Goal: Task Accomplishment & Management: Manage account settings

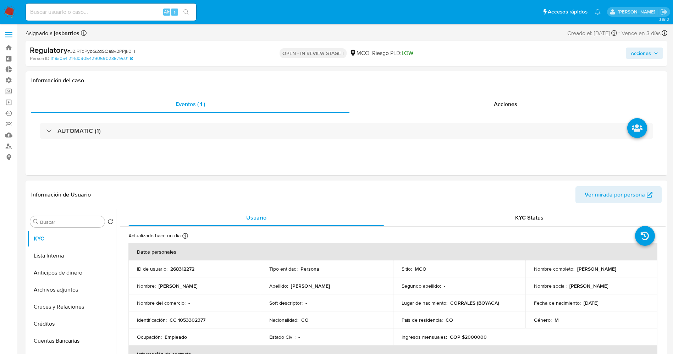
select select "10"
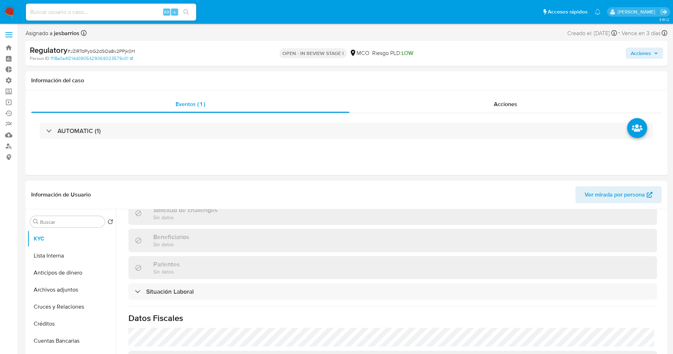
scroll to position [319, 0]
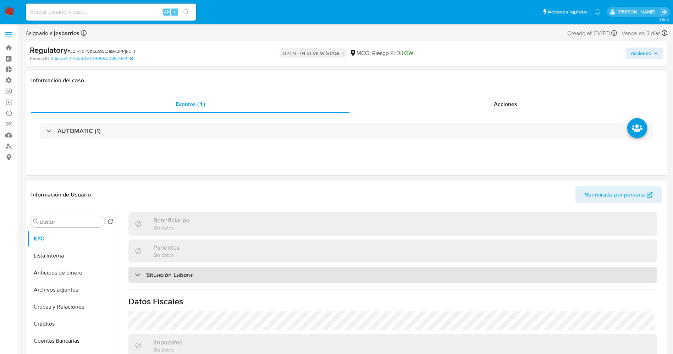
click at [176, 267] on div "Situación Laboral" at bounding box center [392, 275] width 528 height 16
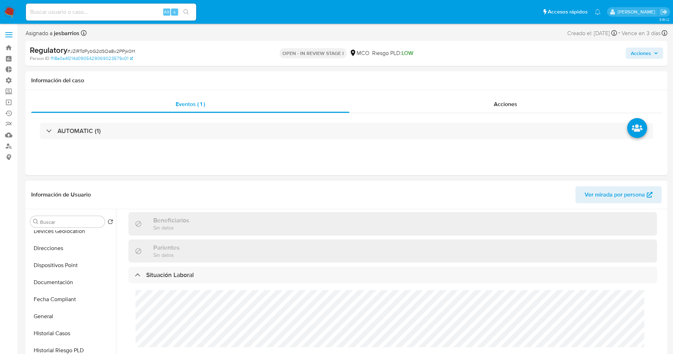
scroll to position [160, 0]
click at [62, 318] on button "Historial Casos" at bounding box center [68, 317] width 83 height 17
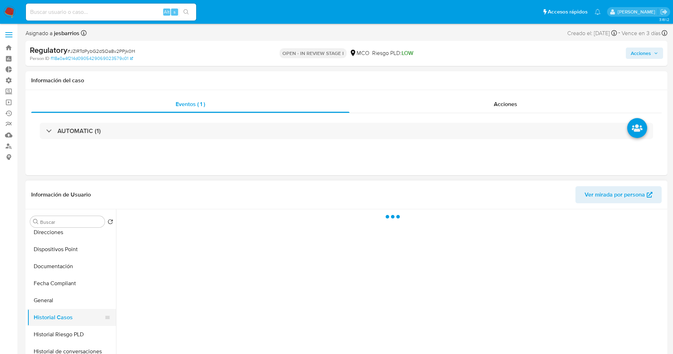
scroll to position [0, 0]
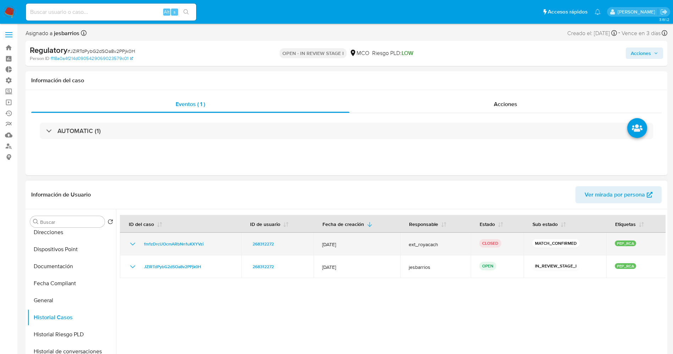
click at [134, 245] on icon "Mostrar/Ocultar" at bounding box center [132, 244] width 9 height 9
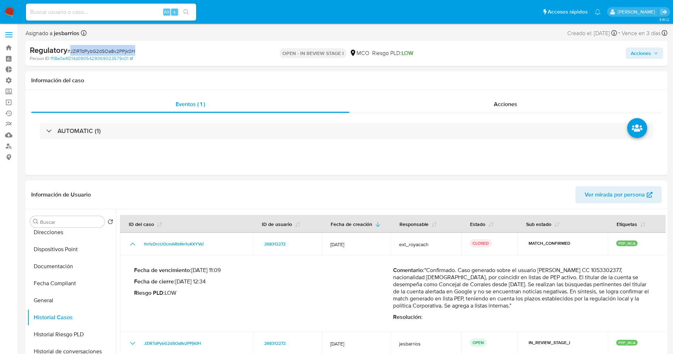
drag, startPoint x: 71, startPoint y: 49, endPoint x: 137, endPoint y: 49, distance: 65.9
click at [137, 49] on div "Regulatory # JZIRTdPybG2dSOa8v2PPjk0H" at bounding box center [134, 50] width 208 height 11
copy span "JZIRTdPybG2dSOa8v2PPjk0H"
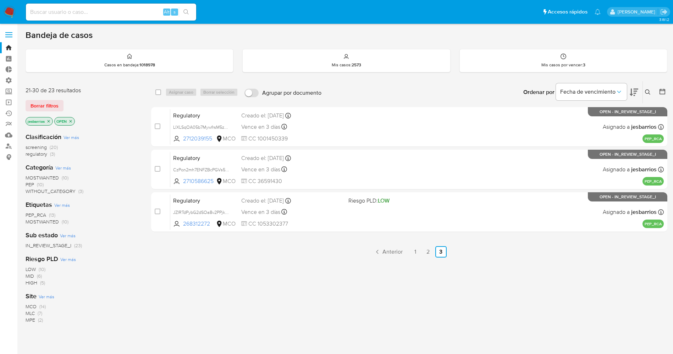
click at [328, 168] on div "Vence en 3 días Vence el 02/10/2025 11:22:53" at bounding box center [291, 170] width 101 height 10
click at [8, 11] on img at bounding box center [10, 12] width 12 height 12
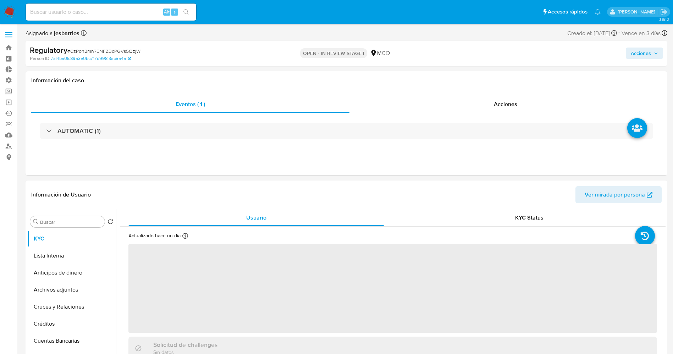
select select "10"
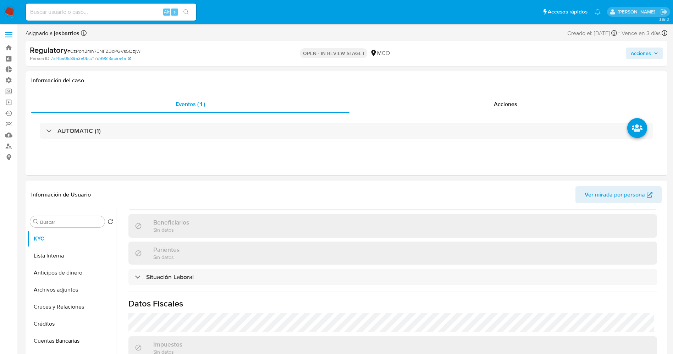
scroll to position [360, 0]
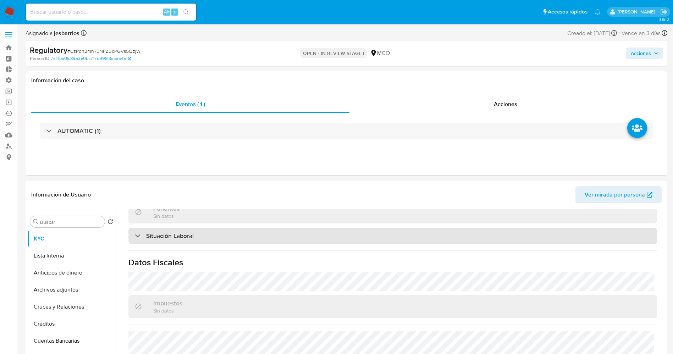
click at [223, 231] on div "Situación Laboral" at bounding box center [392, 236] width 528 height 16
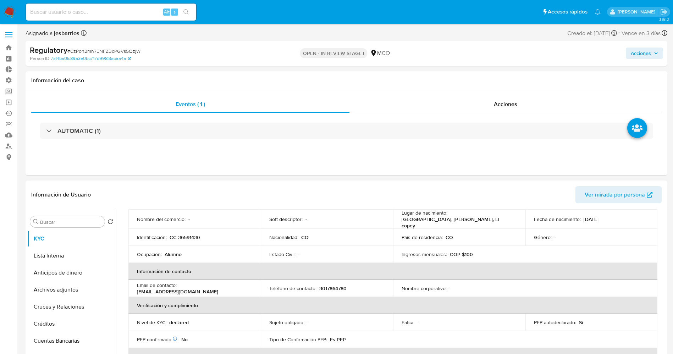
scroll to position [0, 0]
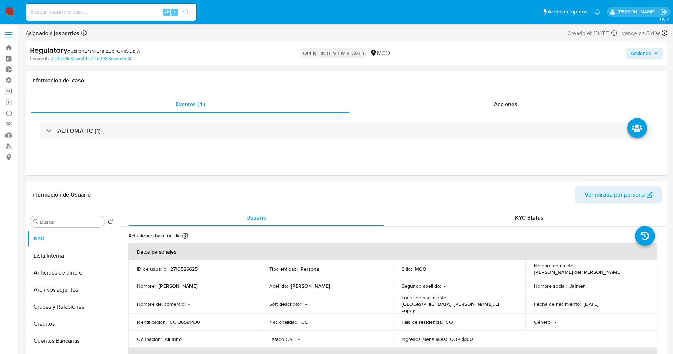
drag, startPoint x: 529, startPoint y: 271, endPoint x: 609, endPoint y: 274, distance: 79.5
click at [609, 274] on td "Nombre completo : Elsy del Socorro Herrera Barraza" at bounding box center [591, 268] width 132 height 17
copy p "[PERSON_NAME] del [PERSON_NAME]"
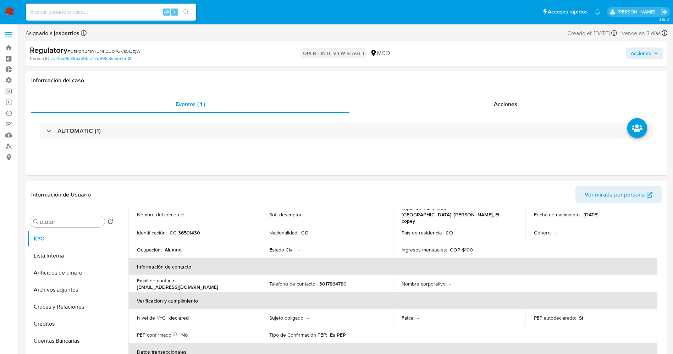
scroll to position [53, 0]
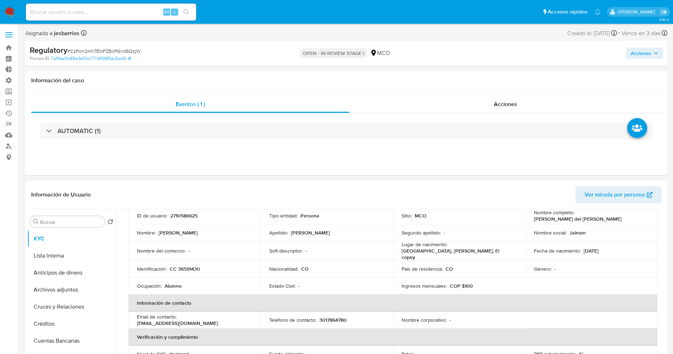
copy p "Elsy del Socorro Herrera Barraza"
drag, startPoint x: 175, startPoint y: 264, endPoint x: 209, endPoint y: 266, distance: 33.7
click at [209, 266] on div "Identificación : CC 36591430" at bounding box center [194, 269] width 115 height 6
copy p "36591430"
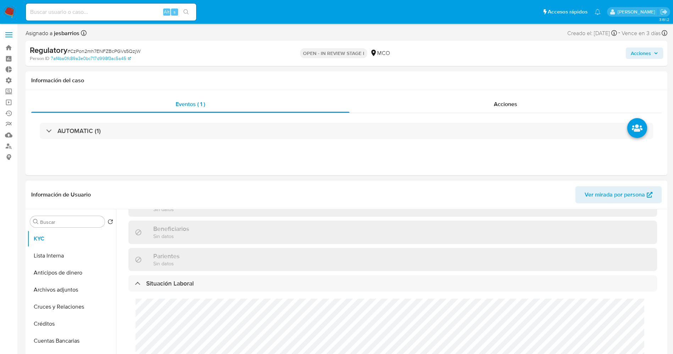
scroll to position [372, 0]
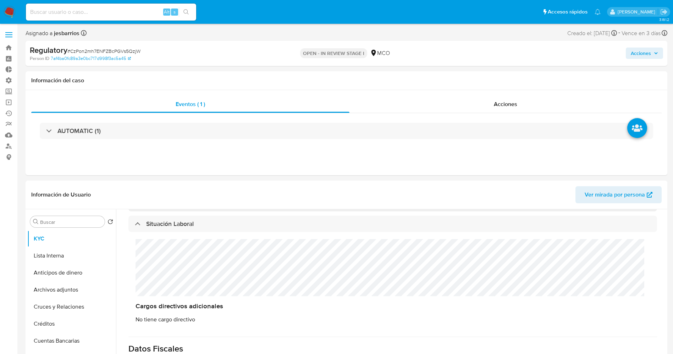
drag, startPoint x: 68, startPoint y: 257, endPoint x: 0, endPoint y: 258, distance: 67.7
click at [67, 257] on button "Lista Interna" at bounding box center [71, 255] width 89 height 17
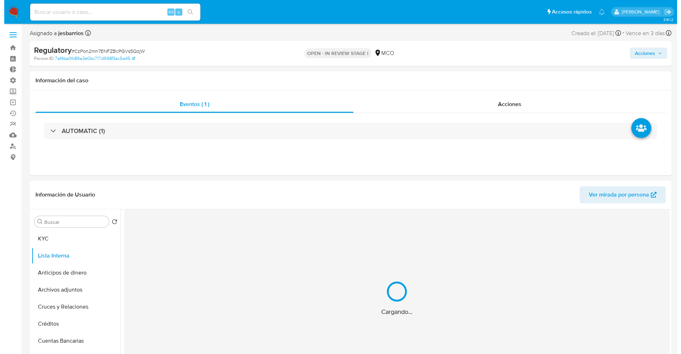
scroll to position [53, 0]
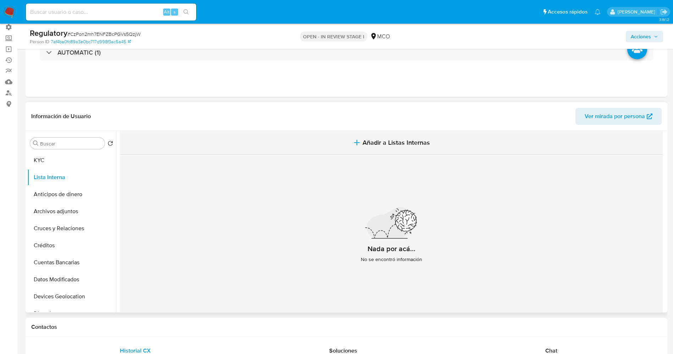
click at [385, 145] on span "Añadir a Listas Internas" at bounding box center [395, 143] width 67 height 8
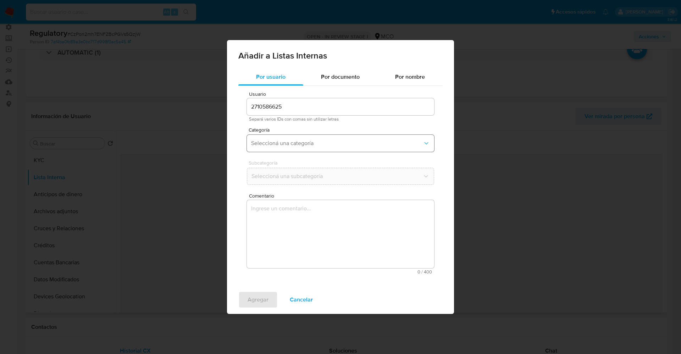
click at [292, 140] on span "Seleccioná una categoría" at bounding box center [337, 143] width 172 height 7
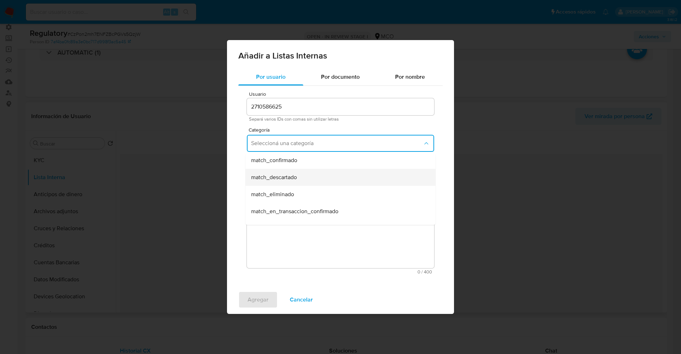
click at [285, 179] on span "match_descartado" at bounding box center [274, 177] width 46 height 7
click at [283, 172] on button "Seleccioná una subcategoría" at bounding box center [340, 176] width 187 height 17
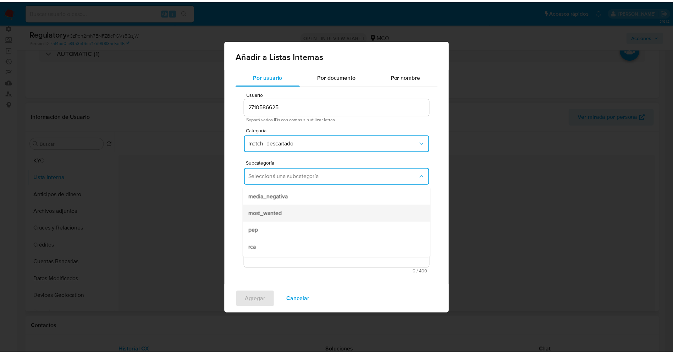
scroll to position [48, 0]
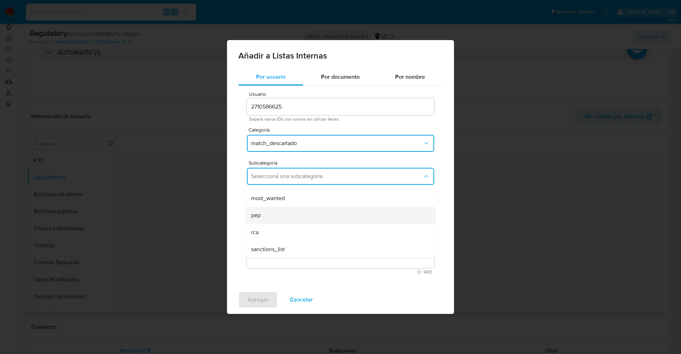
click at [275, 214] on div "pep" at bounding box center [338, 215] width 174 height 17
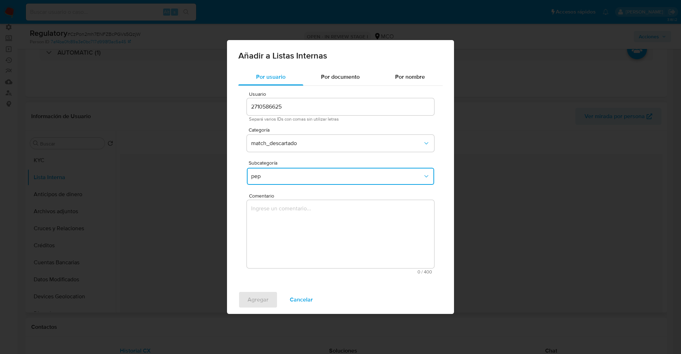
click at [277, 230] on textarea "Comentario" at bounding box center [340, 234] width 187 height 68
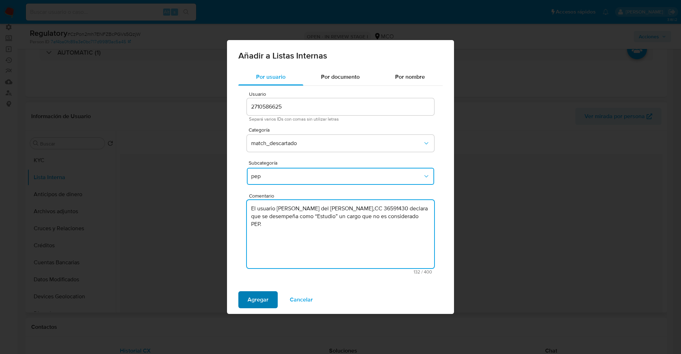
type textarea "El usuario Elsy del Socorro Herrera Barraza,CC 36591430 declara que se desempeñ…"
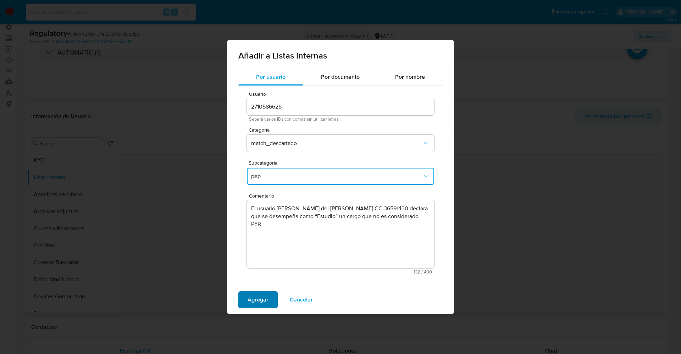
click at [257, 297] on span "Agregar" at bounding box center [257, 300] width 21 height 16
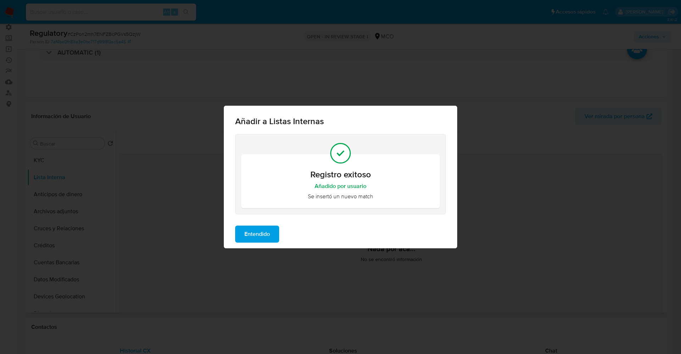
click at [255, 234] on span "Entendido" at bounding box center [257, 234] width 26 height 16
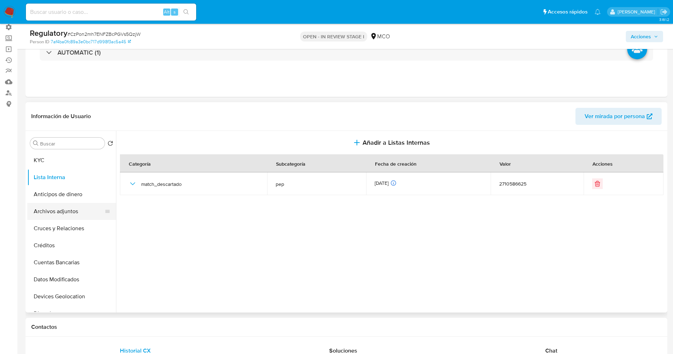
click at [65, 212] on button "Archivos adjuntos" at bounding box center [68, 211] width 83 height 17
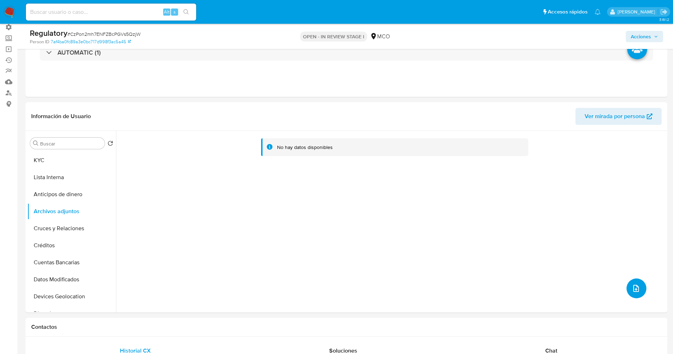
click at [632, 288] on icon "upload-file" at bounding box center [635, 288] width 9 height 9
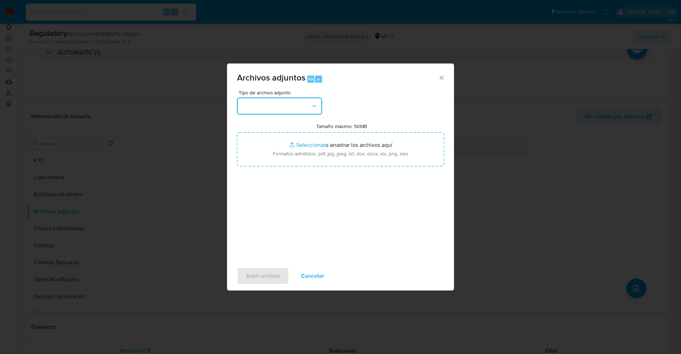
click at [285, 104] on button "button" at bounding box center [279, 105] width 85 height 17
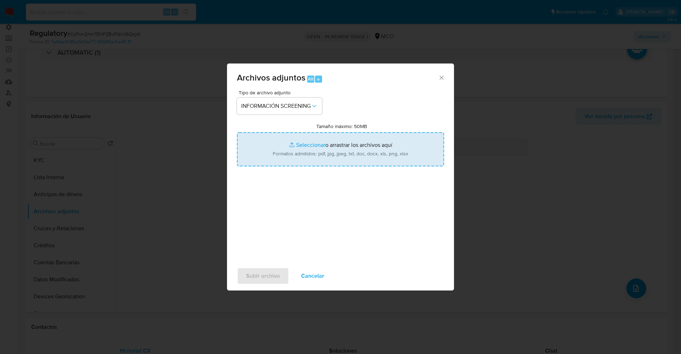
type input "C:\fakepath\CaseDossierReport_5jb6xb3c58141k23cr1antn8i.pdf"
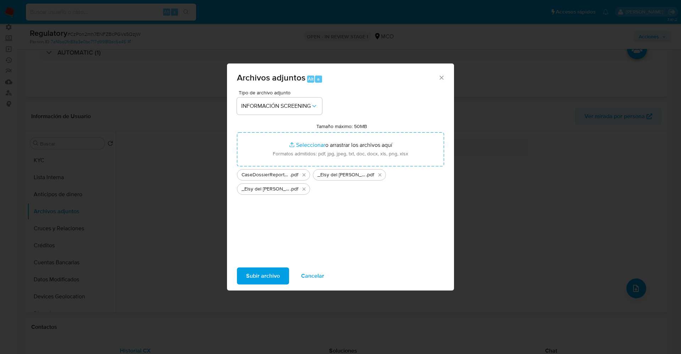
click at [255, 271] on span "Subir archivo" at bounding box center [263, 276] width 34 height 16
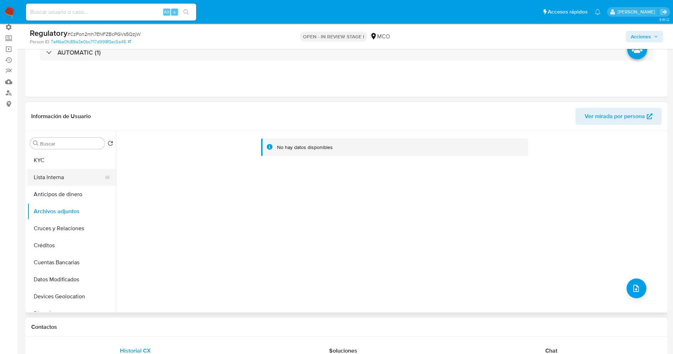
click at [68, 175] on button "Lista Interna" at bounding box center [68, 177] width 83 height 17
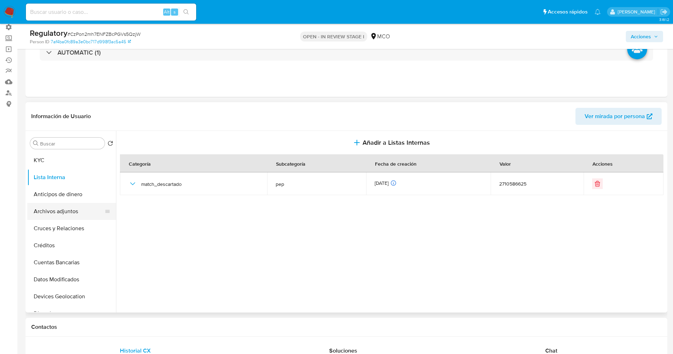
click at [61, 212] on button "Archivos adjuntos" at bounding box center [68, 211] width 83 height 17
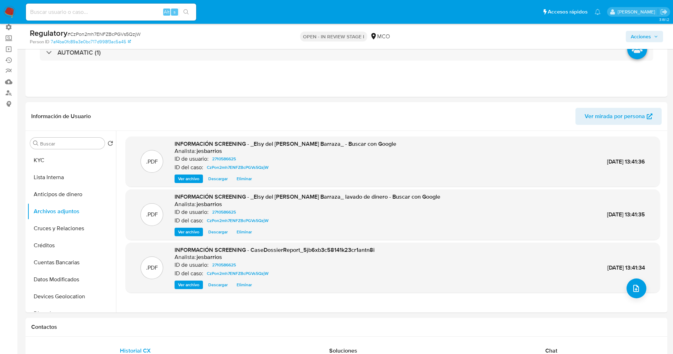
drag, startPoint x: 51, startPoint y: 177, endPoint x: 52, endPoint y: 16, distance: 160.3
click at [51, 173] on button "Lista Interna" at bounding box center [71, 177] width 89 height 17
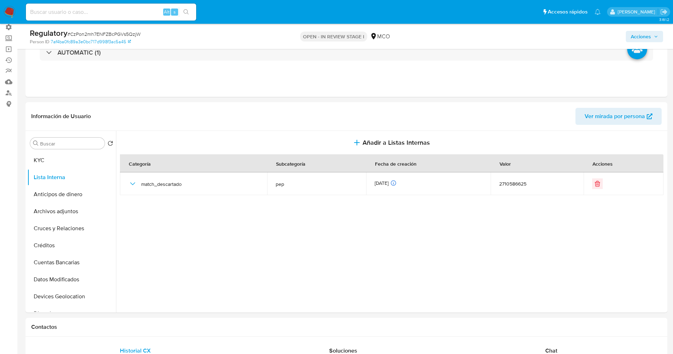
click at [637, 38] on span "Acciones" at bounding box center [640, 36] width 20 height 11
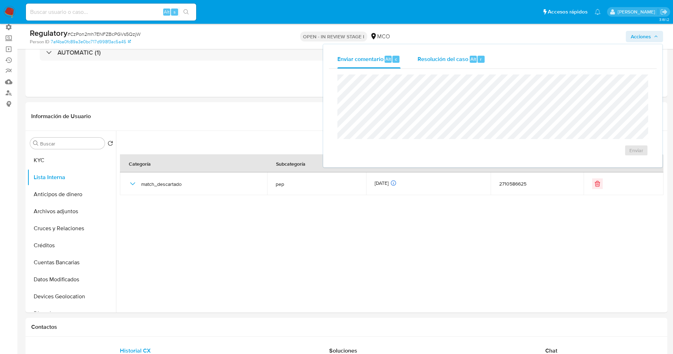
click at [435, 60] on span "Resolución del caso" at bounding box center [442, 59] width 51 height 8
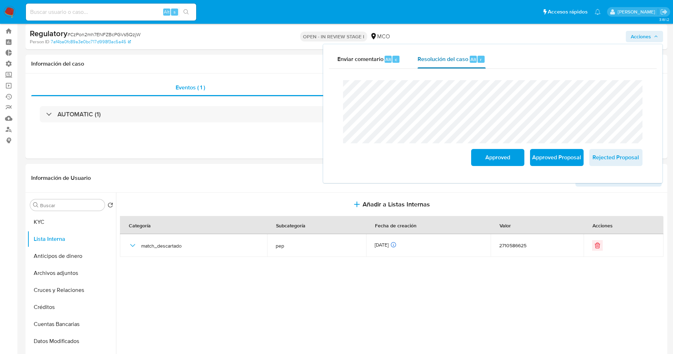
scroll to position [0, 0]
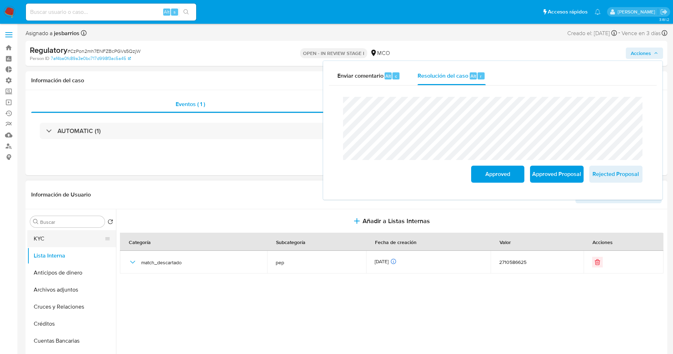
click at [44, 239] on button "KYC" at bounding box center [68, 238] width 83 height 17
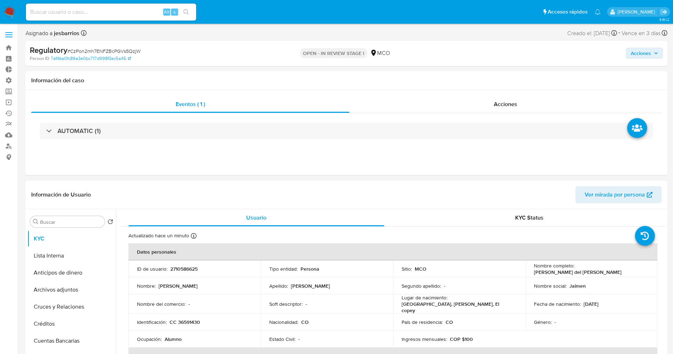
click at [638, 52] on span "Acciones" at bounding box center [640, 53] width 20 height 11
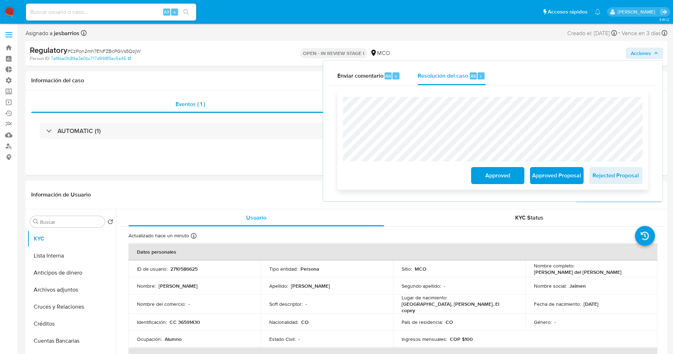
click at [483, 182] on span "Approved" at bounding box center [497, 176] width 35 height 16
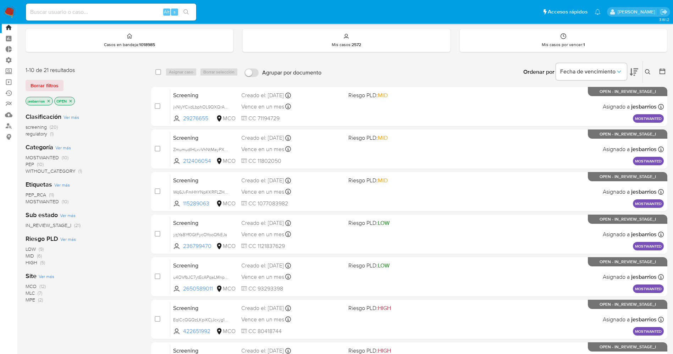
scroll to position [232, 0]
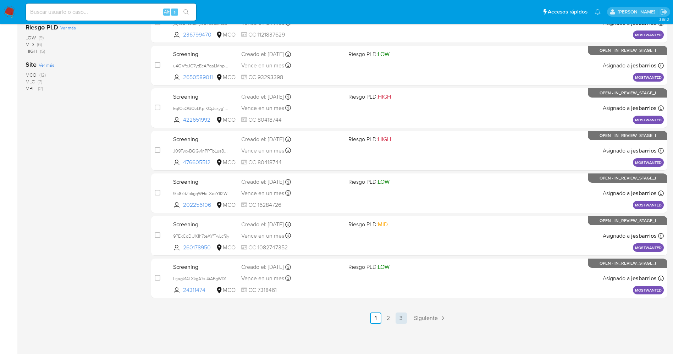
click at [399, 316] on link "3" at bounding box center [400, 317] width 11 height 11
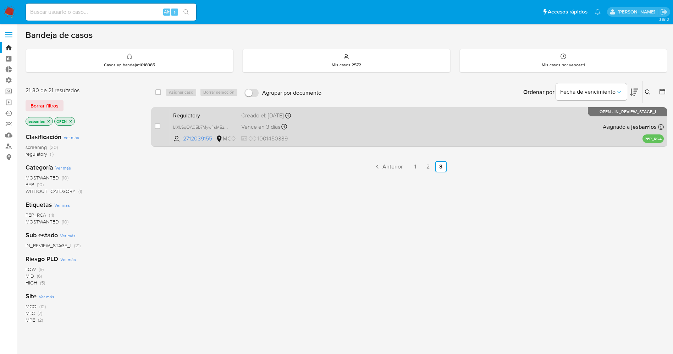
click at [388, 117] on div "Regulatory LlXLSqOA05b7MywfrsM5zqtW 2712039155 MCO Creado el: 27/09/2025 Creado…" at bounding box center [416, 127] width 493 height 36
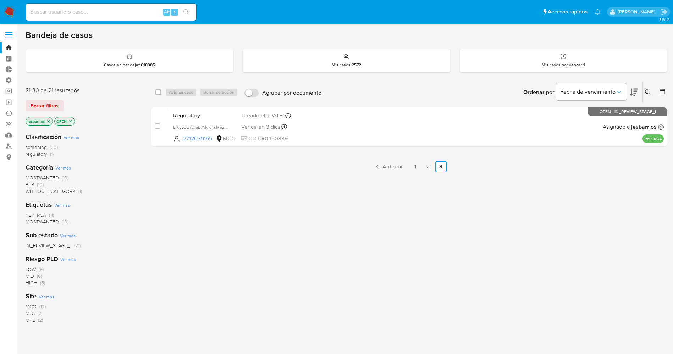
click at [9, 10] on img at bounding box center [10, 12] width 12 height 12
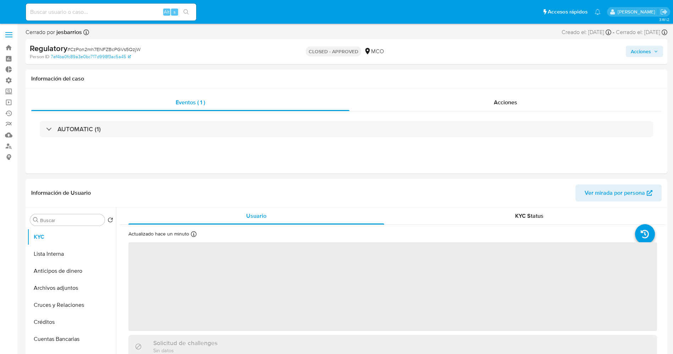
select select "10"
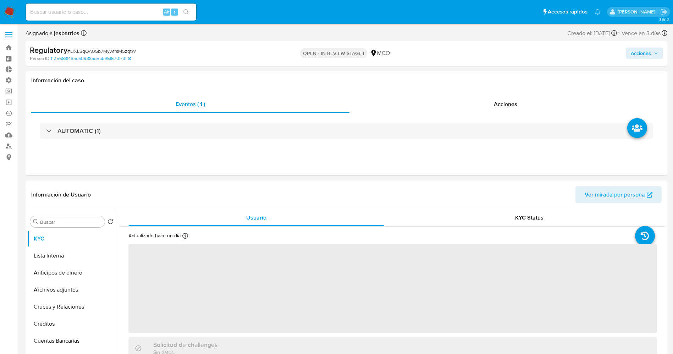
select select "10"
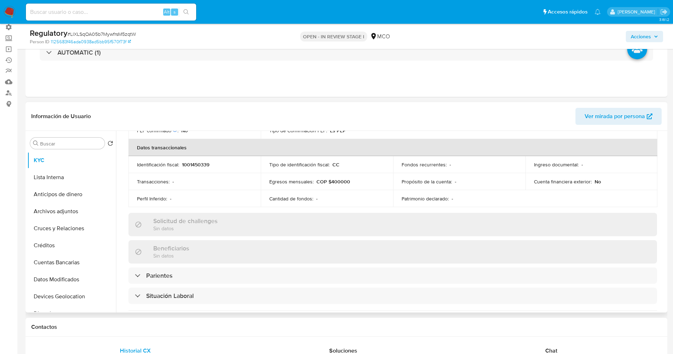
scroll to position [266, 0]
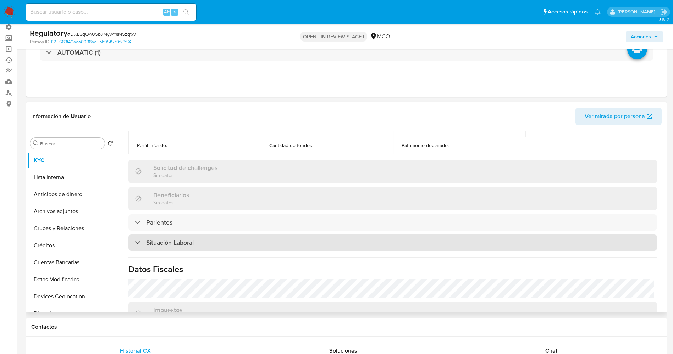
click at [169, 244] on h3 "Situación Laboral" at bounding box center [170, 243] width 48 height 8
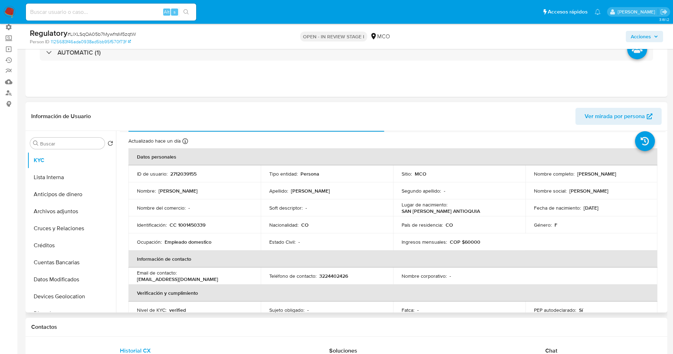
scroll to position [0, 0]
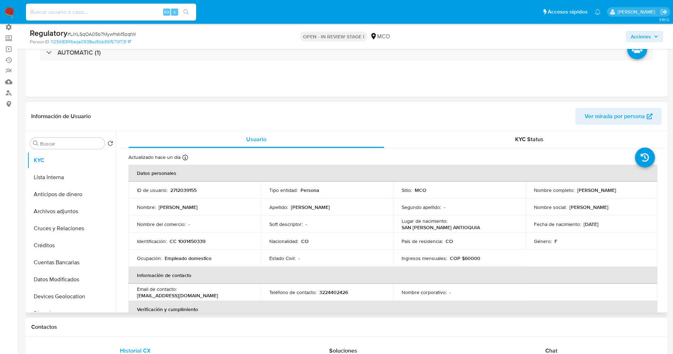
drag, startPoint x: 575, startPoint y: 190, endPoint x: 650, endPoint y: 190, distance: 75.2
click at [650, 190] on td "Nombre completo : Olga Dorelia Jimenez Restrepo" at bounding box center [591, 190] width 132 height 17
copy p "Olga Dorelia Jimenez Restrepo"
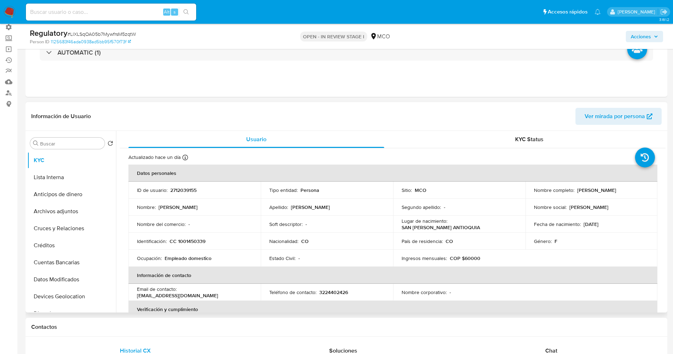
copy p "Olga Dorelia Jimenez Restrepo"
drag, startPoint x: 177, startPoint y: 238, endPoint x: 205, endPoint y: 239, distance: 28.0
click at [205, 239] on div "Identificación : CC 1001450339" at bounding box center [194, 241] width 115 height 6
copy p "1001450339"
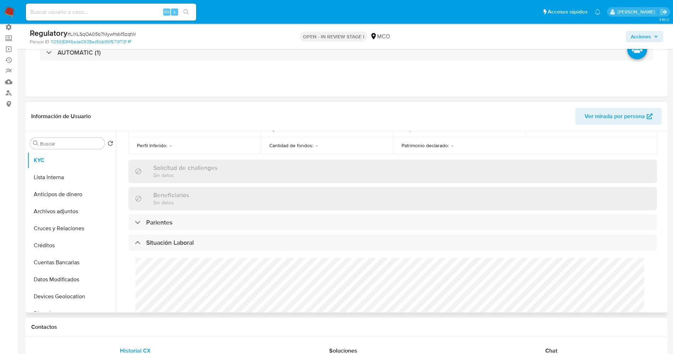
scroll to position [319, 0]
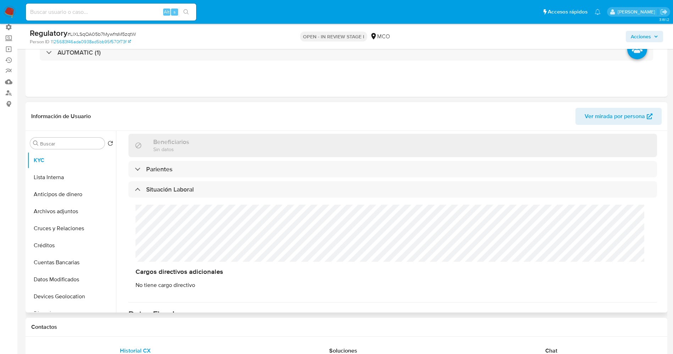
click at [172, 240] on div "Cargos directivos adicionales No tiene cargo directivo" at bounding box center [392, 246] width 528 height 98
click at [62, 172] on button "Lista Interna" at bounding box center [68, 177] width 83 height 17
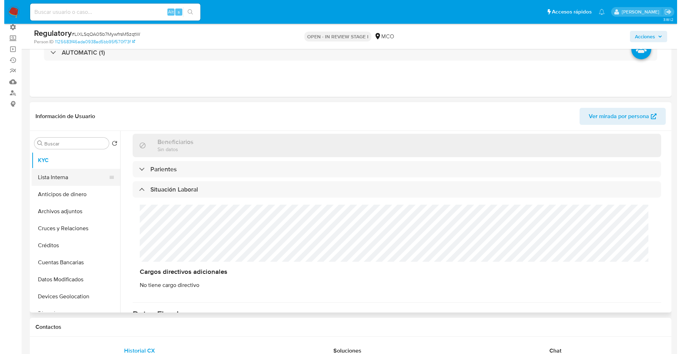
scroll to position [0, 0]
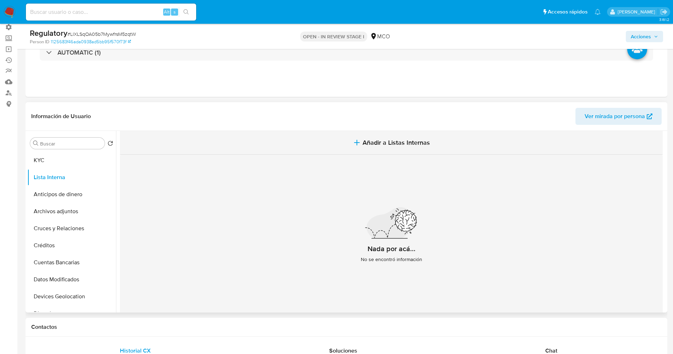
click at [341, 147] on button "Añadir a Listas Internas" at bounding box center [391, 143] width 542 height 24
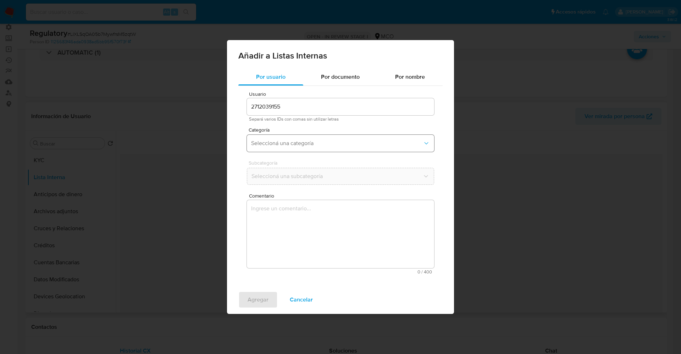
click at [278, 143] on span "Seleccioná una categoría" at bounding box center [337, 143] width 172 height 7
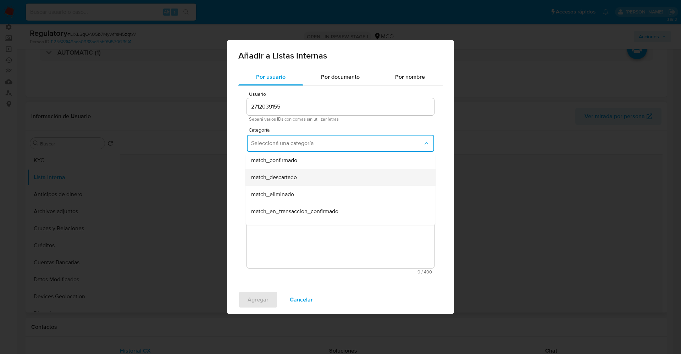
click at [290, 177] on span "match_descartado" at bounding box center [274, 177] width 46 height 7
click at [288, 170] on button "Seleccioná una subcategoría" at bounding box center [340, 176] width 187 height 17
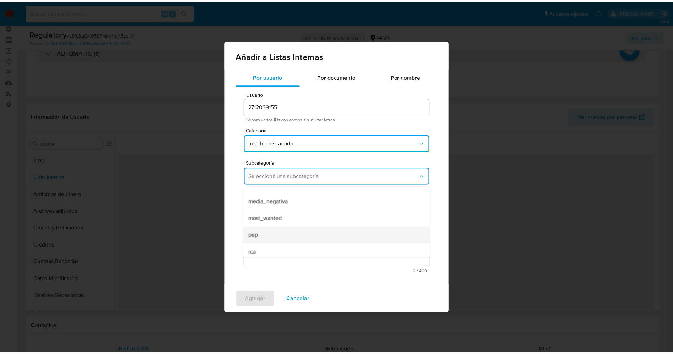
scroll to position [48, 0]
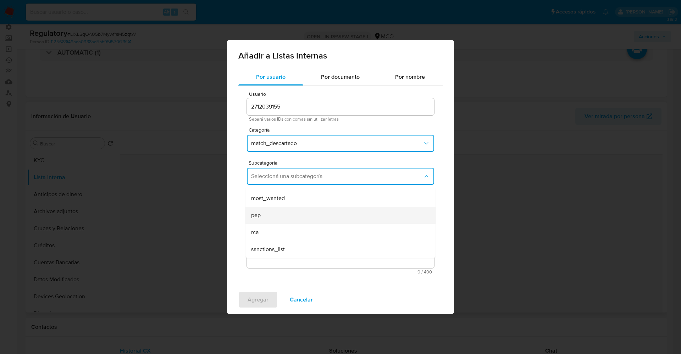
click at [284, 214] on div "pep" at bounding box center [338, 215] width 174 height 17
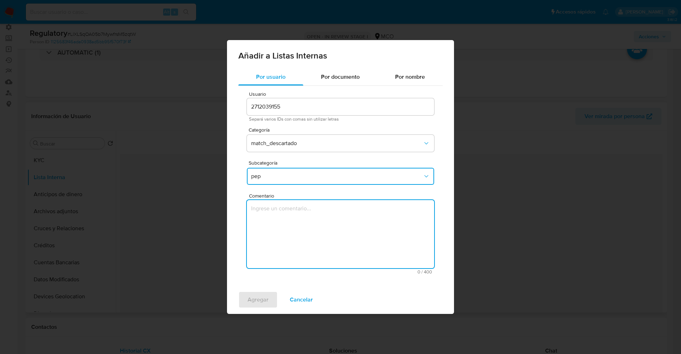
click at [284, 216] on textarea "Comentario" at bounding box center [340, 234] width 187 height 68
type textarea ". El usuario Olga Dorelia Jimenez Restrepo,CC 1001450339 declara que se desempe…"
click at [267, 293] on span "Agregar" at bounding box center [257, 300] width 21 height 16
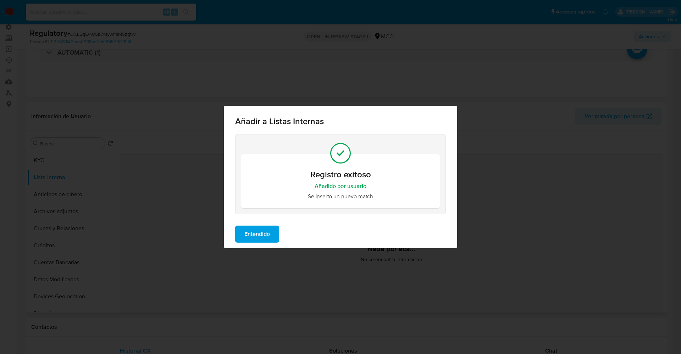
drag, startPoint x: 262, startPoint y: 233, endPoint x: 249, endPoint y: 238, distance: 14.3
click at [256, 236] on span "Entendido" at bounding box center [257, 234] width 26 height 16
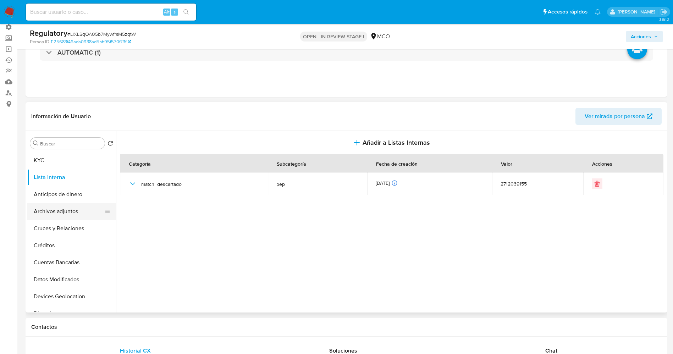
click at [37, 212] on button "Archivos adjuntos" at bounding box center [68, 211] width 83 height 17
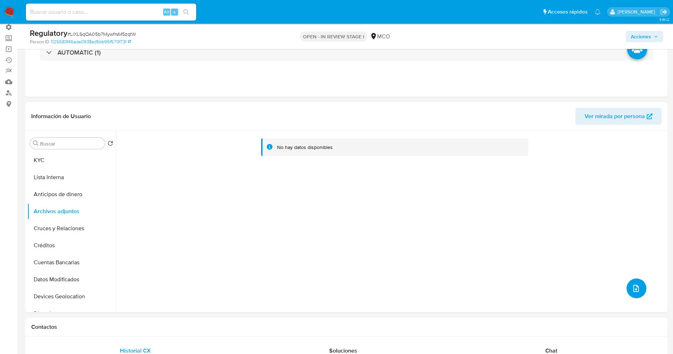
click at [634, 292] on icon "upload-file" at bounding box center [635, 288] width 9 height 9
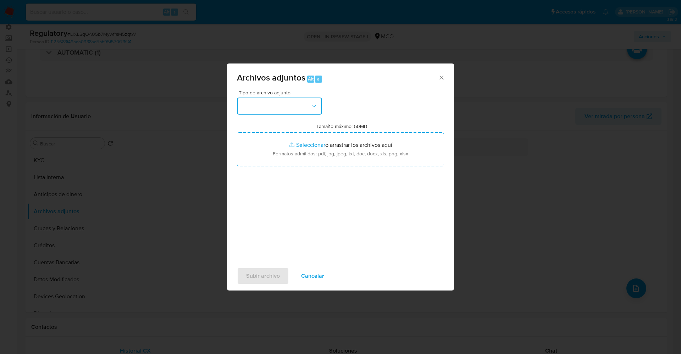
click at [300, 113] on button "button" at bounding box center [279, 105] width 85 height 17
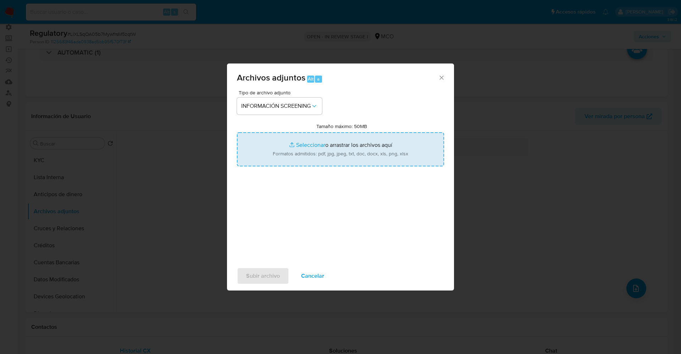
type input "C:\fakepath\CaseDossierReport_5jb7kdrck8mj1k23dgcuxucle.pdf"
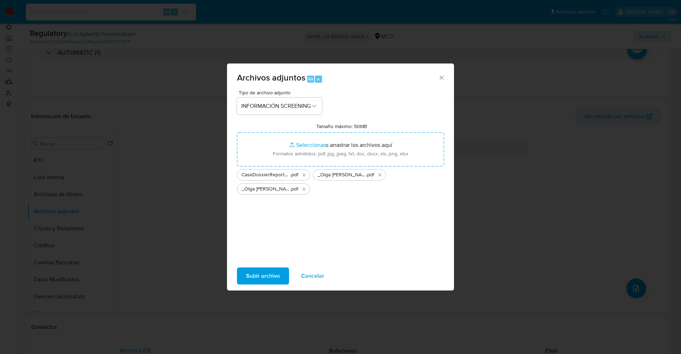
click at [264, 280] on span "Subir archivo" at bounding box center [263, 276] width 34 height 16
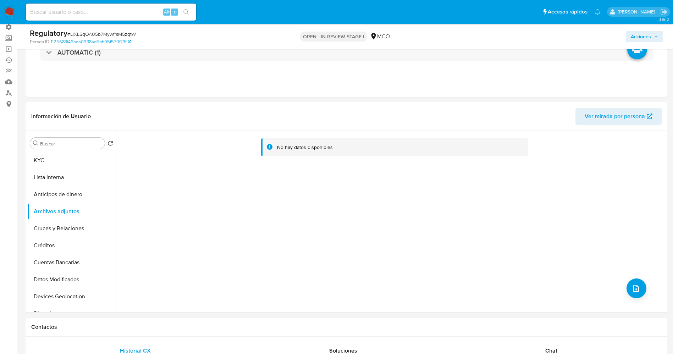
click at [56, 177] on button "Lista Interna" at bounding box center [71, 177] width 89 height 17
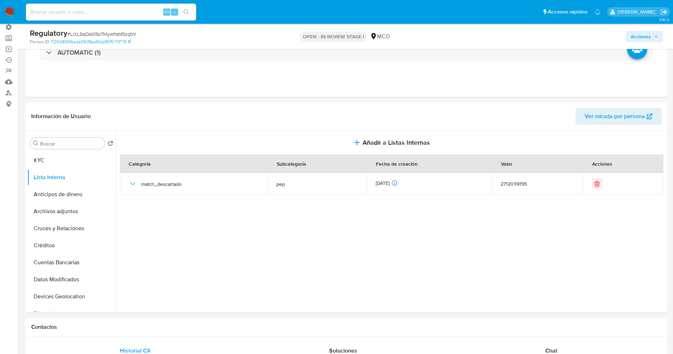
click at [630, 37] on span "Acciones" at bounding box center [640, 36] width 20 height 11
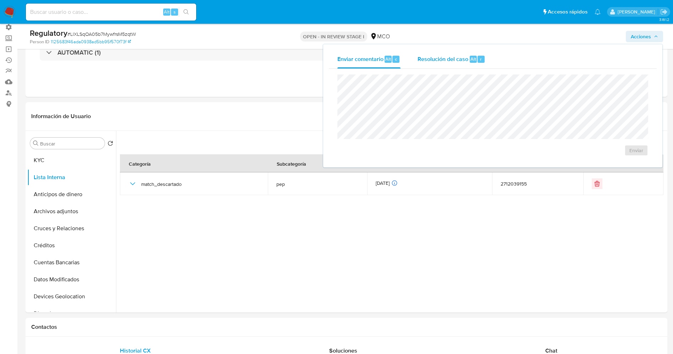
drag, startPoint x: 416, startPoint y: 62, endPoint x: 417, endPoint y: 68, distance: 6.5
click at [417, 62] on button "Resolución del caso Alt r" at bounding box center [451, 59] width 85 height 18
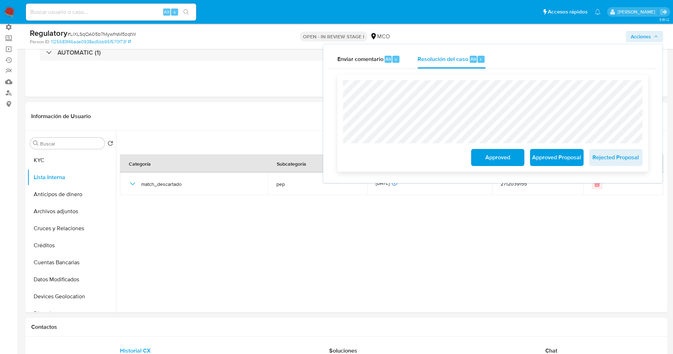
click at [497, 157] on span "Approved" at bounding box center [497, 158] width 35 height 16
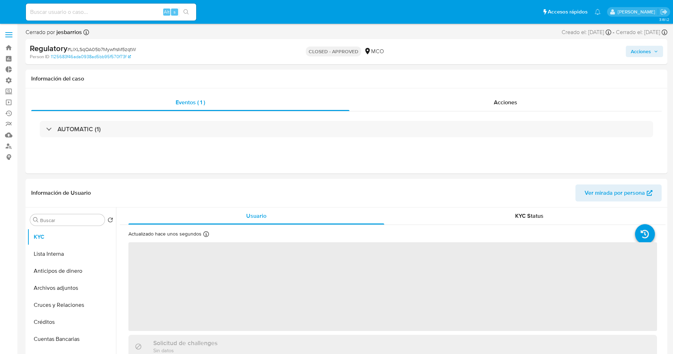
select select "10"
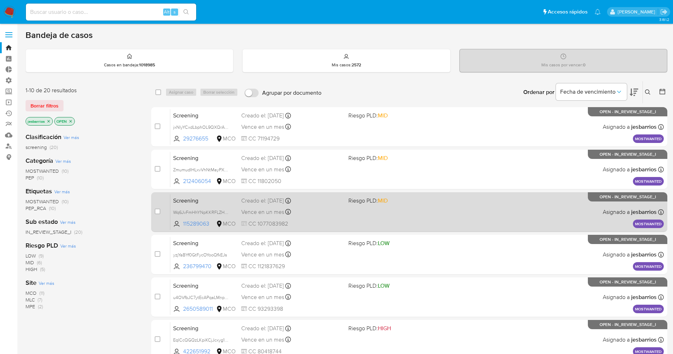
scroll to position [232, 0]
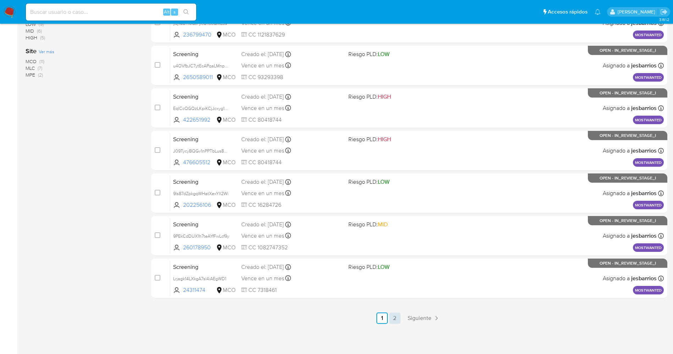
click at [400, 317] on link "2" at bounding box center [394, 317] width 11 height 11
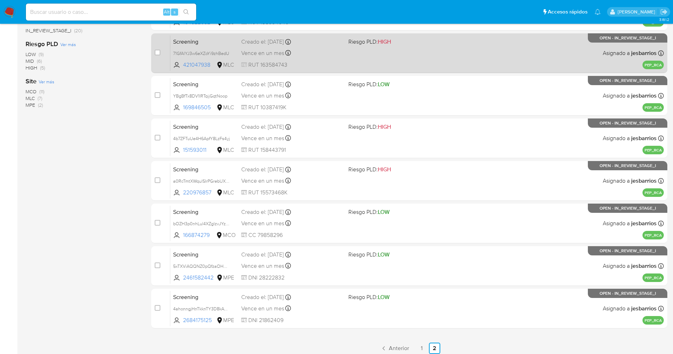
scroll to position [232, 0]
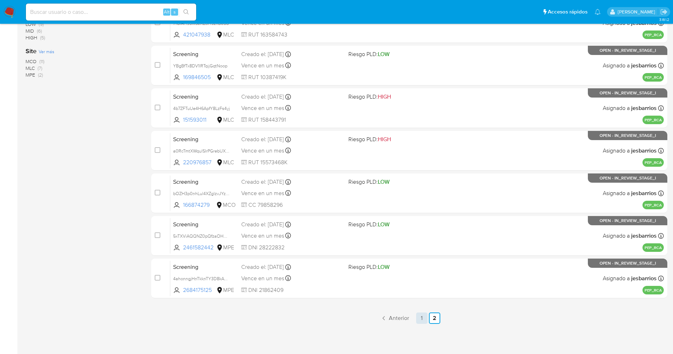
click at [421, 318] on link "1" at bounding box center [421, 317] width 11 height 11
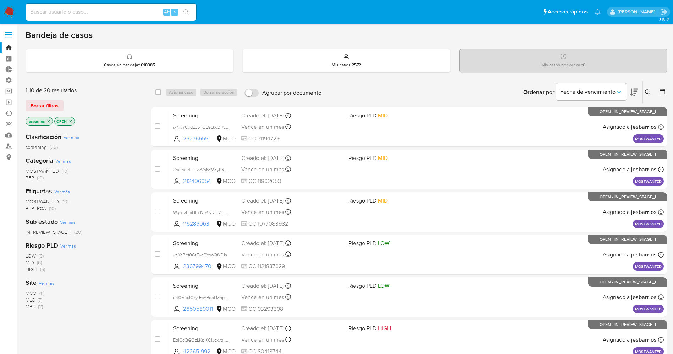
click at [45, 170] on span "MOSTWANTED" at bounding box center [42, 170] width 33 height 7
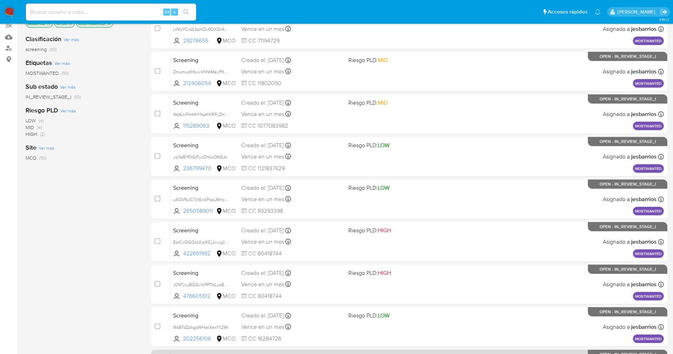
scroll to position [232, 0]
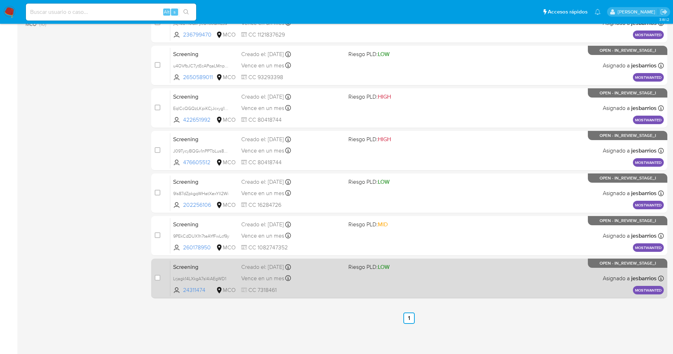
click at [369, 292] on div "Screening Lrjagk14LXkgA7sl4iAEgWD1 24311474 MCO Riesgo PLD: LOW Creado el: 27/0…" at bounding box center [416, 278] width 493 height 36
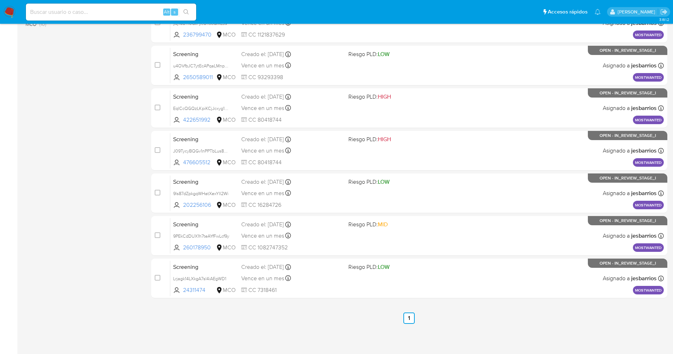
click at [5, 8] on img at bounding box center [10, 12] width 12 height 12
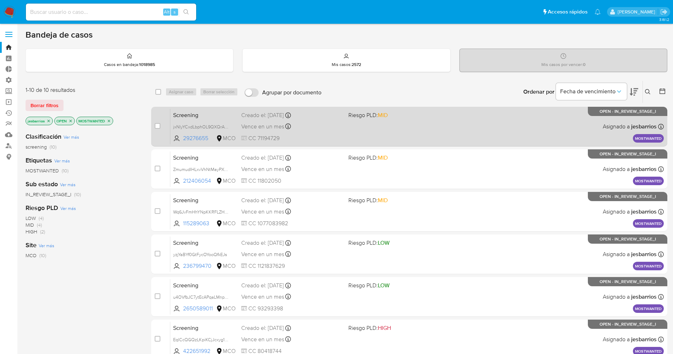
scroll to position [0, 0]
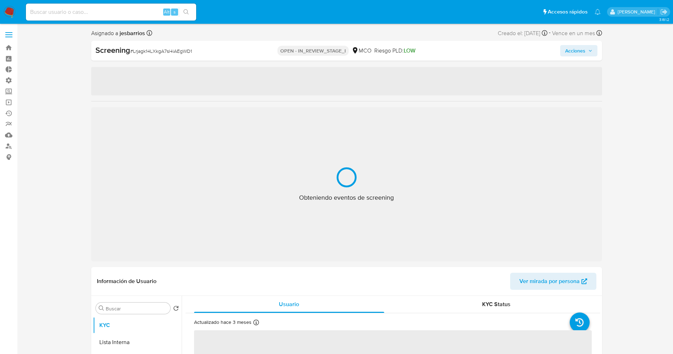
select select "10"
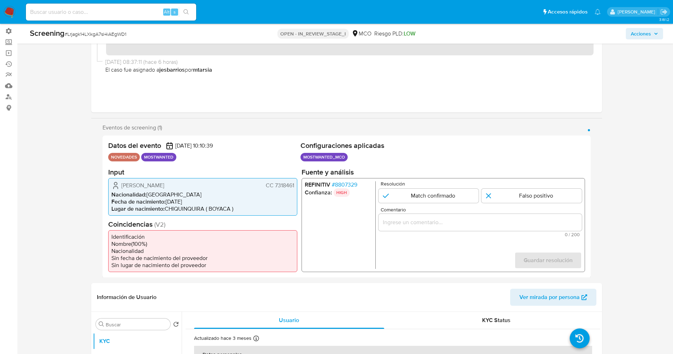
scroll to position [106, 0]
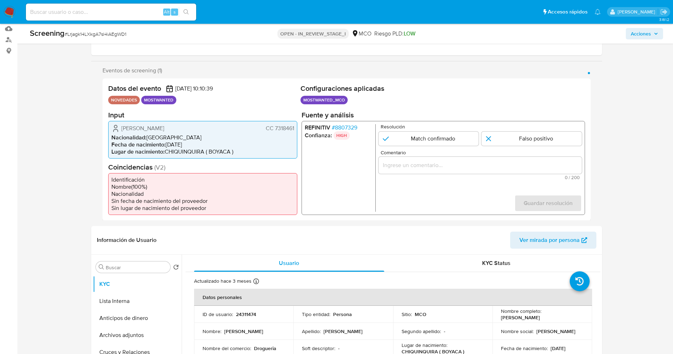
click at [352, 124] on span "# 8807329" at bounding box center [344, 127] width 26 height 7
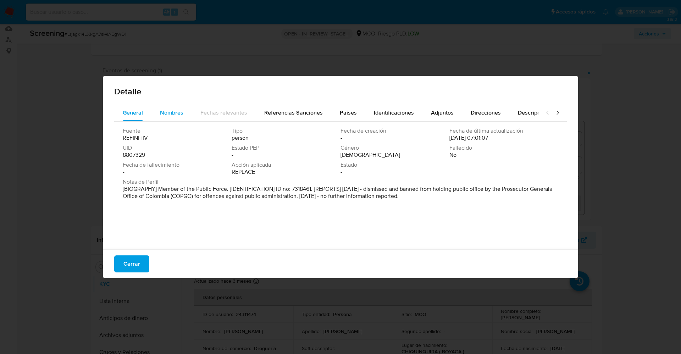
click at [174, 113] on span "Nombres" at bounding box center [171, 112] width 23 height 8
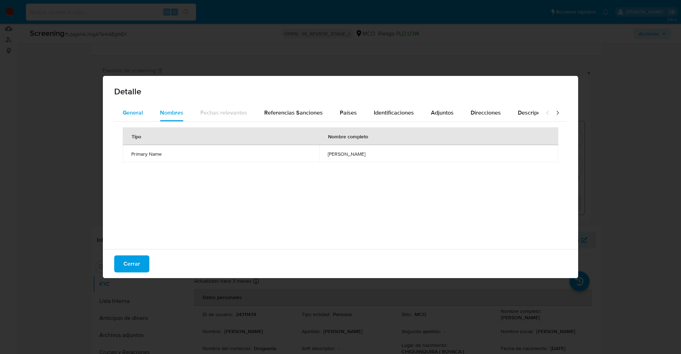
click at [138, 110] on span "General" at bounding box center [133, 112] width 20 height 8
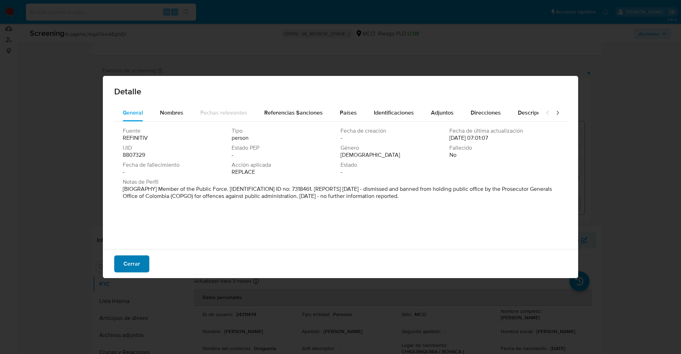
click at [132, 267] on span "Cerrar" at bounding box center [131, 264] width 17 height 16
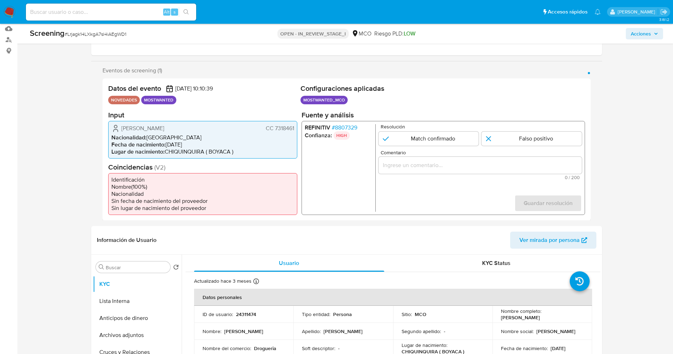
drag, startPoint x: 274, startPoint y: 128, endPoint x: 295, endPoint y: 129, distance: 20.6
click at [295, 129] on div "[PERSON_NAME] CC 7318461 Nacionalidad : [DEMOGRAPHIC_DATA] Fecha de nacimiento …" at bounding box center [202, 140] width 189 height 38
drag, startPoint x: 121, startPoint y: 126, endPoint x: 185, endPoint y: 126, distance: 64.9
click at [199, 128] on div "[PERSON_NAME] CC 7318461" at bounding box center [202, 128] width 183 height 9
drag, startPoint x: 185, startPoint y: 126, endPoint x: 118, endPoint y: 128, distance: 67.4
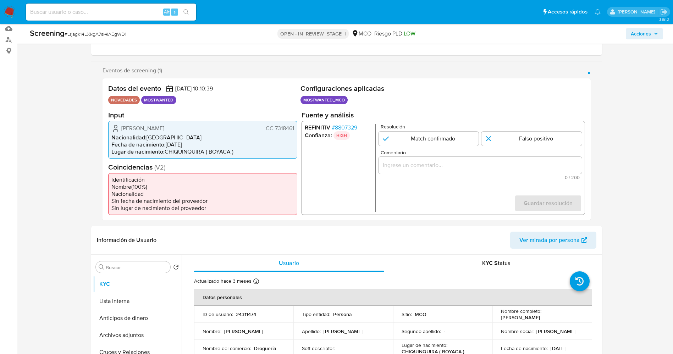
click at [140, 128] on span "[PERSON_NAME]" at bounding box center [142, 127] width 43 height 7
click at [114, 128] on icon "1 de 1" at bounding box center [115, 128] width 9 height 9
drag, startPoint x: 120, startPoint y: 126, endPoint x: 189, endPoint y: 127, distance: 68.8
click at [205, 130] on div "William Alexander Ramirez Arias CC 7318461" at bounding box center [202, 128] width 183 height 9
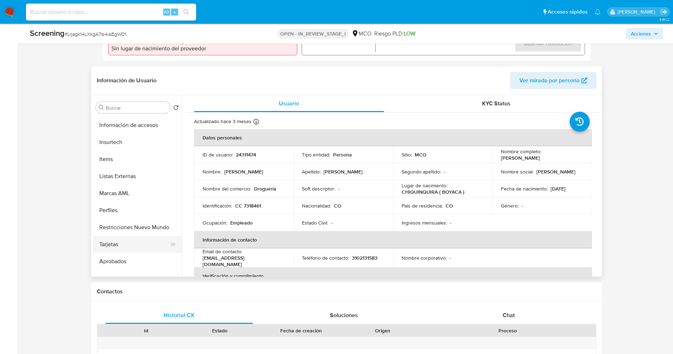
scroll to position [334, 0]
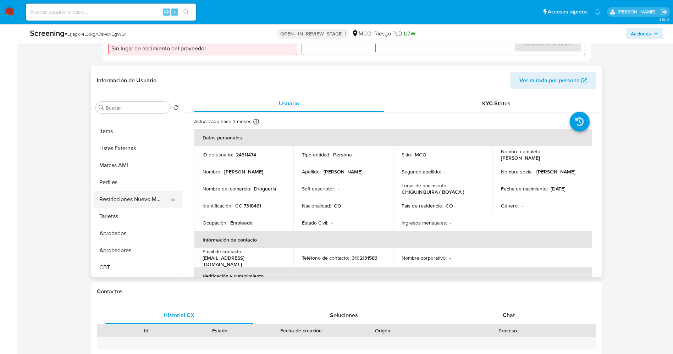
click at [136, 199] on button "Restricciones Nuevo Mundo" at bounding box center [134, 199] width 83 height 17
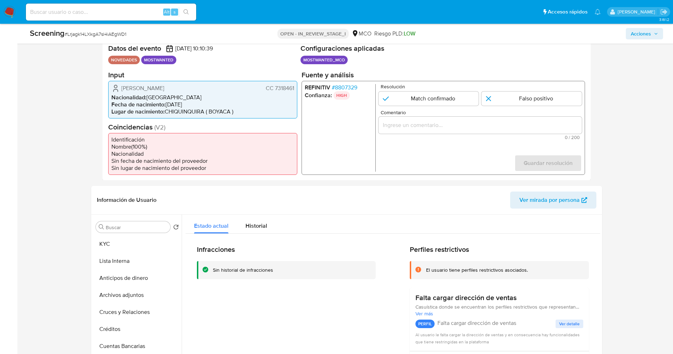
scroll to position [106, 0]
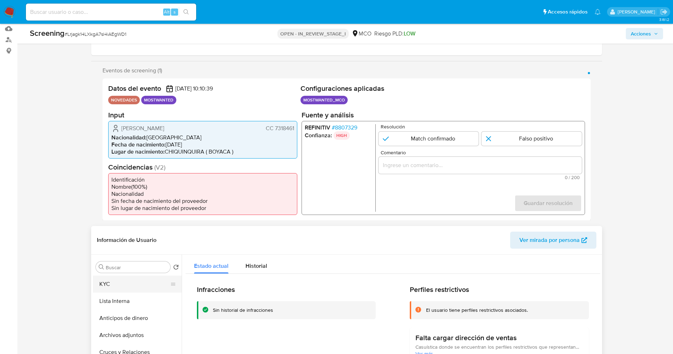
click at [116, 279] on button "KYC" at bounding box center [134, 283] width 83 height 17
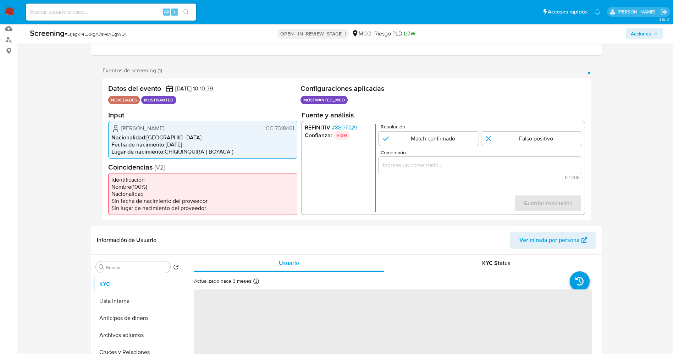
drag, startPoint x: 130, startPoint y: 123, endPoint x: 119, endPoint y: 127, distance: 11.7
click at [129, 123] on div "William Alexander Ramirez Arias CC 7318461 Nacionalidad : Colombia Fecha de nac…" at bounding box center [202, 140] width 189 height 38
click at [121, 127] on div "William Alexander Ramirez Arias CC 7318461" at bounding box center [202, 128] width 183 height 9
drag, startPoint x: 121, startPoint y: 127, endPoint x: 289, endPoint y: 128, distance: 168.4
click at [293, 128] on div "William Alexander Ramirez Arias CC 7318461" at bounding box center [202, 128] width 183 height 9
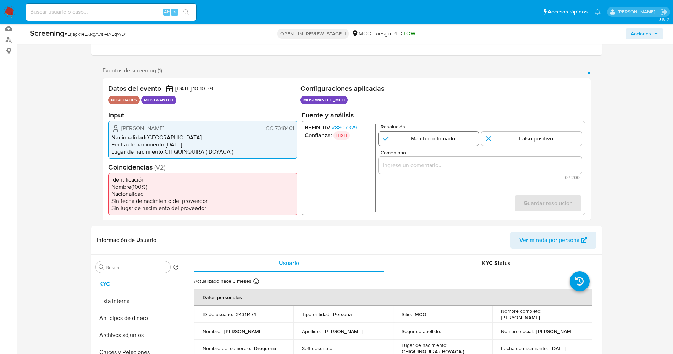
click at [455, 138] on input "1 de 1" at bounding box center [428, 138] width 100 height 14
radio input "true"
click at [453, 167] on input "Comentario" at bounding box center [479, 164] width 203 height 9
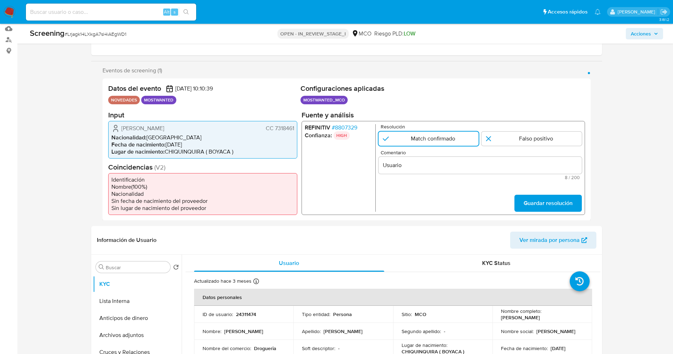
drag, startPoint x: 116, startPoint y: 132, endPoint x: 296, endPoint y: 129, distance: 179.8
click at [296, 129] on div "William Alexander Ramirez Arias CC 7318461 Nacionalidad : Colombia Fecha de nac…" at bounding box center [202, 140] width 189 height 38
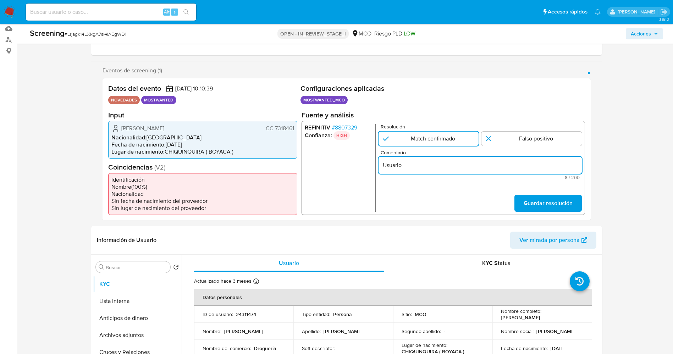
click at [433, 168] on input "Usuario" at bounding box center [479, 164] width 203 height 9
paste input "William Alexander Ramirez Arias CC 7318461"
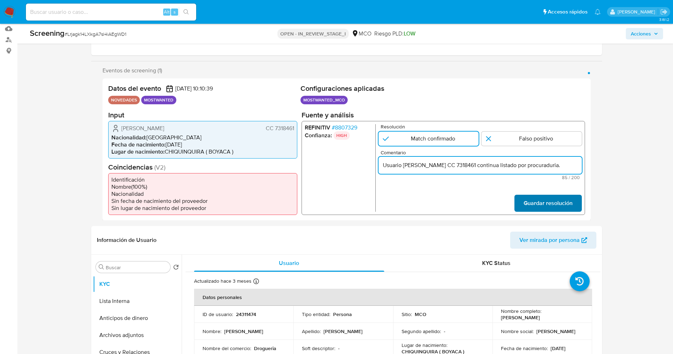
type input "Usuario William Alexander Ramirez Arias CC 7318461 continua listado por procura…"
click at [560, 207] on span "Guardar resolución" at bounding box center [547, 203] width 49 height 16
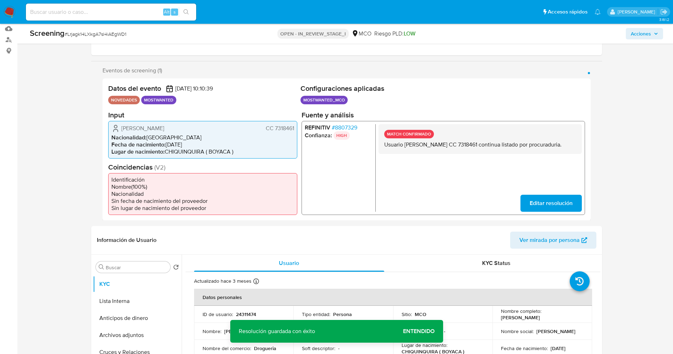
drag, startPoint x: 380, startPoint y: 144, endPoint x: 423, endPoint y: 151, distance: 43.4
click at [423, 151] on div "MATCH CONFIRMADO Usuario William Alexander Ramirez Arias CC 7318461 continua li…" at bounding box center [479, 139] width 203 height 30
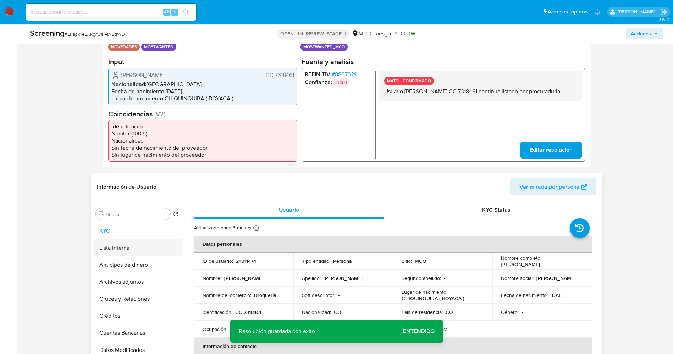
click at [127, 251] on button "Lista Interna" at bounding box center [134, 247] width 83 height 17
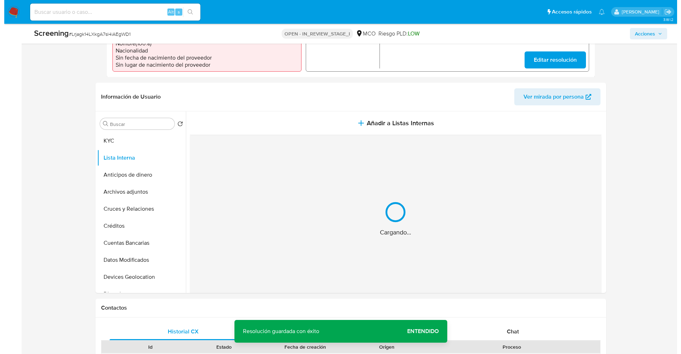
scroll to position [266, 0]
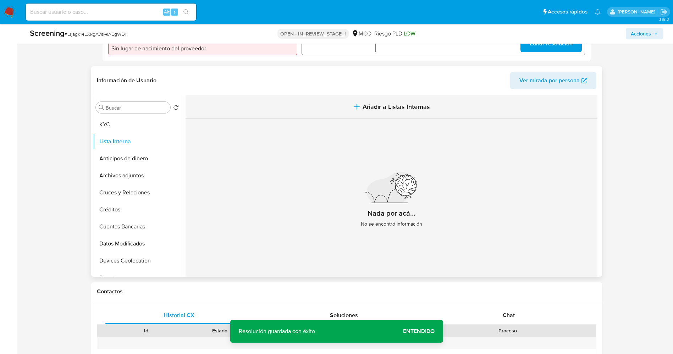
click at [381, 104] on span "Añadir a Listas Internas" at bounding box center [395, 107] width 67 height 8
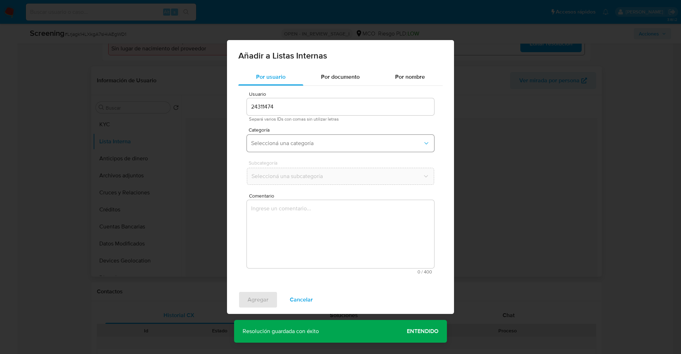
click at [302, 138] on button "Seleccioná una categoría" at bounding box center [340, 143] width 187 height 17
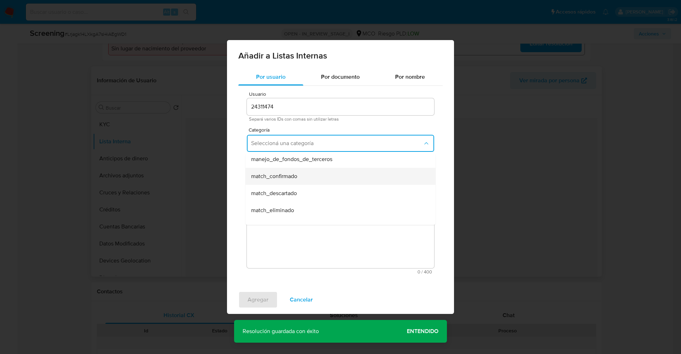
scroll to position [53, 0]
click at [302, 165] on div "match_confirmado" at bounding box center [338, 160] width 174 height 17
drag, startPoint x: 303, startPoint y: 173, endPoint x: 306, endPoint y: 184, distance: 10.7
click at [304, 173] on span "Seleccioná una subcategoría" at bounding box center [337, 176] width 172 height 7
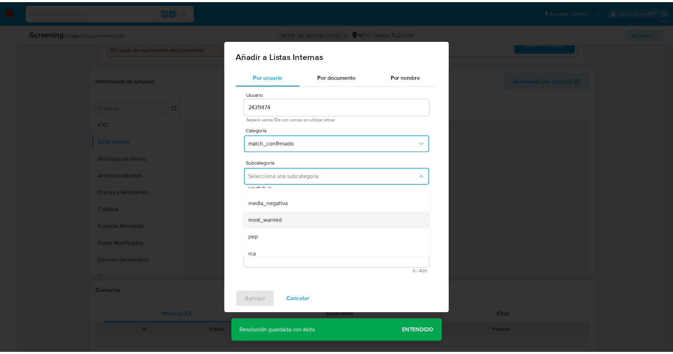
scroll to position [48, 0]
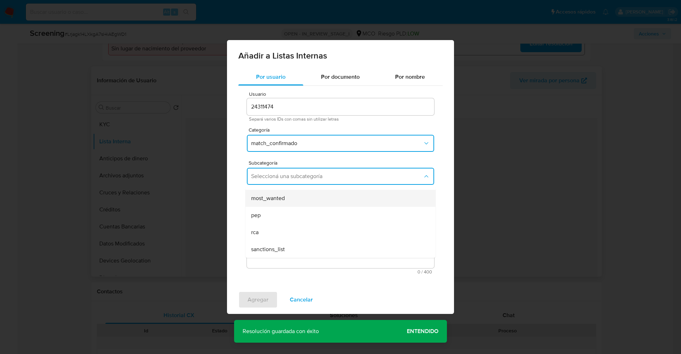
click at [293, 204] on div "most_wanted" at bounding box center [338, 198] width 174 height 17
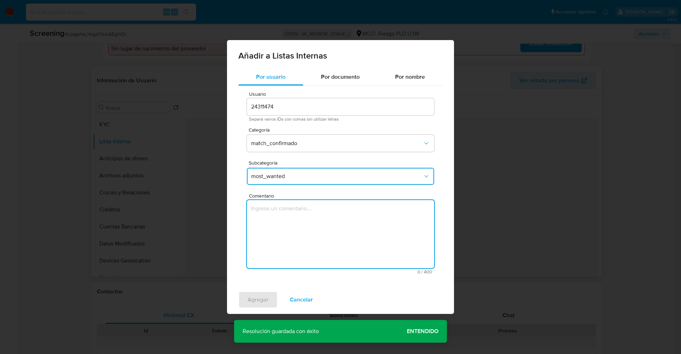
click at [294, 212] on textarea "Comentario" at bounding box center [340, 234] width 187 height 68
type textarea "Usuario William Alexander Ramirez Arias CC 7318461 continua listado por procura…"
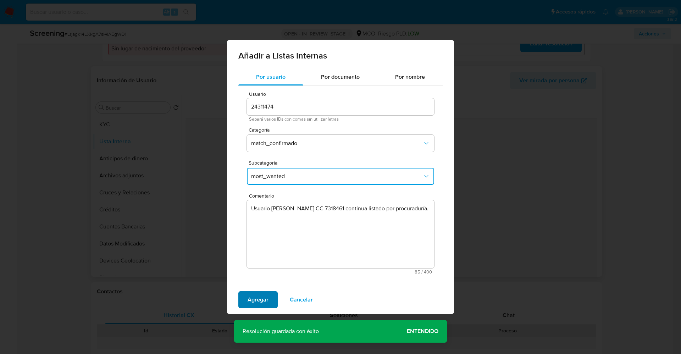
click at [256, 297] on span "Agregar" at bounding box center [257, 300] width 21 height 16
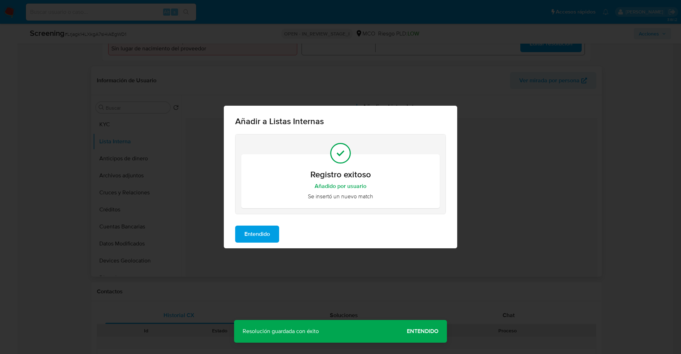
click at [255, 235] on span "Entendido" at bounding box center [257, 234] width 26 height 16
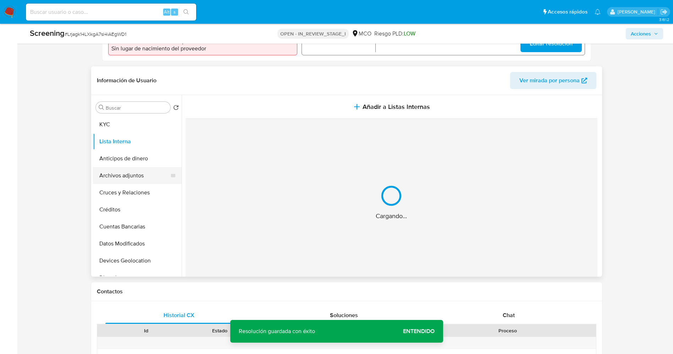
click at [127, 180] on button "Archivos adjuntos" at bounding box center [134, 175] width 83 height 17
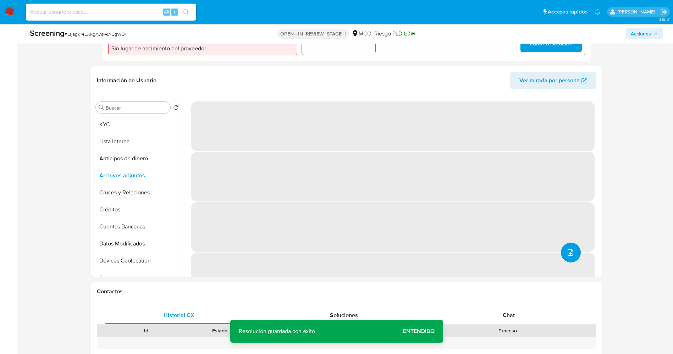
click at [566, 248] on icon "upload-file" at bounding box center [570, 252] width 9 height 9
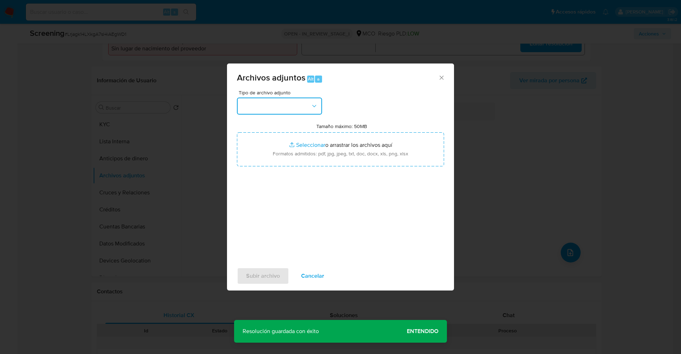
click at [297, 104] on button "button" at bounding box center [279, 105] width 85 height 17
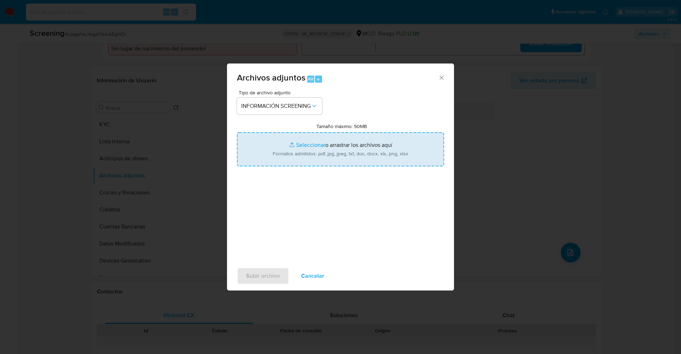
type input "C:\fakepath\Consulta de Antecedentes.pdf"
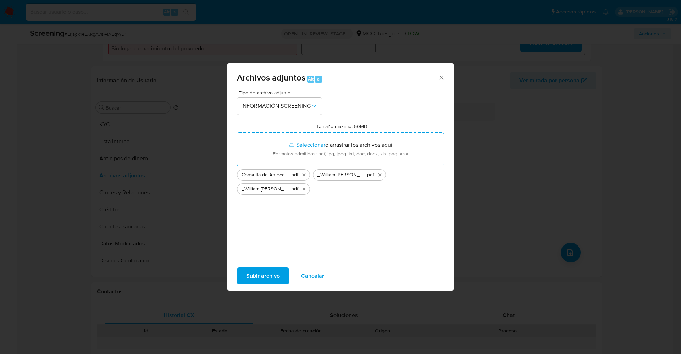
click at [270, 272] on span "Subir archivo" at bounding box center [263, 276] width 34 height 16
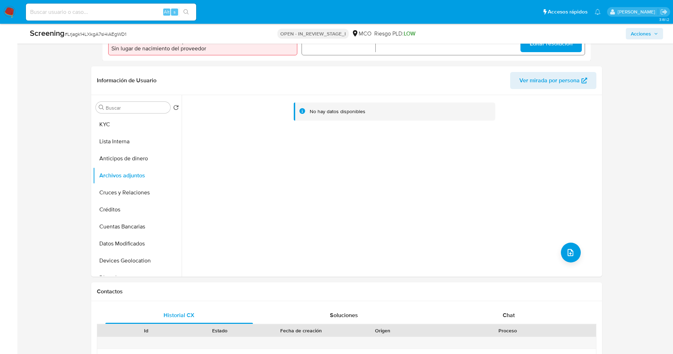
click at [119, 143] on button "Lista Interna" at bounding box center [137, 141] width 89 height 17
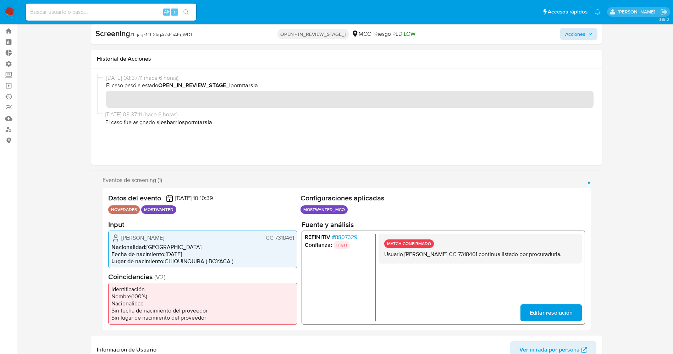
scroll to position [0, 0]
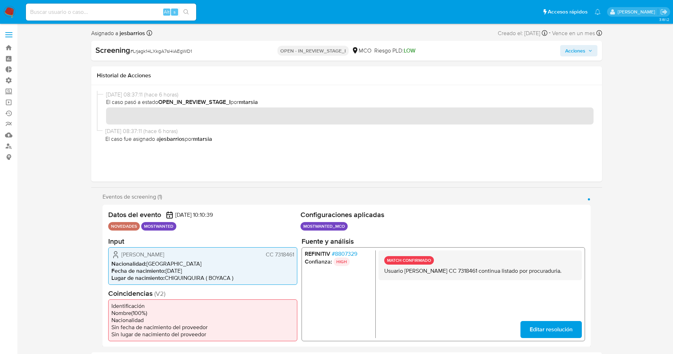
click at [587, 45] on button "Acciones" at bounding box center [578, 50] width 37 height 11
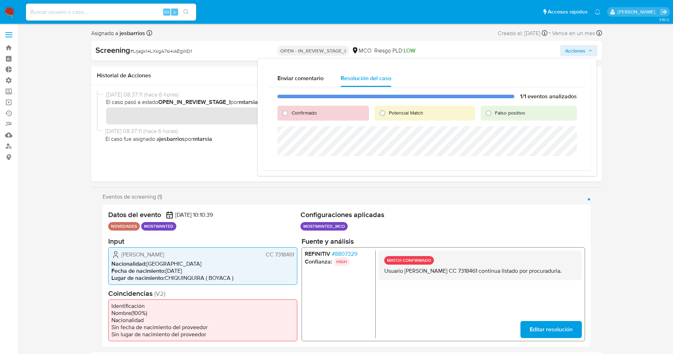
click at [315, 111] on span "Confirmado" at bounding box center [303, 112] width 25 height 7
click at [291, 111] on input "Confirmado" at bounding box center [284, 112] width 11 height 11
radio input "true"
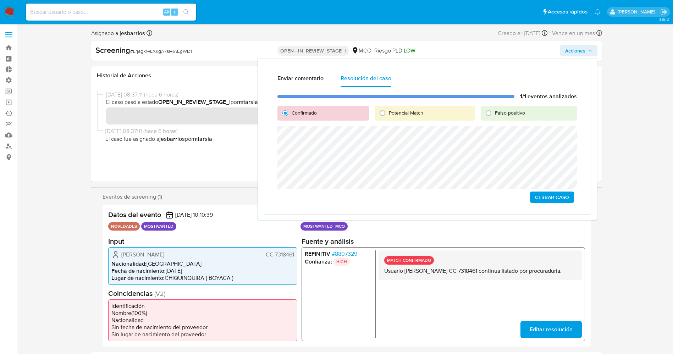
click at [547, 197] on span "Cerrar Caso" at bounding box center [552, 197] width 34 height 10
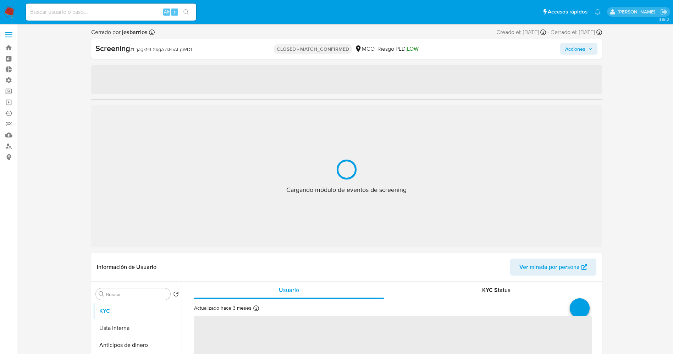
select select "10"
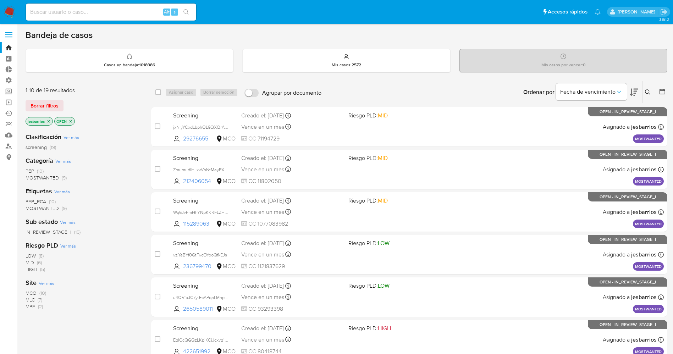
click at [52, 179] on span "MOSTWANTED" at bounding box center [42, 177] width 33 height 7
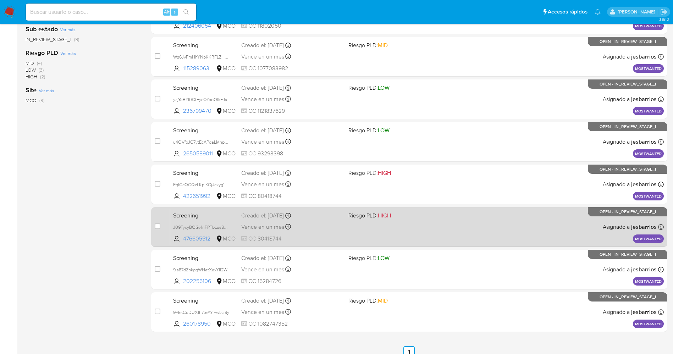
scroll to position [189, 0]
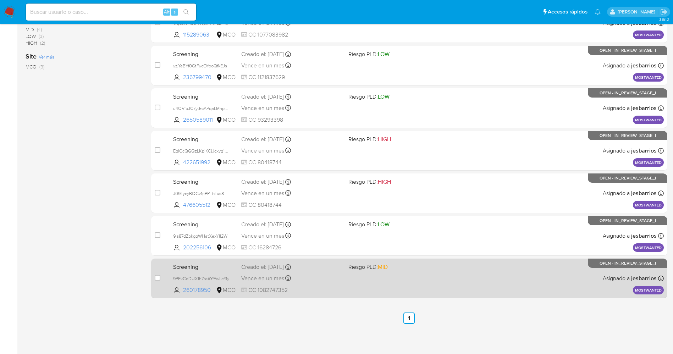
click at [349, 276] on div "Screening 9PEkCdDUX1h7teAYfFwLcf9y 260178950 MCO Riesgo PLD: MID Creado el: [DA…" at bounding box center [416, 278] width 493 height 36
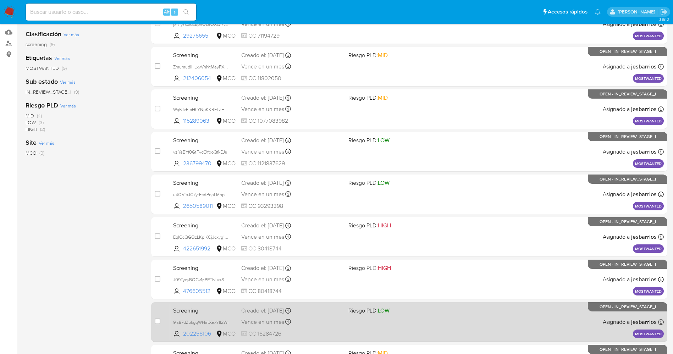
scroll to position [0, 0]
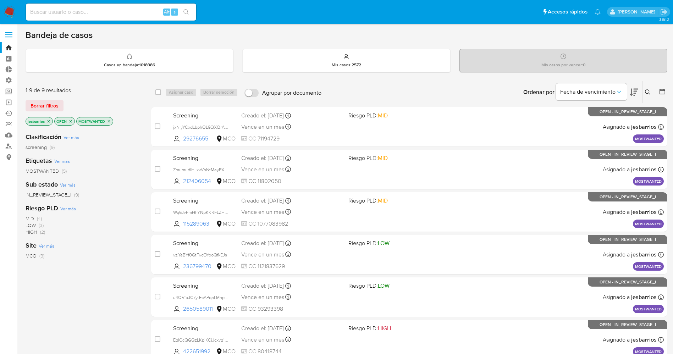
click at [11, 13] on img at bounding box center [10, 12] width 12 height 12
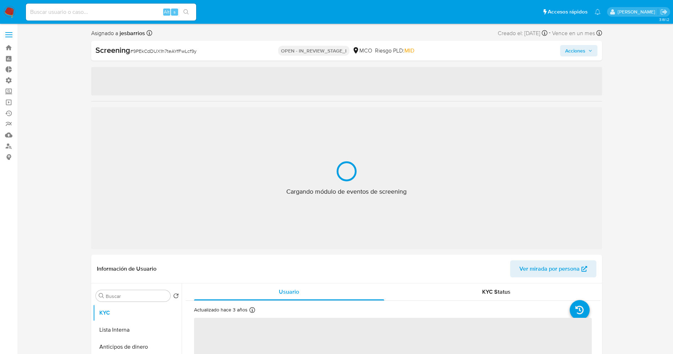
select select "10"
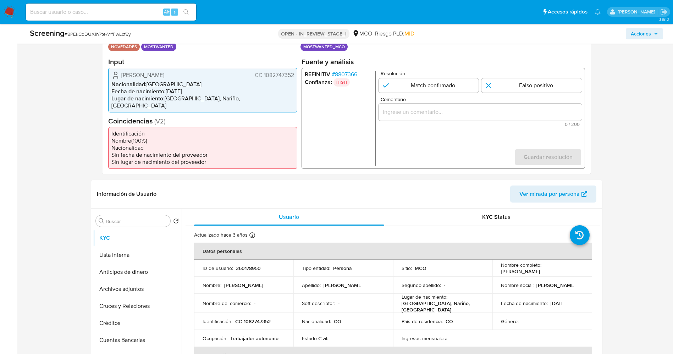
scroll to position [106, 0]
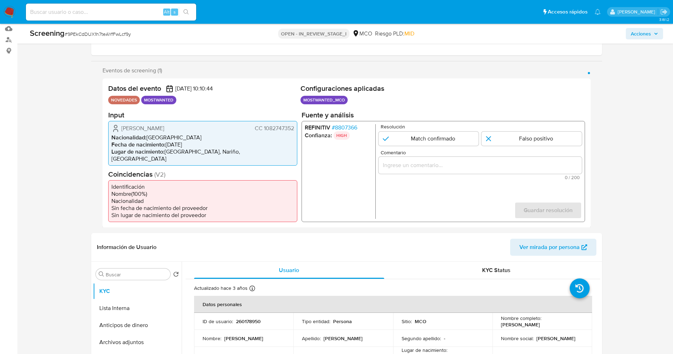
click at [347, 129] on span "# 8807366" at bounding box center [344, 127] width 26 height 7
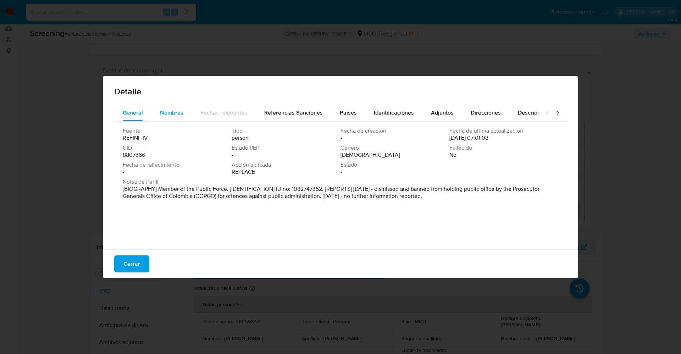
click at [184, 110] on button "Nombres" at bounding box center [171, 112] width 40 height 17
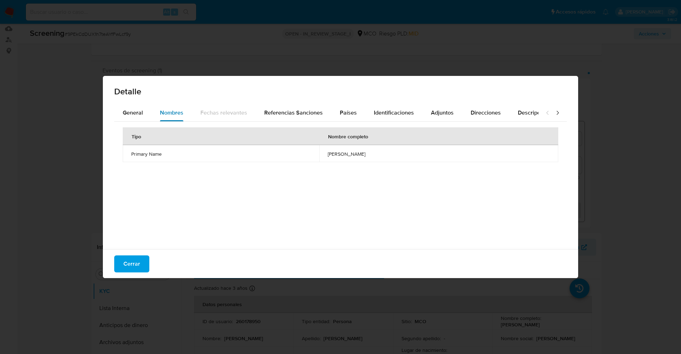
click at [155, 110] on button "Nombres" at bounding box center [171, 112] width 40 height 17
click at [131, 113] on span "General" at bounding box center [133, 112] width 20 height 8
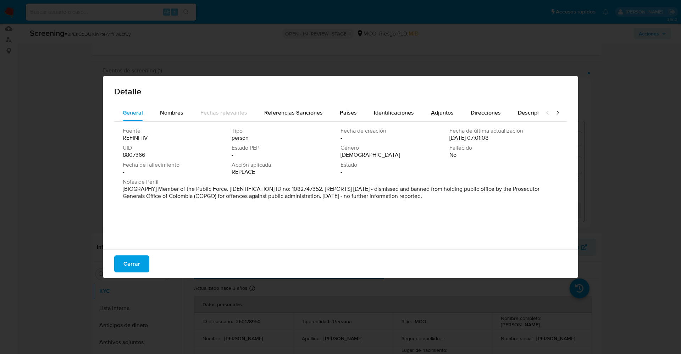
drag, startPoint x: 157, startPoint y: 187, endPoint x: 452, endPoint y: 201, distance: 295.3
click at [453, 203] on div "Fuente REFINITIV Tipo person Fecha de creación - Fecha de última actualización …" at bounding box center [340, 184] width 452 height 124
click at [172, 106] on div "Nombres" at bounding box center [171, 112] width 23 height 17
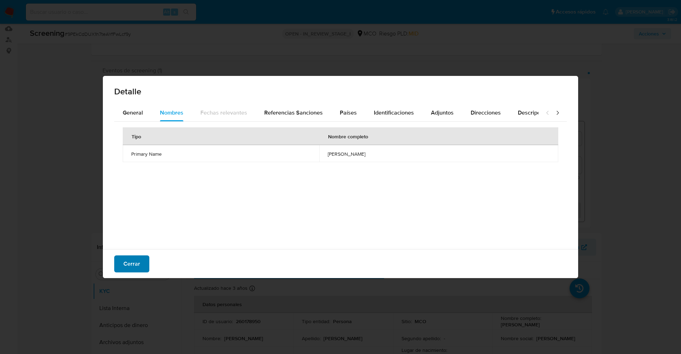
click at [134, 259] on span "Cerrar" at bounding box center [131, 264] width 17 height 16
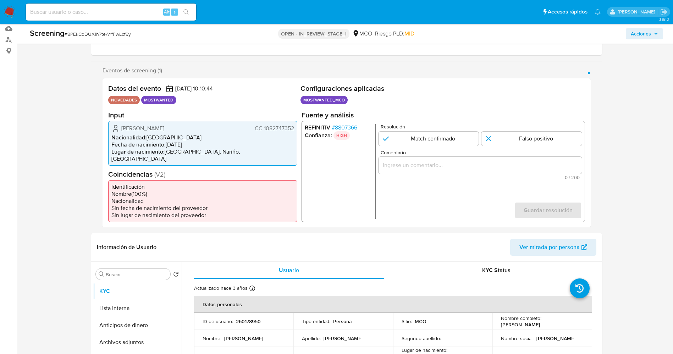
drag, startPoint x: 261, startPoint y: 130, endPoint x: 297, endPoint y: 129, distance: 36.5
click at [297, 129] on div "Datos del evento 27/09/2025 10:10:44 NOVEDADES MOSTWANTED Configuraciones aplic…" at bounding box center [346, 152] width 488 height 149
drag, startPoint x: 118, startPoint y: 129, endPoint x: 195, endPoint y: 127, distance: 77.0
click at [195, 127] on div "David Sebastian Arroyo Mora CC 1082747352" at bounding box center [202, 128] width 183 height 9
drag, startPoint x: 264, startPoint y: 128, endPoint x: 295, endPoint y: 128, distance: 30.8
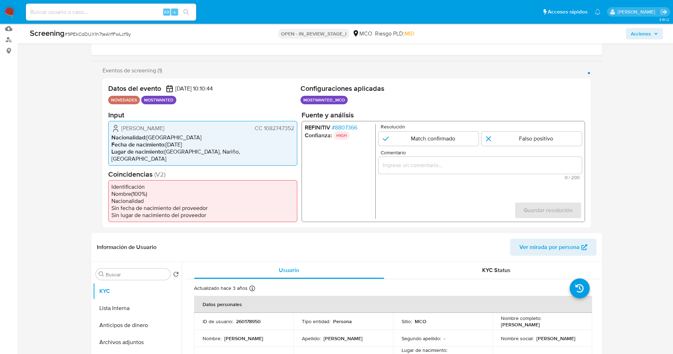
click at [295, 128] on div "David Sebastian Arroyo Mora CC 1082747352 Nacionalidad : Colombia Fecha de naci…" at bounding box center [202, 143] width 189 height 45
drag, startPoint x: 118, startPoint y: 131, endPoint x: 203, endPoint y: 127, distance: 84.8
click at [205, 127] on div "David Sebastian Arroyo Mora CC 1082747352" at bounding box center [202, 128] width 183 height 9
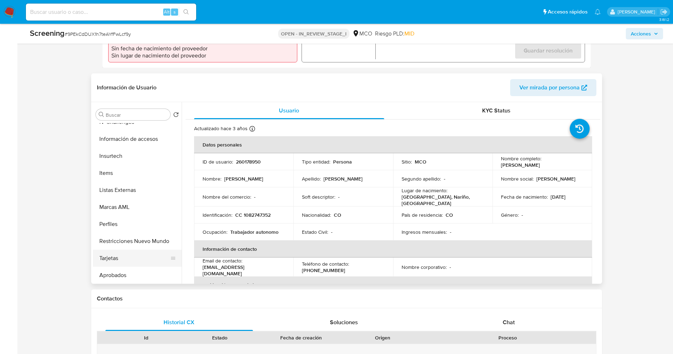
scroll to position [334, 0]
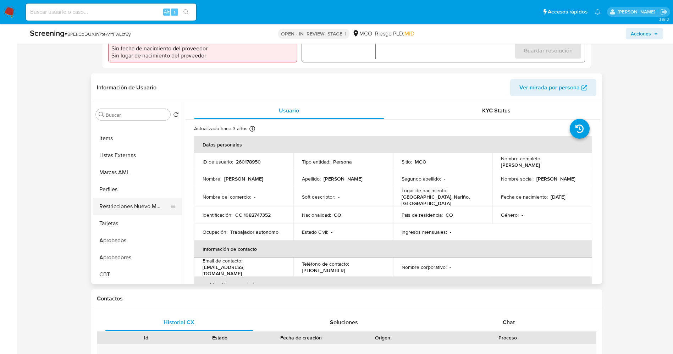
click at [130, 202] on button "Restricciones Nuevo Mundo" at bounding box center [134, 206] width 83 height 17
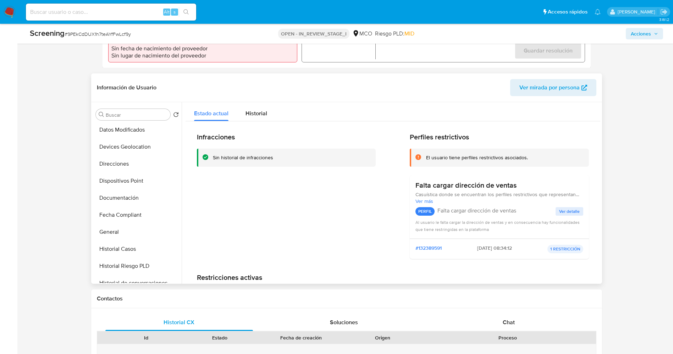
scroll to position [0, 0]
click at [110, 123] on button "KYC" at bounding box center [134, 131] width 83 height 17
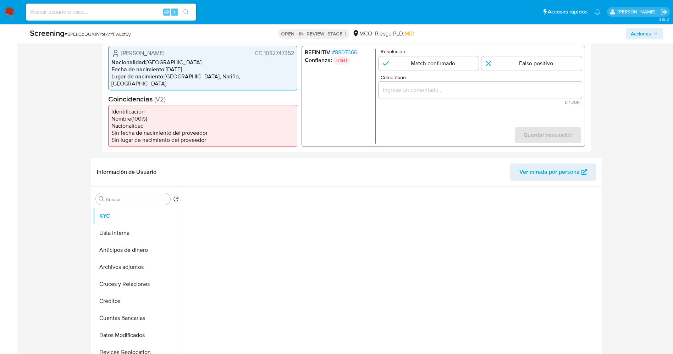
scroll to position [106, 0]
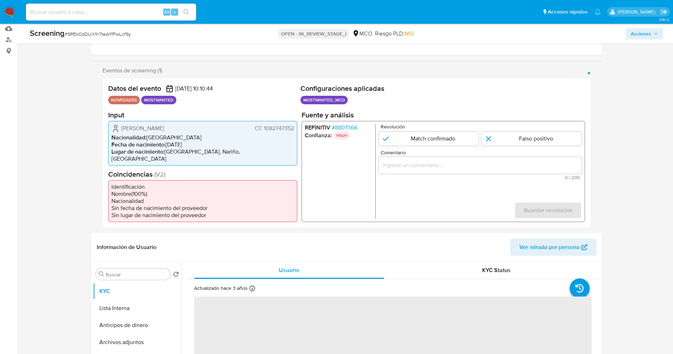
click at [129, 124] on span "David Sebastian Arroyo Mora" at bounding box center [142, 127] width 43 height 7
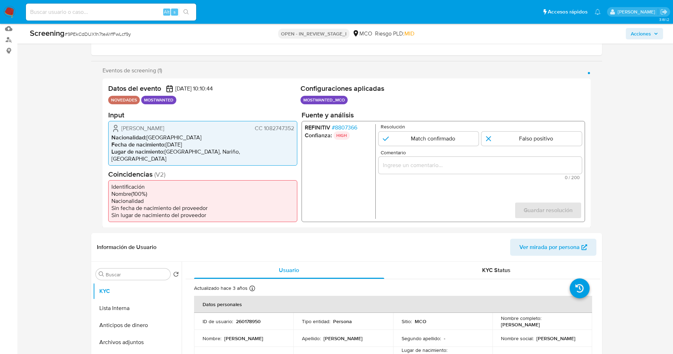
drag, startPoint x: 117, startPoint y: 125, endPoint x: 297, endPoint y: 128, distance: 179.8
click at [297, 128] on div "Datos del evento 27/09/2025 10:10:44 NOVEDADES MOSTWANTED Configuraciones aplic…" at bounding box center [346, 152] width 488 height 149
click at [466, 139] on input "1 de 1" at bounding box center [428, 138] width 100 height 14
radio input "true"
click at [458, 167] on input "Comentario" at bounding box center [479, 164] width 203 height 9
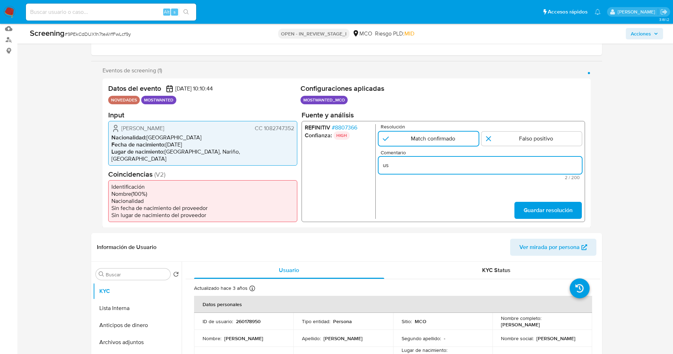
type input "u"
drag, startPoint x: 554, startPoint y: 169, endPoint x: 518, endPoint y: 168, distance: 36.2
click at [518, 168] on input "Usuario continua listado en procuraduria general de la anción." at bounding box center [479, 164] width 203 height 9
type input "Usuario continua listado en procuraduria general de la nación."
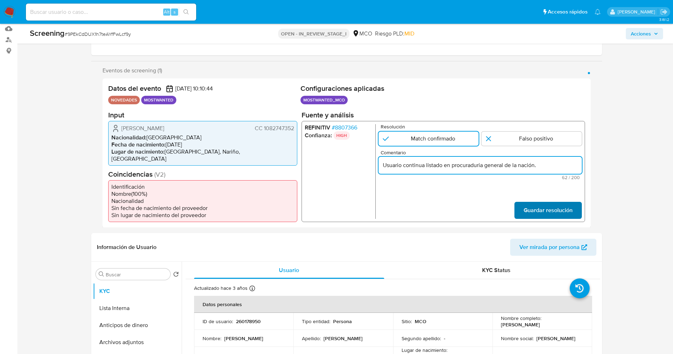
click at [542, 207] on span "Guardar resolución" at bounding box center [547, 210] width 49 height 16
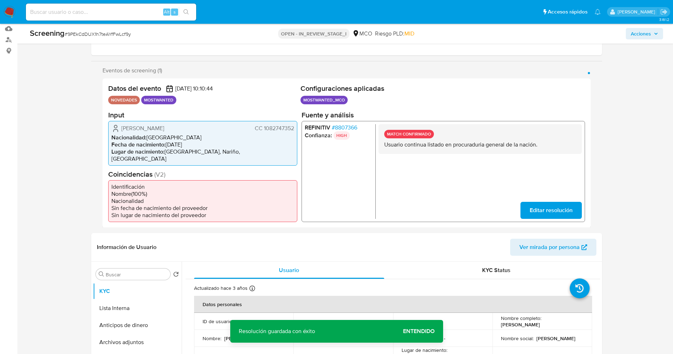
drag, startPoint x: 376, startPoint y: 146, endPoint x: 524, endPoint y: 145, distance: 148.2
click at [537, 146] on div "REFINITIV # 8807366 Confianza: HIGH MATCH CONFIRMADO Usuario continua listado e…" at bounding box center [442, 171] width 283 height 101
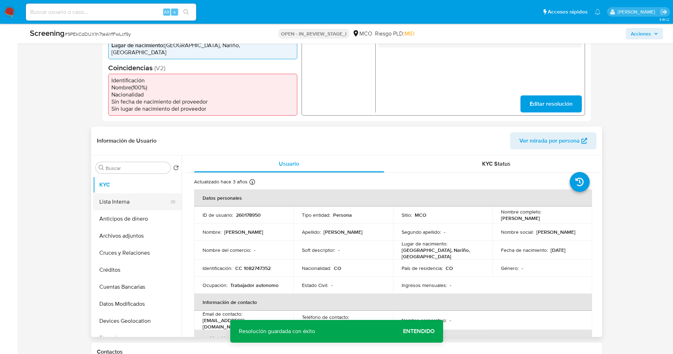
click at [125, 196] on button "Lista Interna" at bounding box center [134, 201] width 83 height 17
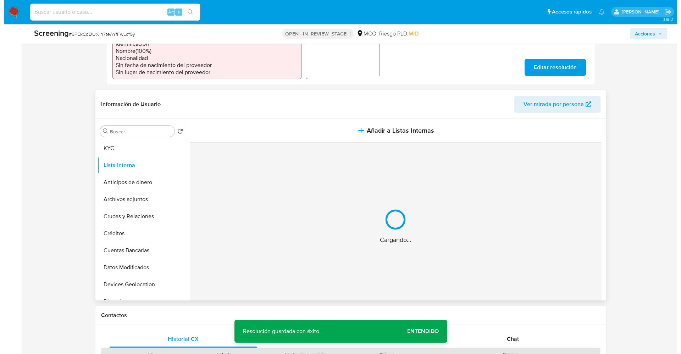
scroll to position [266, 0]
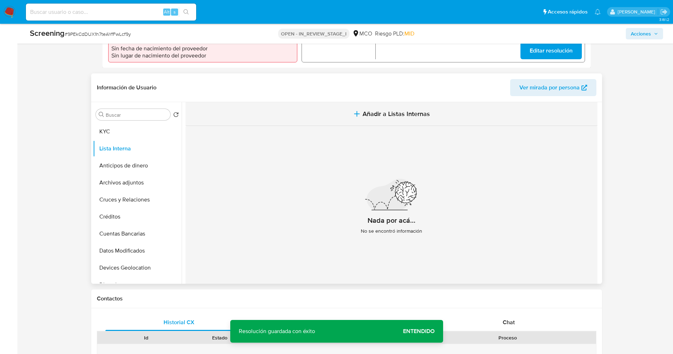
click at [356, 102] on button "Añadir a Listas Internas" at bounding box center [391, 114] width 412 height 24
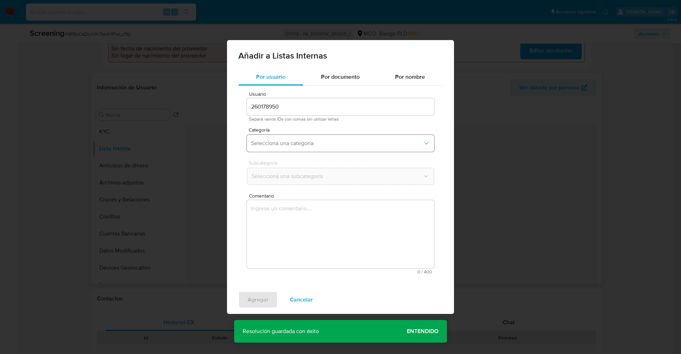
click at [322, 136] on button "Seleccioná una categoría" at bounding box center [340, 143] width 187 height 17
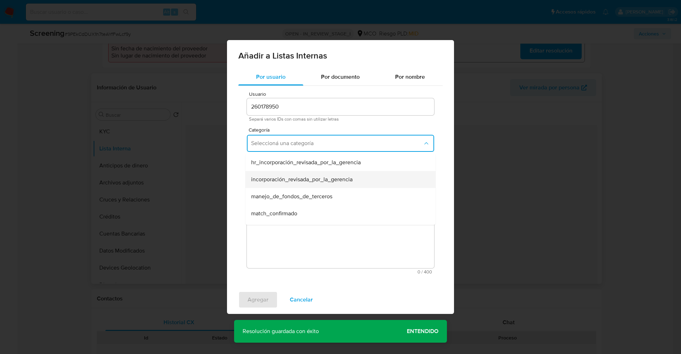
scroll to position [53, 0]
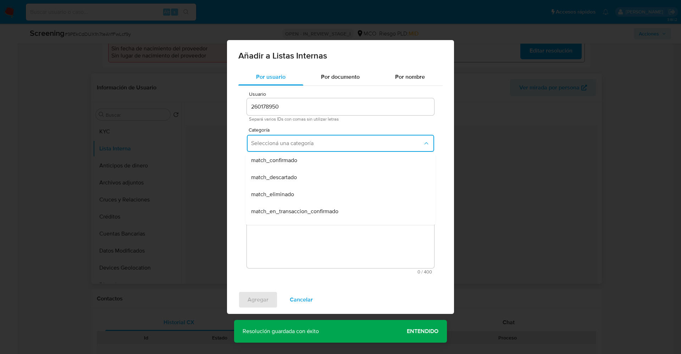
click at [300, 163] on div "match_confirmado" at bounding box center [338, 160] width 174 height 17
click at [302, 177] on span "Seleccioná una subcategoría" at bounding box center [337, 176] width 172 height 7
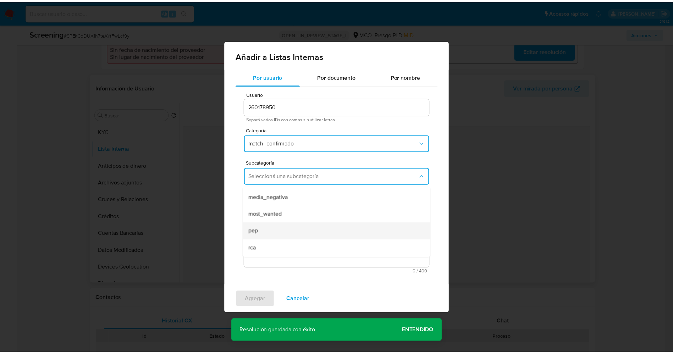
scroll to position [48, 0]
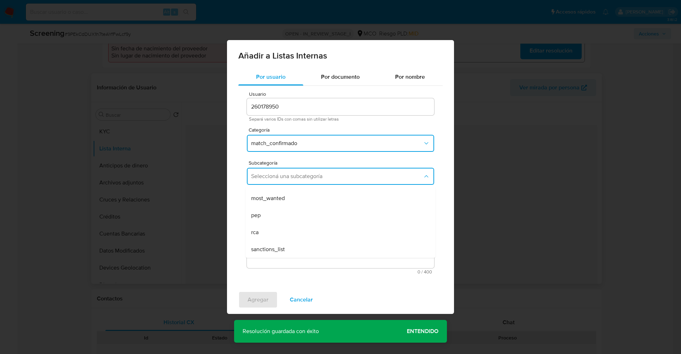
click at [292, 200] on div "most_wanted" at bounding box center [338, 198] width 174 height 17
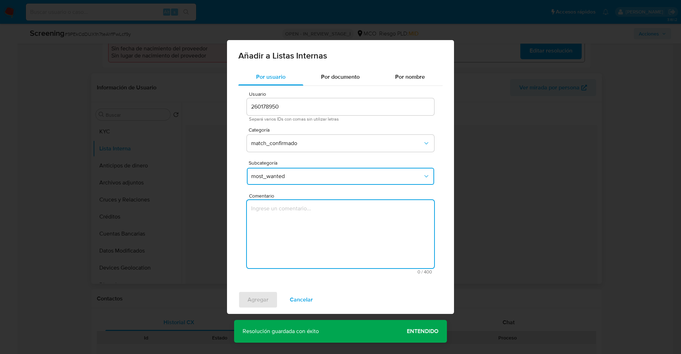
click at [296, 230] on textarea "Comentario" at bounding box center [340, 234] width 187 height 68
drag, startPoint x: 318, startPoint y: 217, endPoint x: 212, endPoint y: 220, distance: 106.1
click at [212, 220] on div "Añadir a Listas Internas Por usuario Por documento Por nombre Usuario 260178950…" at bounding box center [340, 177] width 681 height 354
click at [309, 218] on textarea "MATCH CONFIRMADO Usuario continua listado en procuraduria general de la nación" at bounding box center [340, 234] width 187 height 68
click at [308, 214] on textarea "MATCH CONFIRMADO Usuario continua listado en procuraduria general de la nación" at bounding box center [340, 234] width 187 height 68
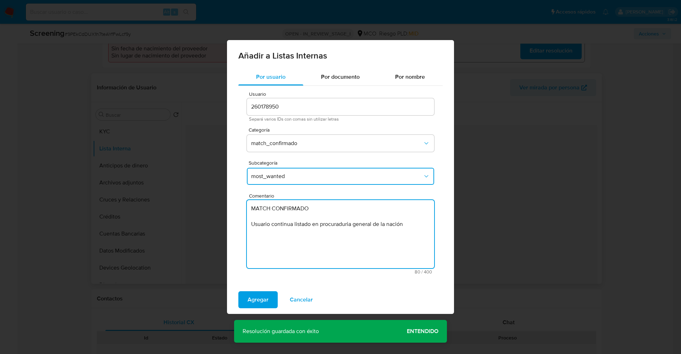
drag, startPoint x: 308, startPoint y: 214, endPoint x: 264, endPoint y: 209, distance: 43.5
click at [264, 209] on textarea "MATCH CONFIRMADO Usuario continua listado en procuraduria general de la nación" at bounding box center [340, 234] width 187 height 68
type textarea "Usuario continua listado en procuraduría general de la nación"
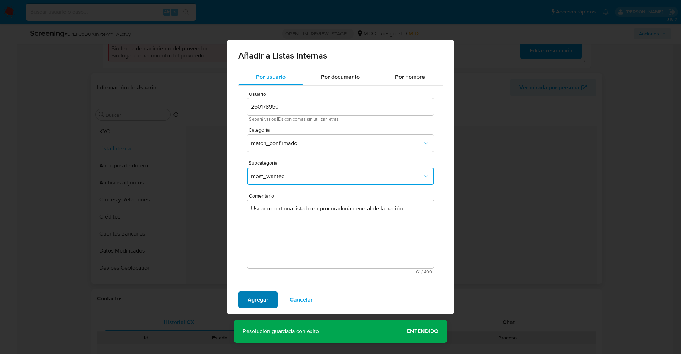
click at [254, 300] on span "Agregar" at bounding box center [257, 300] width 21 height 16
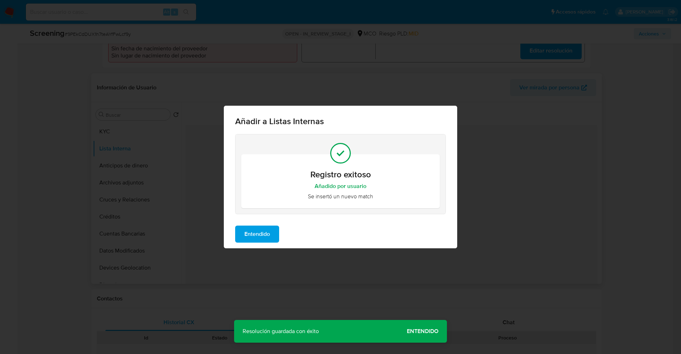
click at [254, 230] on span "Entendido" at bounding box center [257, 234] width 26 height 16
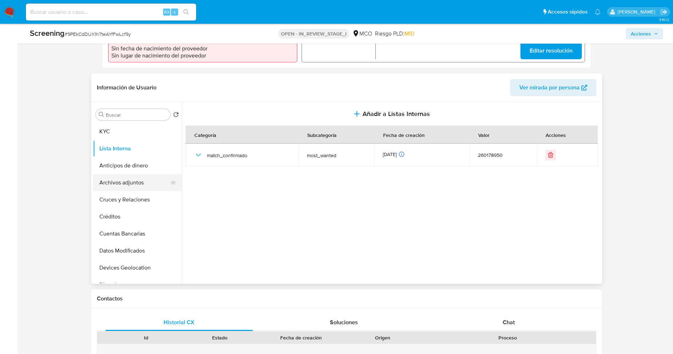
click at [136, 174] on button "Archivos adjuntos" at bounding box center [134, 182] width 83 height 17
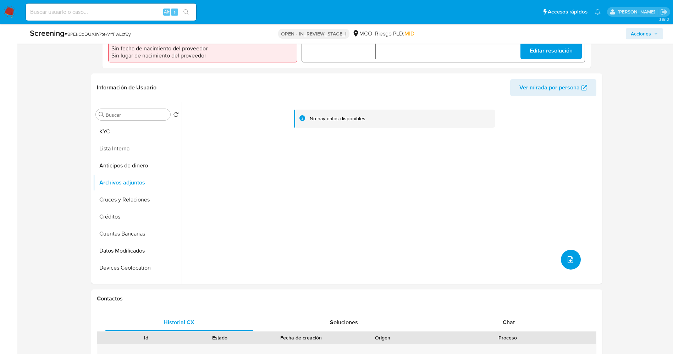
click at [569, 255] on icon "upload-file" at bounding box center [570, 259] width 9 height 9
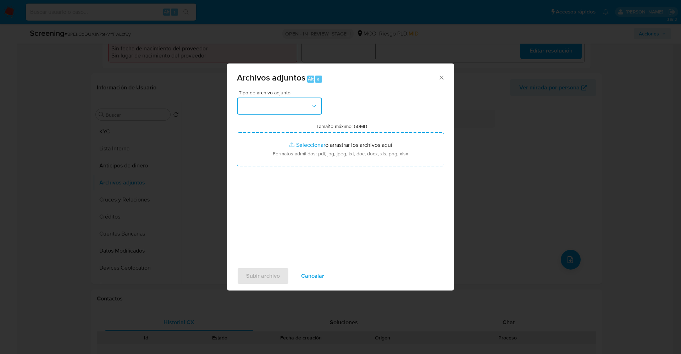
click at [303, 102] on button "button" at bounding box center [279, 105] width 85 height 17
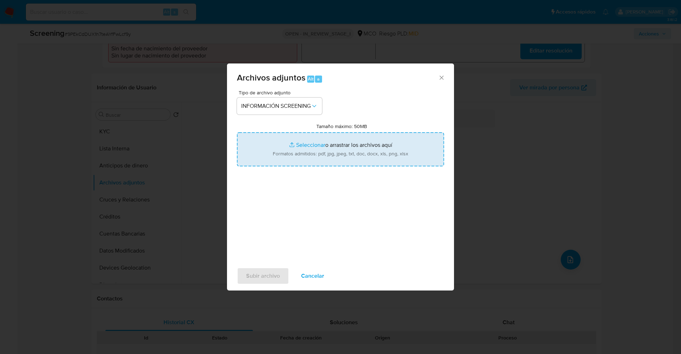
type input "C:\fakepath\_David Sebastian Arroyo Mora_ lavado de dienero - Buscar con Google…"
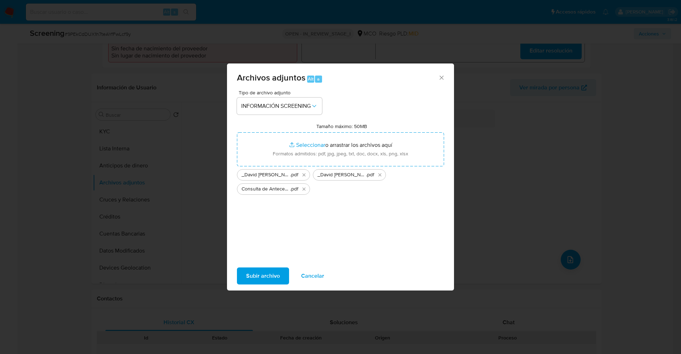
click at [265, 273] on span "Subir archivo" at bounding box center [263, 276] width 34 height 16
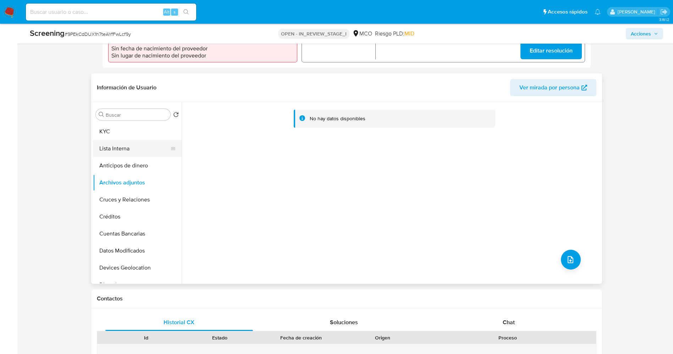
click at [117, 140] on button "Lista Interna" at bounding box center [134, 148] width 83 height 17
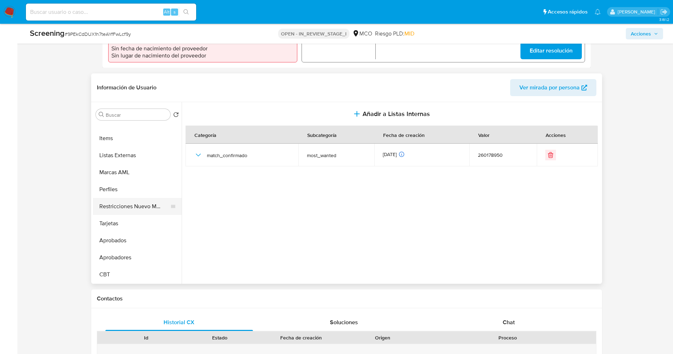
click at [118, 198] on button "Restricciones Nuevo Mundo" at bounding box center [134, 206] width 83 height 17
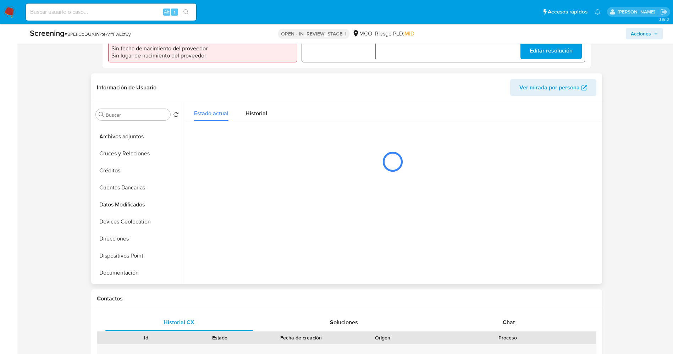
scroll to position [0, 0]
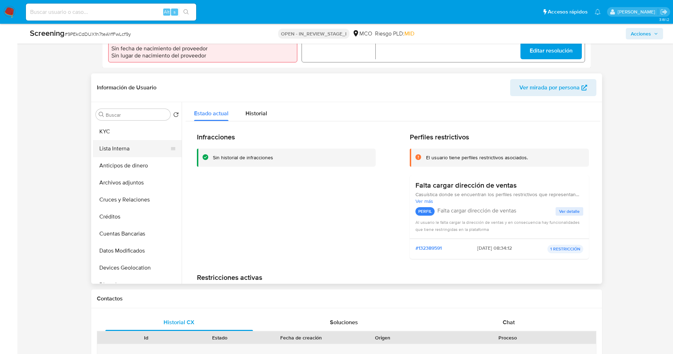
click at [105, 140] on button "Lista Interna" at bounding box center [134, 148] width 83 height 17
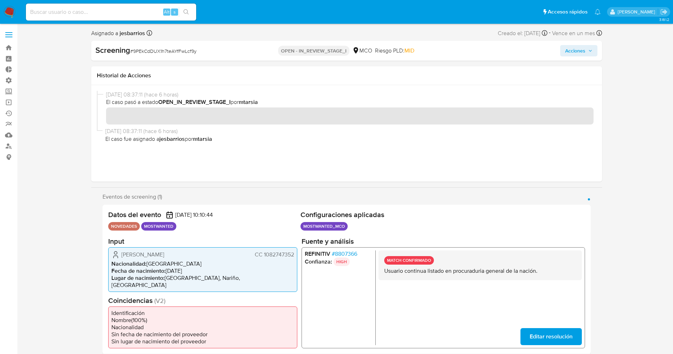
click at [573, 47] on span "Acciones" at bounding box center [575, 50] width 20 height 11
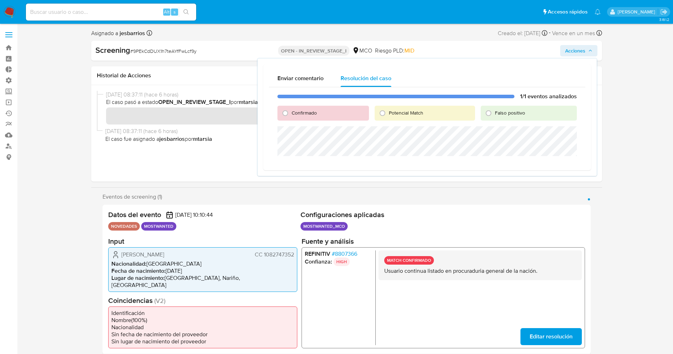
click at [307, 113] on span "Confirmado" at bounding box center [303, 112] width 25 height 7
click at [291, 113] on input "Confirmado" at bounding box center [284, 112] width 11 height 11
radio input "true"
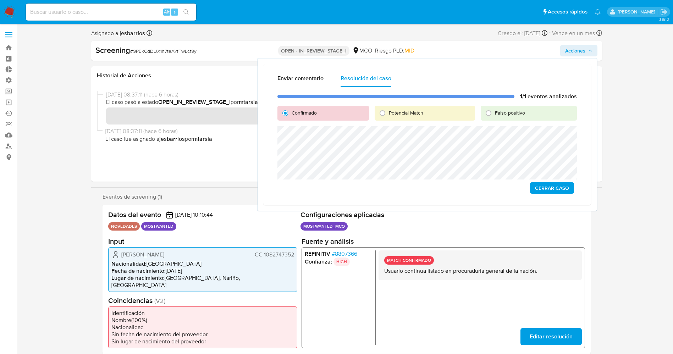
click at [264, 136] on div "Enviar comentario Resolución del caso 1/1 eventos analizados Confirmado Potenci…" at bounding box center [427, 134] width 328 height 141
click at [546, 198] on span "Cerrar Caso" at bounding box center [552, 197] width 34 height 10
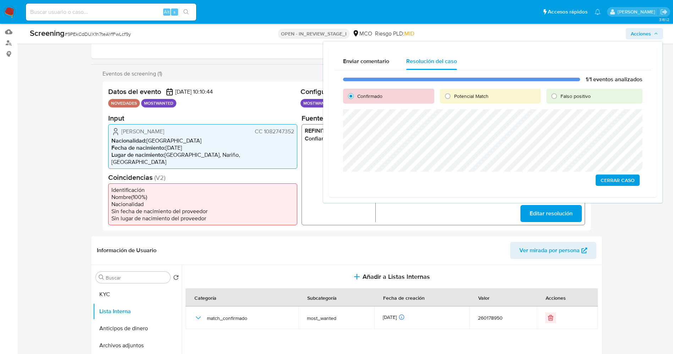
scroll to position [106, 0]
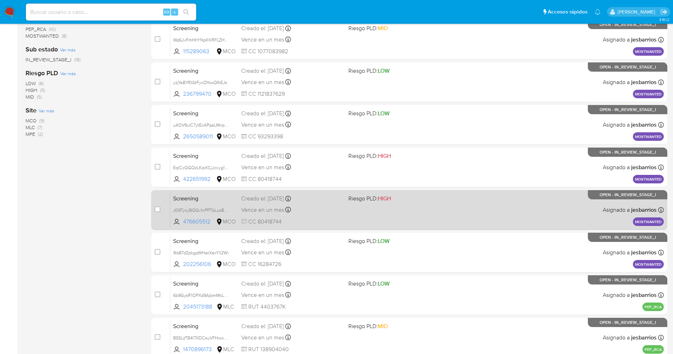
scroll to position [125, 0]
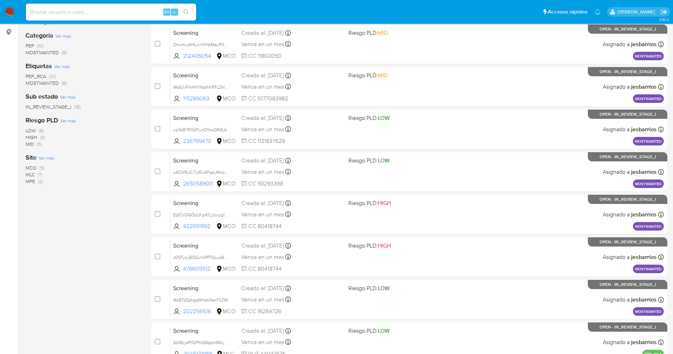
click at [41, 79] on span "MOSTWANTED" at bounding box center [42, 82] width 33 height 7
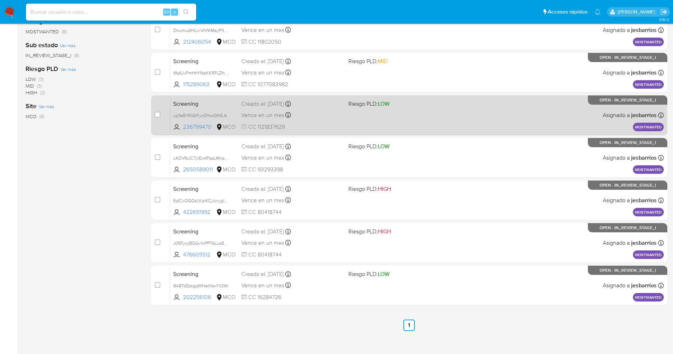
scroll to position [146, 0]
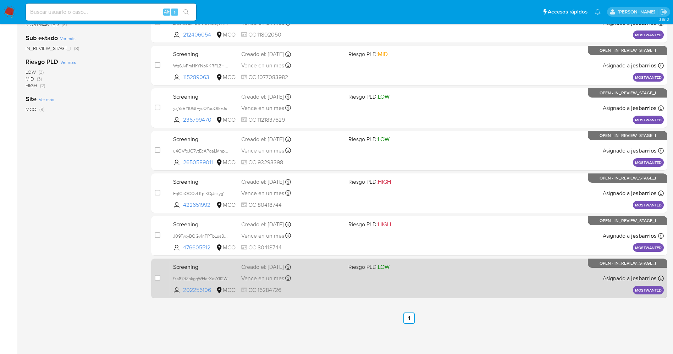
click at [366, 284] on div "Screening 9ls87dZpkgqWHatXexYIl2Wi 202256106 MCO Riesgo PLD: LOW Creado el: [DA…" at bounding box center [416, 278] width 493 height 36
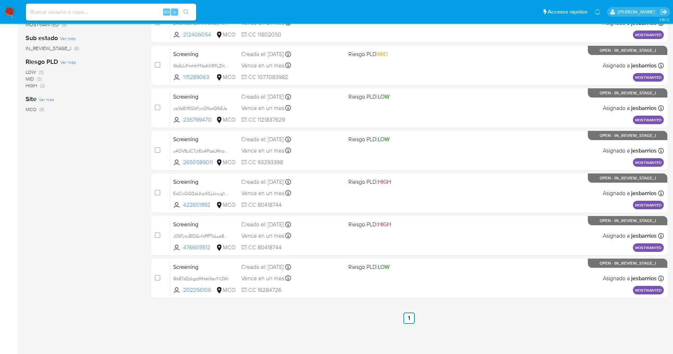
click at [7, 13] on img at bounding box center [10, 12] width 12 height 12
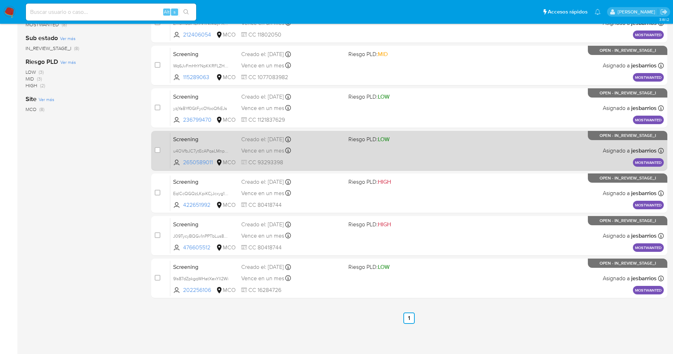
scroll to position [0, 0]
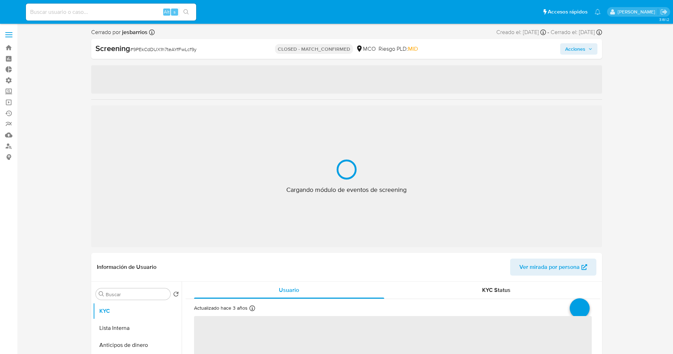
select select "10"
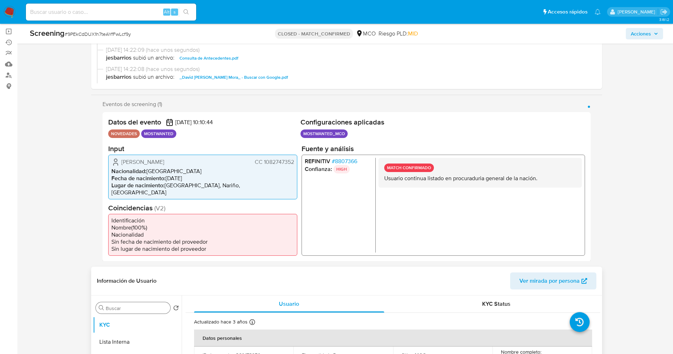
scroll to position [132, 0]
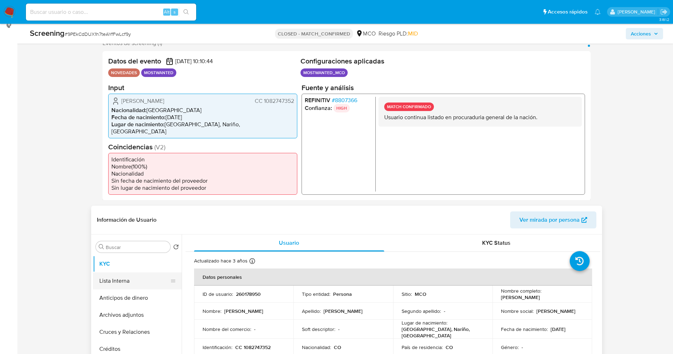
click at [127, 272] on button "Lista Interna" at bounding box center [134, 280] width 83 height 17
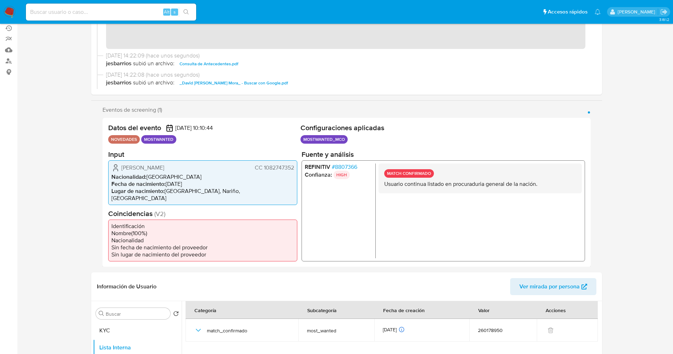
scroll to position [0, 0]
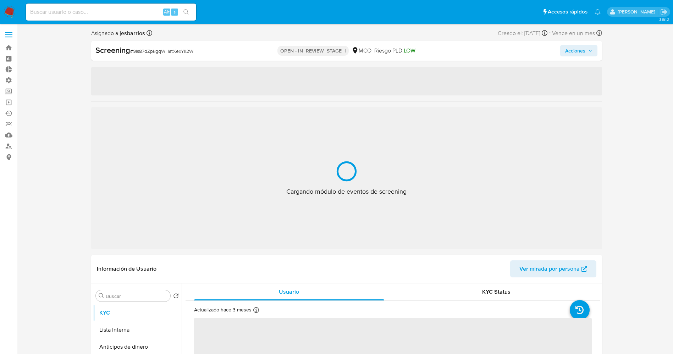
select select "10"
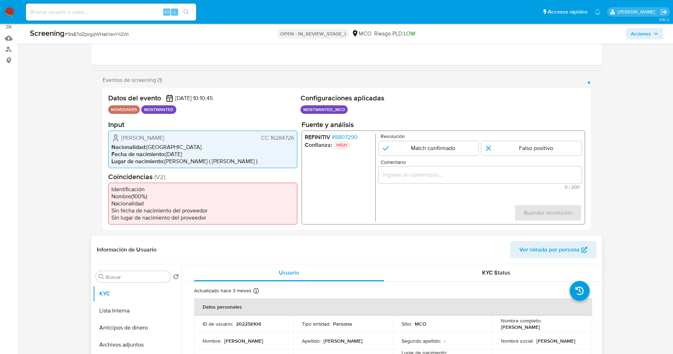
scroll to position [106, 0]
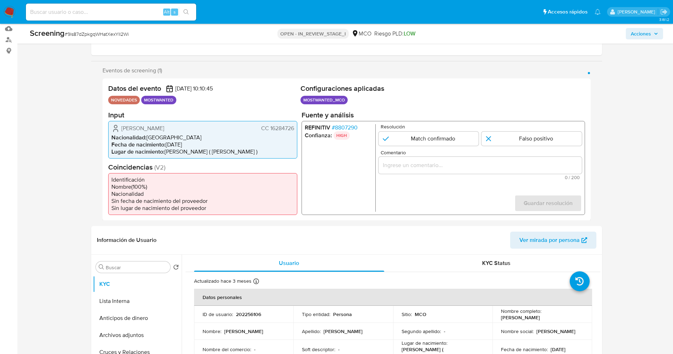
click at [351, 129] on span "# 8807290" at bounding box center [344, 127] width 26 height 7
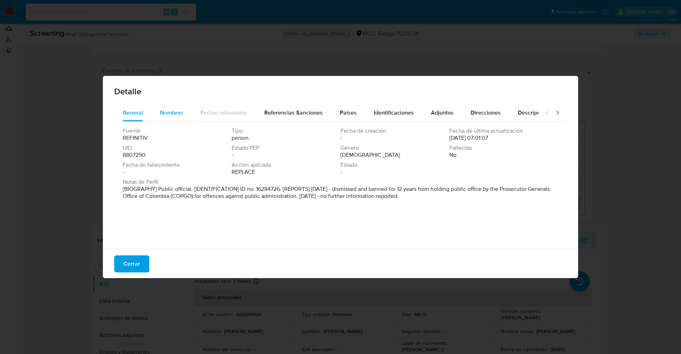
click at [166, 119] on div "Nombres" at bounding box center [171, 112] width 23 height 17
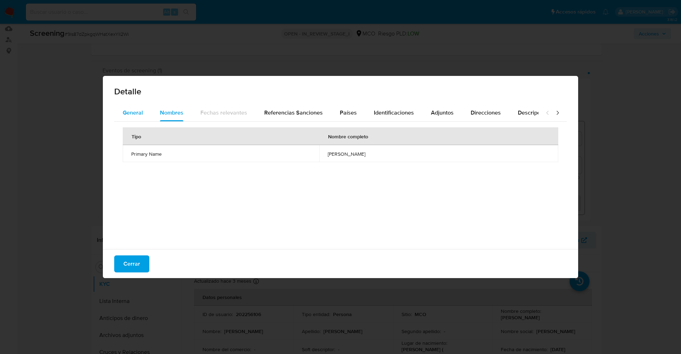
click at [145, 111] on button "General" at bounding box center [132, 112] width 37 height 17
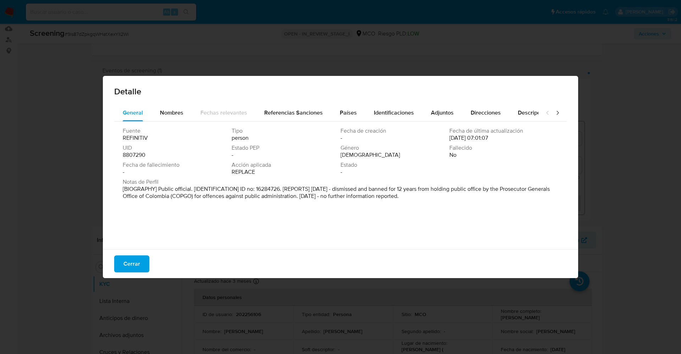
drag, startPoint x: 161, startPoint y: 187, endPoint x: 444, endPoint y: 200, distance: 283.2
click at [444, 200] on div "Notas de Perfil [BIOGRAPHY] Public official. [IDENTIFICATION] ID no: 16284726. …" at bounding box center [340, 190] width 435 height 24
click at [163, 112] on span "Nombres" at bounding box center [171, 112] width 23 height 8
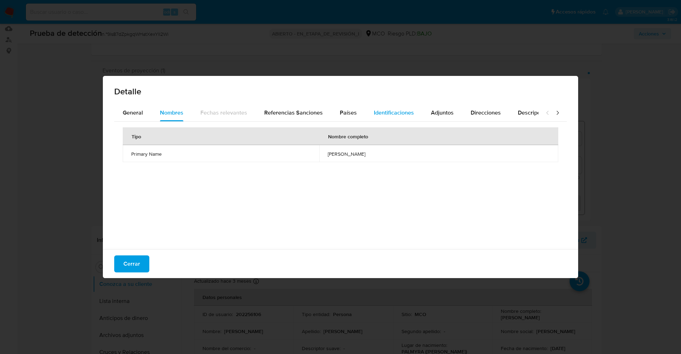
drag, startPoint x: 342, startPoint y: 119, endPoint x: 385, endPoint y: 109, distance: 43.4
click at [344, 119] on div "Países" at bounding box center [348, 112] width 17 height 17
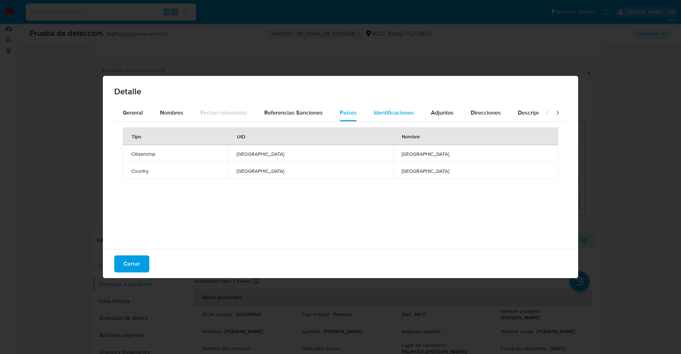
click at [388, 110] on span "Identificaciones" at bounding box center [394, 112] width 40 height 8
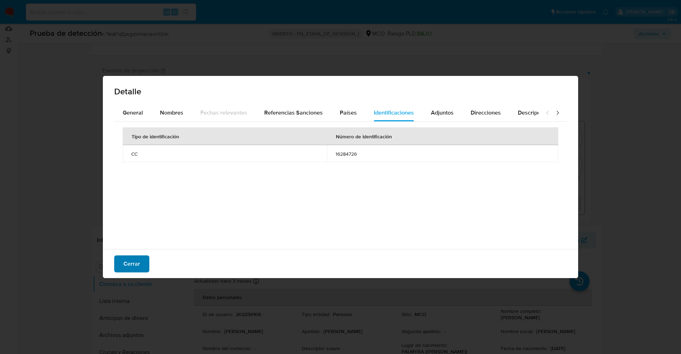
click at [129, 262] on span "Cerrar" at bounding box center [131, 264] width 17 height 16
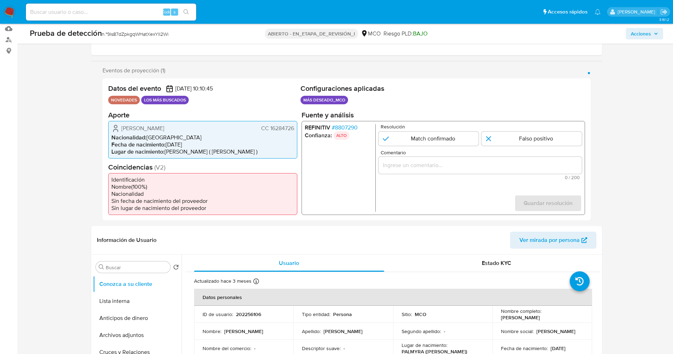
drag, startPoint x: 270, startPoint y: 129, endPoint x: 296, endPoint y: 129, distance: 26.6
click at [296, 129] on div "Jose Daniel Murillo Jaimes CC 16284726 Nacionalidad : Colombia Fecha de nacimie…" at bounding box center [202, 140] width 189 height 38
drag, startPoint x: 119, startPoint y: 129, endPoint x: 175, endPoint y: 129, distance: 55.7
click at [195, 129] on div "Jose Daniel Murillo Jaimes CC 16284726" at bounding box center [202, 128] width 183 height 9
drag, startPoint x: 167, startPoint y: 125, endPoint x: 156, endPoint y: 125, distance: 11.7
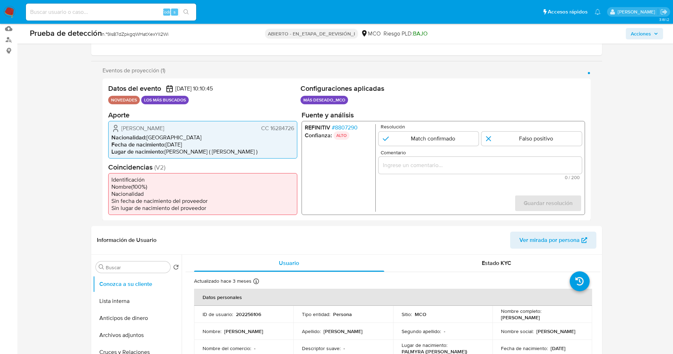
click at [164, 125] on span "Jose Daniel Murillo Jaimes" at bounding box center [142, 127] width 43 height 7
click at [117, 126] on icon "1 de 1" at bounding box center [115, 128] width 9 height 9
drag, startPoint x: 226, startPoint y: 125, endPoint x: 296, endPoint y: 128, distance: 70.3
click at [296, 128] on div "Jose Daniel Murillo Jaimes CC 16284726 Nacionalidad : Colombia Fecha de nacimie…" at bounding box center [202, 140] width 189 height 38
click at [439, 143] on input "1 de 1" at bounding box center [428, 138] width 100 height 14
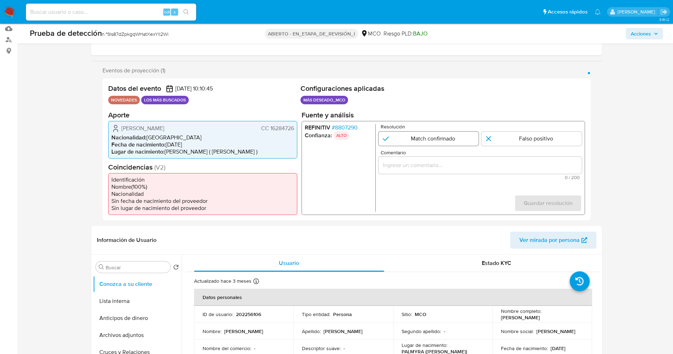
radio input "true"
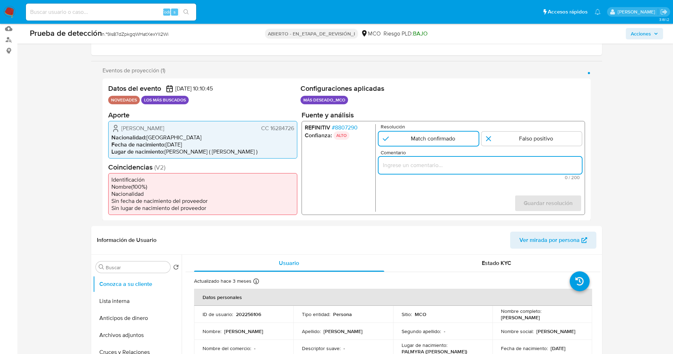
click at [441, 161] on input "Comentario" at bounding box center [479, 164] width 203 height 9
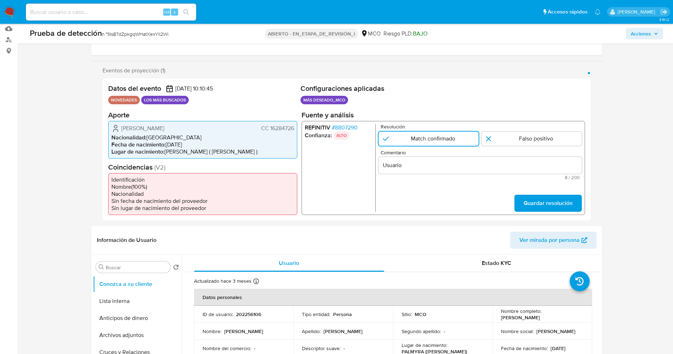
drag, startPoint x: 121, startPoint y: 128, endPoint x: 296, endPoint y: 128, distance: 174.8
click at [296, 128] on div "Jose Daniel Murillo Jaimes CC 16284726 Nacionalidad : Colombia Fecha de nacimie…" at bounding box center [202, 140] width 189 height 38
click at [423, 167] on input "Usuario" at bounding box center [479, 164] width 203 height 9
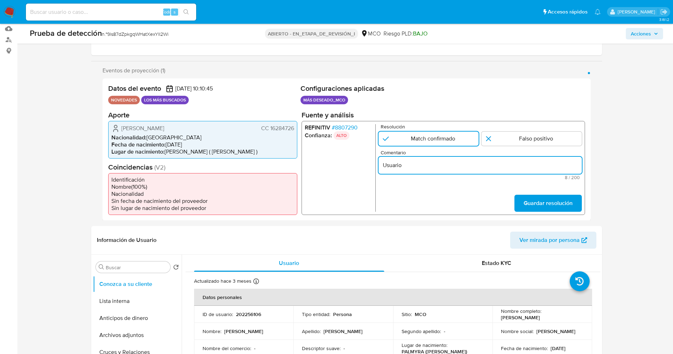
paste input "Jose Daniel Murillo Jaimes CC 16284726"
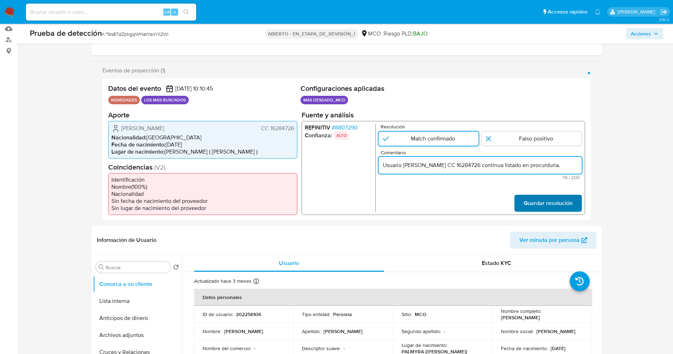
type input "Usuario Jose Daniel Murillo Jaimes CC 16284726 continua listado en procurduria."
click at [524, 201] on span "Guardar resolución" at bounding box center [547, 203] width 49 height 16
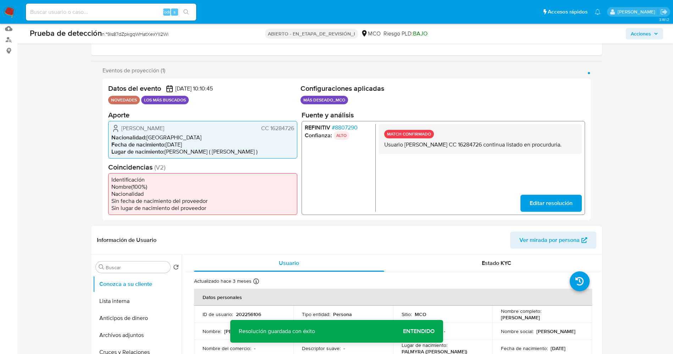
drag, startPoint x: 385, startPoint y: 144, endPoint x: 411, endPoint y: 149, distance: 25.9
click at [426, 148] on p "Usuario Jose Daniel Murillo Jaimes CC 16284726 continua listado en procurduria." at bounding box center [480, 144] width 192 height 7
click at [140, 302] on button "Lista interna" at bounding box center [134, 300] width 83 height 17
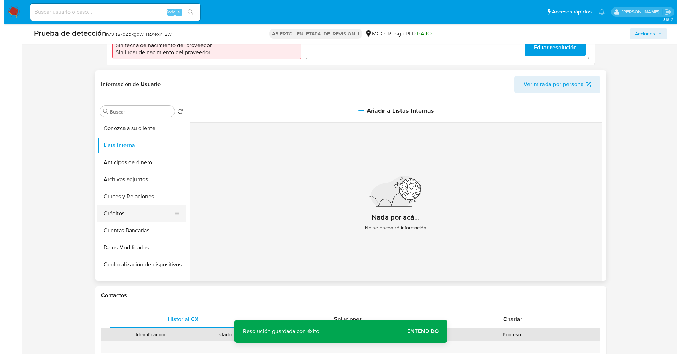
scroll to position [266, 0]
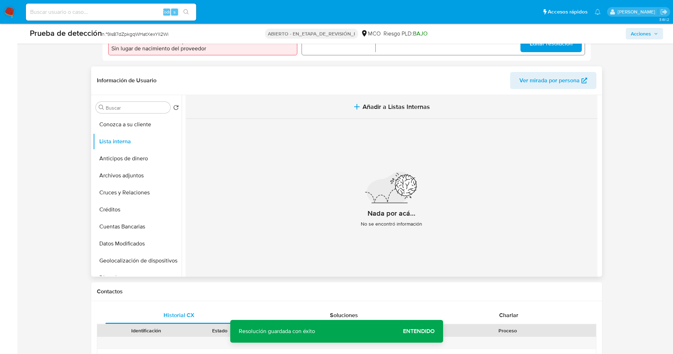
click at [355, 105] on icon "button" at bounding box center [356, 106] width 9 height 9
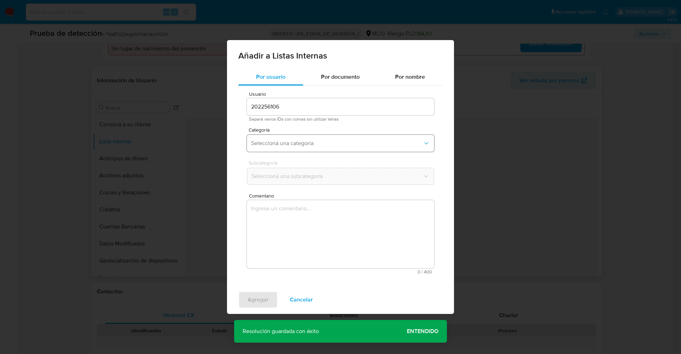
click at [294, 146] on span "Seleccioná una categoría" at bounding box center [337, 143] width 172 height 7
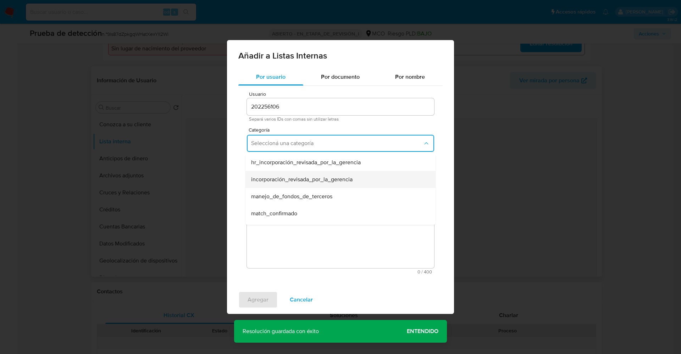
scroll to position [53, 0]
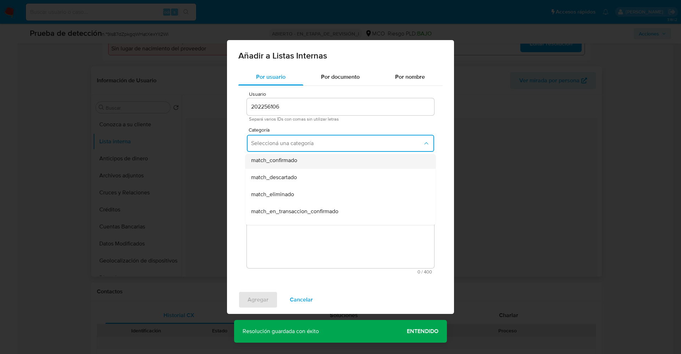
click at [299, 158] on div "match_confirmado" at bounding box center [338, 160] width 174 height 17
click at [301, 173] on span "Seleccioná una subcategoría" at bounding box center [337, 176] width 172 height 7
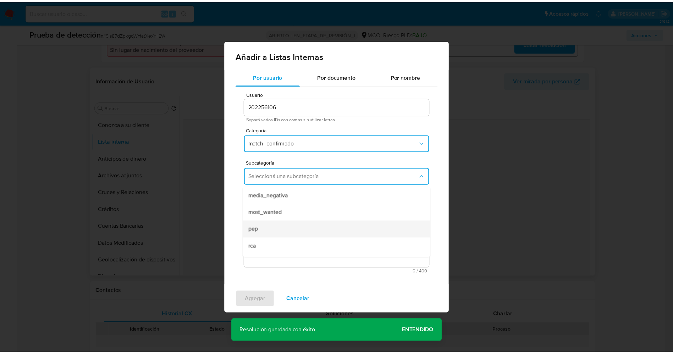
scroll to position [48, 0]
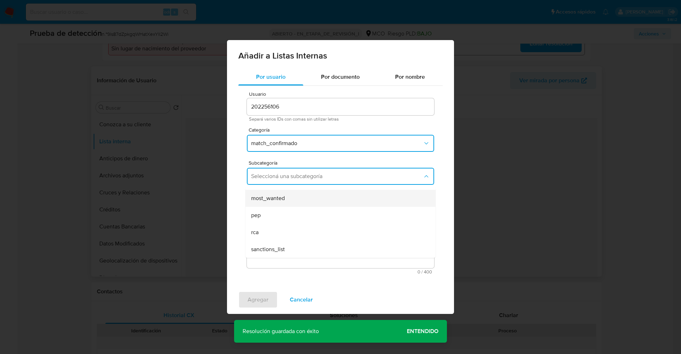
click at [311, 197] on div "most_wanted" at bounding box center [338, 198] width 174 height 17
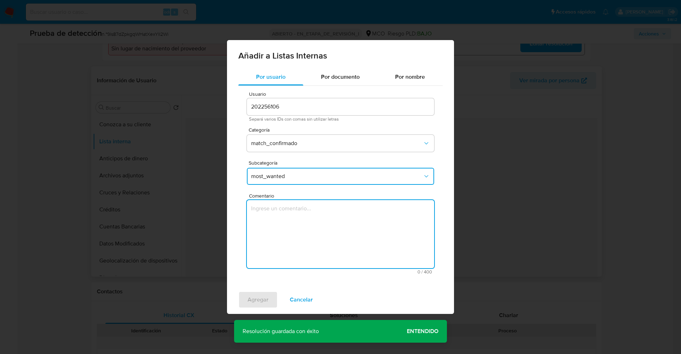
click at [319, 242] on textarea "Comentario" at bounding box center [340, 234] width 187 height 68
type textarea "Usuario Jose Daniel Murillo Jaimes CC 16284726 continua listado en procuraduría."
click at [263, 301] on span "Agregar" at bounding box center [257, 300] width 21 height 16
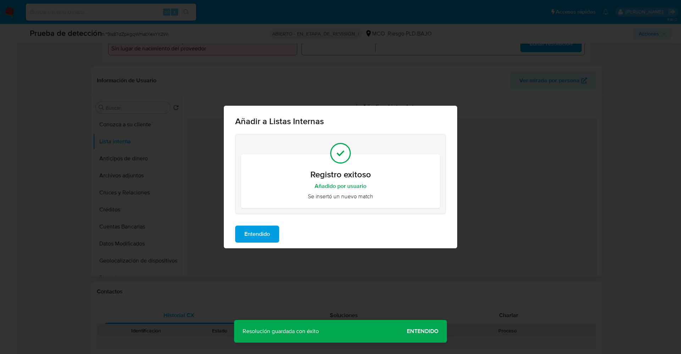
click at [262, 230] on span "Entendido" at bounding box center [257, 234] width 26 height 16
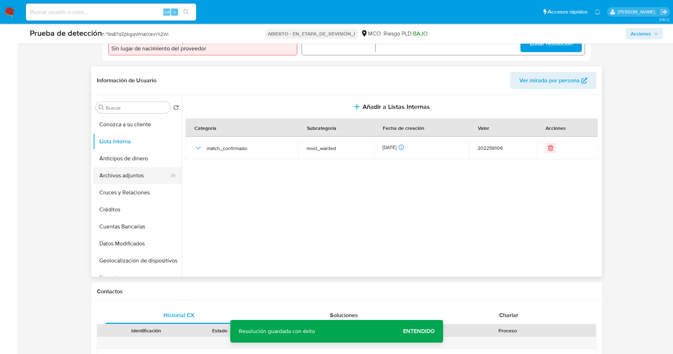
click at [129, 177] on button "Archivos adjuntos" at bounding box center [134, 175] width 83 height 17
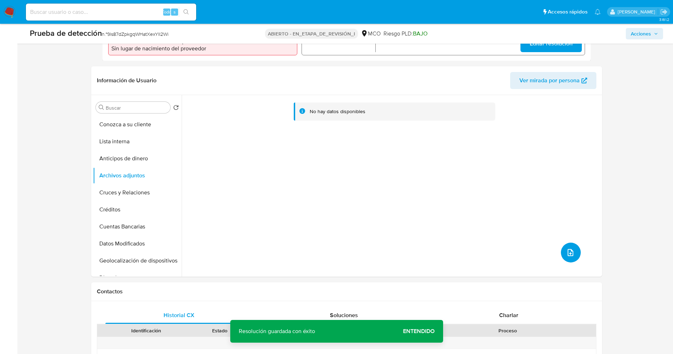
click at [570, 249] on icon "subir archivo" at bounding box center [570, 252] width 9 height 9
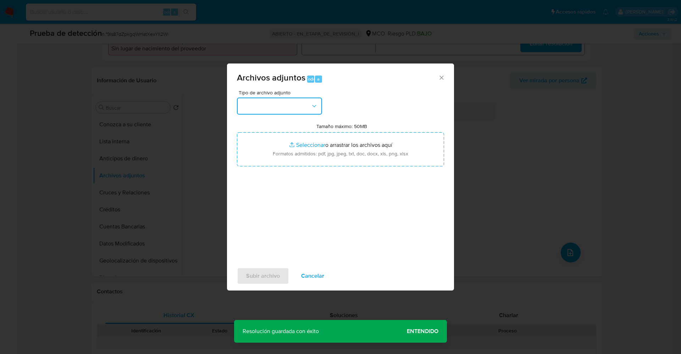
click at [288, 105] on button "button" at bounding box center [279, 105] width 85 height 17
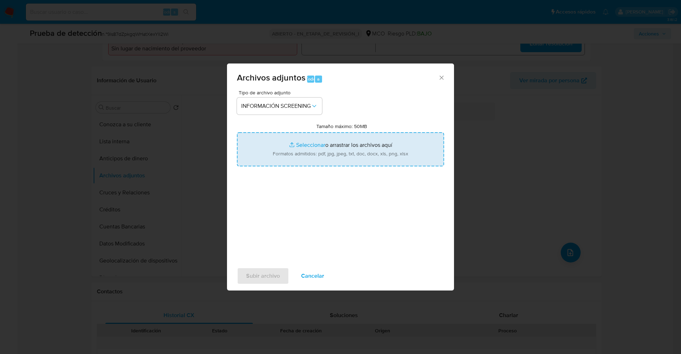
type input "C:\fakepath\Consulta de Antecedentes.pdf"
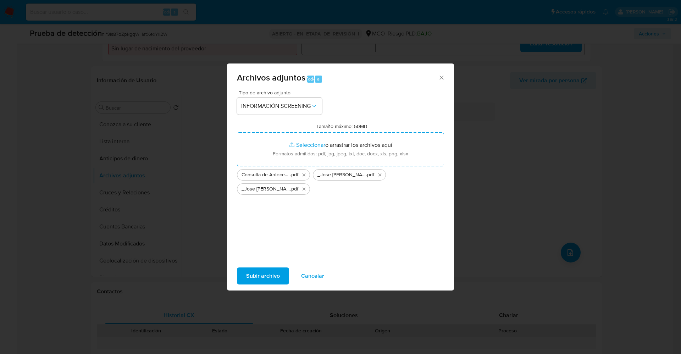
click at [251, 278] on span "Subir archivo" at bounding box center [263, 276] width 34 height 16
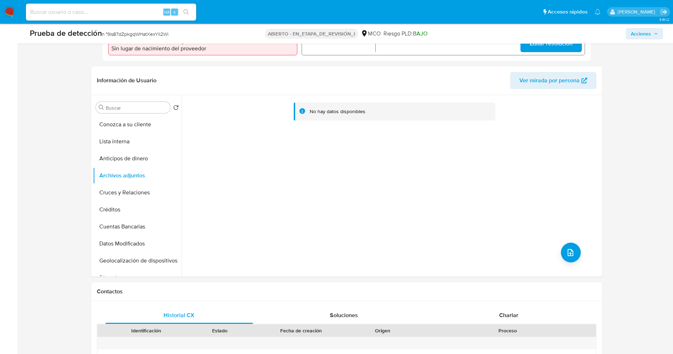
click at [114, 142] on button "Lista interna" at bounding box center [137, 141] width 89 height 17
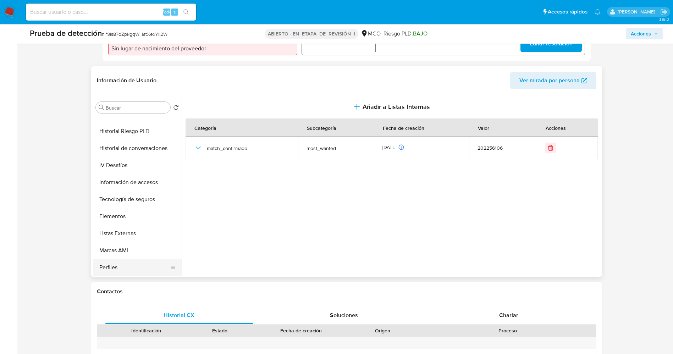
scroll to position [266, 0]
click at [140, 269] on button "Restricciones Nuevo Mundo" at bounding box center [134, 266] width 83 height 17
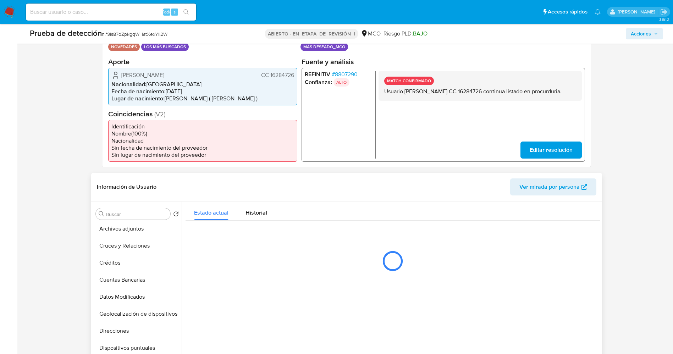
scroll to position [0, 0]
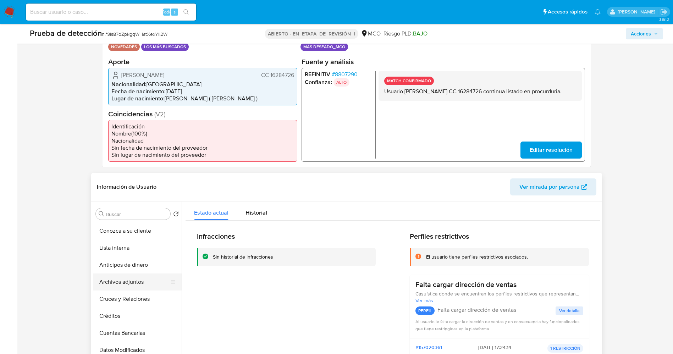
click at [127, 286] on button "Archivos adjuntos" at bounding box center [134, 281] width 83 height 17
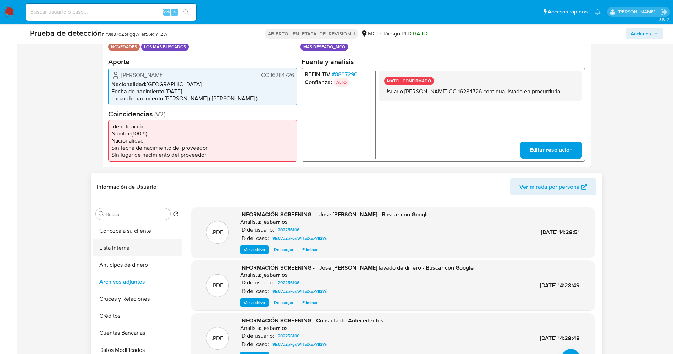
click at [116, 244] on button "Lista interna" at bounding box center [134, 247] width 83 height 17
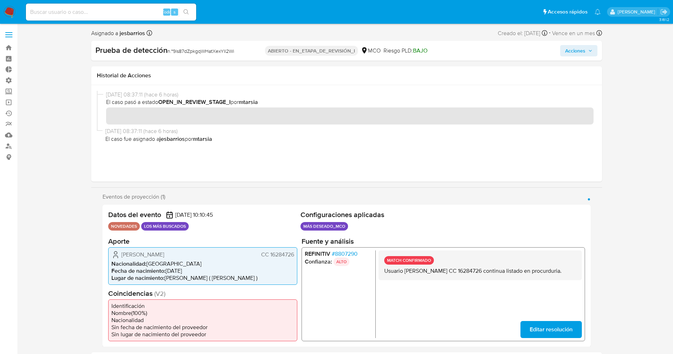
click at [575, 48] on span "Acciones" at bounding box center [575, 50] width 20 height 11
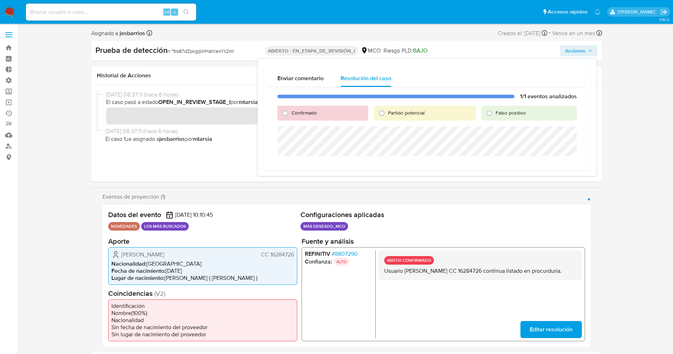
click at [291, 111] on label "Confirmado" at bounding box center [304, 113] width 26 height 7
click at [291, 111] on input "Confirmado" at bounding box center [284, 112] width 11 height 11
radio input "true"
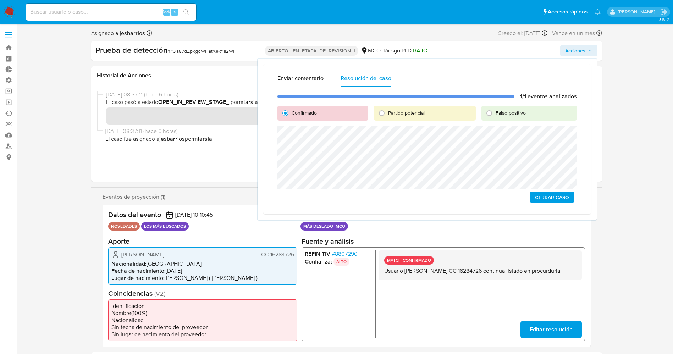
click at [563, 199] on span "Cerrar Caso" at bounding box center [552, 197] width 34 height 10
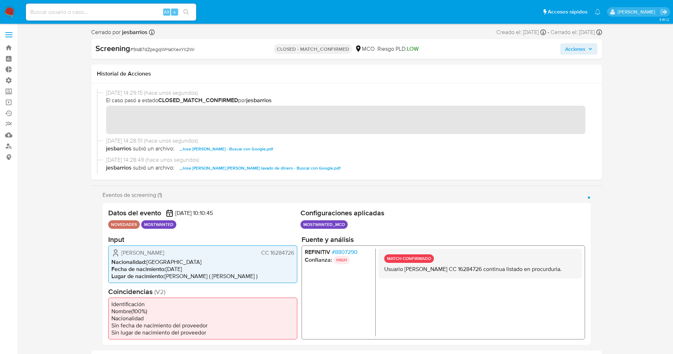
select select "10"
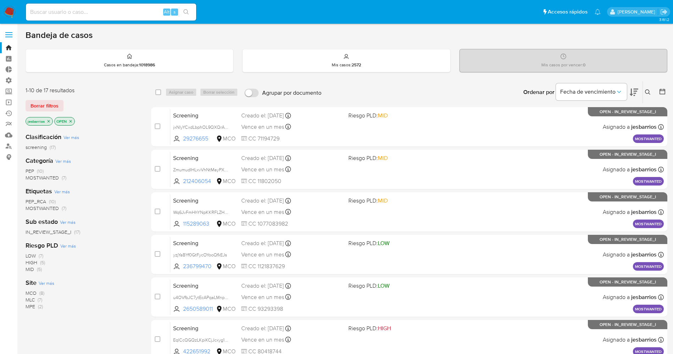
click at [39, 177] on span "MOSTWANTED" at bounding box center [42, 177] width 33 height 7
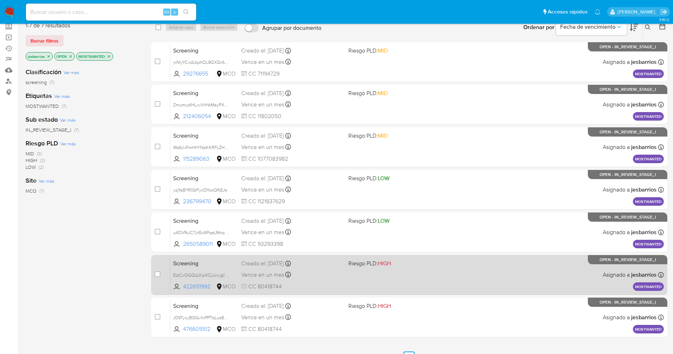
scroll to position [104, 0]
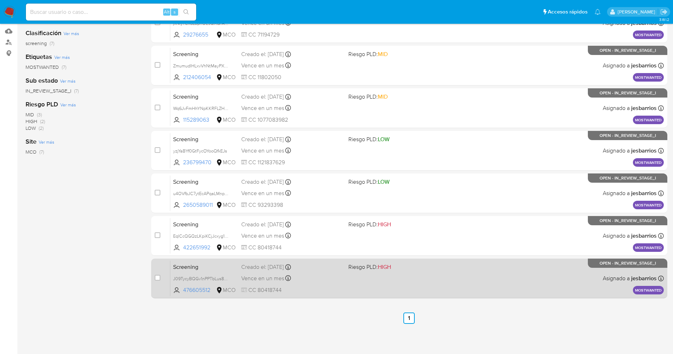
click at [362, 273] on div "Screening J09TycyBQGv1nPPTbLus8HXk 476605512 MCO Riesgo PLD: HIGH Creado el: [D…" at bounding box center [416, 278] width 493 height 36
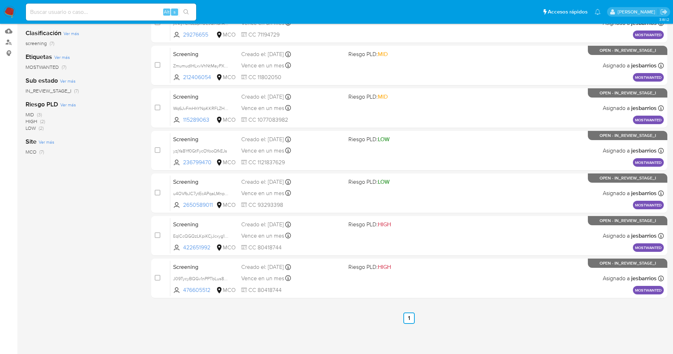
click at [10, 8] on img at bounding box center [10, 12] width 12 height 12
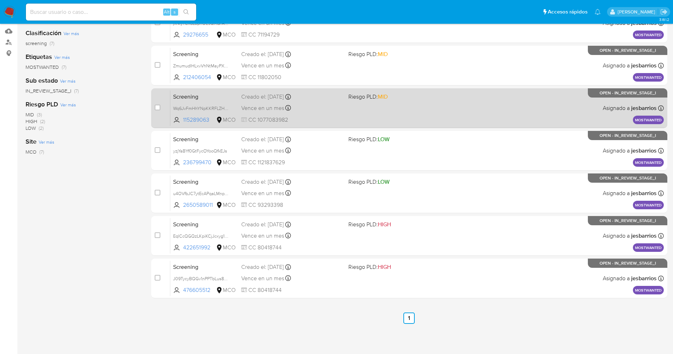
scroll to position [29, 0]
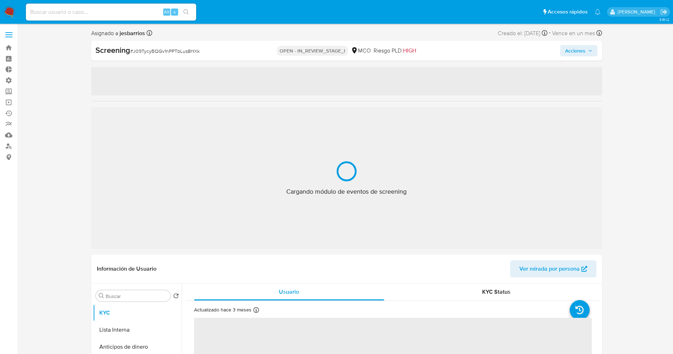
select select "10"
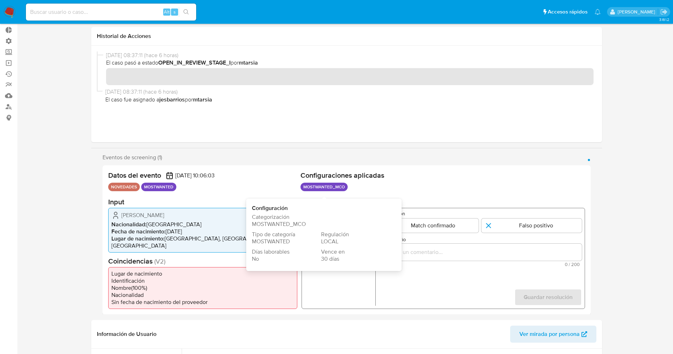
scroll to position [53, 0]
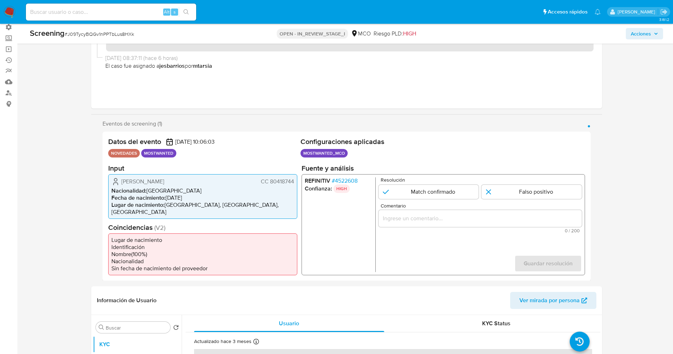
click at [344, 177] on span "# 4522608" at bounding box center [344, 180] width 26 height 7
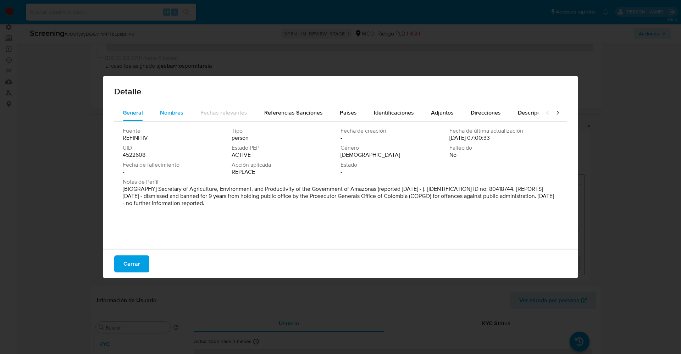
click at [162, 116] on span "Nombres" at bounding box center [171, 112] width 23 height 8
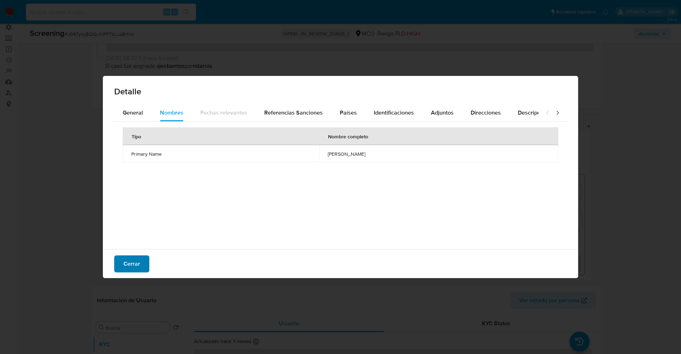
click at [140, 259] on button "Cerrar" at bounding box center [131, 263] width 35 height 17
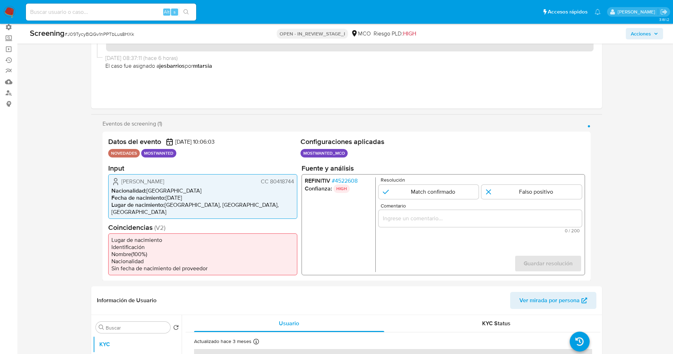
drag, startPoint x: 268, startPoint y: 180, endPoint x: 299, endPoint y: 179, distance: 30.5
click at [299, 179] on div "Datos del evento [DATE] 10:06:03 NOVEDADES MOSTWANTED Configuraciones aplicadas…" at bounding box center [346, 206] width 488 height 149
drag, startPoint x: 121, startPoint y: 183, endPoint x: 185, endPoint y: 180, distance: 63.9
click at [205, 182] on div "[PERSON_NAME] CC 80418744" at bounding box center [202, 181] width 183 height 9
drag, startPoint x: 271, startPoint y: 181, endPoint x: 295, endPoint y: 181, distance: 24.5
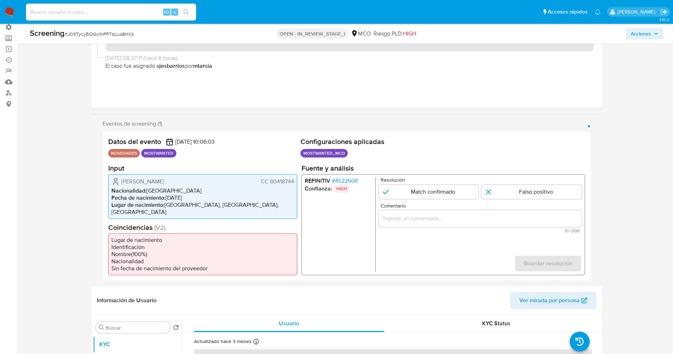
click at [295, 181] on div "[PERSON_NAME] CC 80418744 Nacionalidad : [DEMOGRAPHIC_DATA] Fecha de nacimiento…" at bounding box center [202, 196] width 189 height 45
drag, startPoint x: 118, startPoint y: 182, endPoint x: 295, endPoint y: 180, distance: 176.2
click at [295, 180] on div "Jorge Luis Canchala Cardenas CC 80418744 Nacionalidad : Colombia Fecha de nacim…" at bounding box center [202, 196] width 189 height 45
click at [439, 188] on input "1 de 1" at bounding box center [428, 191] width 100 height 14
radio input "true"
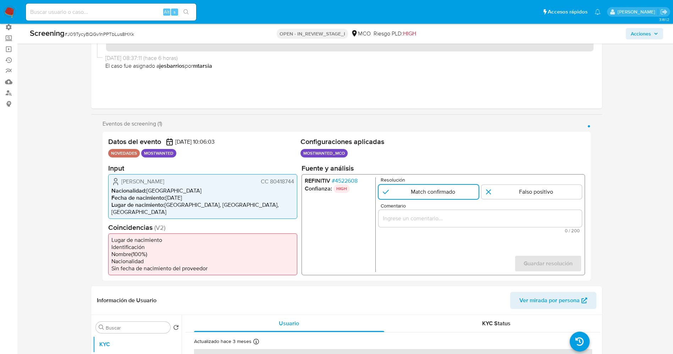
click at [445, 213] on div "1 de 1" at bounding box center [479, 218] width 203 height 17
click at [447, 217] on input "Comentario" at bounding box center [479, 217] width 203 height 9
drag, startPoint x: 115, startPoint y: 185, endPoint x: 295, endPoint y: 181, distance: 179.8
click at [295, 181] on div "Jorge Luis Canchala Cardenas CC 80418744 Nacionalidad : Colombia Fecha de nacim…" at bounding box center [202, 196] width 189 height 45
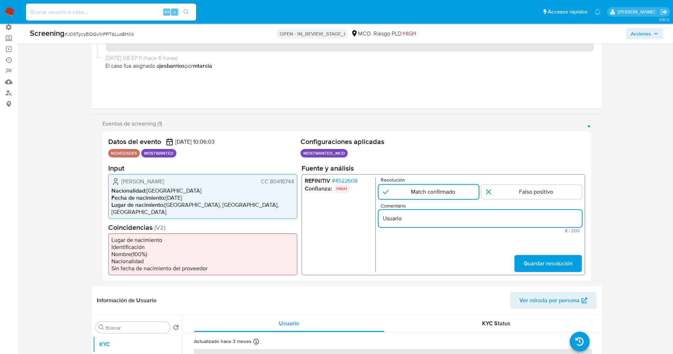
click at [461, 216] on input "Usuario" at bounding box center [479, 217] width 203 height 9
paste input "Jorge Luis Canchala Cardenas CC 80418744"
type input "Usuario Jorge Luis Canchala Cardenas CC 80418744 continua listado en procuradur…"
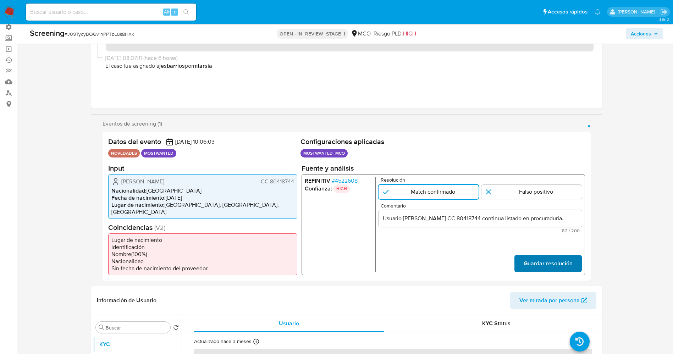
scroll to position [0, 0]
click at [551, 255] on span "Guardar resolución" at bounding box center [547, 263] width 49 height 16
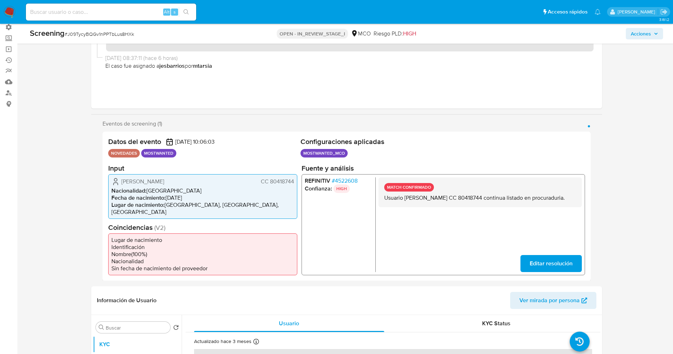
drag, startPoint x: 386, startPoint y: 200, endPoint x: 405, endPoint y: 205, distance: 19.4
click at [430, 204] on div "MATCH CONFIRMADO Usuario Jorge Luis Canchala Cardenas CC 80418744 continua list…" at bounding box center [479, 192] width 203 height 30
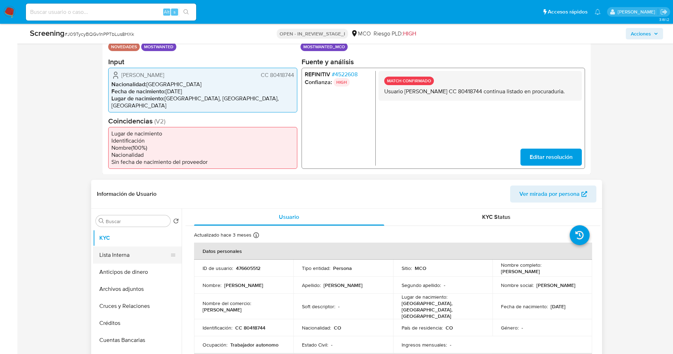
click at [133, 252] on button "Lista Interna" at bounding box center [134, 254] width 83 height 17
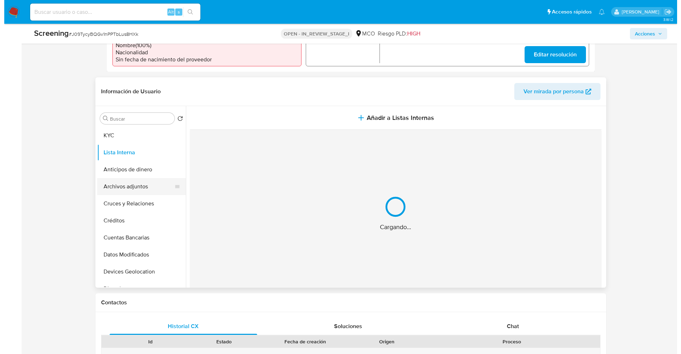
scroll to position [266, 0]
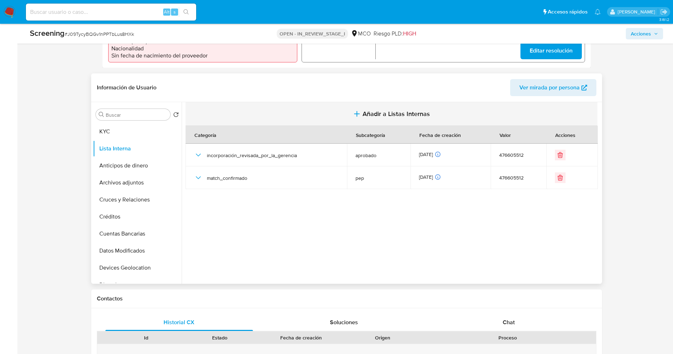
click at [398, 112] on button "Añadir a Listas Internas" at bounding box center [391, 114] width 412 height 24
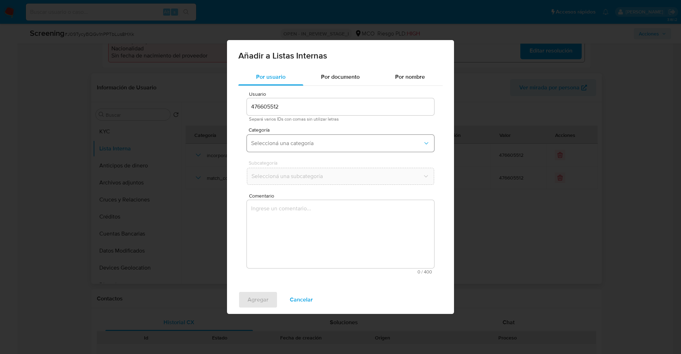
click at [303, 144] on span "Seleccioná una categoría" at bounding box center [337, 143] width 172 height 7
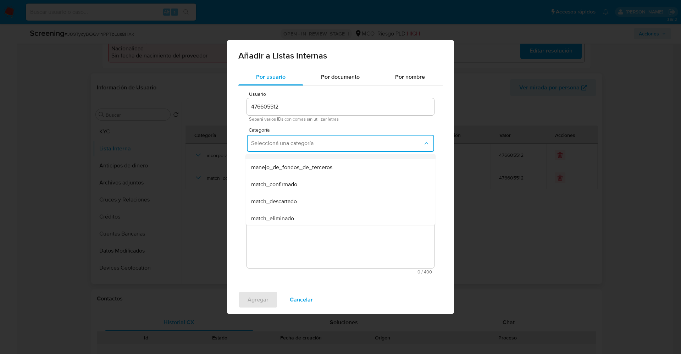
scroll to position [53, 0]
click at [294, 163] on span "match_confirmado" at bounding box center [274, 160] width 46 height 7
click at [296, 178] on span "Seleccioná una subcategoría" at bounding box center [337, 176] width 172 height 7
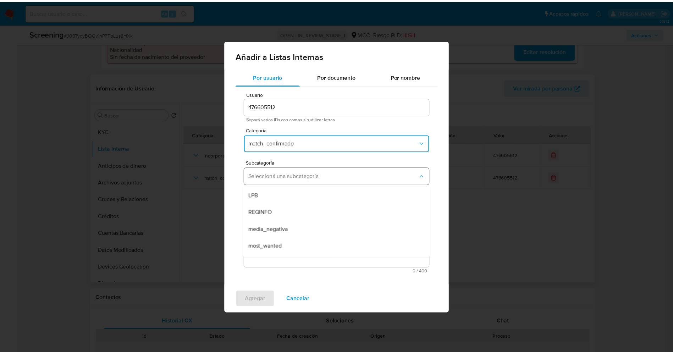
scroll to position [48, 0]
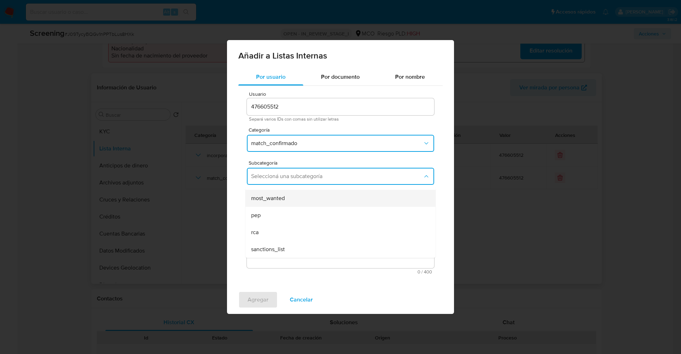
click at [290, 200] on div "most_wanted" at bounding box center [338, 198] width 174 height 17
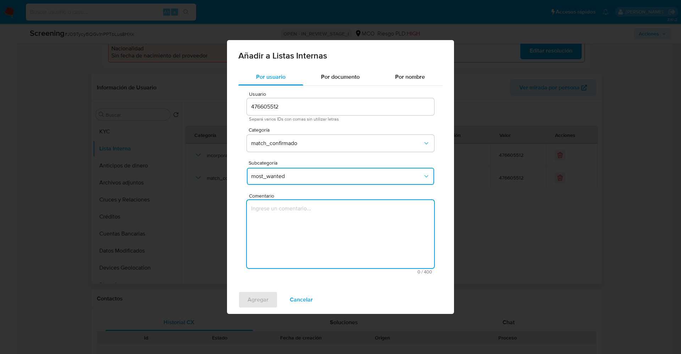
click at [293, 229] on textarea "Comentario" at bounding box center [340, 234] width 187 height 68
type textarea "Usuario [PERSON_NAME] CC 80418744 continua listado en procuraduría."
click at [257, 299] on span "Agregar" at bounding box center [257, 300] width 21 height 16
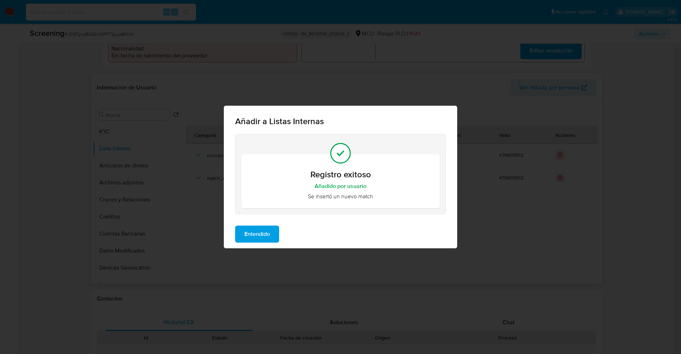
click at [262, 237] on span "Entendido" at bounding box center [257, 234] width 26 height 16
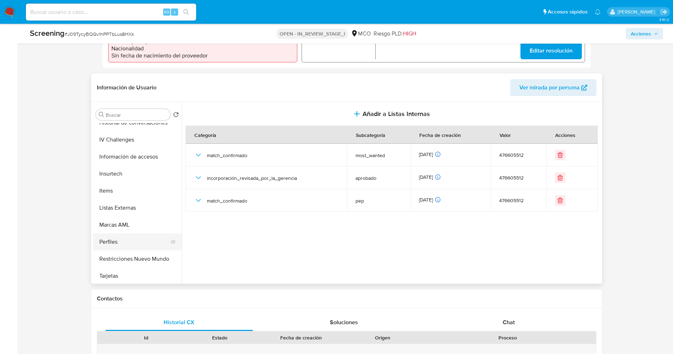
scroll to position [319, 0]
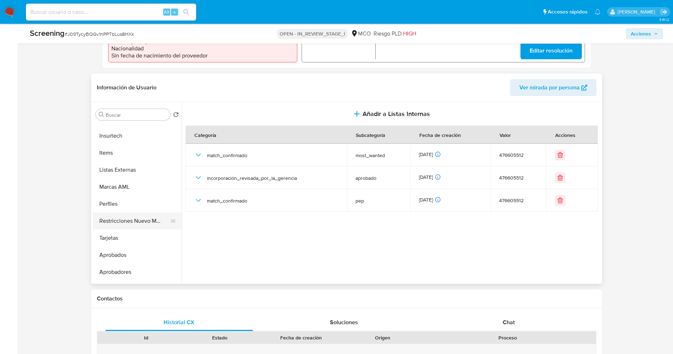
click at [136, 214] on button "Restricciones Nuevo Mundo" at bounding box center [134, 220] width 83 height 17
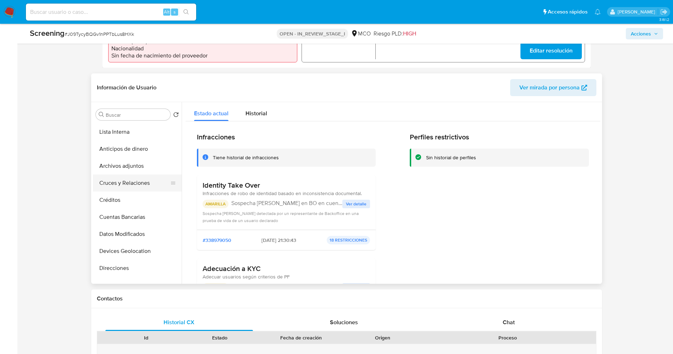
scroll to position [0, 0]
click at [130, 140] on button "Lista Interna" at bounding box center [137, 148] width 89 height 17
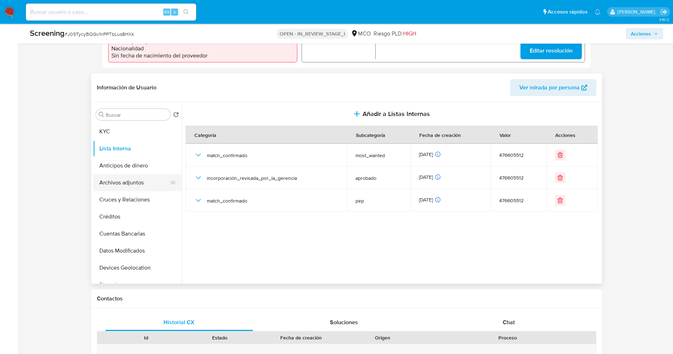
click at [128, 175] on button "Archivos adjuntos" at bounding box center [134, 182] width 83 height 17
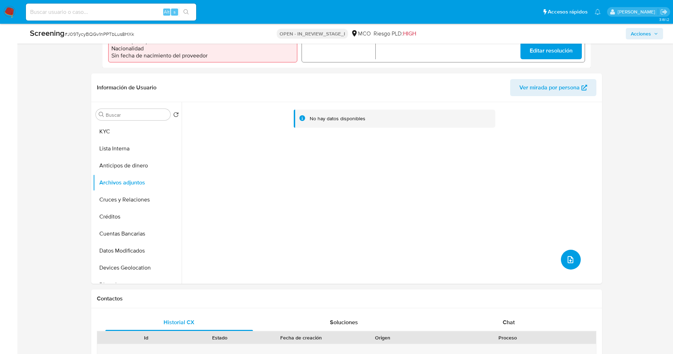
click at [566, 255] on icon "upload-file" at bounding box center [570, 259] width 9 height 9
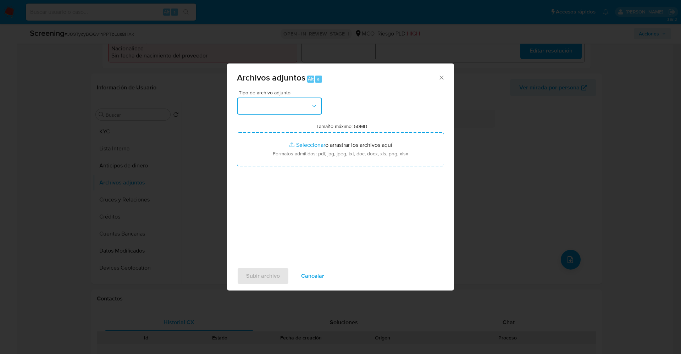
click at [287, 103] on button "button" at bounding box center [279, 105] width 85 height 17
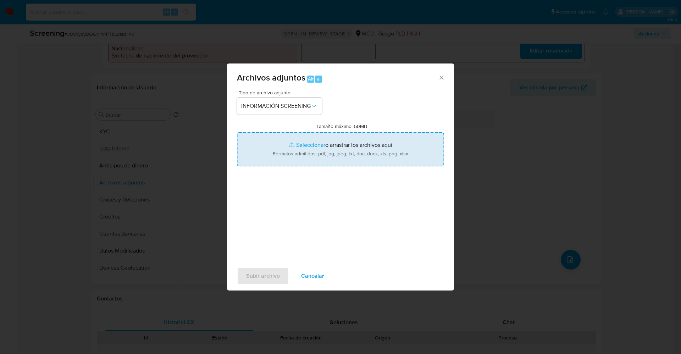
type input "C:\fakepath\_Jorge Luis Canchala Cardenas_ lavado de dinero - Buscar con Google…"
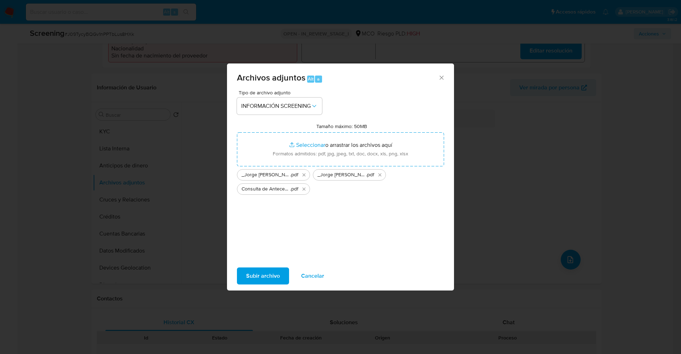
click at [265, 272] on span "Subir archivo" at bounding box center [263, 276] width 34 height 16
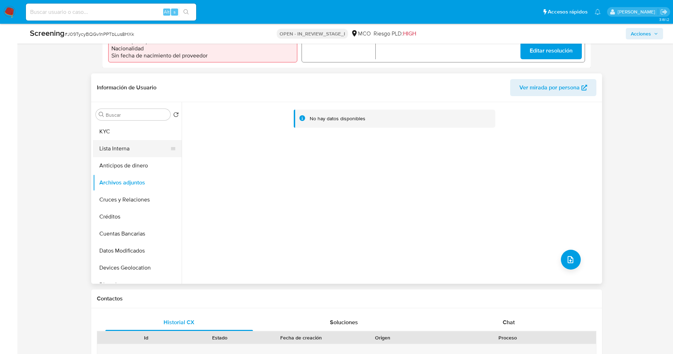
click at [113, 145] on button "Lista Interna" at bounding box center [134, 148] width 83 height 17
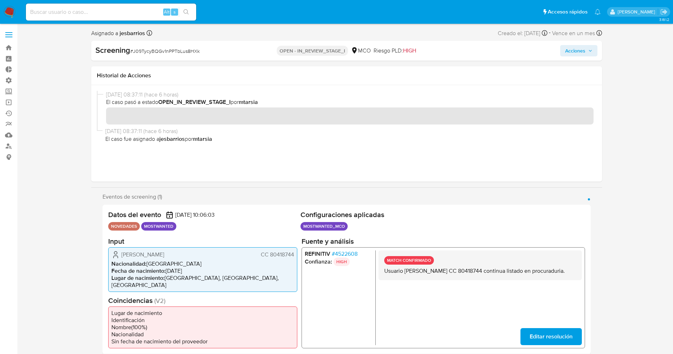
click at [592, 49] on icon "button" at bounding box center [590, 51] width 4 height 4
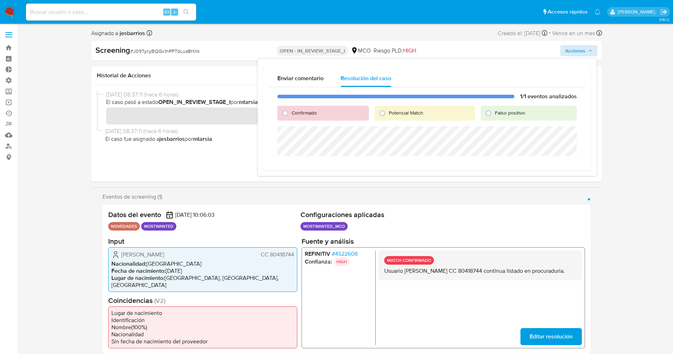
click at [307, 110] on span "Confirmado" at bounding box center [303, 112] width 25 height 7
click at [291, 110] on input "Confirmado" at bounding box center [284, 112] width 11 height 11
radio input "true"
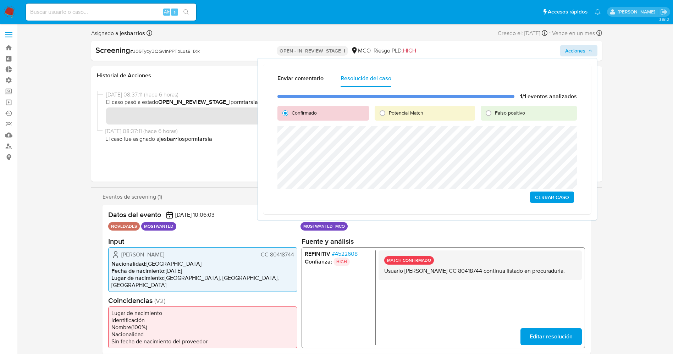
click at [545, 196] on span "Cerrar Caso" at bounding box center [552, 197] width 34 height 10
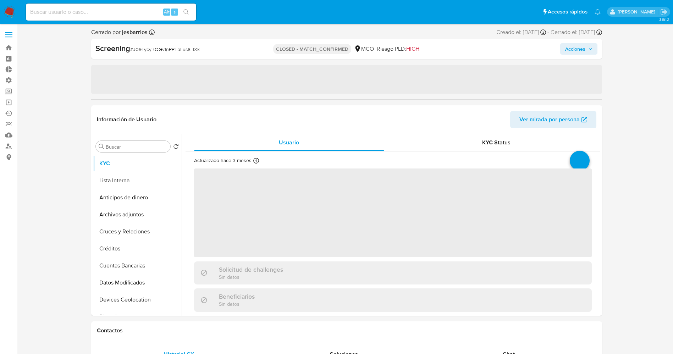
select select "10"
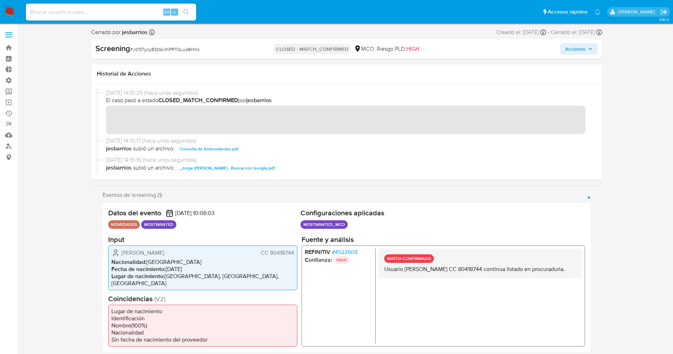
scroll to position [213, 0]
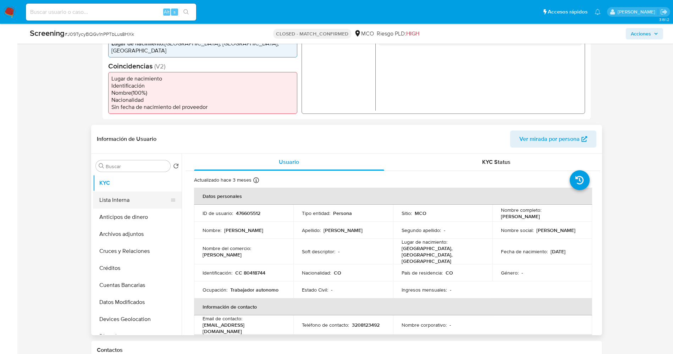
click at [115, 194] on button "Lista Interna" at bounding box center [134, 199] width 83 height 17
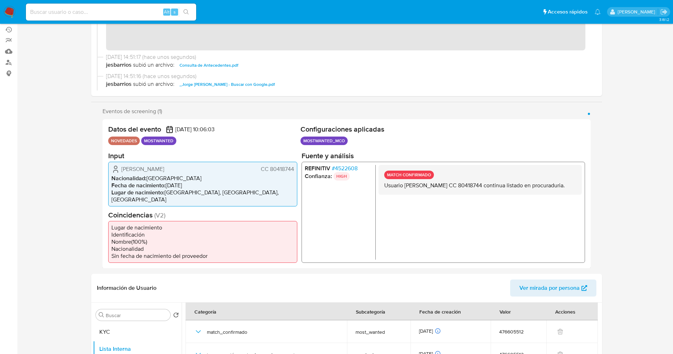
scroll to position [0, 0]
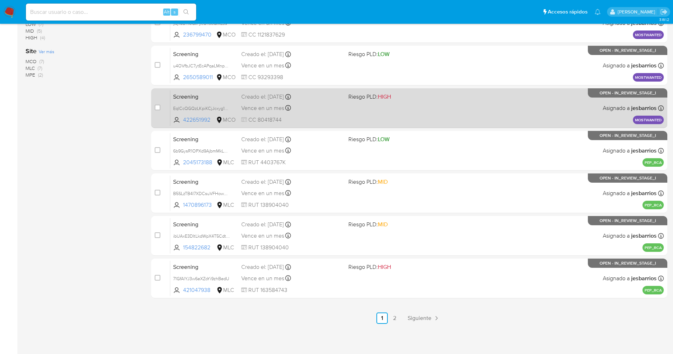
scroll to position [72, 0]
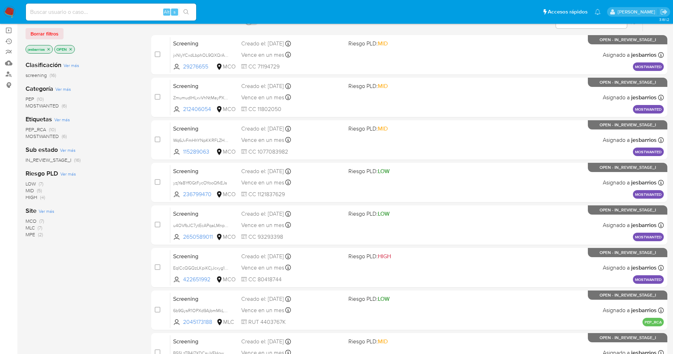
click at [50, 137] on span "MOSTWANTED" at bounding box center [42, 136] width 33 height 7
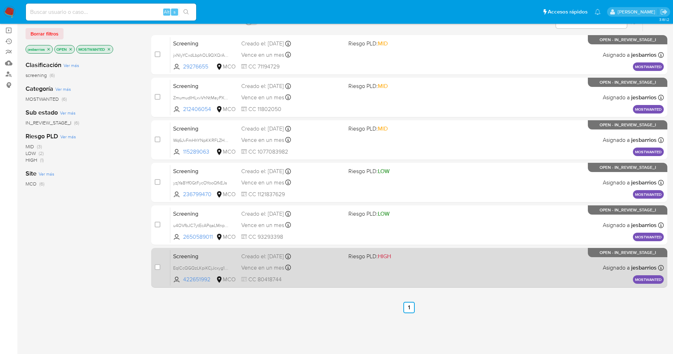
click at [329, 261] on div "Screening EqlCcQGQzLKpiKCjJcxyg12U 422651992 MCO Riesgo PLD: HIGH Creado el: [D…" at bounding box center [416, 268] width 493 height 36
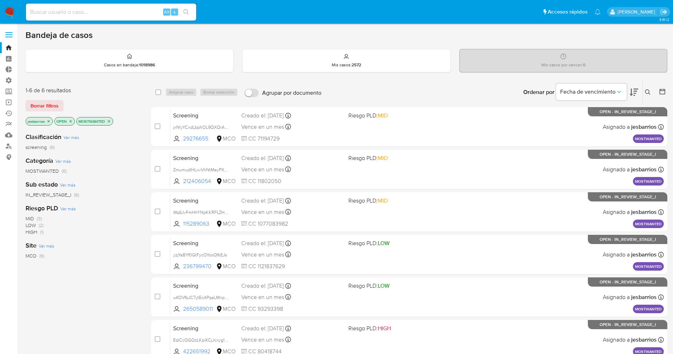
click at [110, 122] on icon "close-filter" at bounding box center [109, 121] width 4 height 4
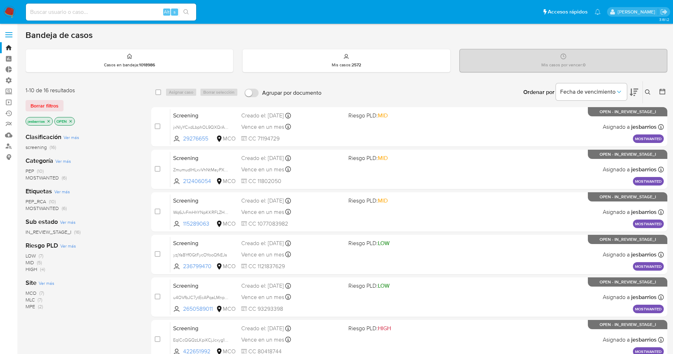
click at [71, 120] on icon "close-filter" at bounding box center [70, 121] width 4 height 4
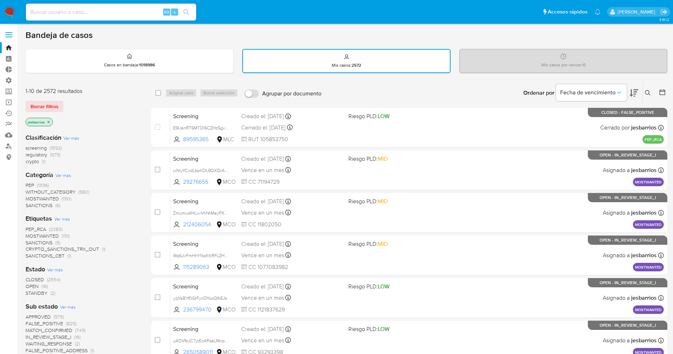
click at [663, 97] on div at bounding box center [660, 93] width 13 height 22
click at [662, 93] on icon at bounding box center [661, 92] width 7 height 7
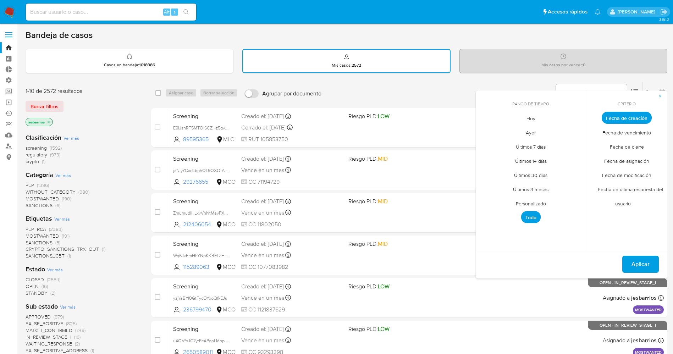
drag, startPoint x: 533, startPoint y: 119, endPoint x: 622, endPoint y: 144, distance: 92.8
click at [534, 118] on span "Hoy" at bounding box center [531, 118] width 24 height 15
click at [642, 145] on span "Fecha de cierre" at bounding box center [626, 146] width 49 height 15
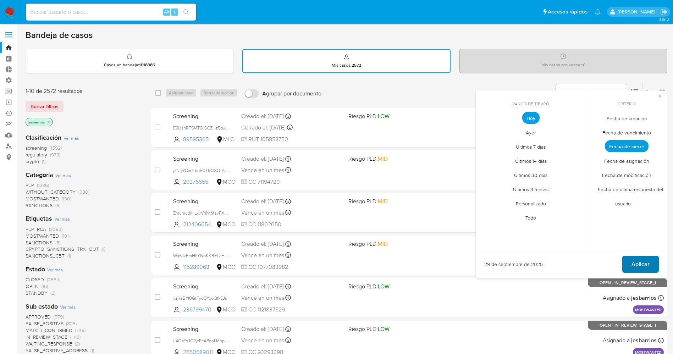
click at [638, 258] on span "Aplicar" at bounding box center [640, 264] width 18 height 16
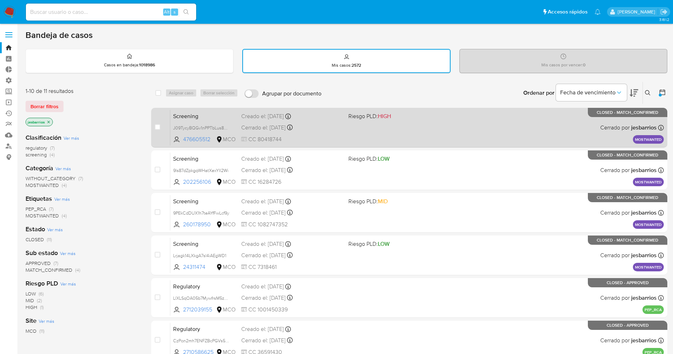
click at [333, 129] on div "Cerrado el: 29/09/2025 Cerrado el: 29/09/2025 14:51:25" at bounding box center [291, 128] width 101 height 8
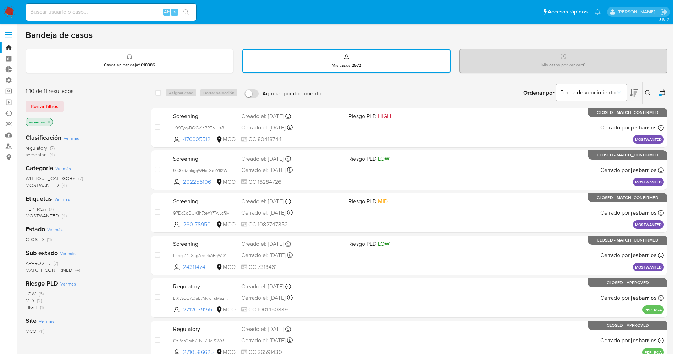
click at [13, 9] on img at bounding box center [10, 12] width 12 height 12
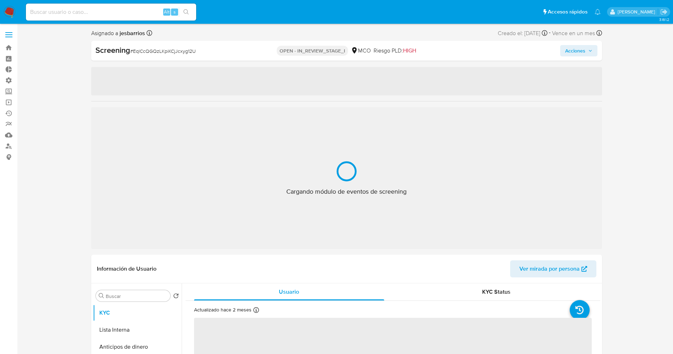
select select "10"
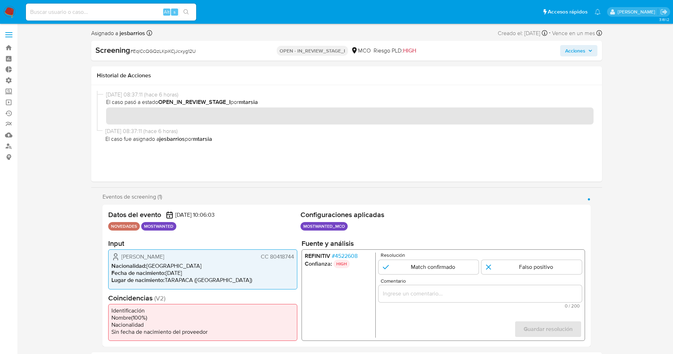
click at [345, 255] on span "# 4522608" at bounding box center [344, 255] width 26 height 7
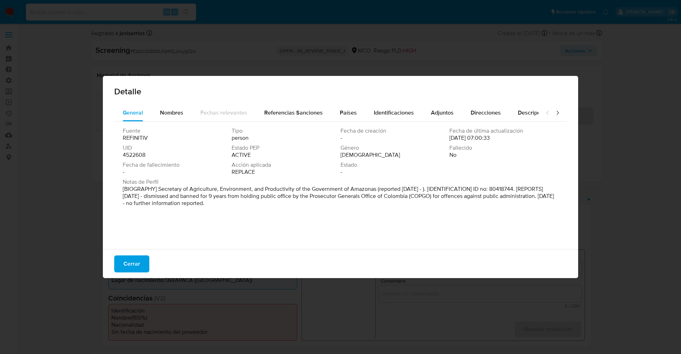
click at [171, 124] on div "Fuente REFINITIV Tipo person Fecha de creación - Fecha de última actualización …" at bounding box center [340, 184] width 452 height 124
click at [168, 111] on span "Nombres" at bounding box center [171, 112] width 23 height 8
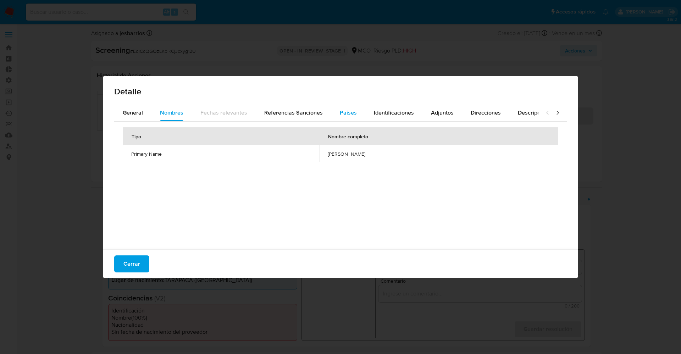
click at [345, 105] on div "Países" at bounding box center [348, 112] width 17 height 17
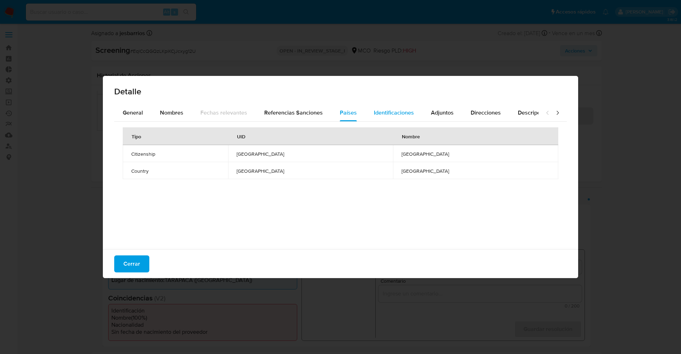
click at [382, 115] on span "Identificaciones" at bounding box center [394, 112] width 40 height 8
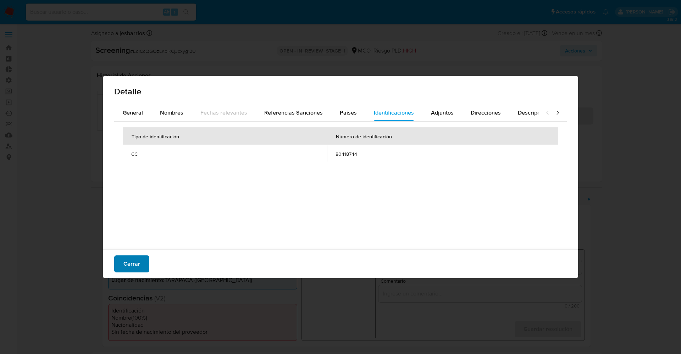
click at [139, 265] on span "Cerrar" at bounding box center [131, 264] width 17 height 16
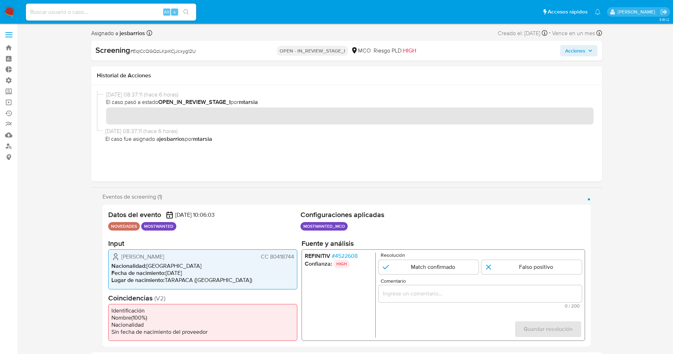
drag, startPoint x: 270, startPoint y: 257, endPoint x: 294, endPoint y: 253, distance: 23.7
click at [294, 253] on span "CC 80418744" at bounding box center [276, 256] width 33 height 7
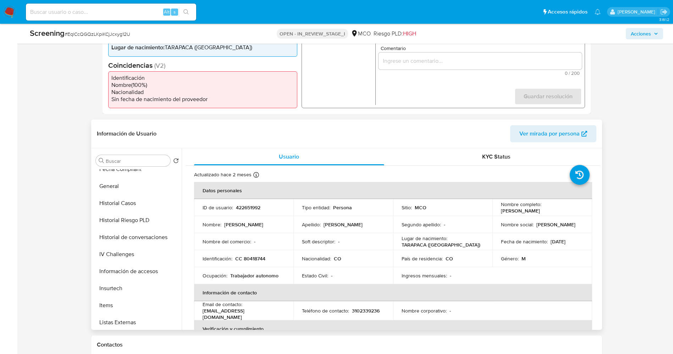
scroll to position [334, 0]
click at [138, 256] on button "Restricciones Nuevo Mundo" at bounding box center [134, 252] width 83 height 17
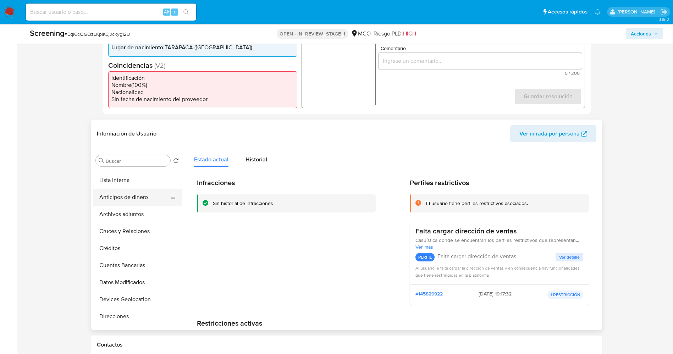
scroll to position [0, 0]
click at [124, 170] on button "KYC" at bounding box center [134, 177] width 83 height 17
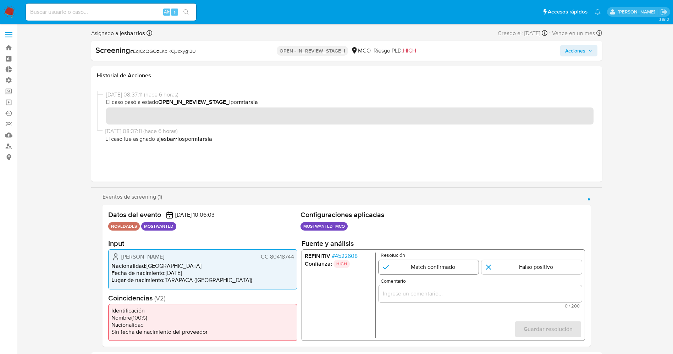
click at [405, 263] on input "1 de 1" at bounding box center [428, 267] width 100 height 14
radio input "true"
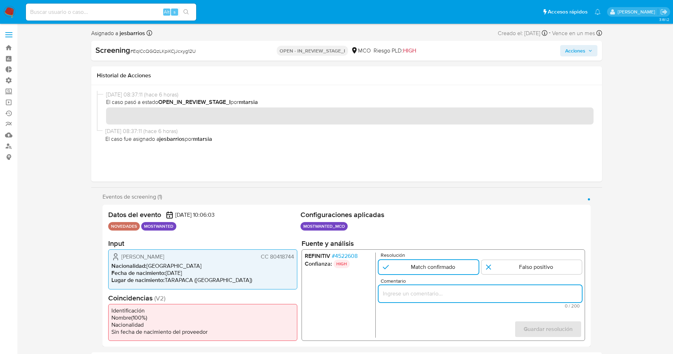
click at [417, 296] on input "Comentario" at bounding box center [479, 293] width 203 height 9
type input "u"
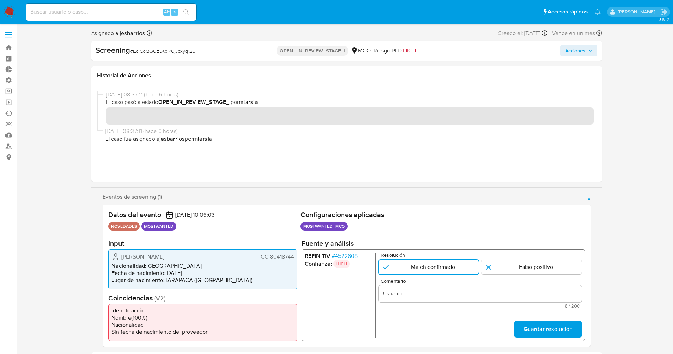
drag, startPoint x: 119, startPoint y: 257, endPoint x: 295, endPoint y: 257, distance: 176.6
click at [295, 257] on div "Jorge Luis Canchala Cardenas CC 80418744 Nacionalidad : Colombia Fecha de nacim…" at bounding box center [202, 269] width 189 height 40
click at [422, 299] on div "Usuario" at bounding box center [479, 293] width 203 height 17
click at [422, 294] on input "Usuario" at bounding box center [479, 293] width 203 height 9
paste input "Jorge Luis Canchala Cardenas CC 80418744"
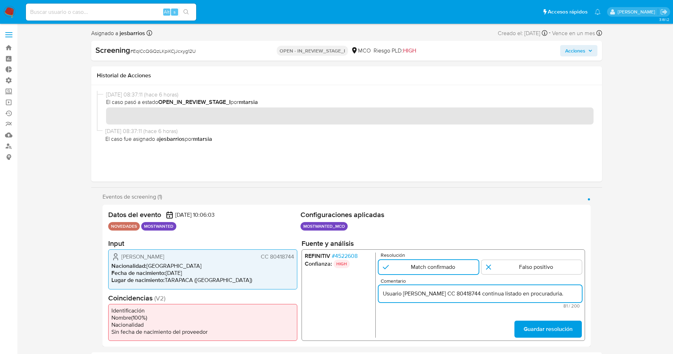
scroll to position [0, 19]
type input "Usuario Jorge Luis Canchala Cardenas CC 80418744 continua listado en procuradur…"
click at [555, 322] on span "Guardar resolución" at bounding box center [547, 329] width 49 height 16
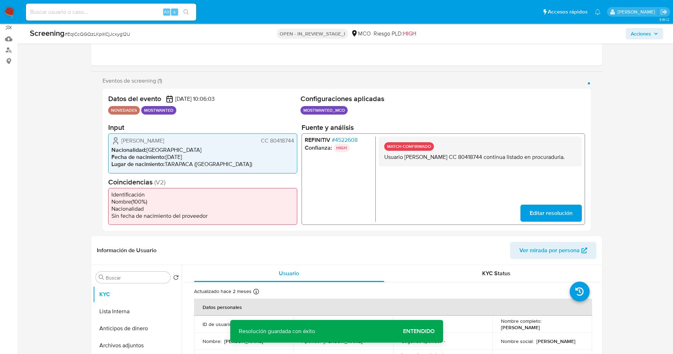
scroll to position [106, 0]
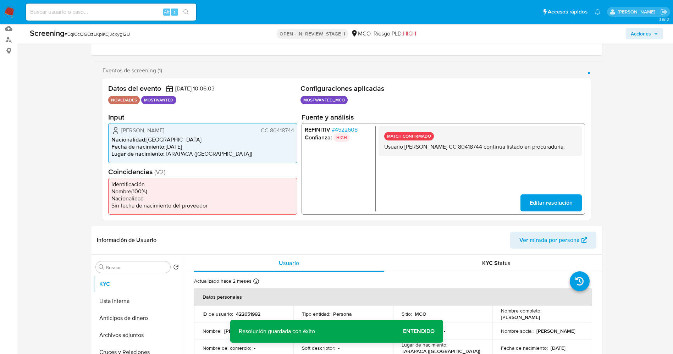
drag, startPoint x: 383, startPoint y: 150, endPoint x: 426, endPoint y: 153, distance: 43.3
click at [426, 153] on div "MATCH CONFIRMADO Usuario Jorge Luis Canchala Cardenas CC 80418744 continua list…" at bounding box center [479, 141] width 203 height 30
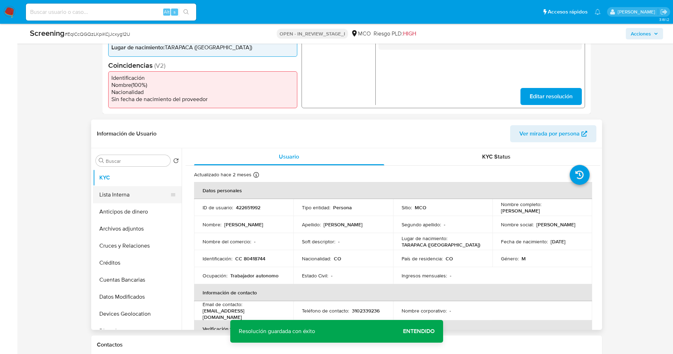
click at [118, 196] on button "Lista Interna" at bounding box center [134, 194] width 83 height 17
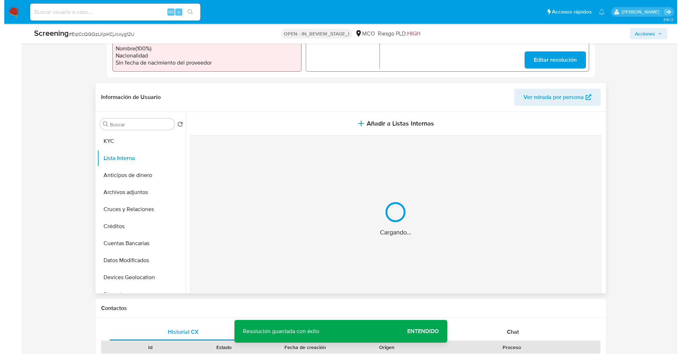
scroll to position [266, 0]
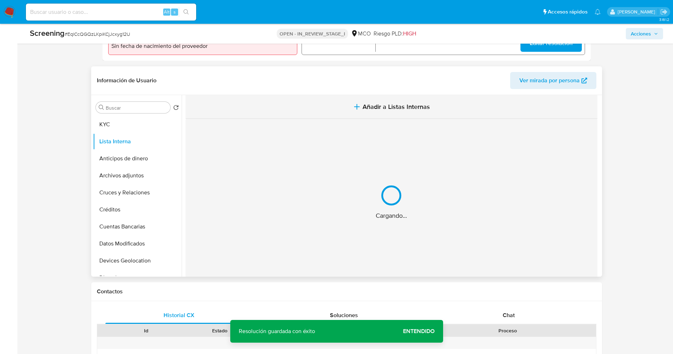
click at [400, 100] on button "Añadir a Listas Internas" at bounding box center [391, 107] width 412 height 24
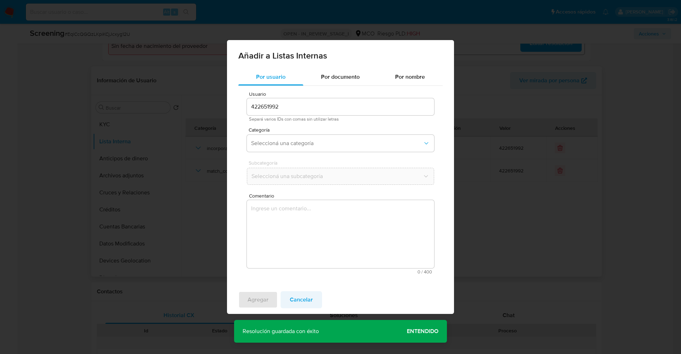
click at [296, 302] on span "Cancelar" at bounding box center [301, 300] width 23 height 16
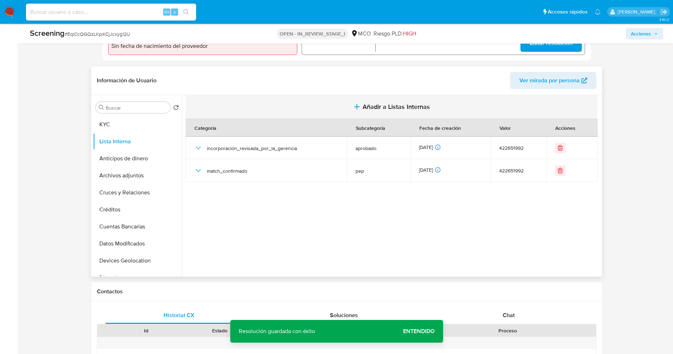
click at [364, 106] on span "Añadir a Listas Internas" at bounding box center [395, 107] width 67 height 8
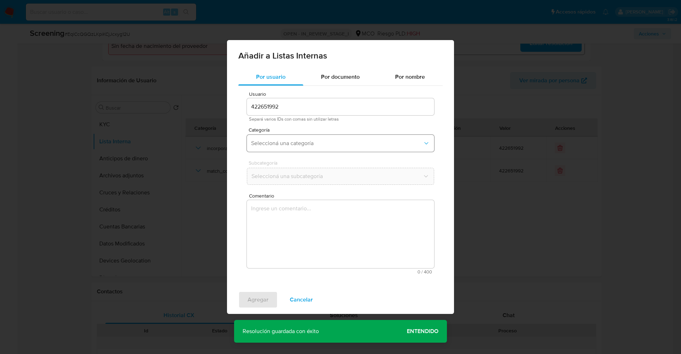
click at [305, 147] on button "Seleccioná una categoría" at bounding box center [340, 143] width 187 height 17
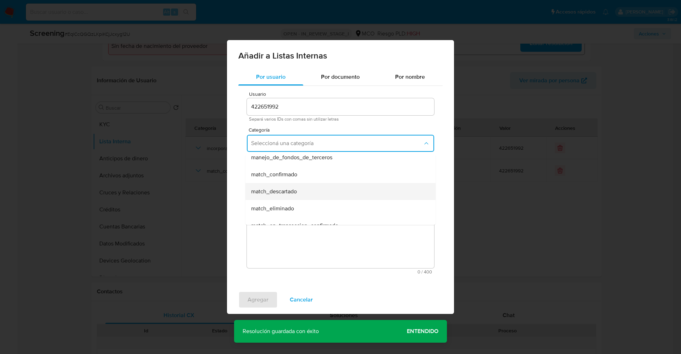
scroll to position [53, 0]
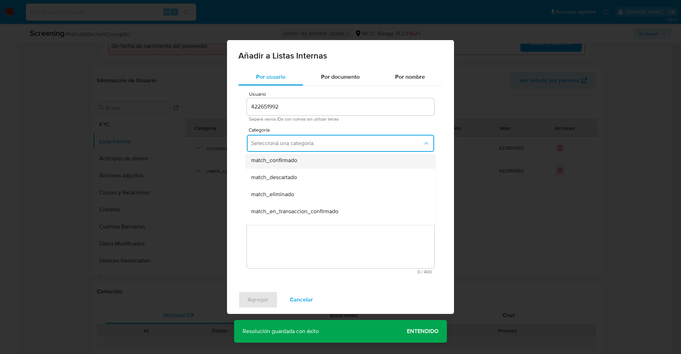
click at [302, 161] on div "match_confirmado" at bounding box center [338, 160] width 174 height 17
click at [302, 174] on span "Seleccioná una subcategoría" at bounding box center [337, 176] width 172 height 7
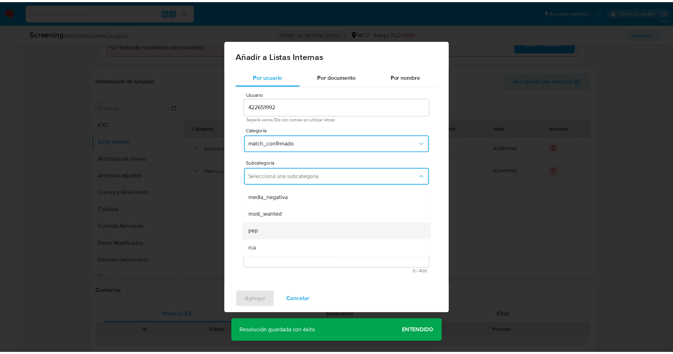
scroll to position [48, 0]
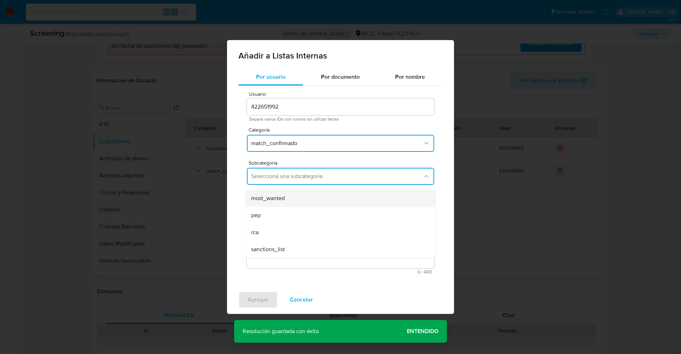
click at [289, 199] on div "most_wanted" at bounding box center [338, 198] width 174 height 17
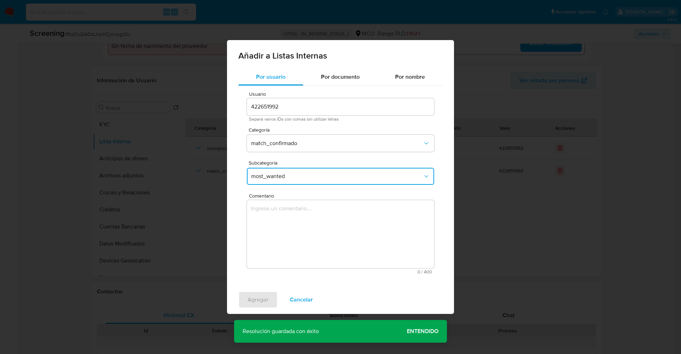
click at [289, 232] on textarea "Comentario" at bounding box center [340, 234] width 187 height 68
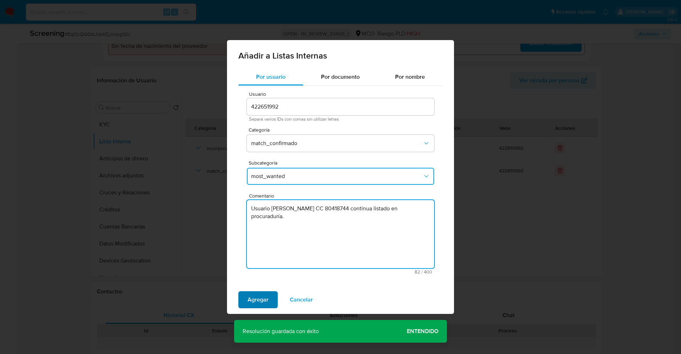
type textarea "Usuario Jorge Luis Canchala Cardenas CC 80418744 continua listado en procuradur…"
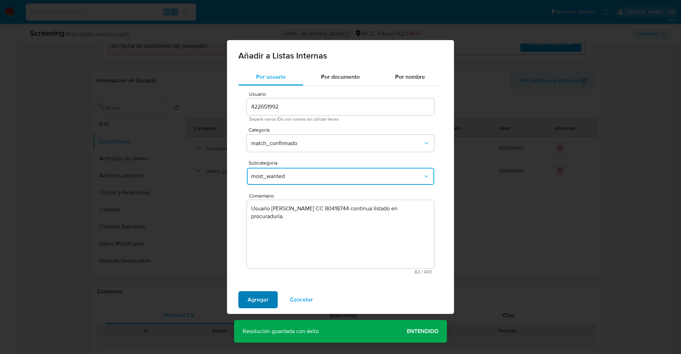
click at [258, 302] on span "Agregar" at bounding box center [257, 300] width 21 height 16
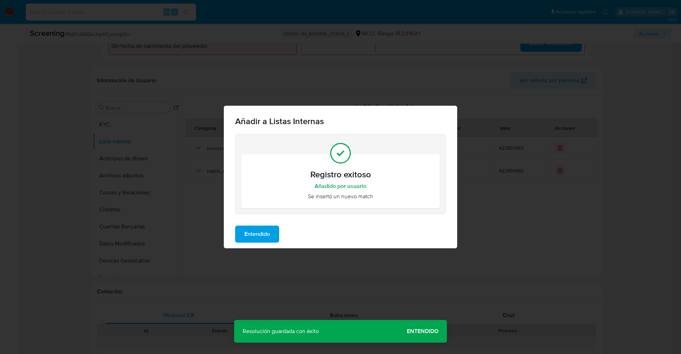
click at [263, 229] on span "Entendido" at bounding box center [257, 234] width 26 height 16
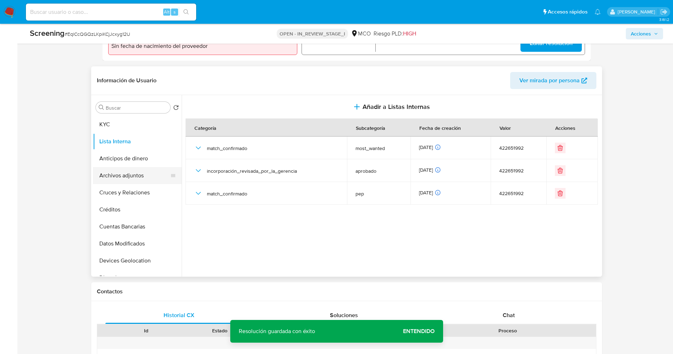
click at [123, 172] on button "Archivos adjuntos" at bounding box center [134, 175] width 83 height 17
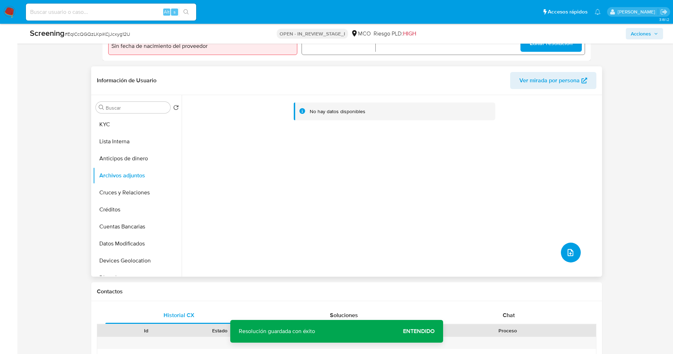
click at [561, 252] on button "upload-file" at bounding box center [571, 252] width 20 height 20
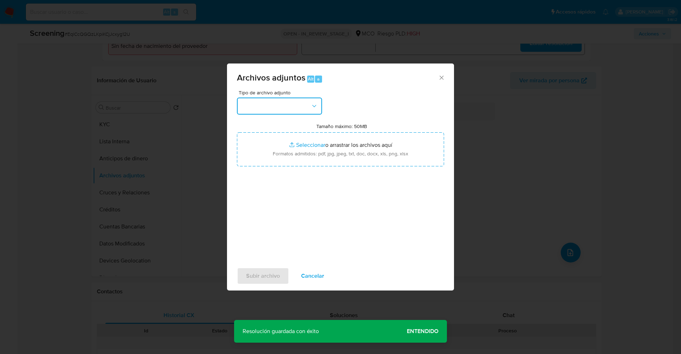
click at [277, 108] on button "button" at bounding box center [279, 105] width 85 height 17
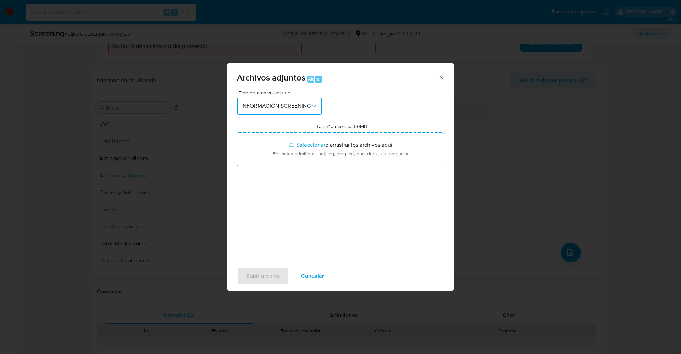
click at [390, 353] on div "Archivos adjuntos Alt a Tipo de archivo adjunto INFORMACIÓN SCREENING Tamaño má…" at bounding box center [340, 177] width 681 height 354
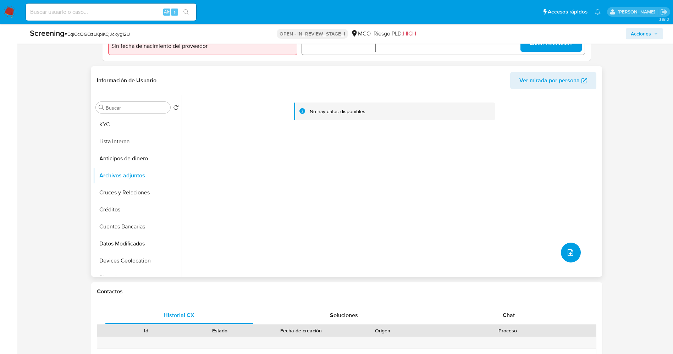
click at [570, 252] on icon "upload-file" at bounding box center [570, 252] width 9 height 9
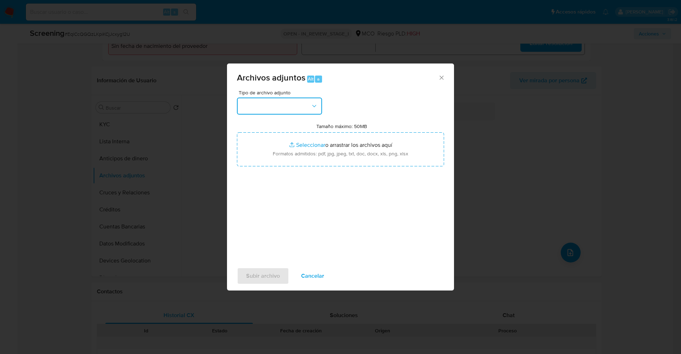
click at [304, 107] on button "button" at bounding box center [279, 105] width 85 height 17
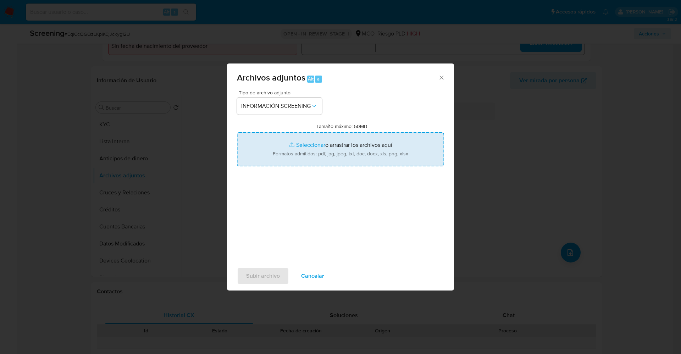
type input "C:\fakepath\_Jorge Luis Canchala Cardenas_ lavado de dinero - Buscar con Google…"
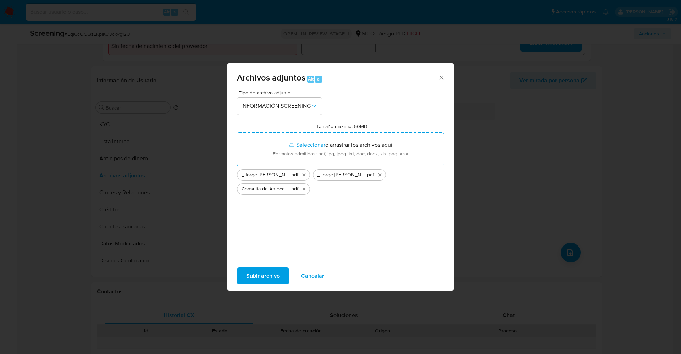
click at [250, 277] on span "Subir archivo" at bounding box center [263, 276] width 34 height 16
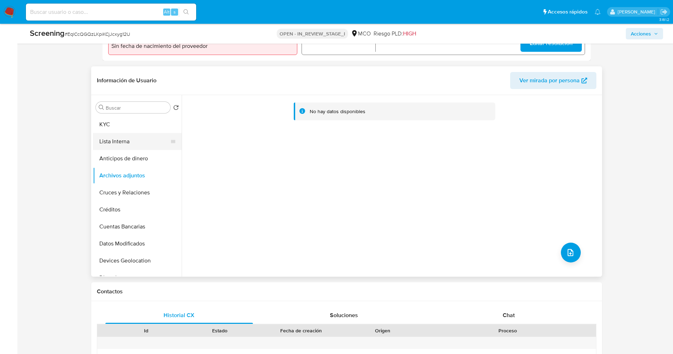
click at [128, 137] on button "Lista Interna" at bounding box center [134, 141] width 83 height 17
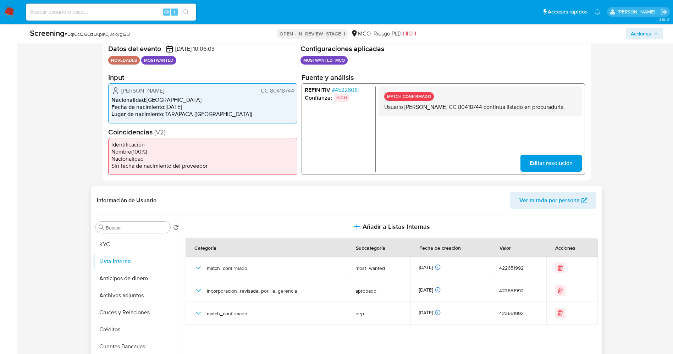
scroll to position [266, 0]
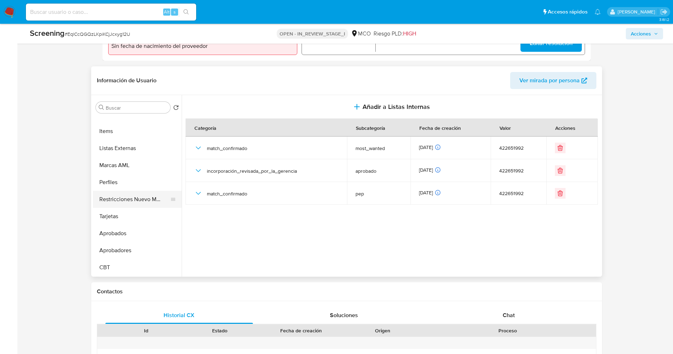
click at [132, 196] on button "Restricciones Nuevo Mundo" at bounding box center [134, 199] width 83 height 17
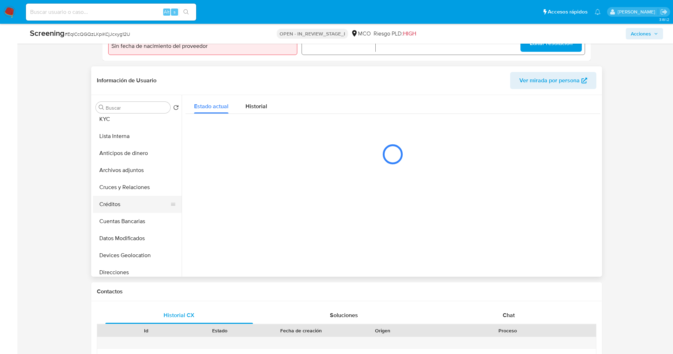
scroll to position [0, 0]
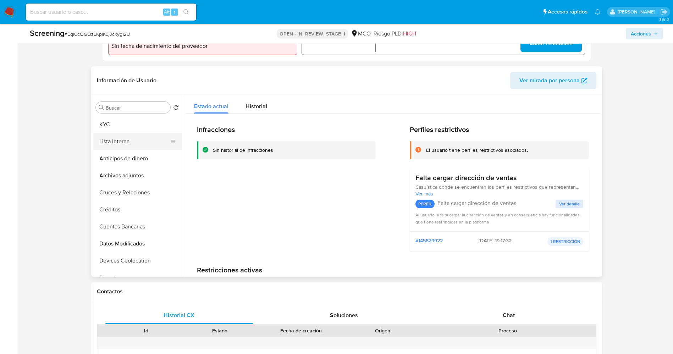
click at [113, 142] on button "Lista Interna" at bounding box center [134, 141] width 83 height 17
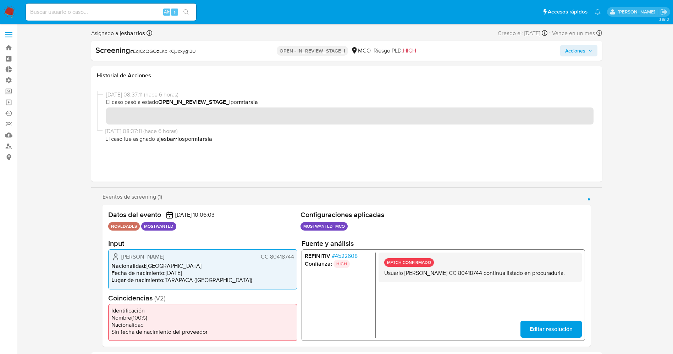
click at [572, 50] on span "Acciones" at bounding box center [575, 50] width 20 height 11
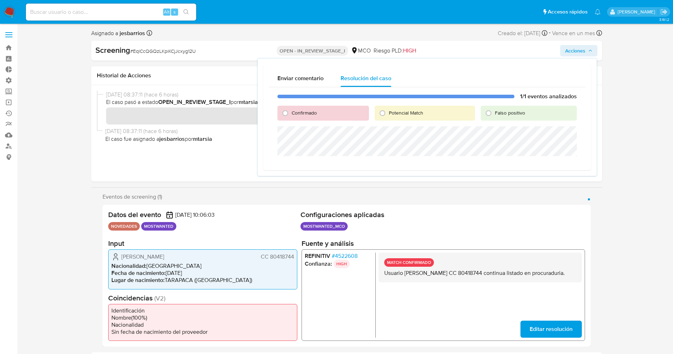
click at [303, 112] on span "Confirmado" at bounding box center [303, 112] width 25 height 7
click at [291, 112] on input "Confirmado" at bounding box center [284, 112] width 11 height 11
radio input "true"
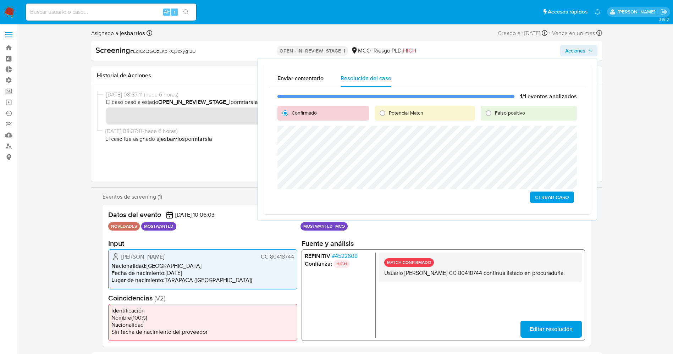
click at [541, 193] on span "Cerrar Caso" at bounding box center [552, 197] width 34 height 10
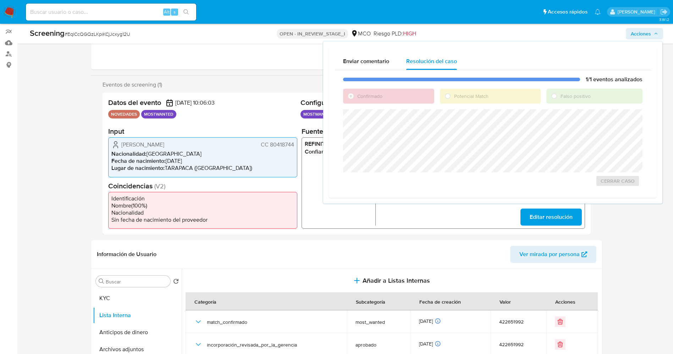
scroll to position [106, 0]
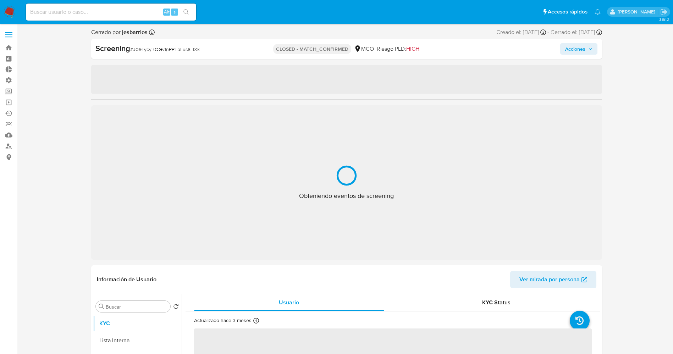
select select "10"
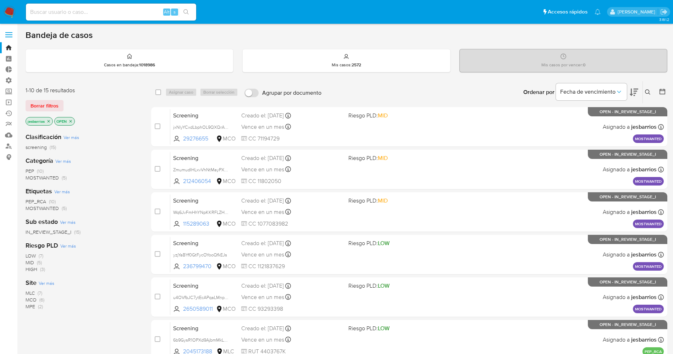
click at [49, 178] on span "MOSTWANTED" at bounding box center [42, 177] width 33 height 7
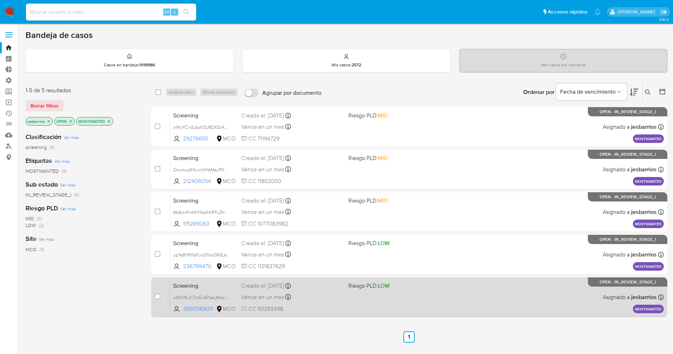
click at [416, 295] on div "Screening u4OVfbJC7ytEcAPqaLMnpXZd 2650589011 MCO Riesgo PLD: LOW Creado el: [D…" at bounding box center [416, 297] width 493 height 36
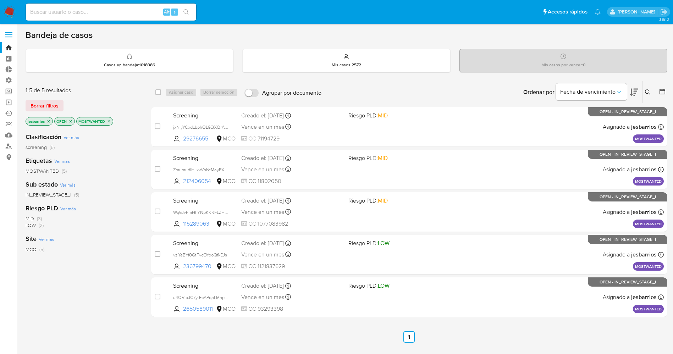
click at [9, 9] on img at bounding box center [10, 12] width 12 height 12
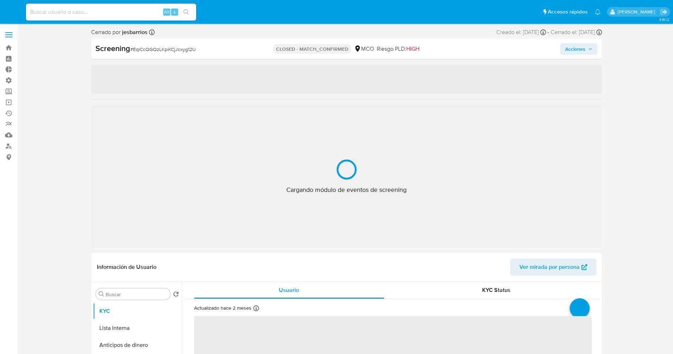
select select "10"
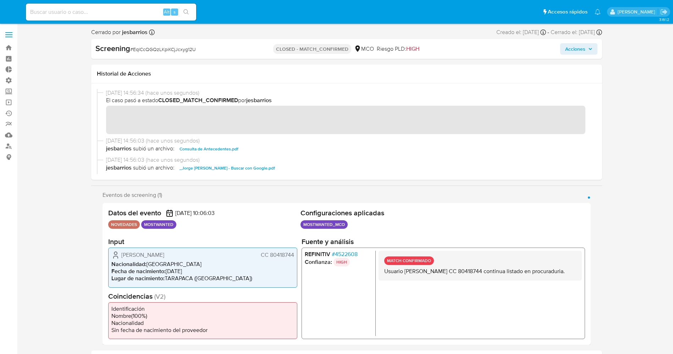
scroll to position [26, 0]
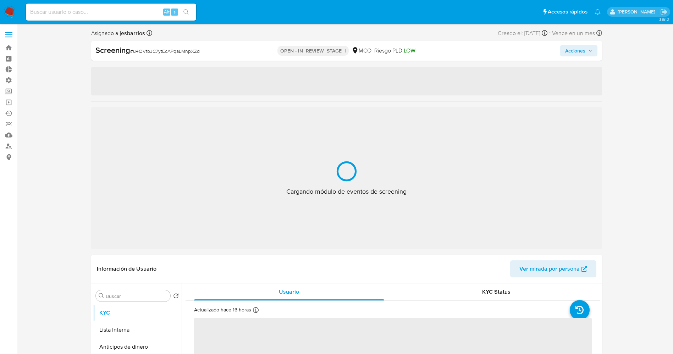
select select "10"
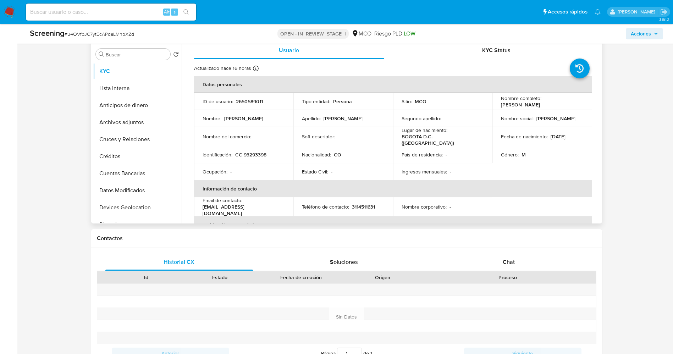
scroll to position [334, 0]
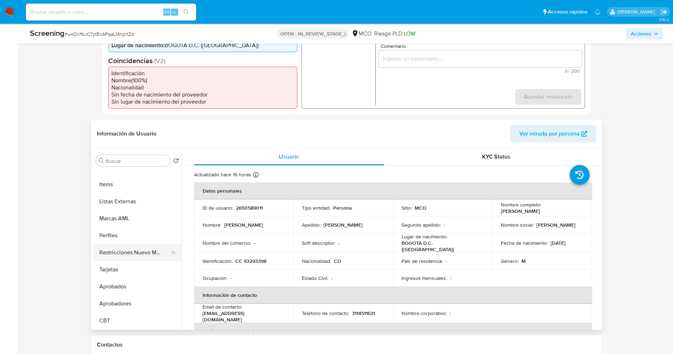
click at [128, 254] on button "Restricciones Nuevo Mundo" at bounding box center [134, 252] width 83 height 17
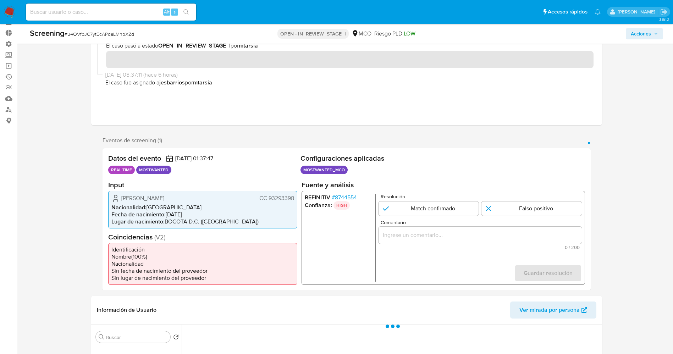
scroll to position [53, 0]
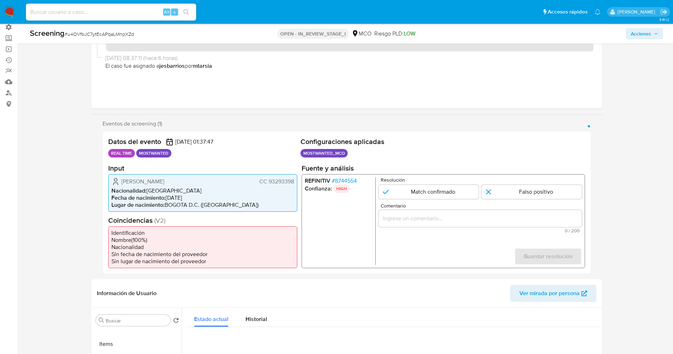
click at [350, 180] on span "# 8744554" at bounding box center [343, 180] width 25 height 7
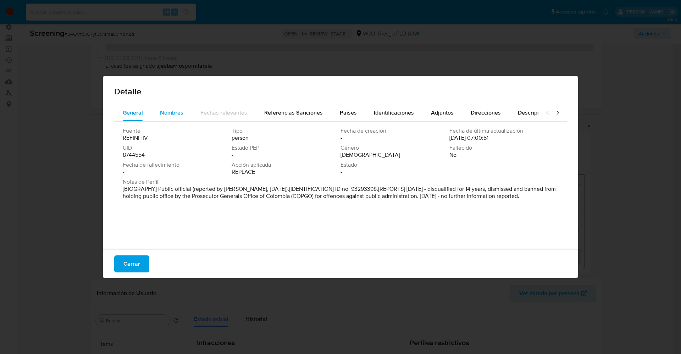
click at [176, 119] on div "Nombres" at bounding box center [171, 112] width 23 height 17
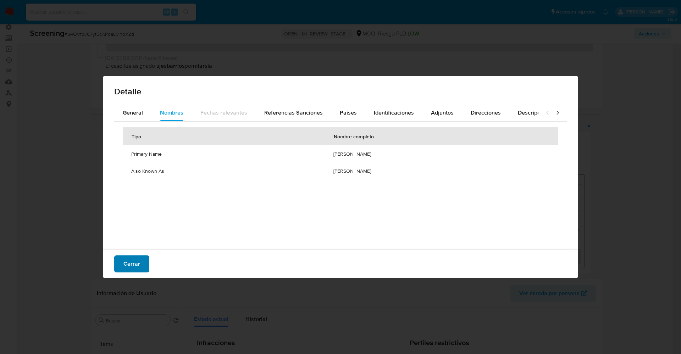
click at [138, 263] on span "Cerrar" at bounding box center [131, 264] width 17 height 16
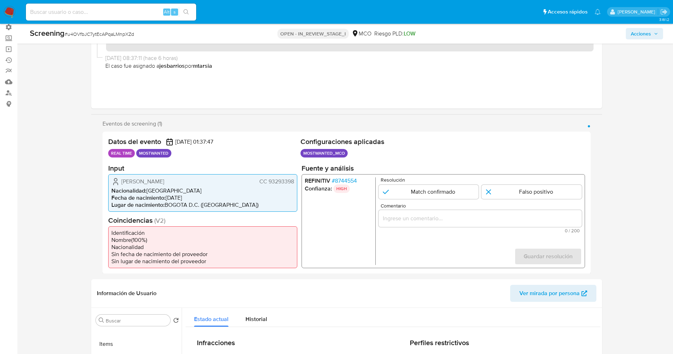
drag, startPoint x: 266, startPoint y: 182, endPoint x: 298, endPoint y: 180, distance: 31.6
click at [298, 180] on div "Datos del evento 29/09/2025 01:37:47 REAL TIME MOSTWANTED Configuraciones aplic…" at bounding box center [346, 203] width 488 height 142
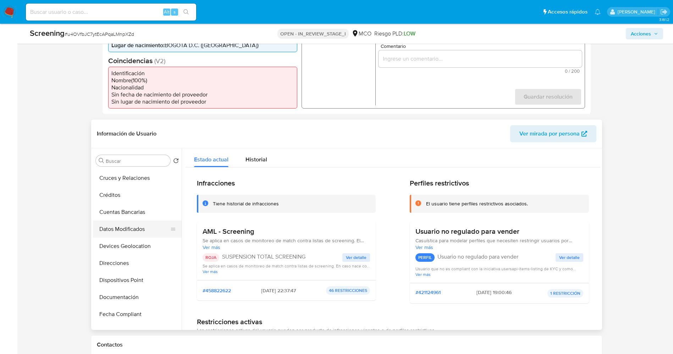
scroll to position [0, 0]
click at [124, 177] on button "KYC" at bounding box center [134, 177] width 83 height 17
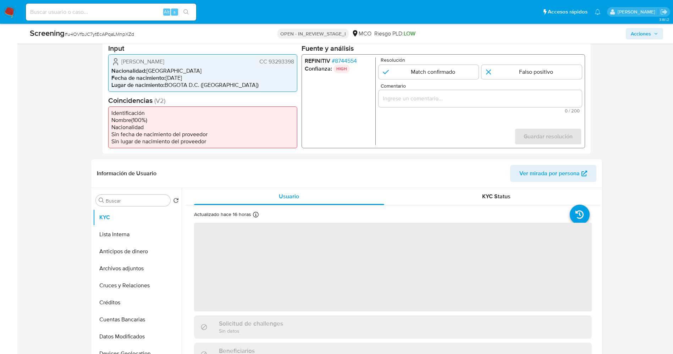
scroll to position [106, 0]
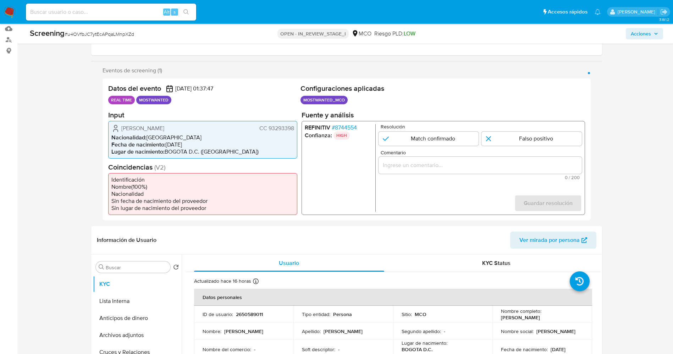
drag, startPoint x: 119, startPoint y: 126, endPoint x: 180, endPoint y: 130, distance: 61.5
click at [194, 130] on div "Wilson Herley Rios Muñoz CC 93293398" at bounding box center [202, 128] width 183 height 9
drag, startPoint x: 268, startPoint y: 126, endPoint x: 295, endPoint y: 130, distance: 27.0
click at [295, 130] on div "Wilson Herley Rios Muñoz CC 93293398 Nacionalidad : Colombia Fecha de nacimient…" at bounding box center [202, 140] width 189 height 38
drag, startPoint x: 114, startPoint y: 127, endPoint x: 296, endPoint y: 128, distance: 181.9
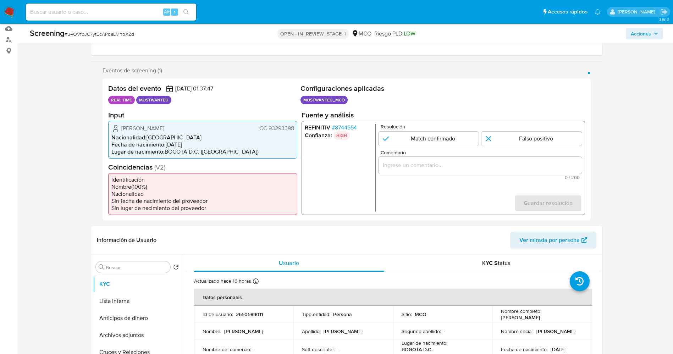
click at [296, 128] on div "Wilson Herley Rios Muñoz CC 93293398 Nacionalidad : Colombia Fecha de nacimient…" at bounding box center [202, 140] width 189 height 38
click at [442, 137] on input "1 de 1" at bounding box center [428, 138] width 100 height 14
radio input "true"
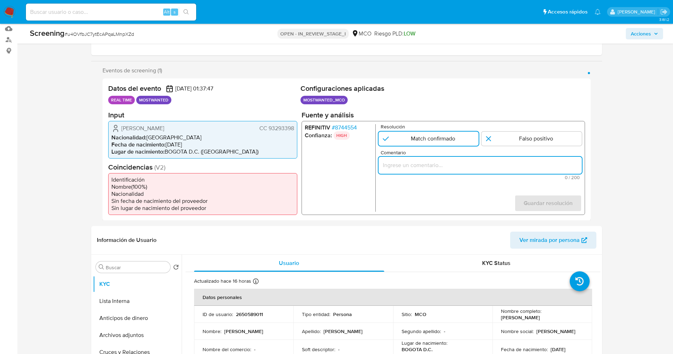
click at [406, 165] on input "Comentario" at bounding box center [479, 164] width 203 height 9
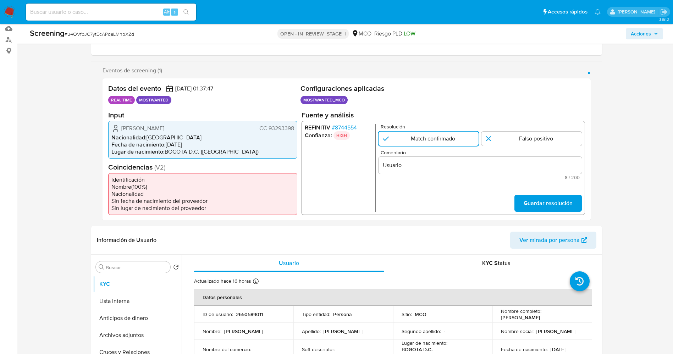
drag, startPoint x: 122, startPoint y: 127, endPoint x: 297, endPoint y: 130, distance: 175.5
click at [297, 130] on div "Datos del evento 29/09/2025 01:37:47 REAL TIME MOSTWANTED Configuraciones aplic…" at bounding box center [346, 149] width 488 height 142
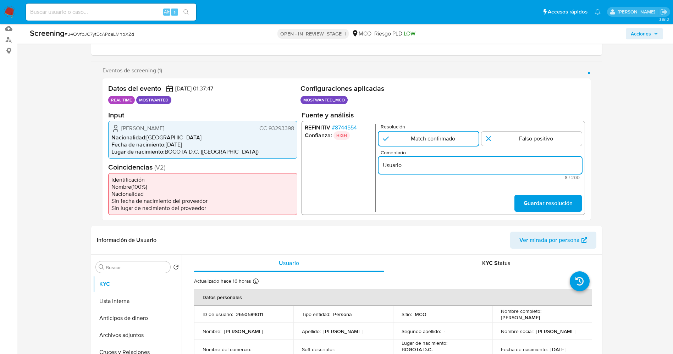
click at [425, 165] on input "Usuario" at bounding box center [479, 164] width 203 height 9
paste input "Wilson Herley Rios Muñoz CC 93293398"
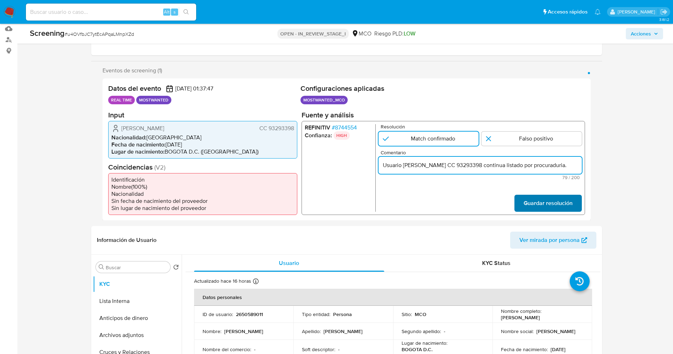
type input "Usuario Wilson Herley Rios Muñoz CC 93293398 continua listado por procuraduria."
click at [529, 200] on span "Guardar resolución" at bounding box center [547, 203] width 49 height 16
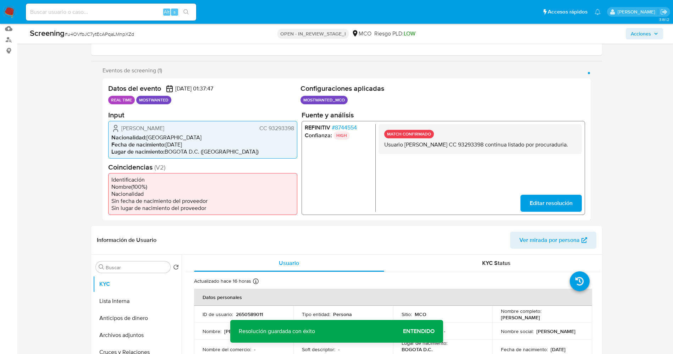
drag, startPoint x: 382, startPoint y: 147, endPoint x: 403, endPoint y: 152, distance: 21.8
click at [422, 151] on div "MATCH CONFIRMADO Usuario Wilson Herley Rios Muñoz CC 93293398 continua listado …" at bounding box center [479, 139] width 203 height 30
click at [110, 297] on button "Lista Interna" at bounding box center [134, 300] width 83 height 17
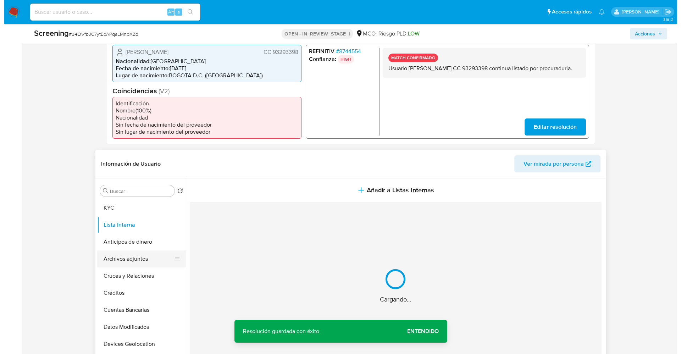
scroll to position [213, 0]
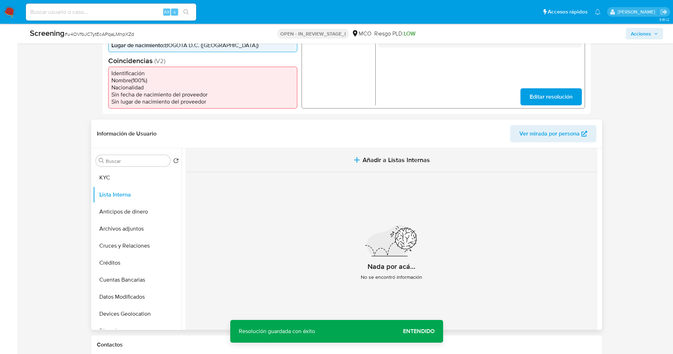
click at [368, 162] on span "Añadir a Listas Internas" at bounding box center [395, 160] width 67 height 8
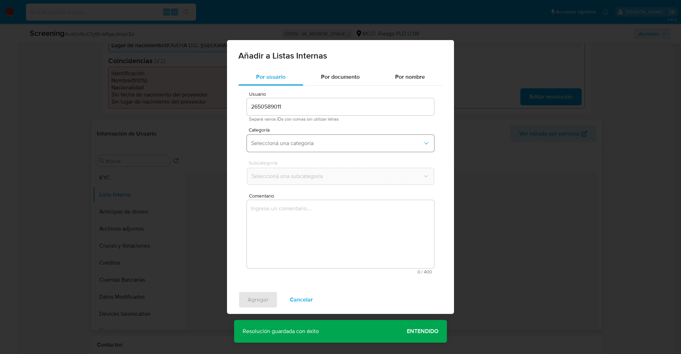
click at [318, 146] on span "Seleccioná una categoría" at bounding box center [337, 143] width 172 height 7
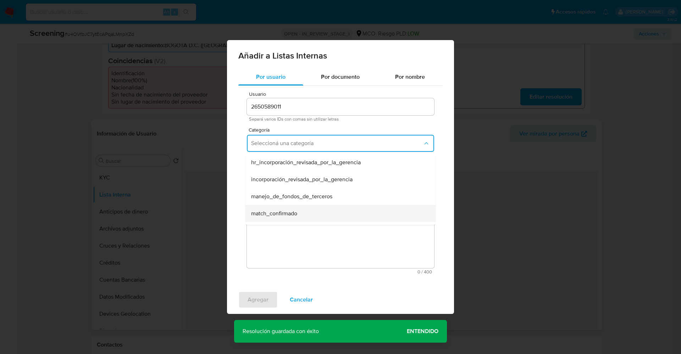
click at [301, 217] on div "match_confirmado" at bounding box center [338, 213] width 174 height 17
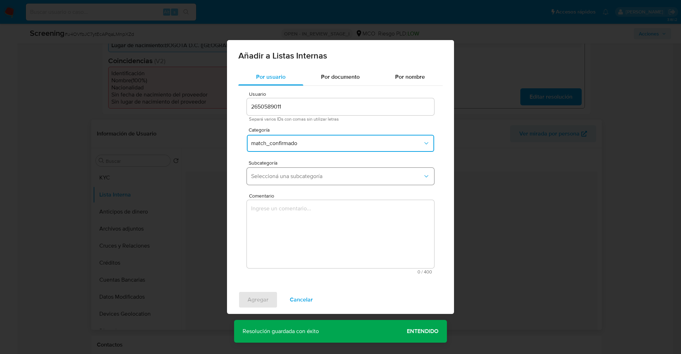
click at [297, 178] on span "Seleccioná una subcategoría" at bounding box center [337, 176] width 172 height 7
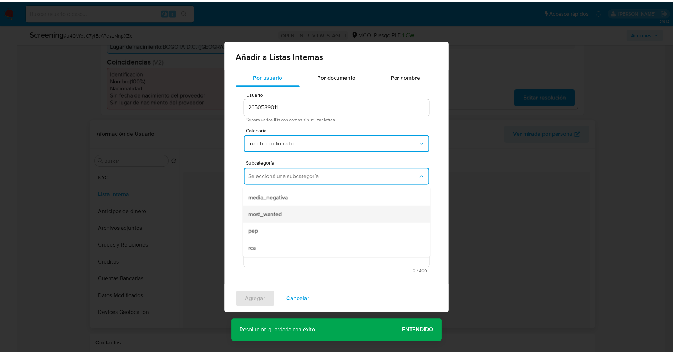
scroll to position [48, 0]
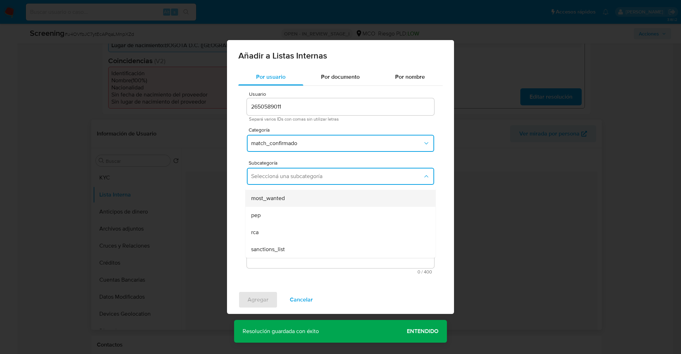
click at [294, 199] on div "most_wanted" at bounding box center [338, 198] width 174 height 17
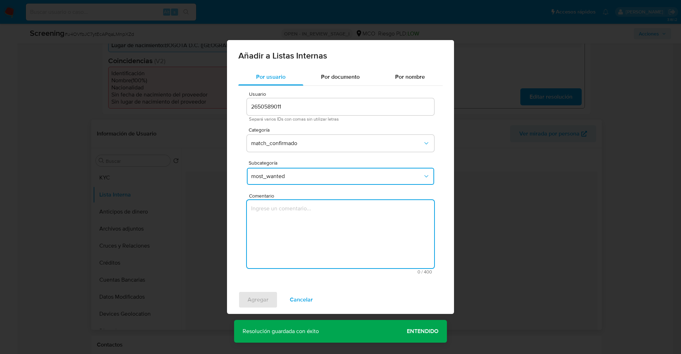
click at [302, 228] on textarea "Comentario" at bounding box center [340, 234] width 187 height 68
type textarea "Usuario Wilson Herley Rios Muñoz CC 93293398 continua listado por procuraduría."
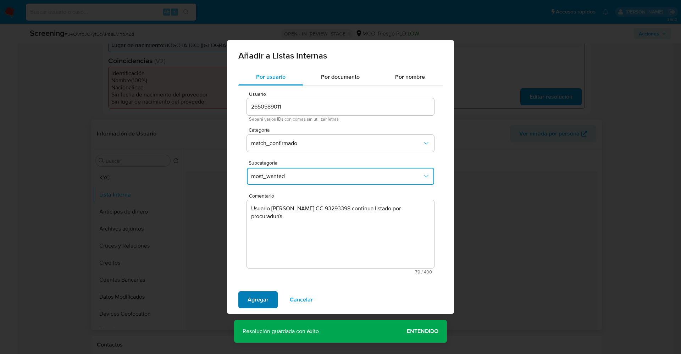
click at [257, 299] on span "Agregar" at bounding box center [257, 300] width 21 height 16
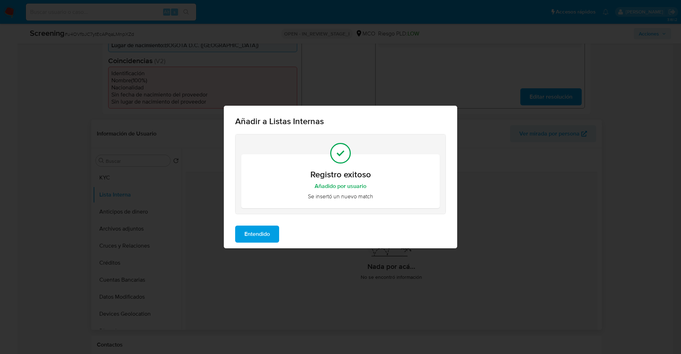
click at [249, 232] on span "Entendido" at bounding box center [257, 234] width 26 height 16
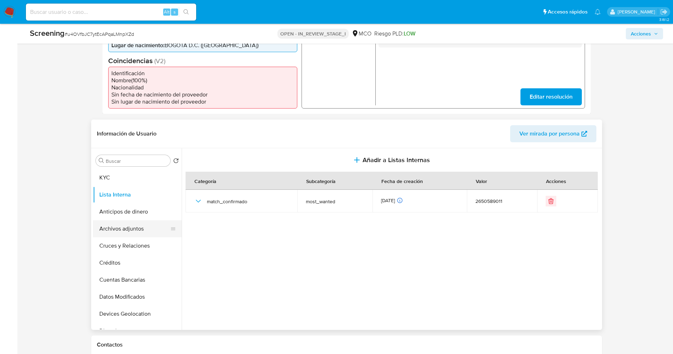
click at [129, 228] on button "Archivos adjuntos" at bounding box center [134, 228] width 83 height 17
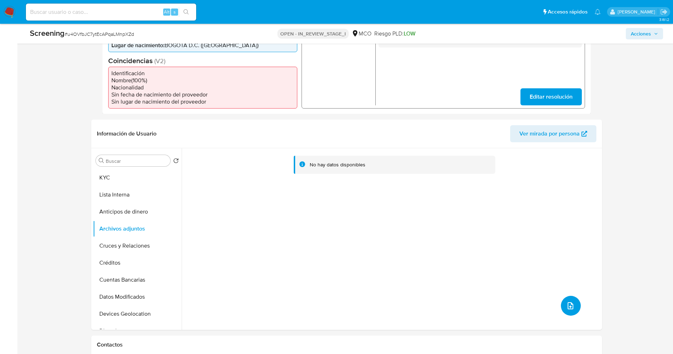
click at [569, 311] on button "upload-file" at bounding box center [571, 306] width 20 height 20
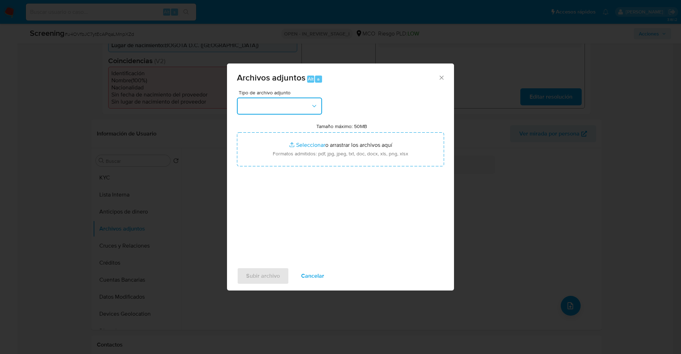
click at [301, 106] on button "button" at bounding box center [279, 105] width 85 height 17
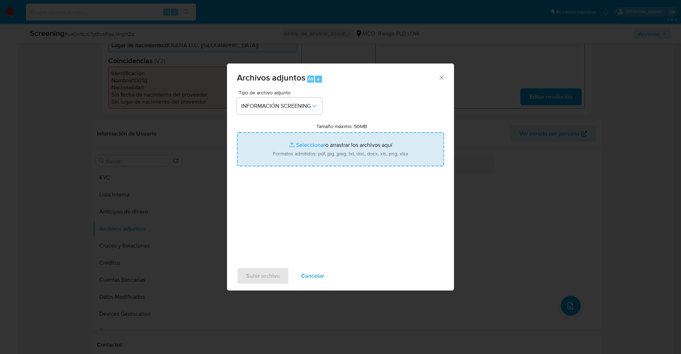
type input "C:\fakepath\Consulta de Antecedentes.pdf"
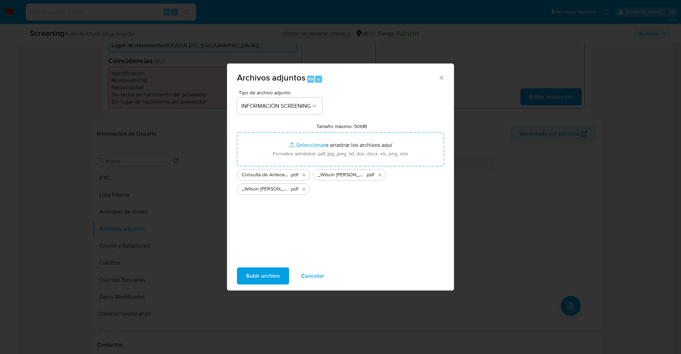
click at [267, 268] on span "Subir archivo" at bounding box center [263, 276] width 34 height 16
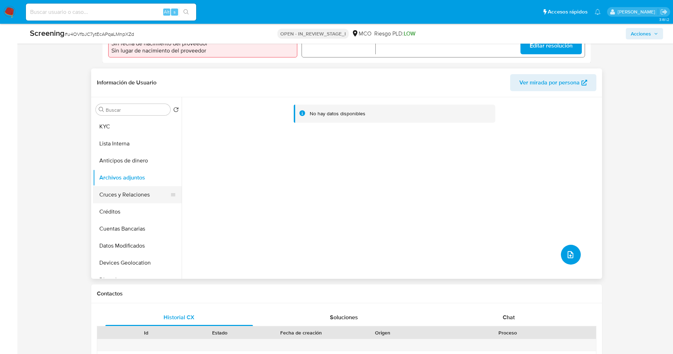
scroll to position [266, 0]
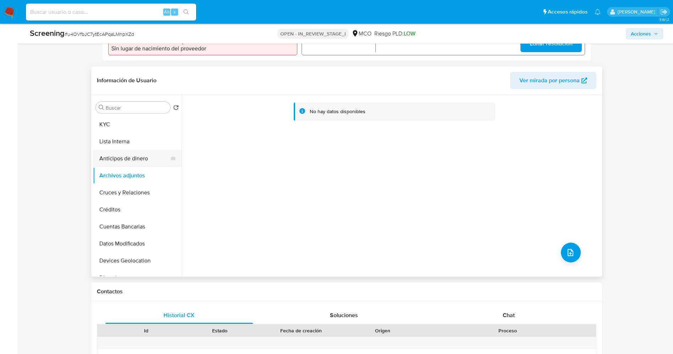
click at [131, 154] on button "Anticipos de dinero" at bounding box center [134, 158] width 83 height 17
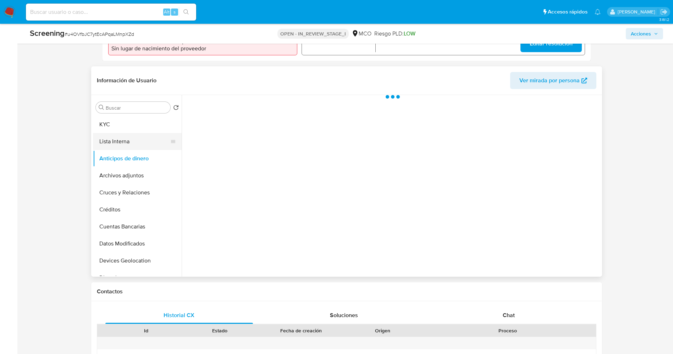
click at [130, 142] on button "Lista Interna" at bounding box center [134, 141] width 83 height 17
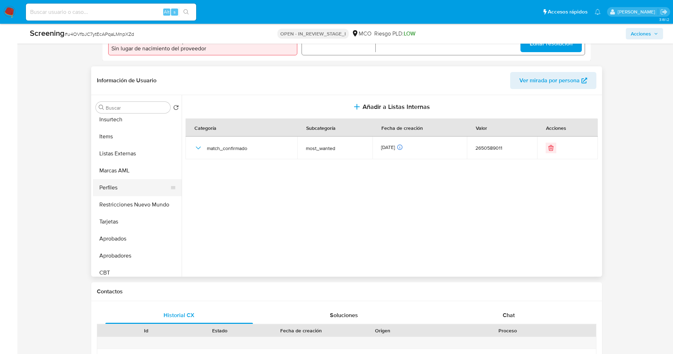
scroll to position [334, 0]
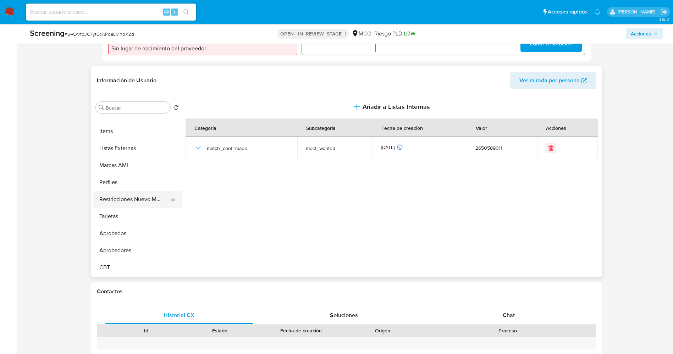
click at [139, 196] on button "Restricciones Nuevo Mundo" at bounding box center [134, 199] width 83 height 17
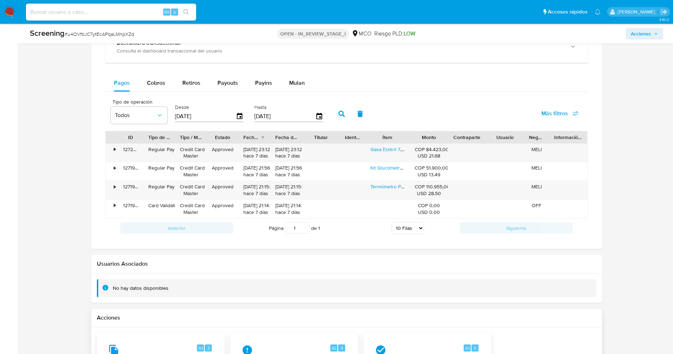
scroll to position [932, 0]
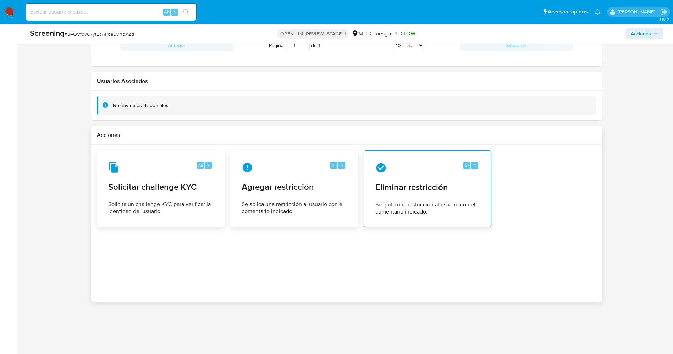
click at [403, 216] on div "Alt 5 Eliminar restricción Se quita una restricción al usuario con el comentari…" at bounding box center [427, 188] width 116 height 65
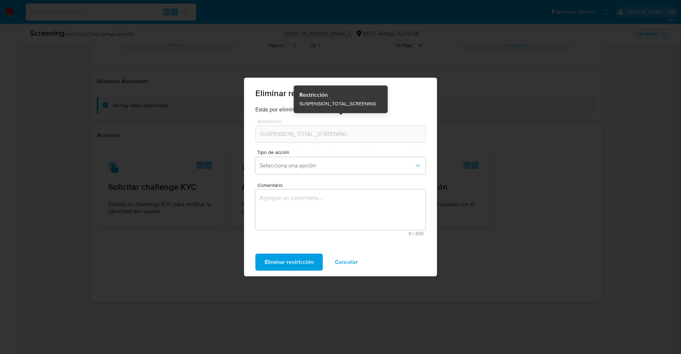
click at [288, 139] on div "SUSPENSION_TOTAL_SCREENING" at bounding box center [340, 134] width 170 height 17
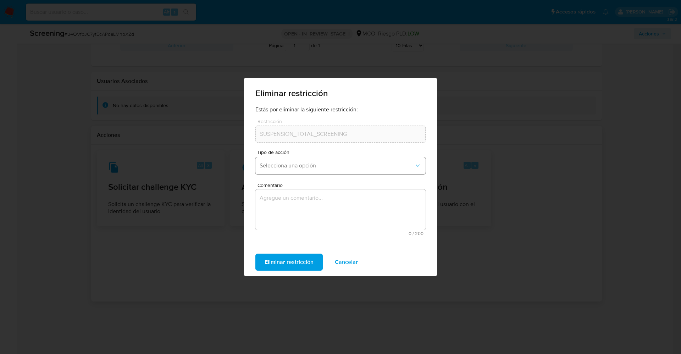
click at [300, 171] on button "Selecciona una opción" at bounding box center [340, 165] width 170 height 17
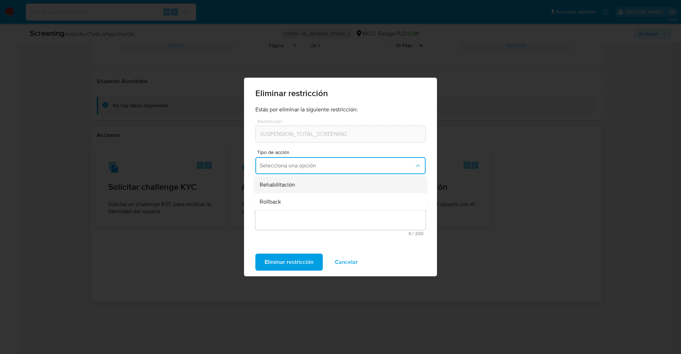
click at [296, 186] on div "Rehabilitación" at bounding box center [338, 184] width 157 height 17
click at [295, 200] on textarea "Comentario" at bounding box center [340, 209] width 170 height 40
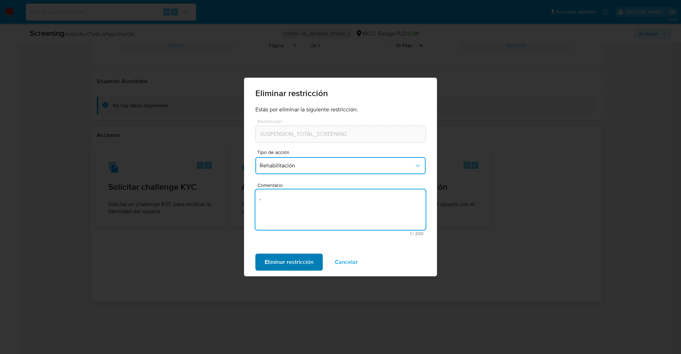
type textarea ","
click at [306, 255] on span "Eliminar restricción" at bounding box center [288, 262] width 49 height 16
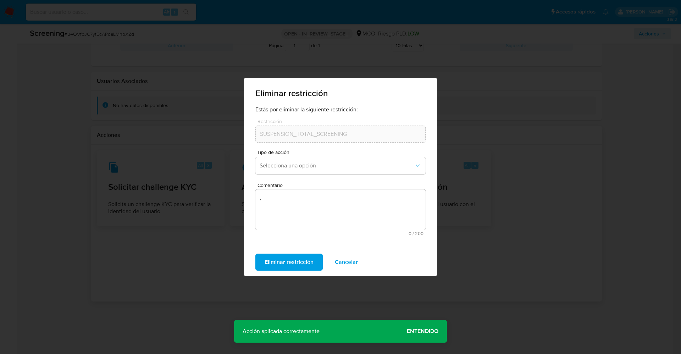
click at [460, 280] on div "Eliminar restricción Estás por eliminar la siguiente restricción: Restricción S…" at bounding box center [340, 177] width 681 height 354
click at [353, 266] on span "Cancelar" at bounding box center [346, 262] width 23 height 16
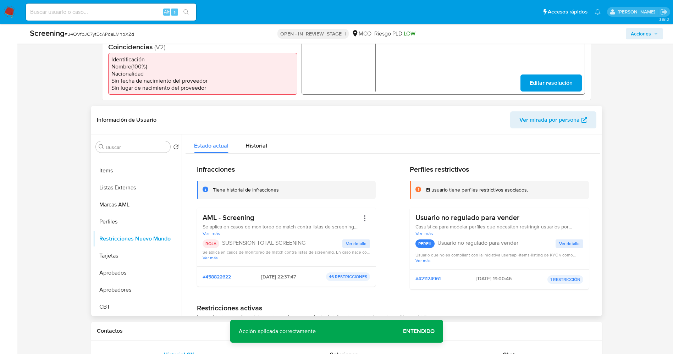
scroll to position [134, 0]
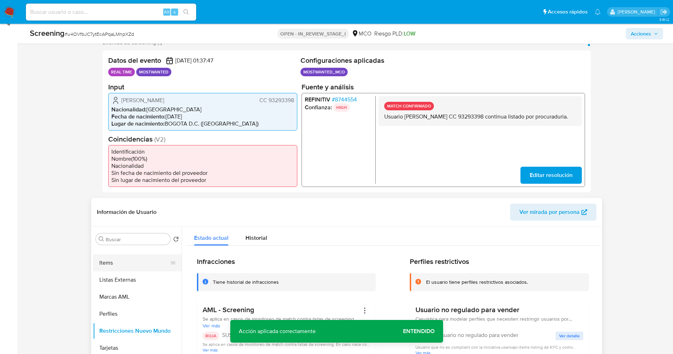
click at [126, 269] on button "Items" at bounding box center [134, 262] width 83 height 17
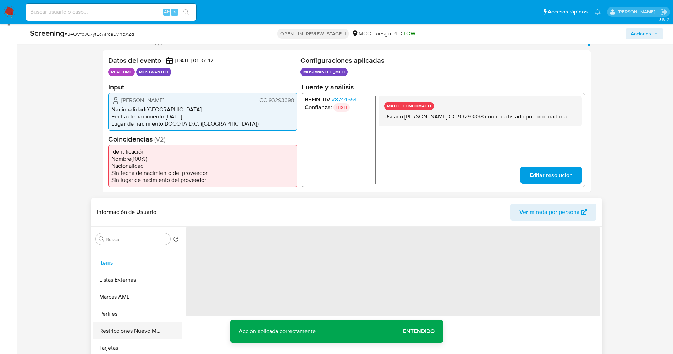
click at [119, 325] on button "Restricciones Nuevo Mundo" at bounding box center [134, 330] width 83 height 17
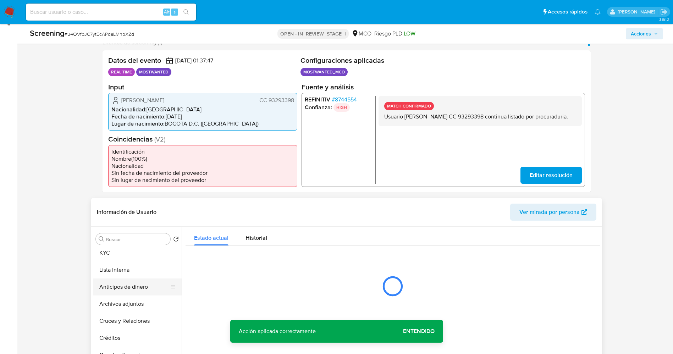
scroll to position [0, 0]
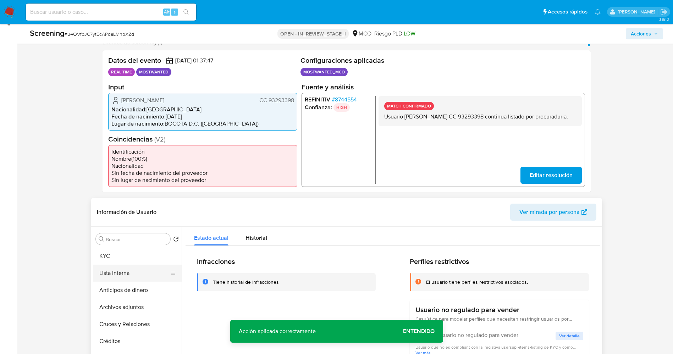
click at [122, 274] on button "Lista Interna" at bounding box center [134, 272] width 83 height 17
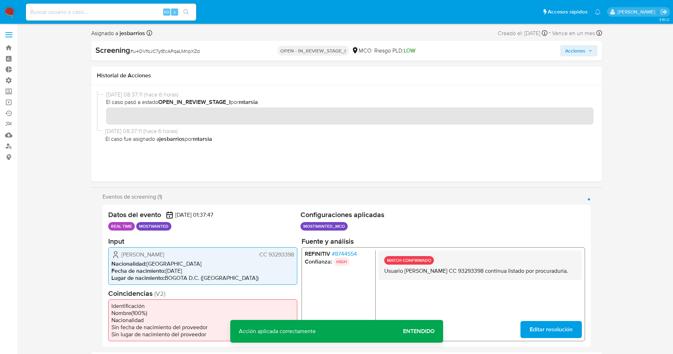
click at [571, 53] on span "Acciones" at bounding box center [575, 50] width 20 height 11
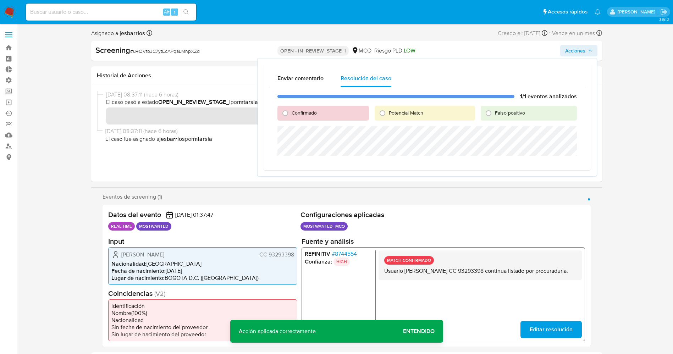
click at [297, 111] on span "Confirmado" at bounding box center [303, 112] width 25 height 7
click at [291, 111] on input "Confirmado" at bounding box center [284, 112] width 11 height 11
radio input "true"
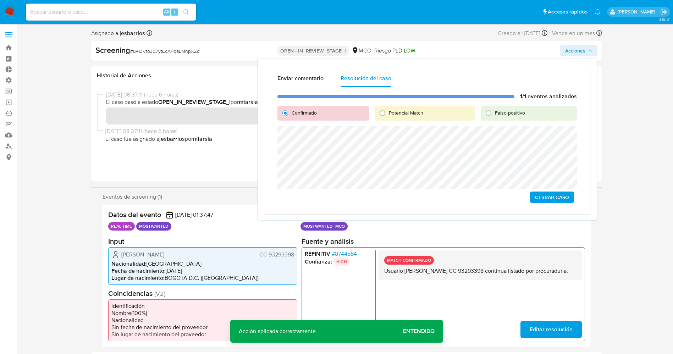
click at [568, 201] on span "Cerrar Caso" at bounding box center [552, 197] width 34 height 10
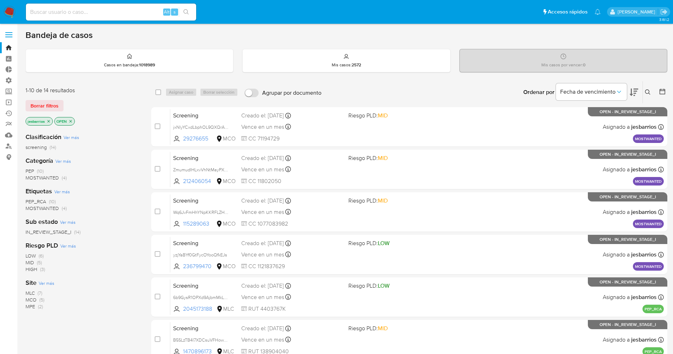
click at [51, 177] on span "MOSTWANTED" at bounding box center [42, 177] width 33 height 7
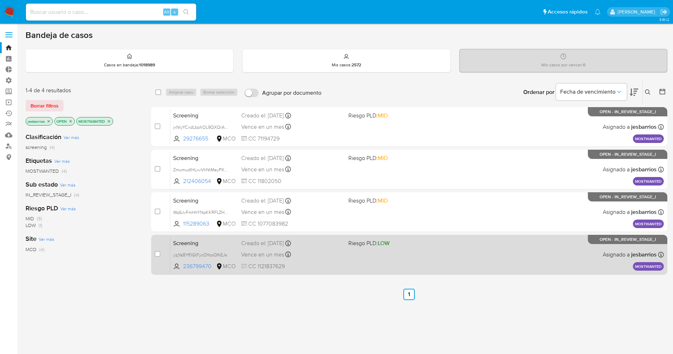
click at [367, 256] on div "Screening yzjYaBYf0GtFycOYooQfkEJs 236799470 MCO Riesgo PLD: LOW Creado el: 29/…" at bounding box center [416, 254] width 493 height 36
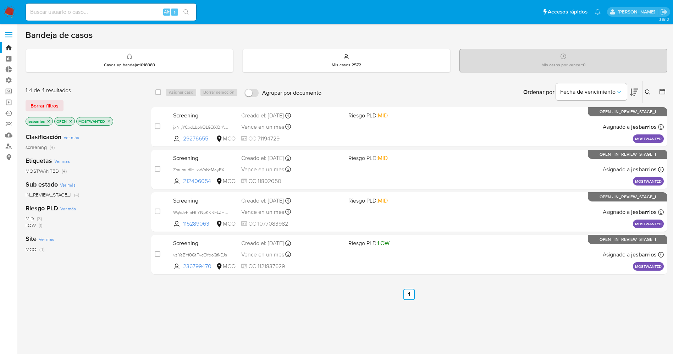
click at [8, 8] on img at bounding box center [10, 12] width 12 height 12
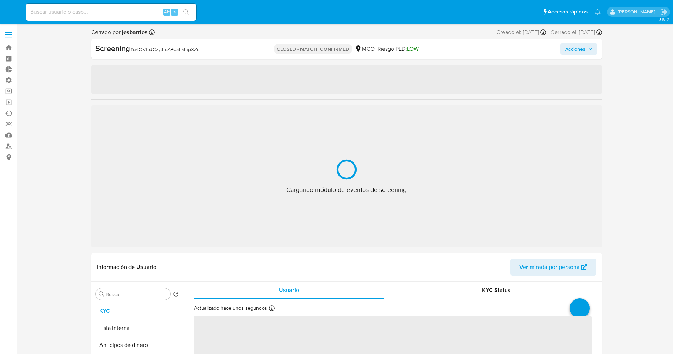
select select "10"
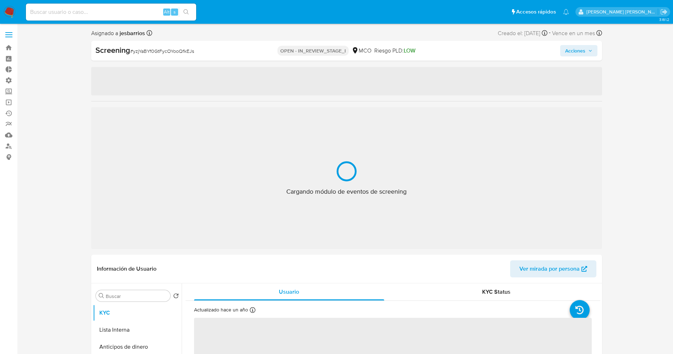
select select "10"
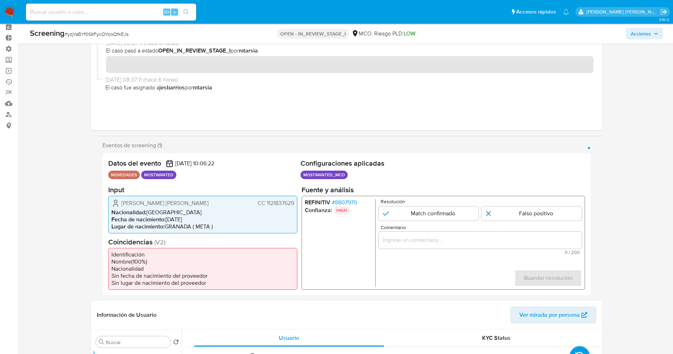
scroll to position [53, 0]
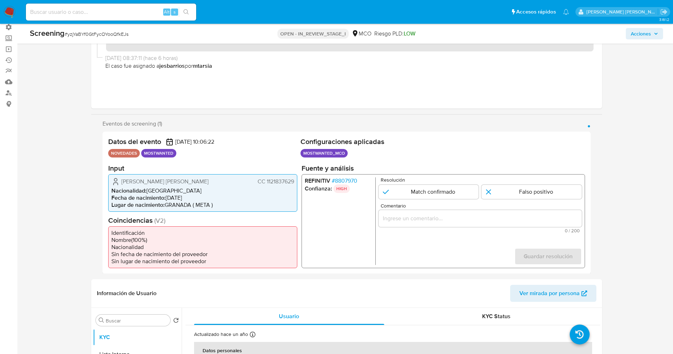
click at [346, 182] on span "# 8807970" at bounding box center [344, 180] width 26 height 7
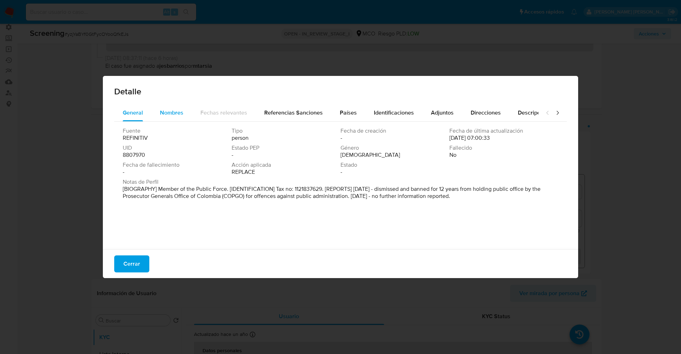
click at [167, 115] on span "Nombres" at bounding box center [171, 112] width 23 height 8
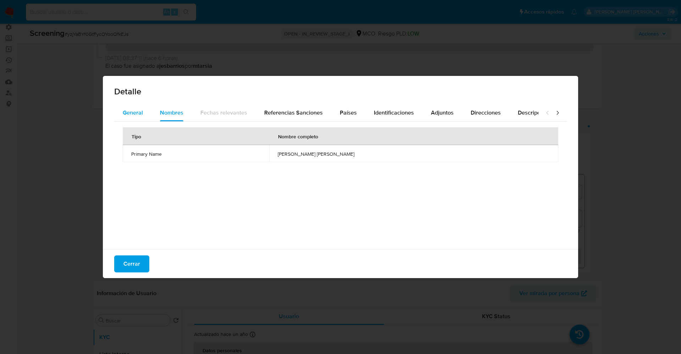
click at [146, 115] on button "General" at bounding box center [132, 112] width 37 height 17
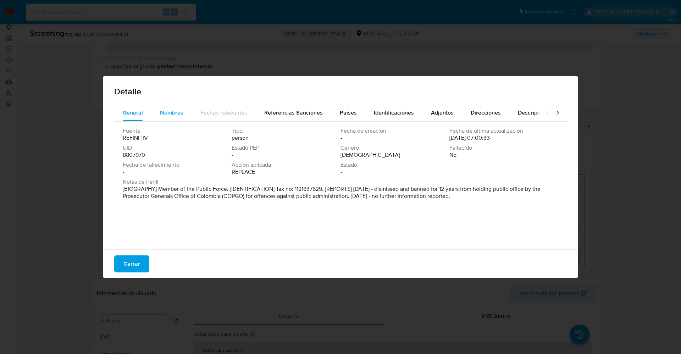
click at [181, 111] on span "Nombres" at bounding box center [171, 112] width 23 height 8
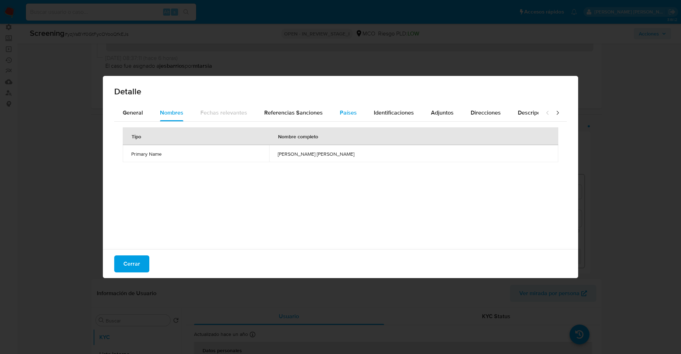
click at [345, 110] on span "Países" at bounding box center [348, 112] width 17 height 8
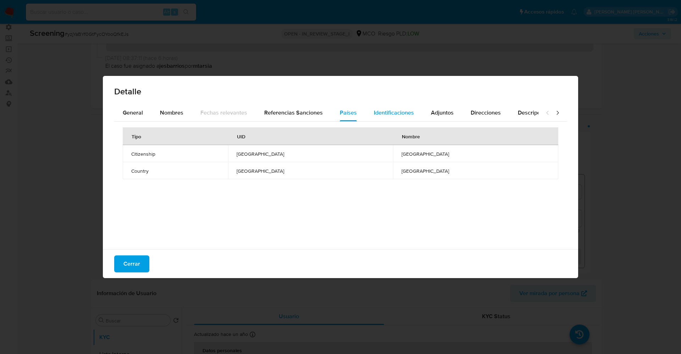
click at [390, 118] on div "Identificaciones" at bounding box center [394, 112] width 40 height 17
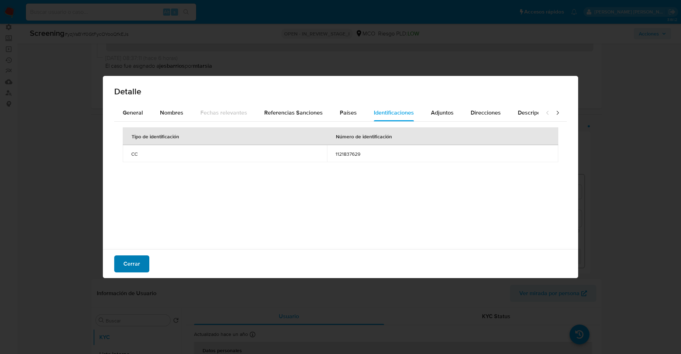
click at [138, 264] on span "Cerrar" at bounding box center [131, 264] width 17 height 16
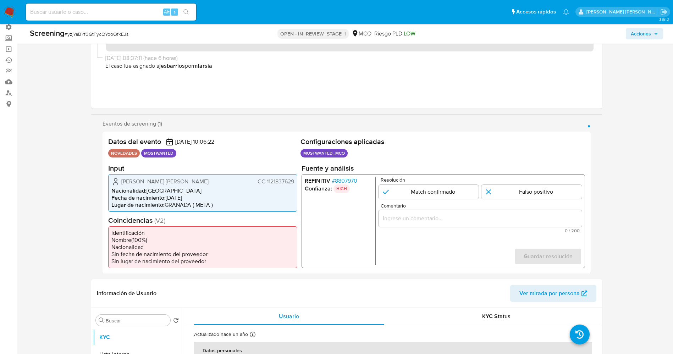
drag, startPoint x: 264, startPoint y: 182, endPoint x: 295, endPoint y: 184, distance: 31.3
click at [295, 184] on div "Edisson Alexander Sabogal Rios CC 1121837629 Nacionalidad : Colombia Fecha de n…" at bounding box center [202, 193] width 189 height 38
drag, startPoint x: 117, startPoint y: 178, endPoint x: 184, endPoint y: 181, distance: 67.8
click at [205, 181] on div "Edisson Alexander Sabogal Rios CC 1121837629" at bounding box center [202, 181] width 183 height 9
click at [344, 182] on span "# 8807970" at bounding box center [344, 180] width 26 height 7
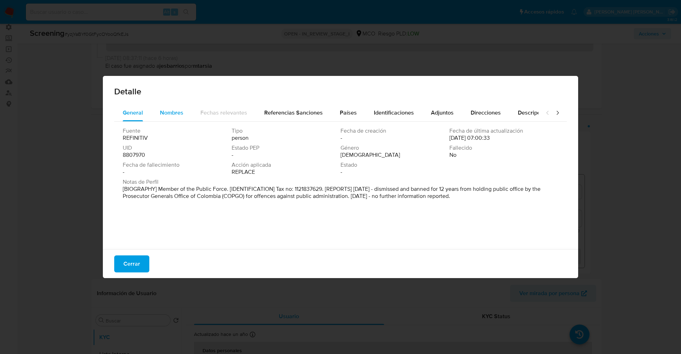
click at [169, 113] on span "Nombres" at bounding box center [171, 112] width 23 height 8
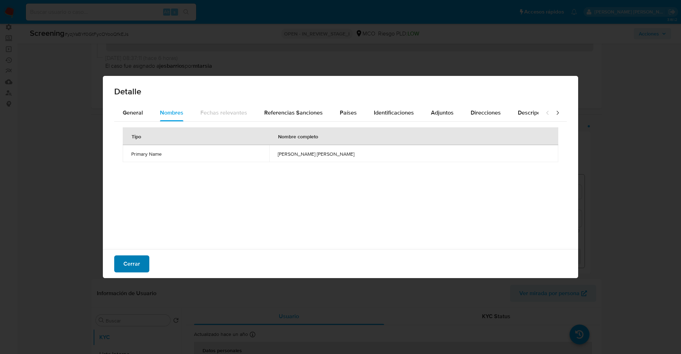
click at [143, 264] on button "Cerrar" at bounding box center [131, 263] width 35 height 17
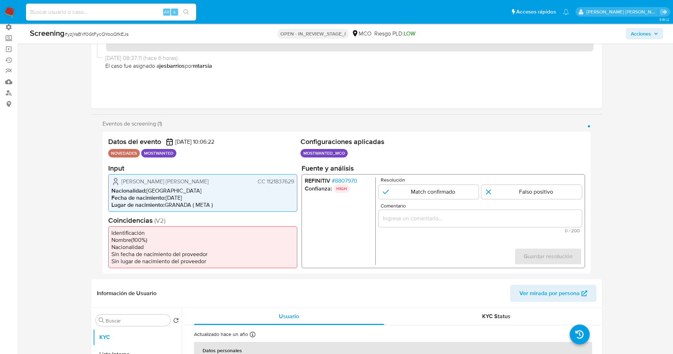
drag, startPoint x: 121, startPoint y: 182, endPoint x: 202, endPoint y: 184, distance: 81.9
click at [202, 184] on div "Edisson Alexander Sabogal Rios CC 1121837629" at bounding box center [202, 181] width 183 height 9
drag, startPoint x: 264, startPoint y: 181, endPoint x: 294, endPoint y: 180, distance: 29.8
click at [294, 180] on div "Edisson Alexander Sabogal Rios CC 1121837629 Nacionalidad : Colombia Fecha de n…" at bounding box center [202, 193] width 189 height 38
drag, startPoint x: 118, startPoint y: 175, endPoint x: 204, endPoint y: 179, distance: 86.2
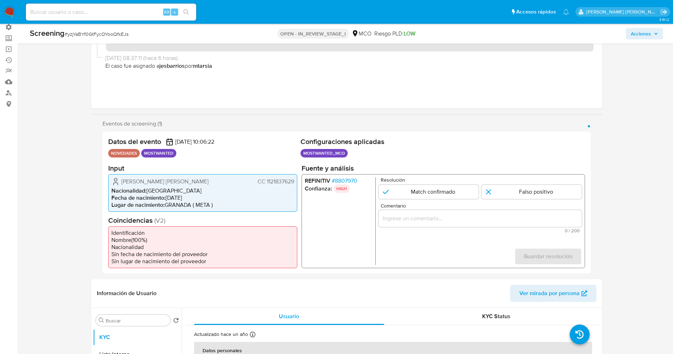
click at [204, 179] on div "Edisson Alexander Sabogal Rios CC 1121837629 Nacionalidad : Colombia Fecha de n…" at bounding box center [202, 193] width 189 height 38
click at [158, 187] on li "Nacionalidad : Colombia" at bounding box center [202, 190] width 183 height 7
drag, startPoint x: 115, startPoint y: 182, endPoint x: 295, endPoint y: 180, distance: 180.1
click at [295, 180] on div "Edisson Alexander Sabogal Rios CC 1121837629 Nacionalidad : Colombia Fecha de n…" at bounding box center [202, 193] width 189 height 38
click at [431, 195] on input "1 de 1" at bounding box center [428, 191] width 100 height 14
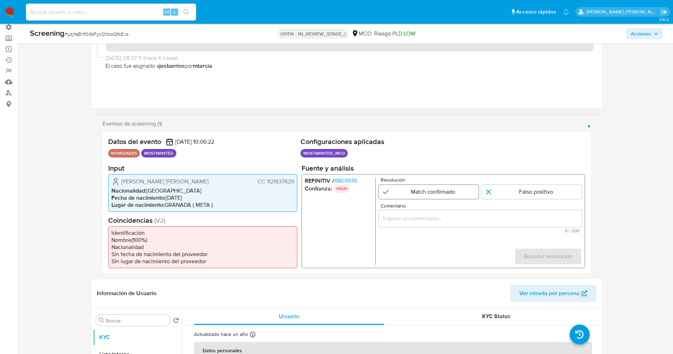
radio input "true"
click at [436, 219] on input "Comentario" at bounding box center [479, 217] width 203 height 9
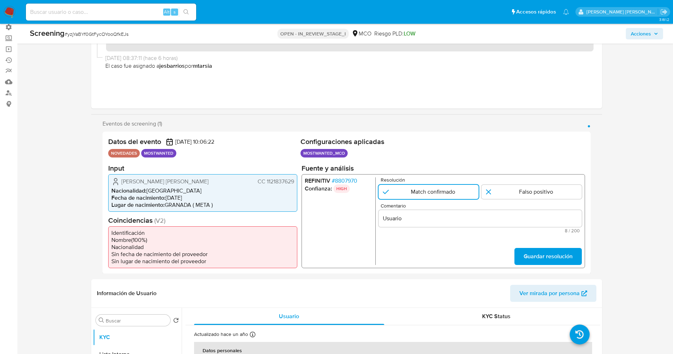
drag, startPoint x: 119, startPoint y: 176, endPoint x: 283, endPoint y: 182, distance: 164.3
click at [296, 182] on div "Edisson Alexander Sabogal Rios CC 1121837629 Nacionalidad : Colombia Fecha de n…" at bounding box center [202, 193] width 189 height 38
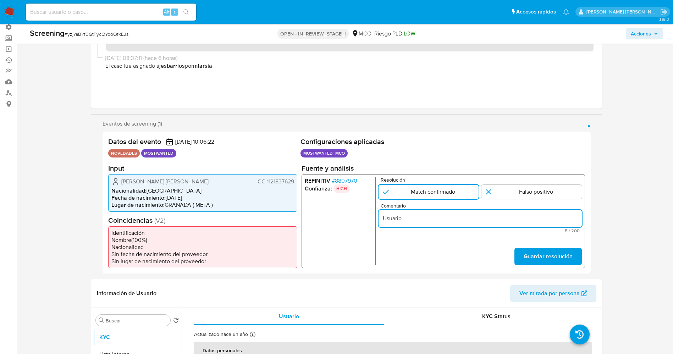
click at [424, 221] on input "Usuario" at bounding box center [479, 217] width 203 height 9
paste input "Edisson Alexander Sabogal Rios CC 1121837629"
type input "Usuario Edisson Alexander Sabogal Rios CC 1121837629 continua listado por procu…"
click at [543, 259] on span "Guardar resolución" at bounding box center [547, 256] width 49 height 16
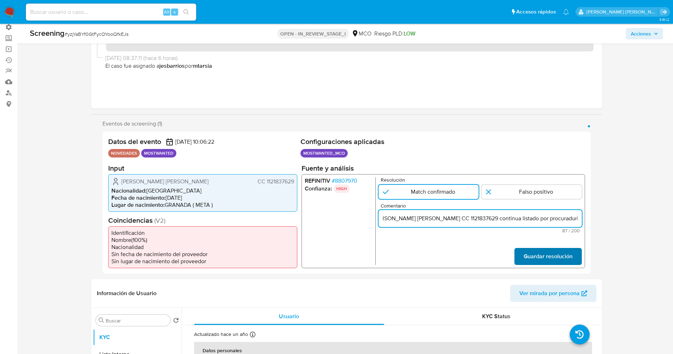
scroll to position [0, 0]
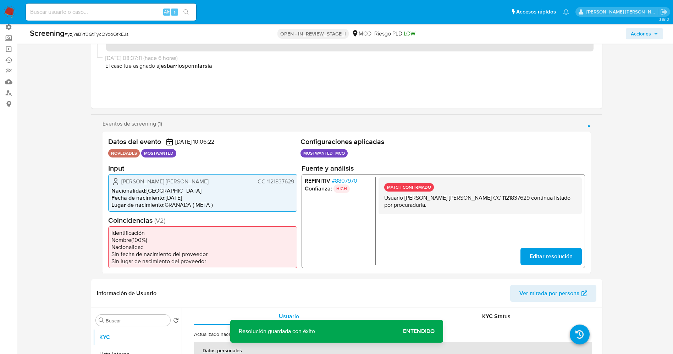
drag, startPoint x: 379, startPoint y: 196, endPoint x: 409, endPoint y: 205, distance: 31.3
click at [427, 209] on div "MATCH CONFIRMADO Usuario Edisson Alexander Sabogal Rios CC 1121837629 continua …" at bounding box center [479, 195] width 203 height 37
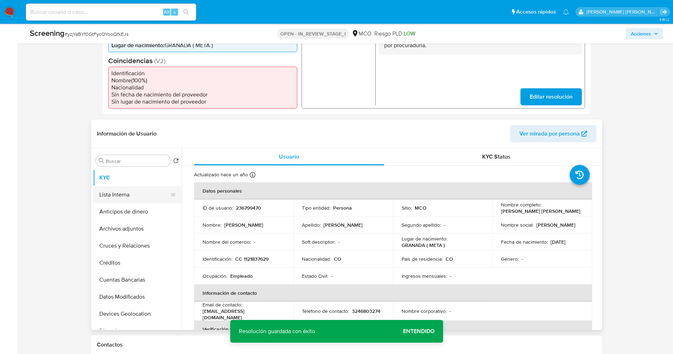
click at [107, 193] on button "Lista Interna" at bounding box center [134, 194] width 83 height 17
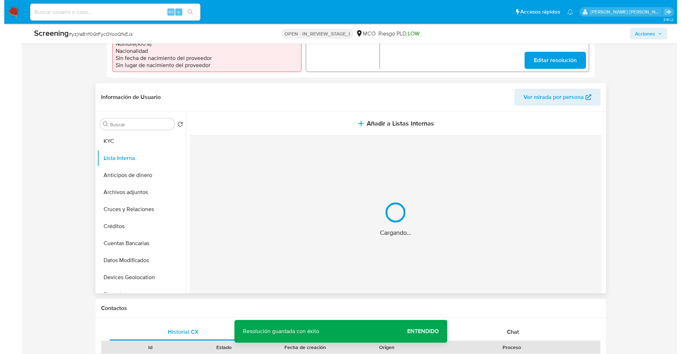
scroll to position [266, 0]
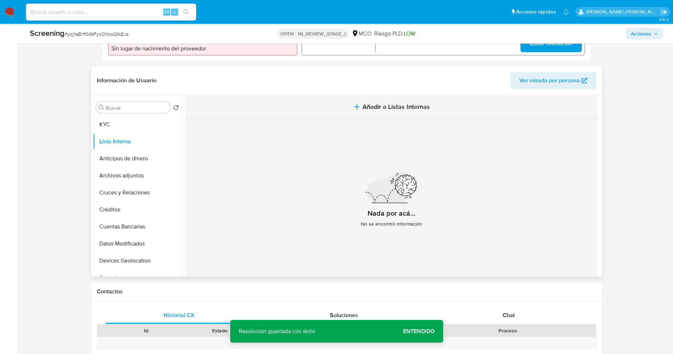
click at [405, 100] on button "Añadir a Listas Internas" at bounding box center [391, 107] width 412 height 24
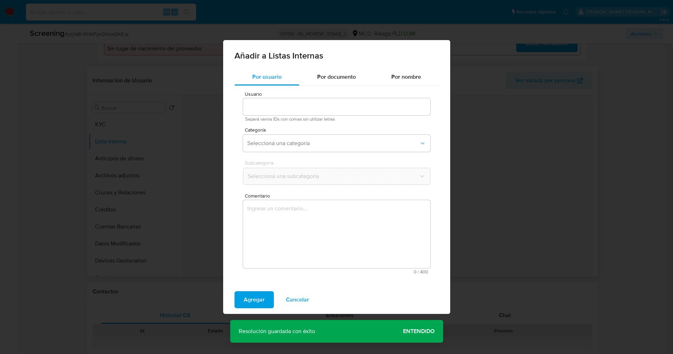
type input "236799470"
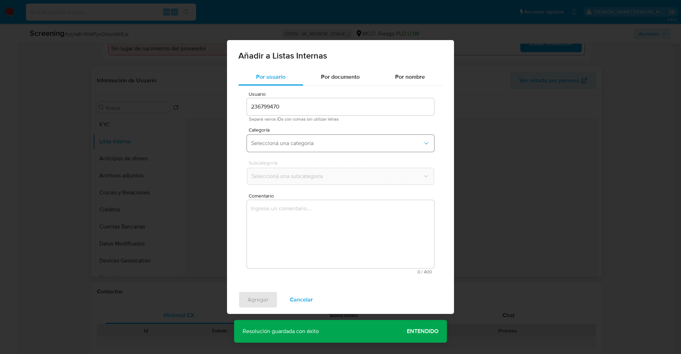
click at [326, 144] on span "Seleccioná una categoría" at bounding box center [337, 143] width 172 height 7
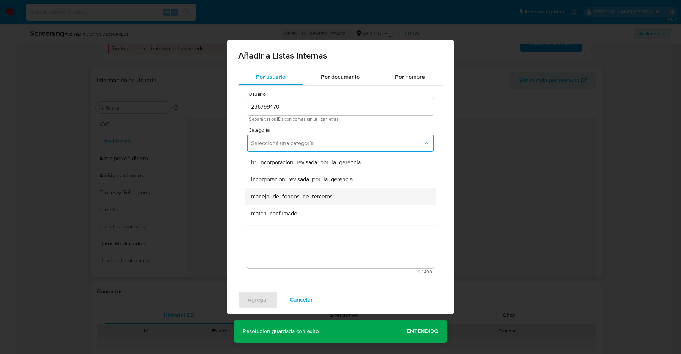
scroll to position [53, 0]
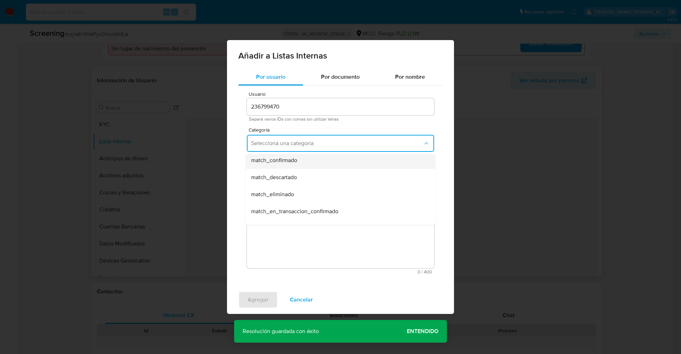
click at [312, 163] on div "match_confirmado" at bounding box center [338, 160] width 174 height 17
click at [312, 176] on span "Seleccioná una subcategoría" at bounding box center [337, 176] width 172 height 7
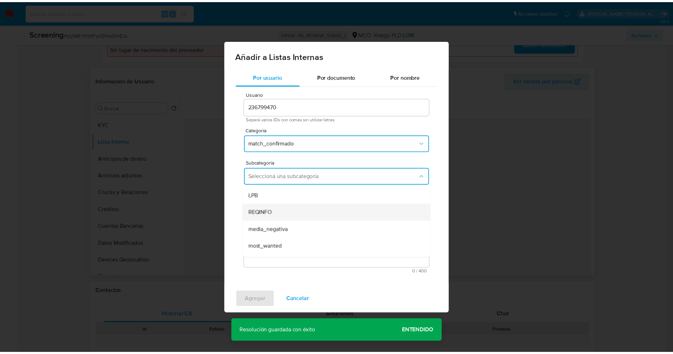
scroll to position [48, 0]
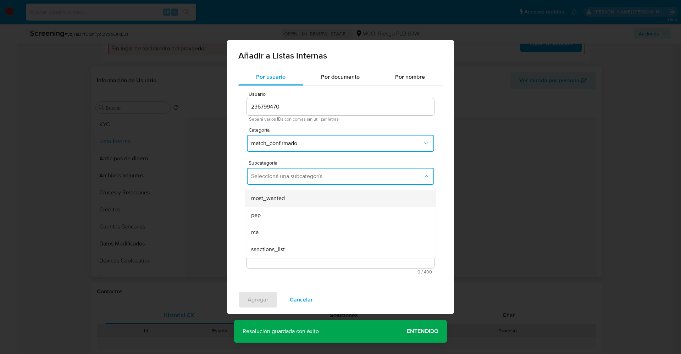
click at [304, 199] on div "most_wanted" at bounding box center [338, 198] width 174 height 17
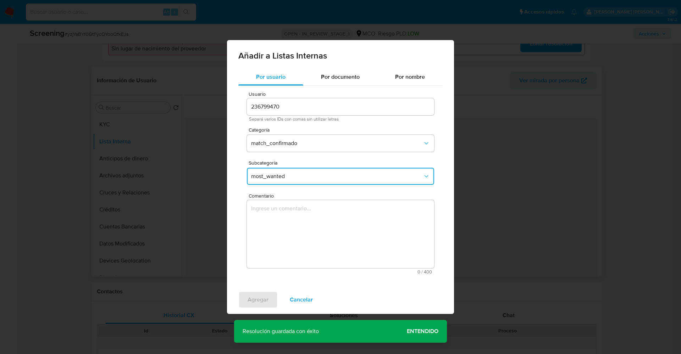
click at [309, 230] on textarea "Comentario" at bounding box center [340, 234] width 187 height 68
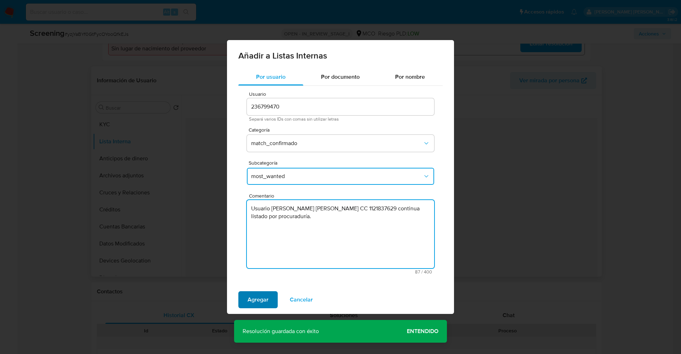
type textarea "Usuario Edisson Alexander Sabogal Rios CC 1121837629 continua listado por procu…"
click at [258, 302] on span "Agregar" at bounding box center [257, 300] width 21 height 16
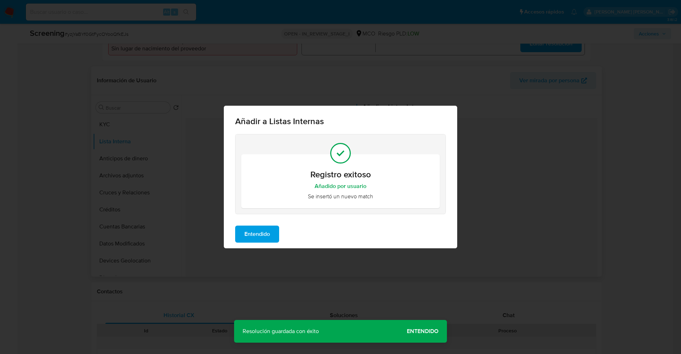
click at [246, 235] on span "Entendido" at bounding box center [257, 234] width 26 height 16
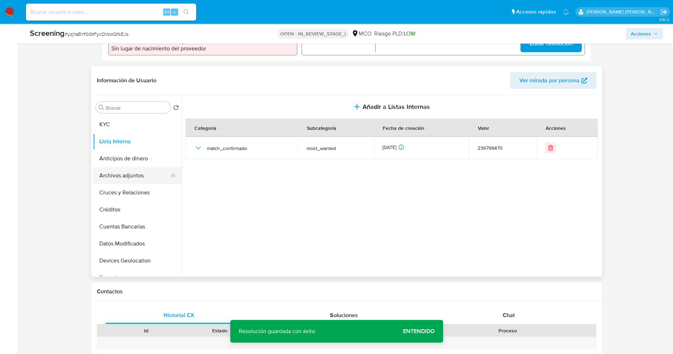
click at [129, 176] on button "Archivos adjuntos" at bounding box center [134, 175] width 83 height 17
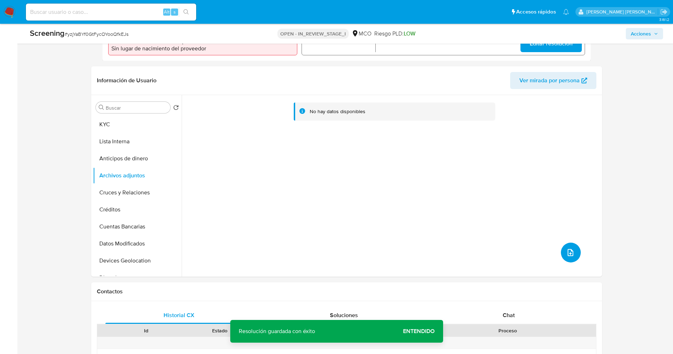
click at [574, 255] on button "upload-file" at bounding box center [571, 252] width 20 height 20
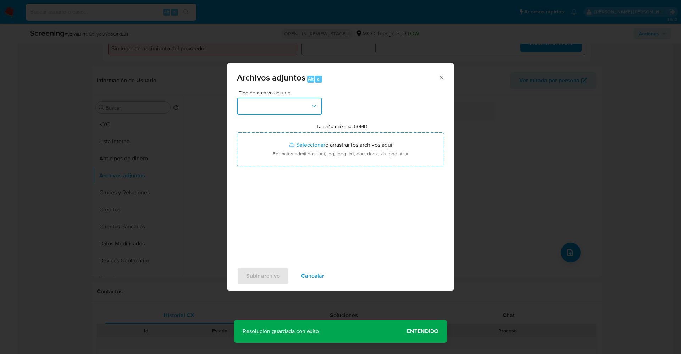
click at [289, 105] on button "button" at bounding box center [279, 105] width 85 height 17
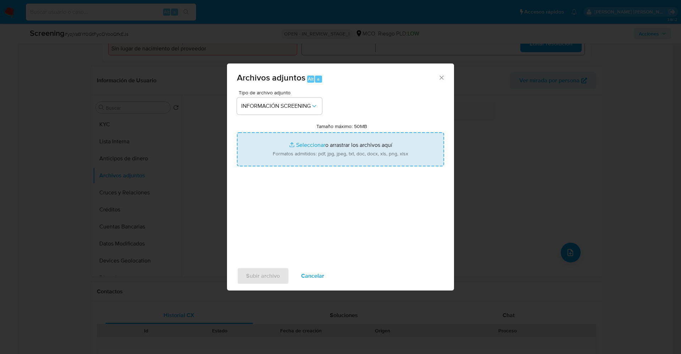
type input "C:\fakepath\_Edisson Alexander Sabogal Rios_ lavado de dinero - Buscar con Goog…"
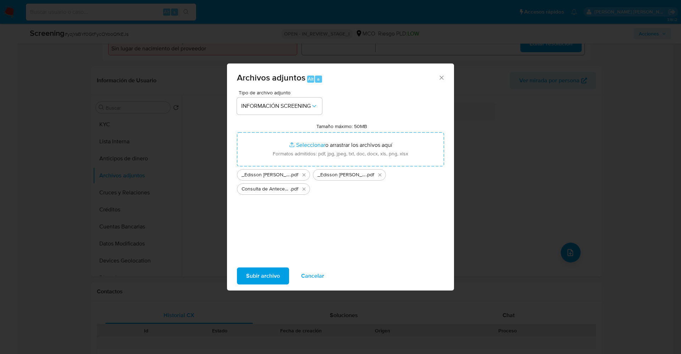
click at [258, 276] on span "Subir archivo" at bounding box center [263, 276] width 34 height 16
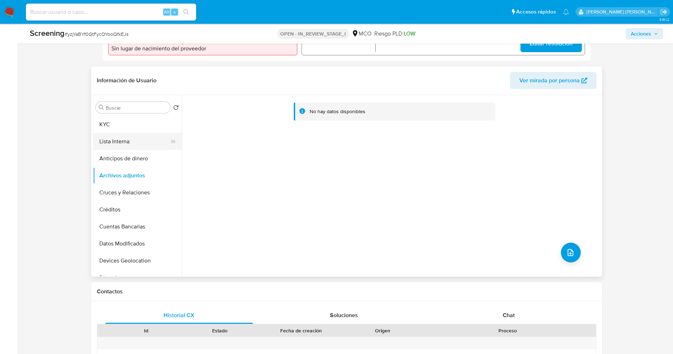
click at [125, 139] on button "Lista Interna" at bounding box center [134, 141] width 83 height 17
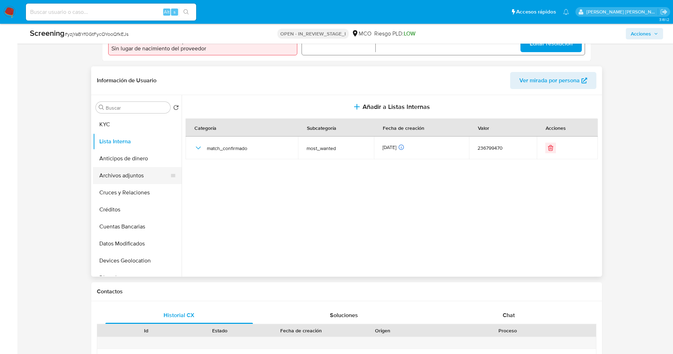
click at [127, 177] on button "Archivos adjuntos" at bounding box center [134, 175] width 83 height 17
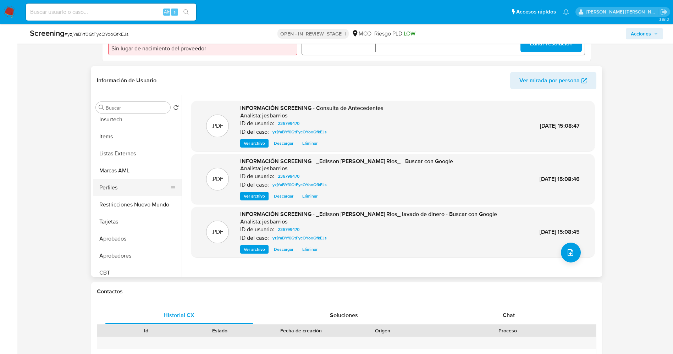
scroll to position [334, 0]
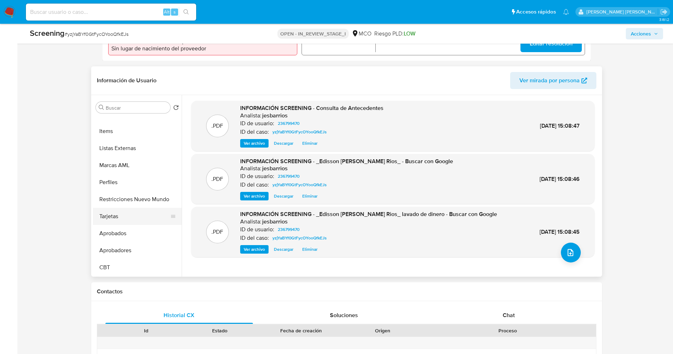
click at [127, 211] on button "Tarjetas" at bounding box center [134, 216] width 83 height 17
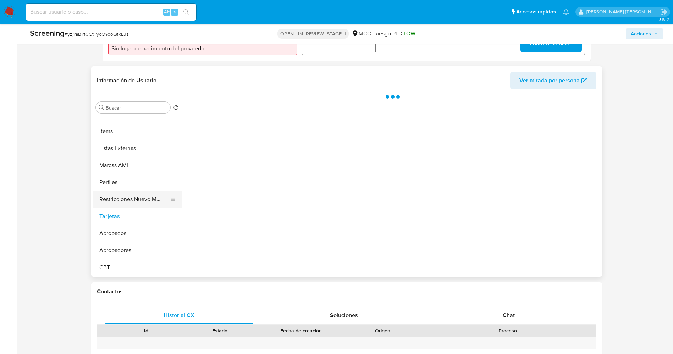
click at [127, 203] on button "Restricciones Nuevo Mundo" at bounding box center [134, 199] width 83 height 17
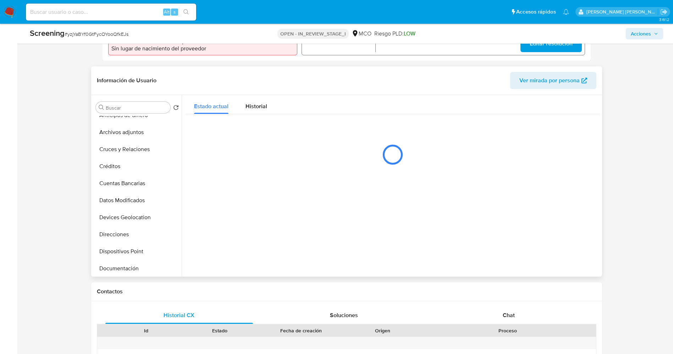
scroll to position [0, 0]
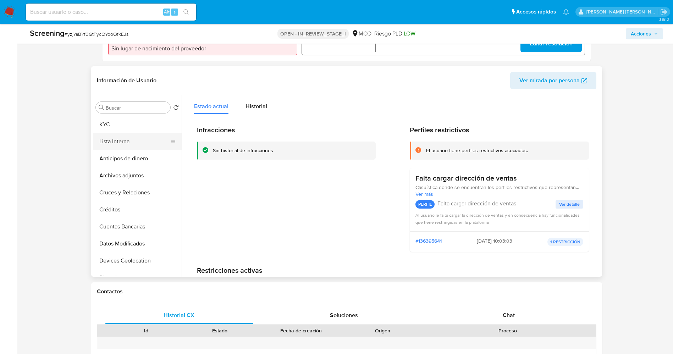
click at [116, 143] on button "Lista Interna" at bounding box center [134, 141] width 83 height 17
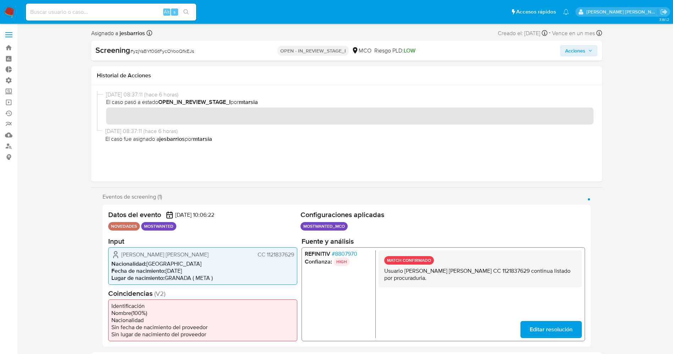
click at [594, 48] on button "Acciones" at bounding box center [578, 50] width 37 height 11
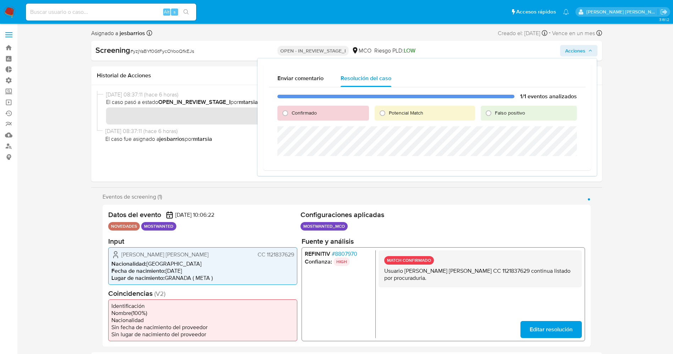
click at [299, 112] on span "Confirmado" at bounding box center [303, 112] width 25 height 7
click at [291, 112] on input "Confirmado" at bounding box center [284, 112] width 11 height 11
radio input "true"
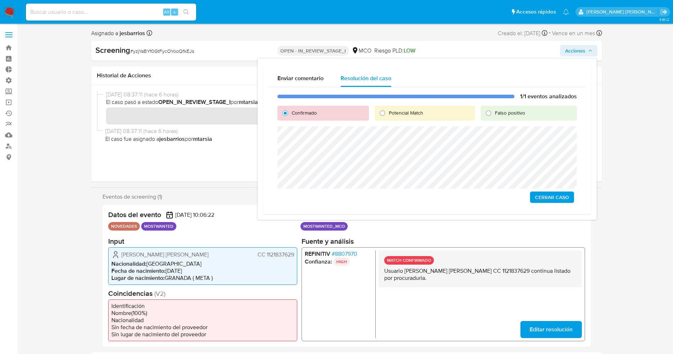
click at [560, 198] on span "Cerrar Caso" at bounding box center [552, 197] width 34 height 10
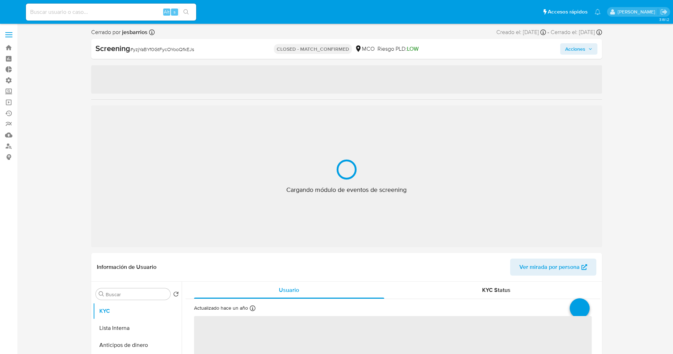
select select "10"
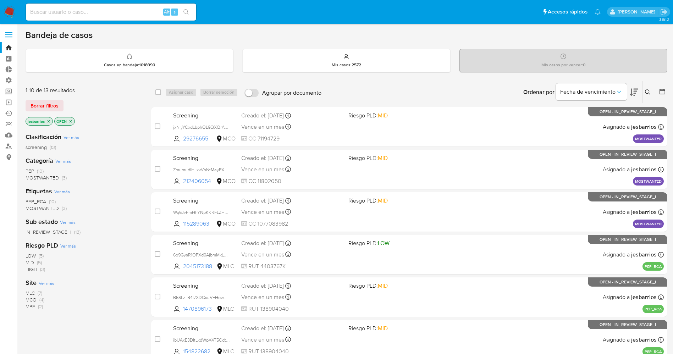
click at [55, 174] on span "MOSTWANTED" at bounding box center [42, 177] width 33 height 7
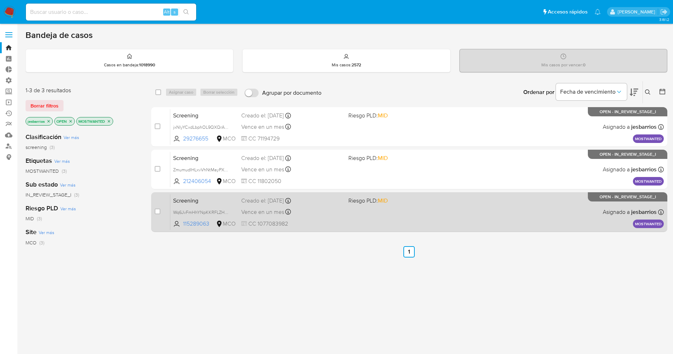
click at [348, 223] on div "Screening Wq6JvFmHhYNpKKRFLZHXbdk2 115289063 MCO Riesgo PLD: MID Creado el: [DA…" at bounding box center [416, 212] width 493 height 36
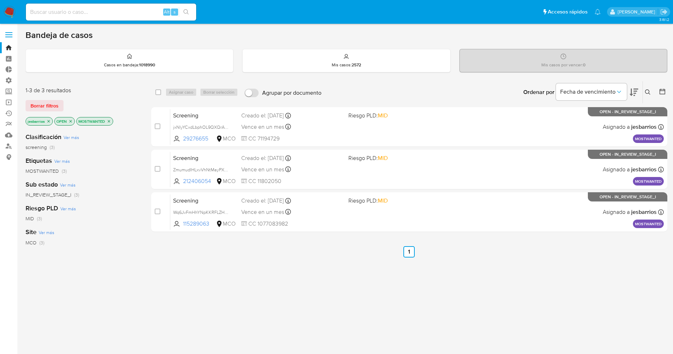
click at [11, 11] on img at bounding box center [10, 12] width 12 height 12
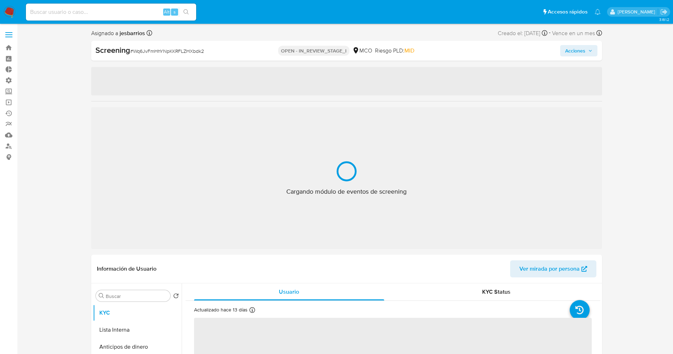
select select "10"
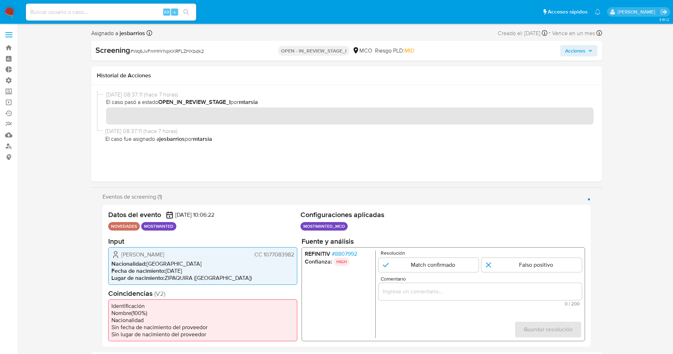
click at [340, 252] on span "# 8807992" at bounding box center [344, 253] width 26 height 7
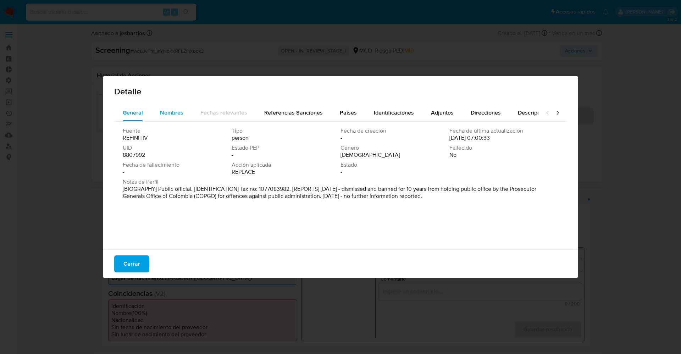
click at [170, 112] on span "Nombres" at bounding box center [171, 112] width 23 height 8
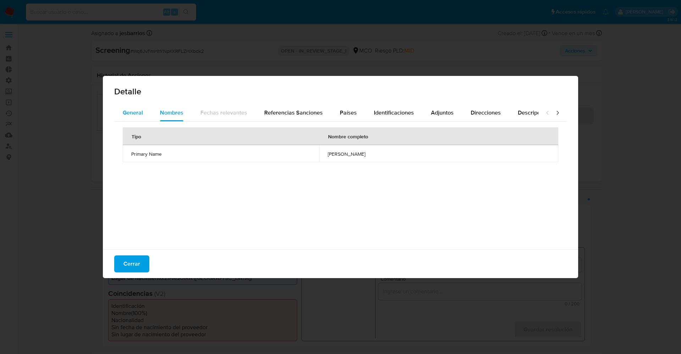
drag, startPoint x: 135, startPoint y: 115, endPoint x: 141, endPoint y: 115, distance: 6.4
click at [139, 115] on span "General" at bounding box center [133, 112] width 20 height 8
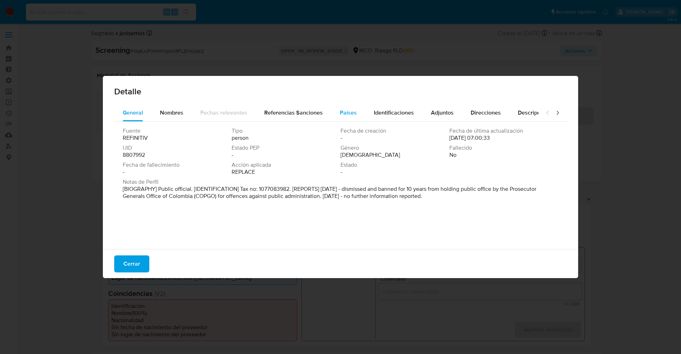
click at [352, 117] on div "Países" at bounding box center [348, 112] width 17 height 17
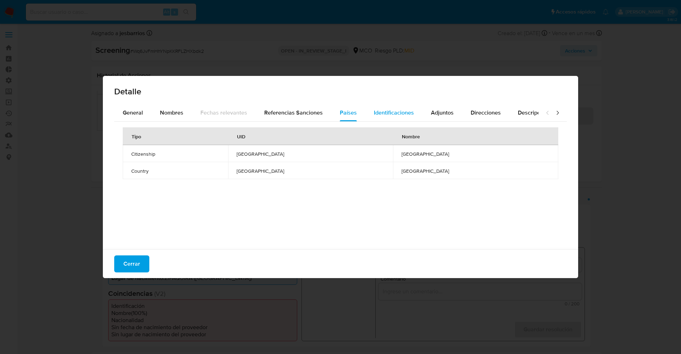
click at [405, 116] on span "Identificaciones" at bounding box center [394, 112] width 40 height 8
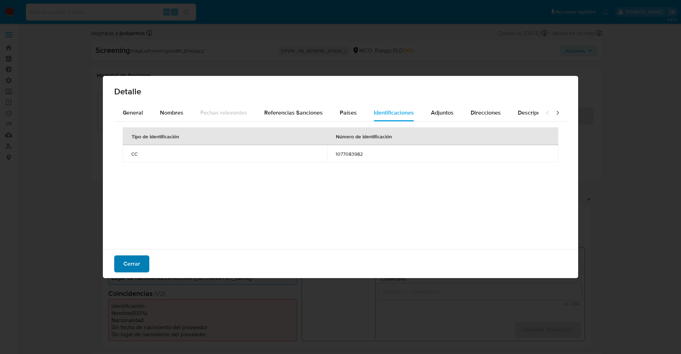
click at [129, 263] on span "Cerrar" at bounding box center [131, 264] width 17 height 16
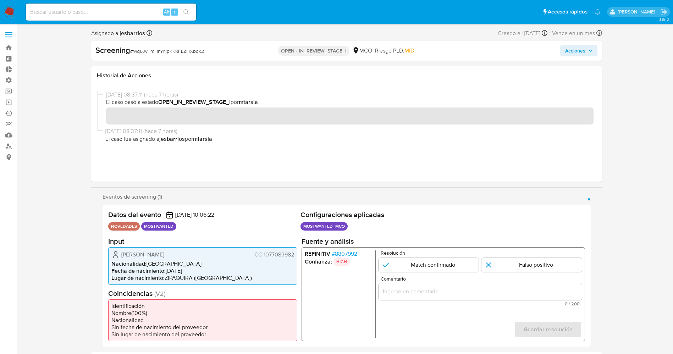
click at [349, 254] on span "# 8807992" at bounding box center [344, 253] width 26 height 7
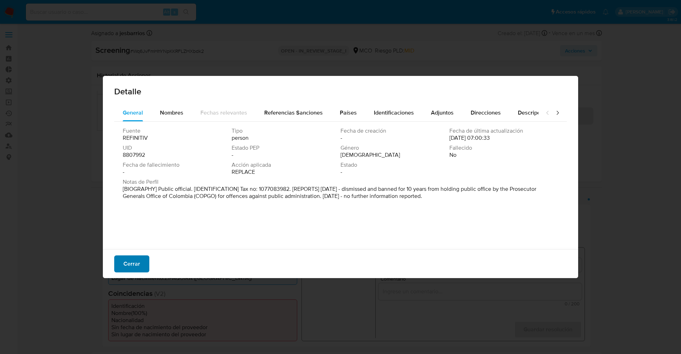
click at [128, 263] on span "Cerrar" at bounding box center [131, 264] width 17 height 16
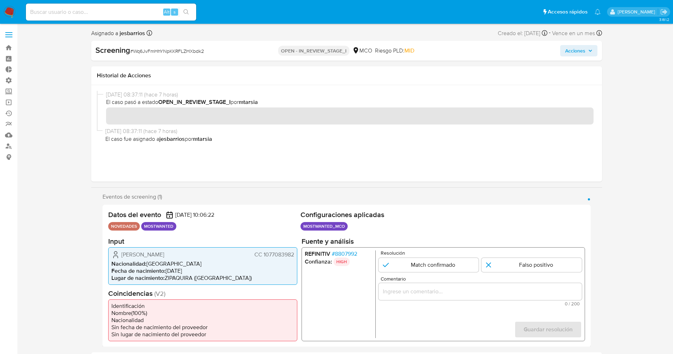
drag, startPoint x: 263, startPoint y: 253, endPoint x: 295, endPoint y: 253, distance: 31.6
click at [295, 253] on div "[PERSON_NAME] CC 1077083982 Nacionalidad : [DEMOGRAPHIC_DATA] Fecha de nacimien…" at bounding box center [202, 266] width 189 height 38
drag, startPoint x: 118, startPoint y: 250, endPoint x: 204, endPoint y: 257, distance: 86.1
click at [204, 257] on div "[PERSON_NAME] CC 1077083982" at bounding box center [202, 254] width 183 height 9
click at [214, 292] on h2 "Coincidencias ( V2 )" at bounding box center [202, 293] width 189 height 9
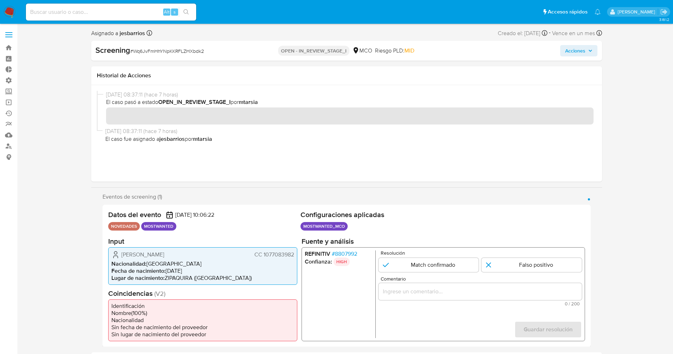
drag, startPoint x: 120, startPoint y: 250, endPoint x: 285, endPoint y: 256, distance: 165.3
click at [297, 256] on div "Datos del evento [DATE] 10:06:22 NOVEDADES MOSTWANTED Configuraciones aplicadas…" at bounding box center [346, 276] width 488 height 142
click at [420, 262] on input "1 de 1" at bounding box center [428, 264] width 100 height 14
radio input "true"
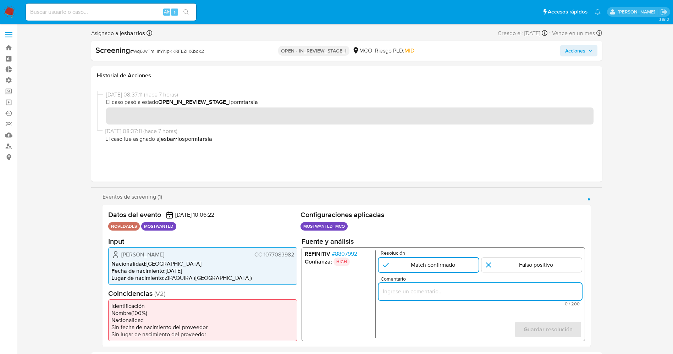
click at [428, 294] on input "Comentario" at bounding box center [479, 290] width 203 height 9
click at [414, 287] on input "Usuario" at bounding box center [479, 290] width 203 height 9
type input "Usuario"
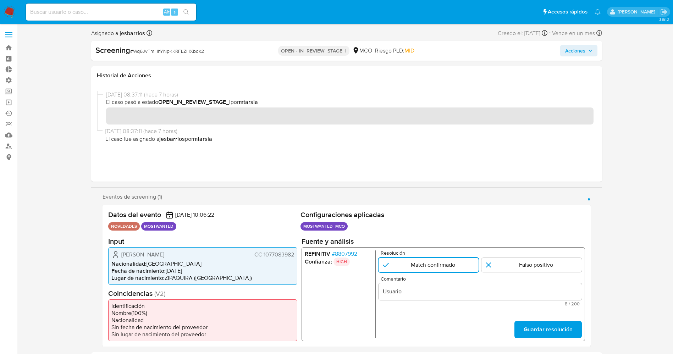
drag, startPoint x: 121, startPoint y: 253, endPoint x: 295, endPoint y: 255, distance: 173.7
click at [295, 255] on div "[PERSON_NAME] CC 1077083982 Nacionalidad : [DEMOGRAPHIC_DATA] Fecha de nacimien…" at bounding box center [202, 266] width 189 height 38
click at [461, 291] on input "Usuario" at bounding box center [479, 290] width 203 height 9
drag, startPoint x: 120, startPoint y: 252, endPoint x: 284, endPoint y: 256, distance: 164.2
click at [295, 257] on div "[PERSON_NAME] CC 1077083982 Nacionalidad : [DEMOGRAPHIC_DATA] Fecha de nacimien…" at bounding box center [202, 266] width 189 height 38
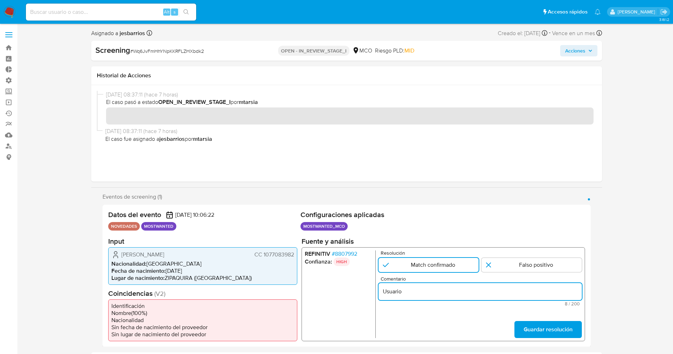
click at [430, 291] on input "Usuario" at bounding box center [479, 290] width 203 height 9
paste input "William Mauricio Torres Malaver CC 1077083982"
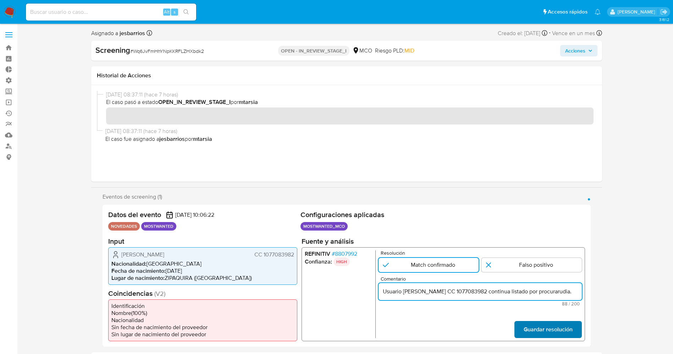
type input "Usuario William Mauricio Torres Malaver CC 1077083982 continua listado por proc…"
click at [551, 337] on span "Guardar resolución" at bounding box center [547, 329] width 49 height 16
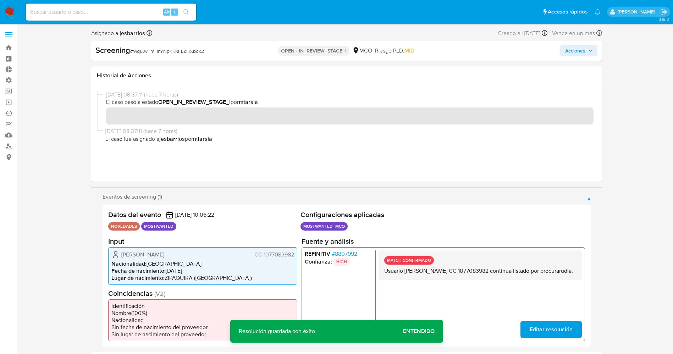
drag, startPoint x: 383, startPoint y: 273, endPoint x: 434, endPoint y: 282, distance: 51.4
click at [434, 280] on div "MATCH CONFIRMADO Usuario William Mauricio Torres Malaver CC 1077083982 continua…" at bounding box center [479, 265] width 203 height 30
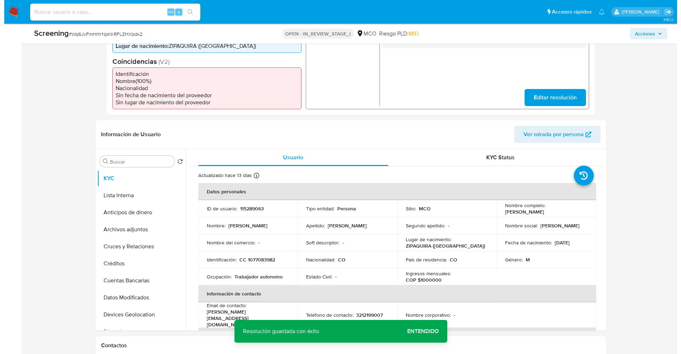
scroll to position [213, 0]
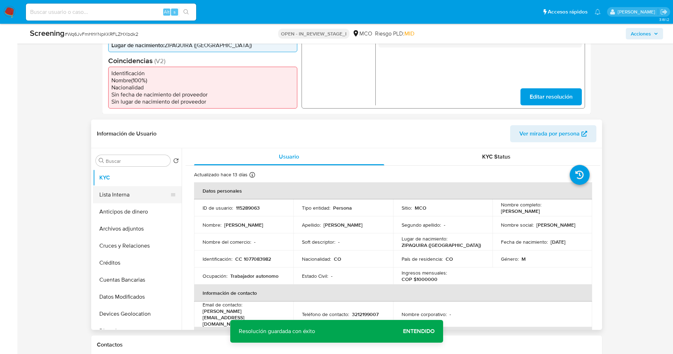
click at [103, 194] on button "Lista Interna" at bounding box center [134, 194] width 83 height 17
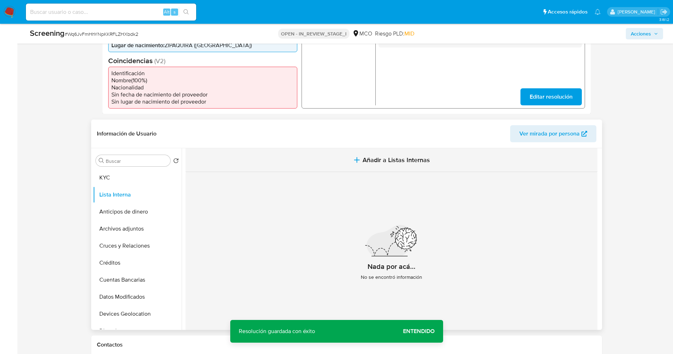
click at [389, 159] on span "Añadir a Listas Internas" at bounding box center [395, 160] width 67 height 8
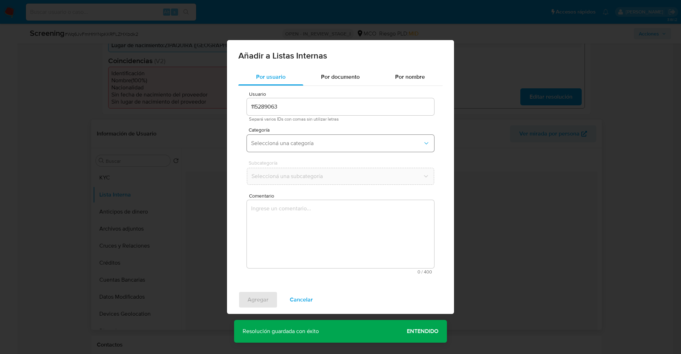
click at [327, 146] on span "Seleccioná una categoría" at bounding box center [337, 143] width 172 height 7
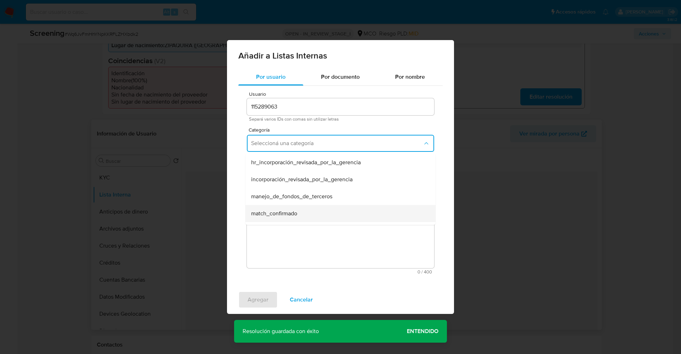
click at [293, 213] on span "match_confirmado" at bounding box center [274, 213] width 46 height 7
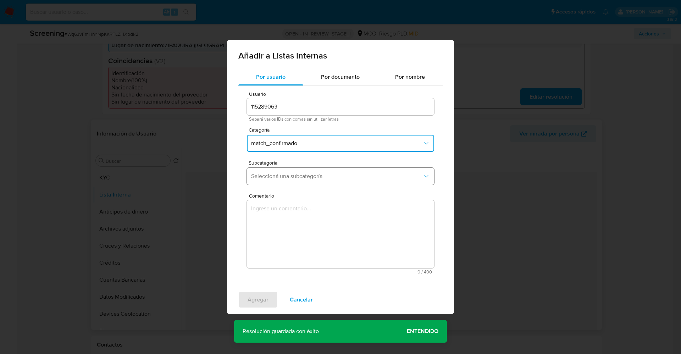
click at [299, 173] on span "Seleccioná una subcategoría" at bounding box center [337, 176] width 172 height 7
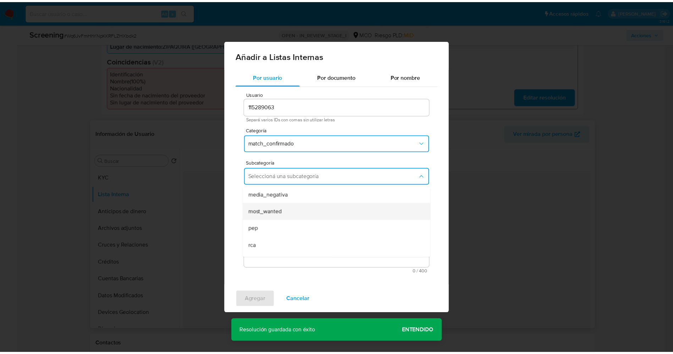
scroll to position [48, 0]
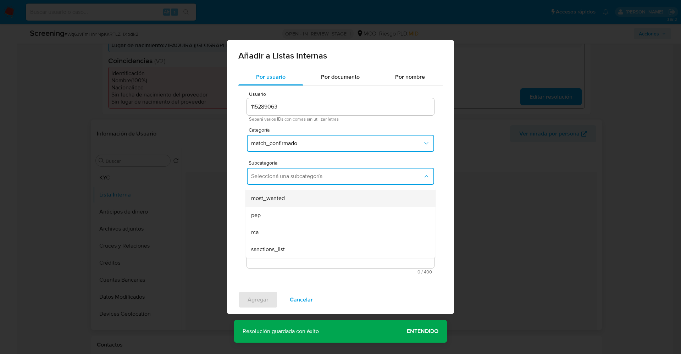
click at [297, 190] on div "most_wanted" at bounding box center [338, 198] width 174 height 17
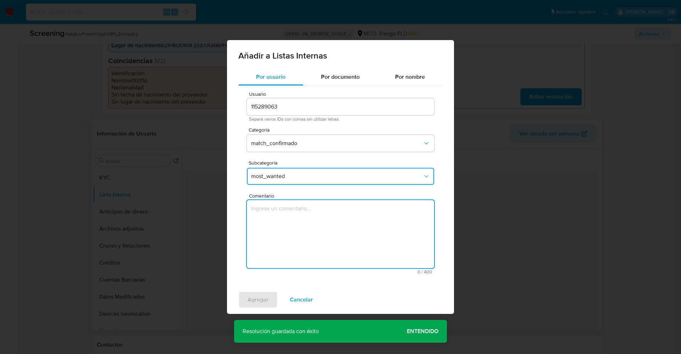
click at [301, 223] on textarea "Comentario" at bounding box center [340, 234] width 187 height 68
type textarea "Usuario William Mauricio Torres Malaver CC 1077083982 continua listado por proc…"
click at [257, 300] on span "Agregar" at bounding box center [257, 300] width 21 height 16
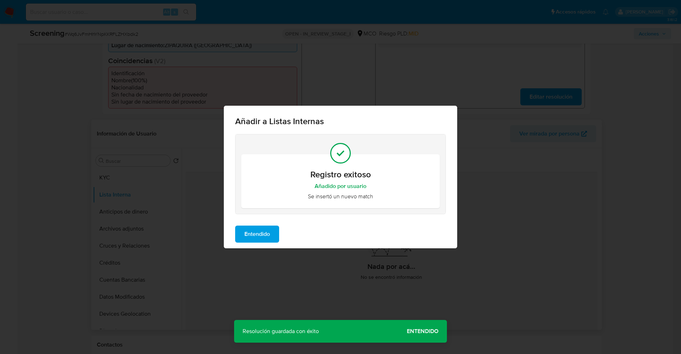
click at [246, 232] on span "Entendido" at bounding box center [257, 234] width 26 height 16
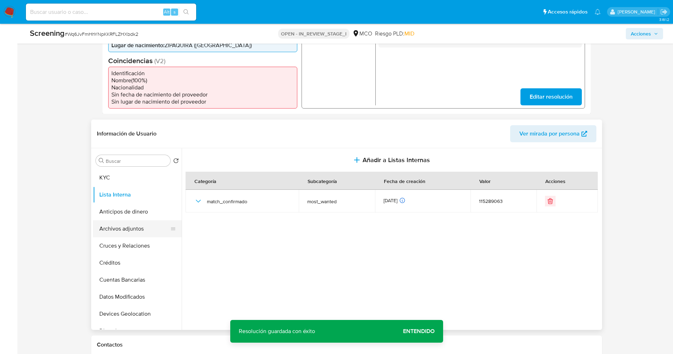
click at [120, 228] on button "Archivos adjuntos" at bounding box center [134, 228] width 83 height 17
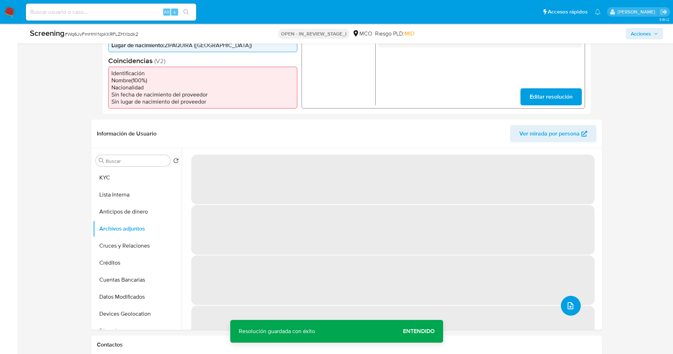
click at [570, 307] on icon "upload-file" at bounding box center [570, 305] width 9 height 9
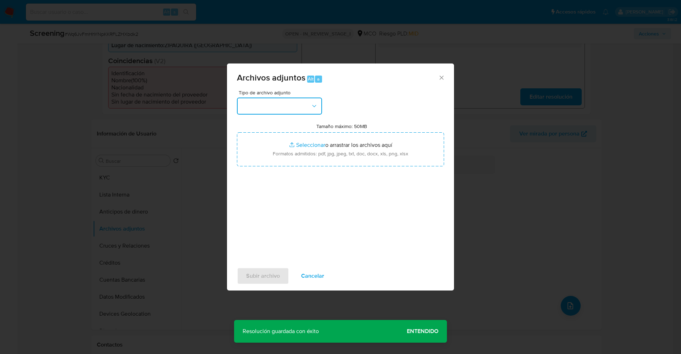
click at [283, 108] on button "button" at bounding box center [279, 105] width 85 height 17
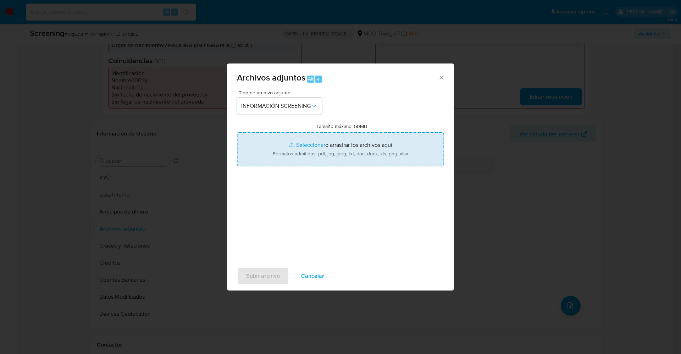
type input "C:\fakepath\_William Mauricio Torres Malaver_ lavado de dinero - Buscar con Goo…"
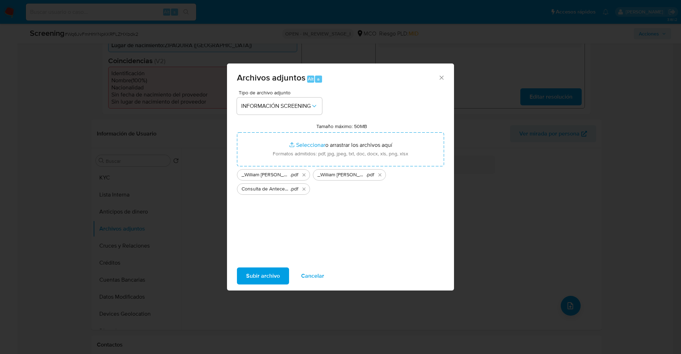
click at [272, 273] on span "Subir archivo" at bounding box center [263, 276] width 34 height 16
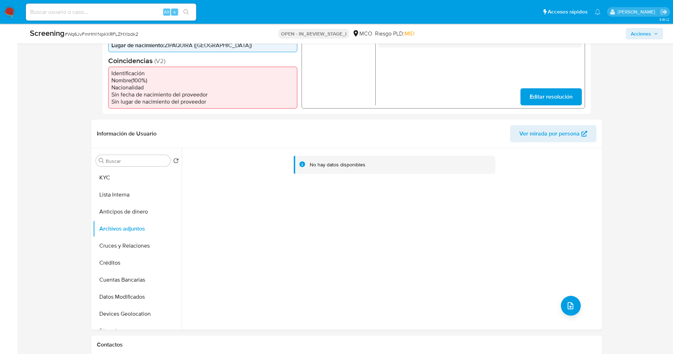
click at [107, 195] on button "Lista Interna" at bounding box center [137, 194] width 89 height 17
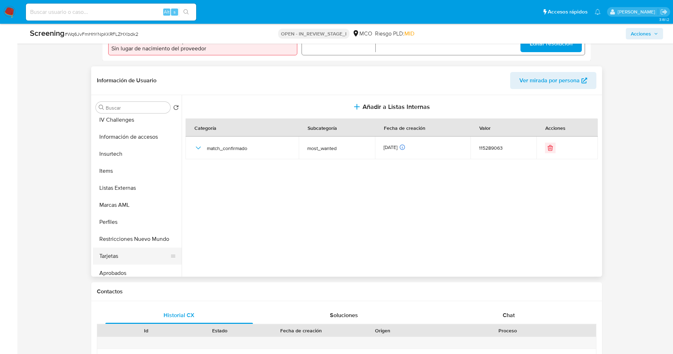
scroll to position [334, 0]
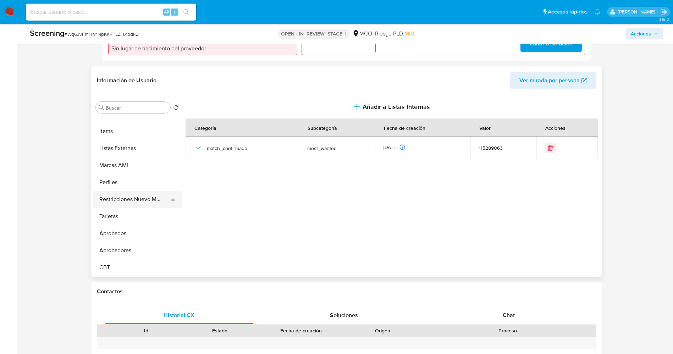
click at [122, 199] on button "Restricciones Nuevo Mundo" at bounding box center [134, 199] width 83 height 17
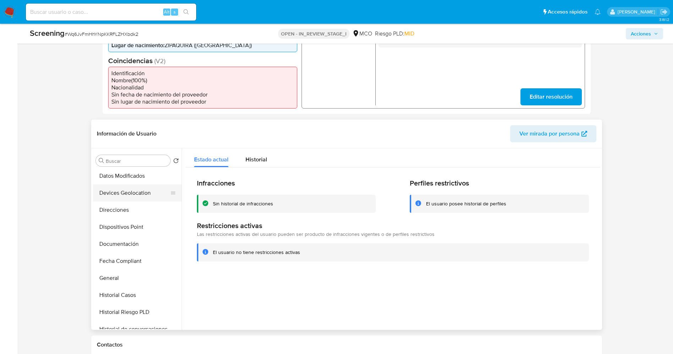
scroll to position [0, 0]
click at [117, 197] on button "Lista Interna" at bounding box center [134, 194] width 83 height 17
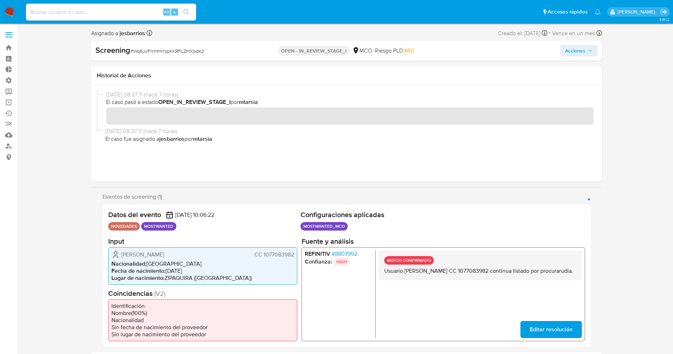
click at [590, 47] on span "Acciones" at bounding box center [578, 51] width 27 height 10
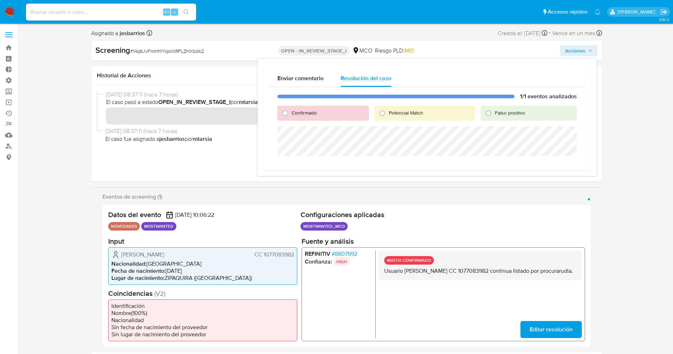
click at [294, 116] on div "Confirmado" at bounding box center [322, 113] width 91 height 15
click at [296, 115] on span "Confirmado" at bounding box center [303, 112] width 25 height 7
click at [291, 115] on input "Confirmado" at bounding box center [284, 112] width 11 height 11
radio input "true"
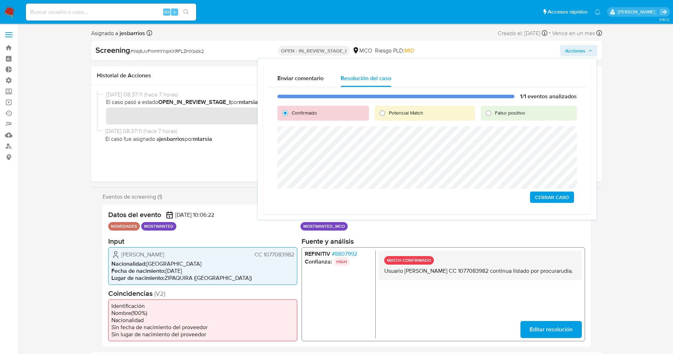
click at [557, 201] on span "Cerrar Caso" at bounding box center [552, 197] width 34 height 10
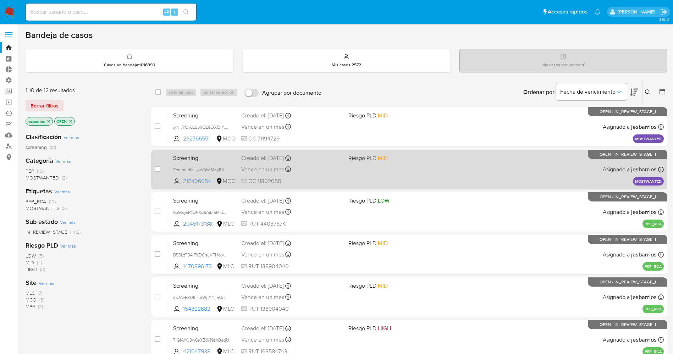
click at [344, 178] on div "Screening ZmumudIHLxvVhNtMayPXKIub 212406054 MCO Riesgo PLD: MID Creado el: [DA…" at bounding box center [416, 169] width 493 height 36
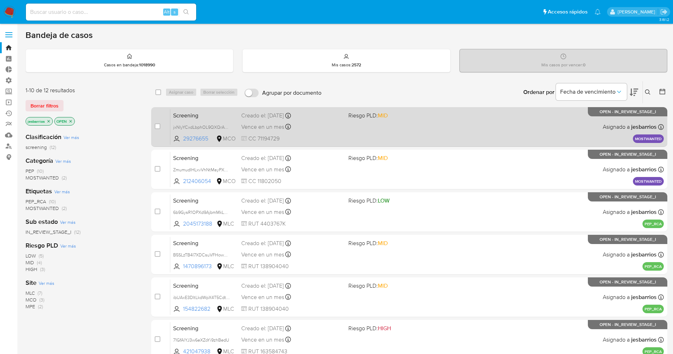
click at [358, 139] on div "Screening jxNlyYCxdLbphOL9QXQrAAQi 29276655 MCO Riesgo PLD: MID Creado el: [DAT…" at bounding box center [416, 127] width 493 height 36
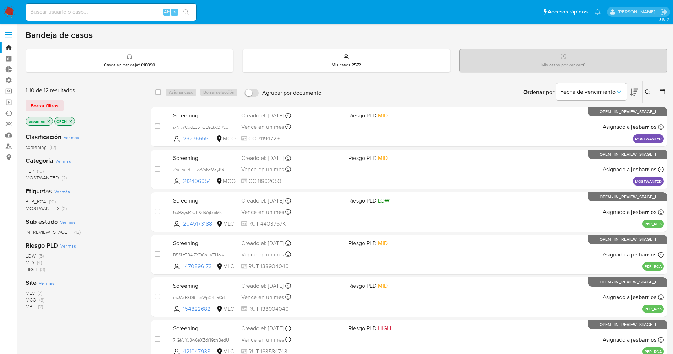
click at [10, 5] on nav "Pausado Ver notificaciones Alt s Accesos rápidos Presiona las siguientes teclas…" at bounding box center [336, 12] width 673 height 24
click at [11, 8] on img at bounding box center [10, 12] width 12 height 12
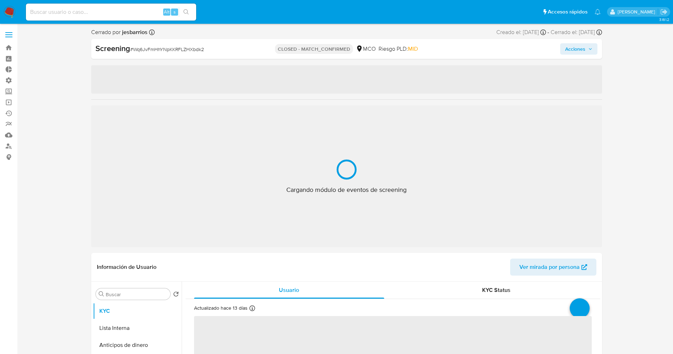
select select "10"
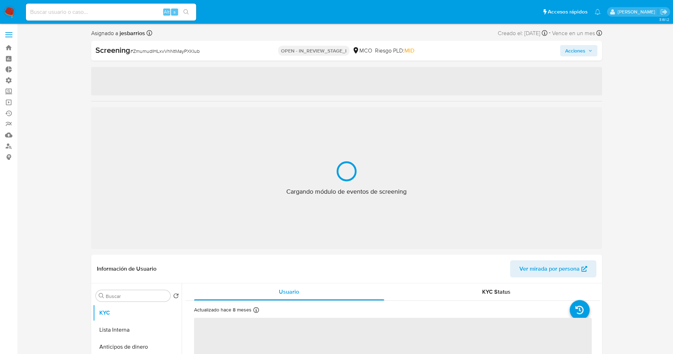
select select "10"
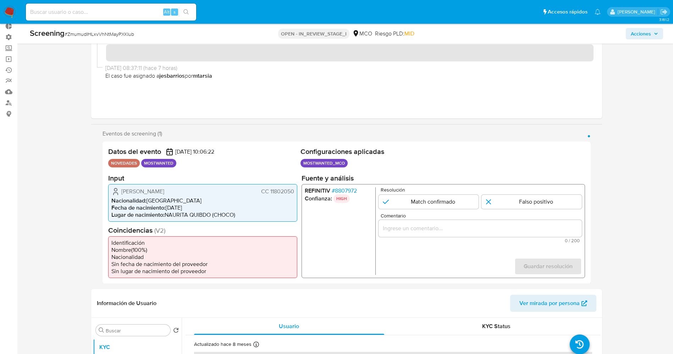
scroll to position [106, 0]
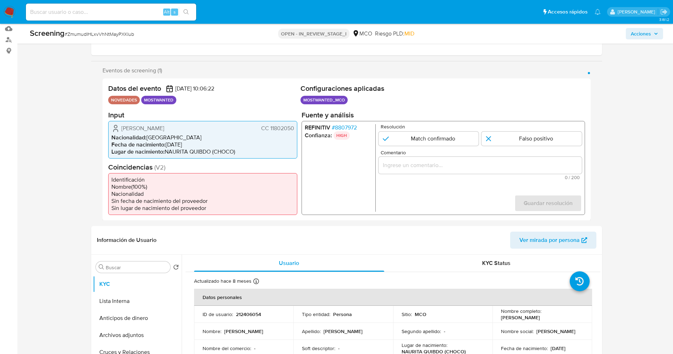
click at [344, 124] on span "# 8807972" at bounding box center [343, 127] width 25 height 7
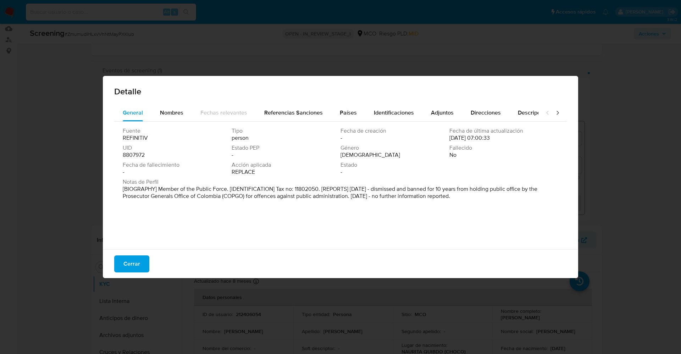
drag, startPoint x: 251, startPoint y: 191, endPoint x: 530, endPoint y: 223, distance: 280.5
click at [530, 223] on div "Fuente REFINITIV Tipo person Fecha de creación - Fecha de última actualización …" at bounding box center [340, 184] width 452 height 124
click at [168, 110] on span "Nombres" at bounding box center [171, 112] width 23 height 8
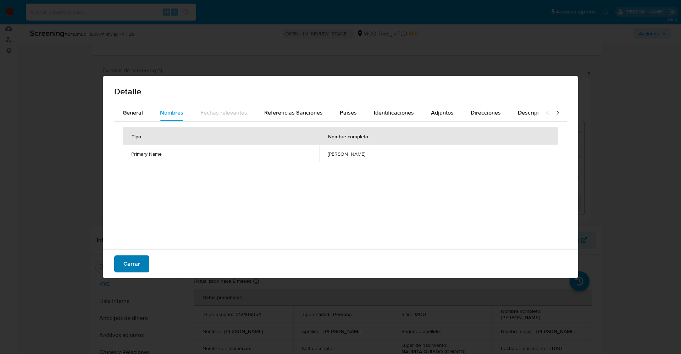
click at [138, 261] on span "Cerrar" at bounding box center [131, 264] width 17 height 16
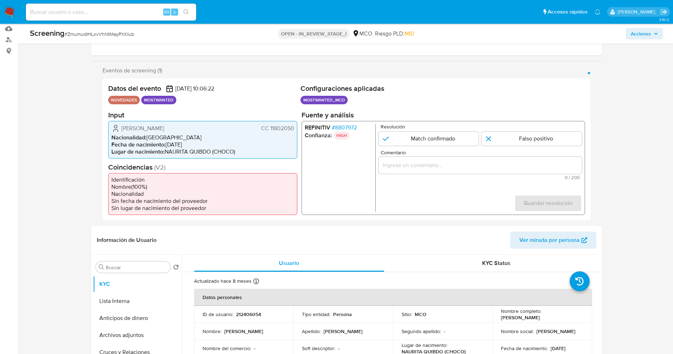
drag, startPoint x: 268, startPoint y: 130, endPoint x: 295, endPoint y: 129, distance: 27.0
click at [295, 129] on div "Angel Enrique Rivera Asprilla CC 11802050 Nacionalidad : Colombia Fecha de naci…" at bounding box center [202, 140] width 189 height 38
drag, startPoint x: 118, startPoint y: 127, endPoint x: 197, endPoint y: 130, distance: 79.5
click at [201, 130] on div "Angel Enrique Rivera Asprilla CC 11802050" at bounding box center [202, 128] width 183 height 9
drag, startPoint x: 175, startPoint y: 133, endPoint x: 129, endPoint y: 128, distance: 46.7
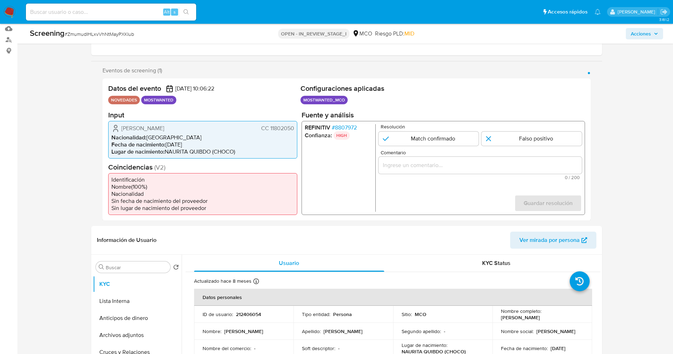
click at [129, 128] on span "Angel Enrique Rivera Asprilla" at bounding box center [142, 127] width 43 height 7
drag, startPoint x: 119, startPoint y: 128, endPoint x: 186, endPoint y: 124, distance: 66.4
click at [189, 124] on div "Angel Enrique Rivera Asprilla CC 11802050" at bounding box center [202, 128] width 183 height 9
drag, startPoint x: 174, startPoint y: 126, endPoint x: 124, endPoint y: 131, distance: 49.5
click at [126, 132] on span "Angel Enrique Rivera Asprilla" at bounding box center [142, 127] width 43 height 7
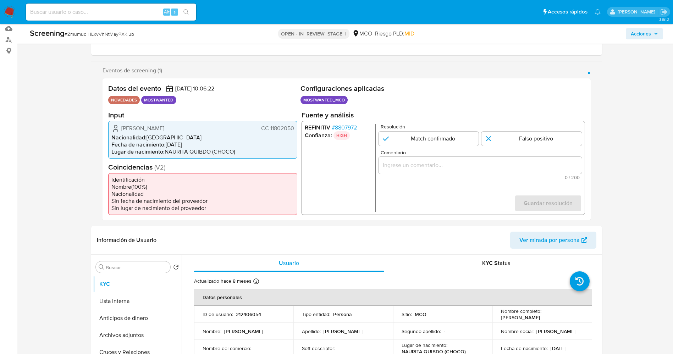
click at [121, 128] on div "Angel Enrique Rivera Asprilla CC 11802050" at bounding box center [202, 128] width 183 height 9
drag, startPoint x: 119, startPoint y: 127, endPoint x: 184, endPoint y: 130, distance: 64.9
click at [201, 126] on div "Angel Enrique Rivera Asprilla CC 11802050" at bounding box center [202, 128] width 183 height 9
click at [164, 131] on span "Angel Enrique Rivera Asprilla" at bounding box center [142, 127] width 43 height 7
drag, startPoint x: 119, startPoint y: 127, endPoint x: 294, endPoint y: 128, distance: 174.8
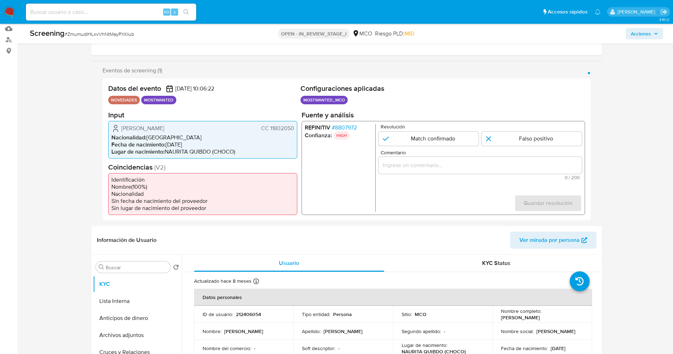
click at [294, 128] on div "Angel Enrique Rivera Asprilla CC 11802050 Nacionalidad : Colombia Fecha de naci…" at bounding box center [202, 140] width 189 height 38
click at [433, 139] on input "1 de 1" at bounding box center [428, 138] width 100 height 14
radio input "true"
click at [395, 164] on input "Comentario" at bounding box center [479, 164] width 203 height 9
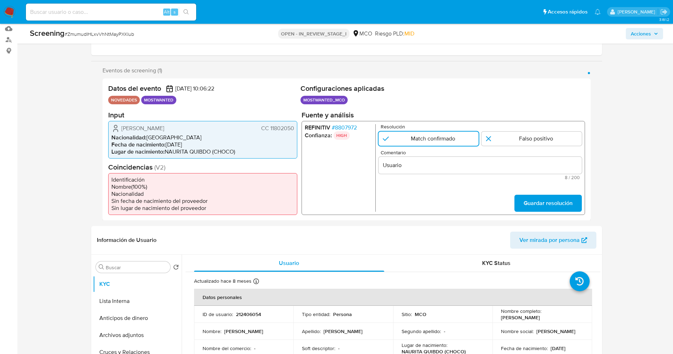
drag, startPoint x: 120, startPoint y: 128, endPoint x: 298, endPoint y: 124, distance: 178.0
click at [299, 123] on div "Datos del evento 29/09/2025 10:06:22 NOVEDADES MOSTWANTED Configuraciones aplic…" at bounding box center [346, 149] width 488 height 142
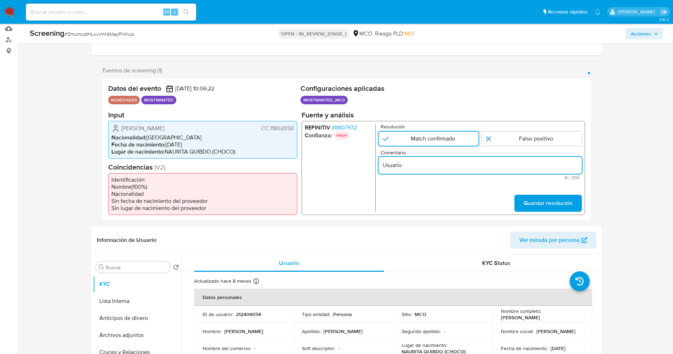
click at [448, 165] on input "Usuario" at bounding box center [479, 164] width 203 height 9
paste input "Angel Enrique Rivera Asprilla CC 11802050"
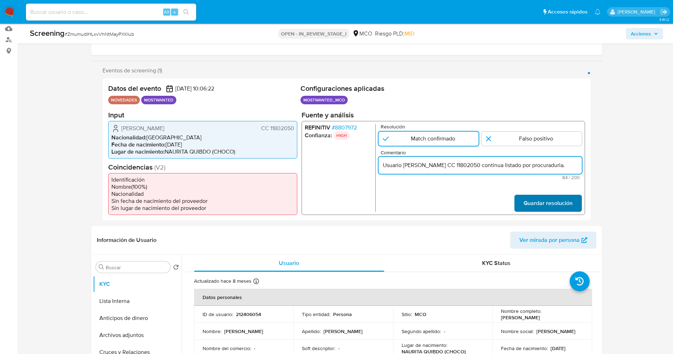
type input "Usuario Angel Enrique Rivera Asprilla CC 11802050 continua listado por procurad…"
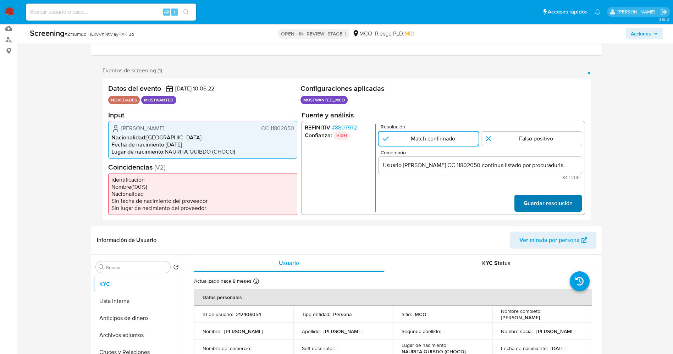
scroll to position [0, 0]
click at [564, 205] on span "Guardar resolución" at bounding box center [547, 203] width 49 height 16
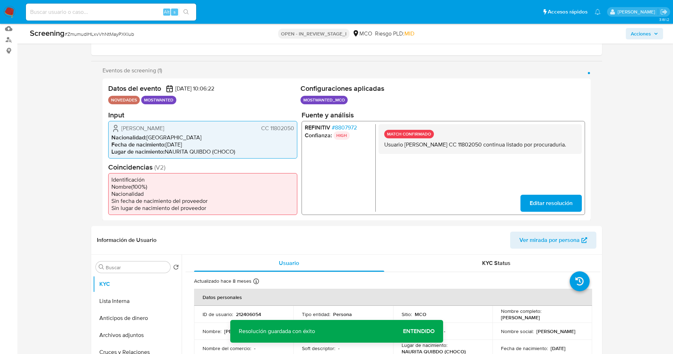
drag, startPoint x: 381, startPoint y: 143, endPoint x: 429, endPoint y: 155, distance: 49.4
click at [429, 154] on div "MATCH CONFIRMADO Usuario Angel Enrique Rivera Asprilla CC 11802050 continua lis…" at bounding box center [479, 139] width 203 height 30
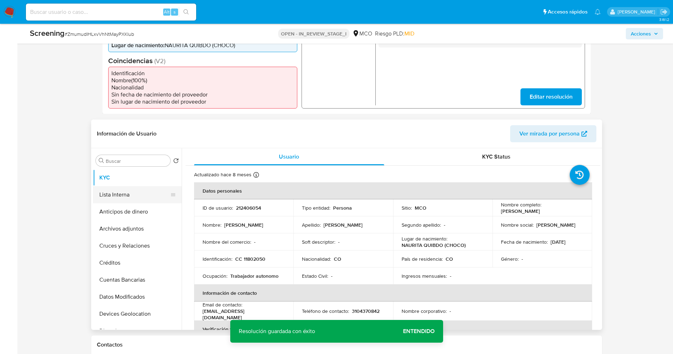
click at [119, 197] on button "Lista Interna" at bounding box center [134, 194] width 83 height 17
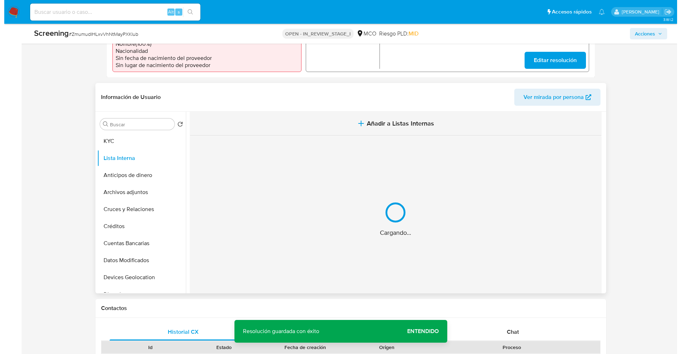
scroll to position [266, 0]
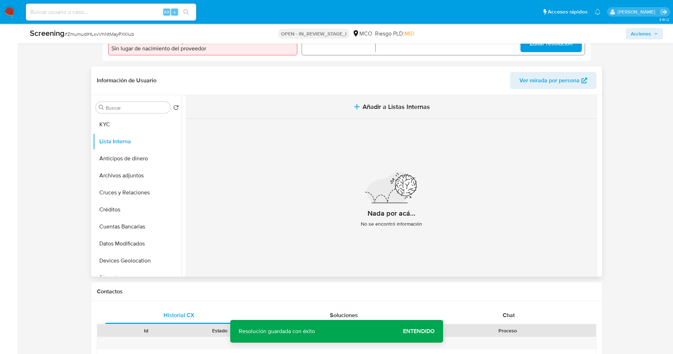
click at [374, 107] on span "Añadir a Listas Internas" at bounding box center [395, 107] width 67 height 8
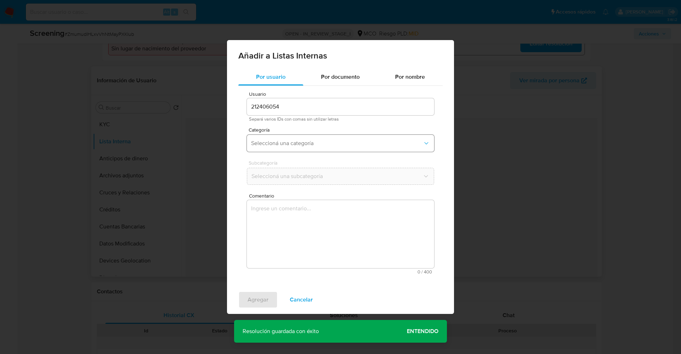
click at [288, 136] on button "Seleccioná una categoría" at bounding box center [340, 143] width 187 height 17
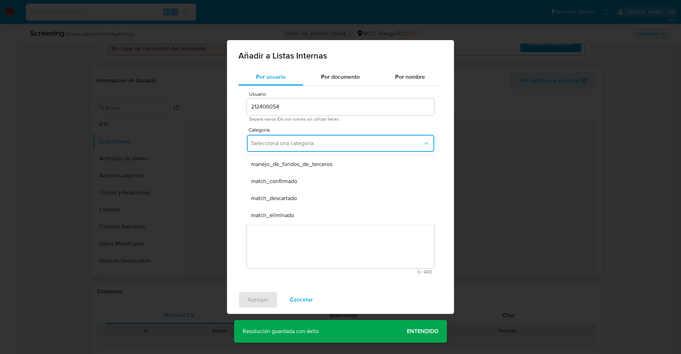
scroll to position [53, 0]
click at [292, 159] on span "match_confirmado" at bounding box center [274, 160] width 46 height 7
click at [294, 170] on button "Seleccioná una subcategoría" at bounding box center [340, 176] width 187 height 17
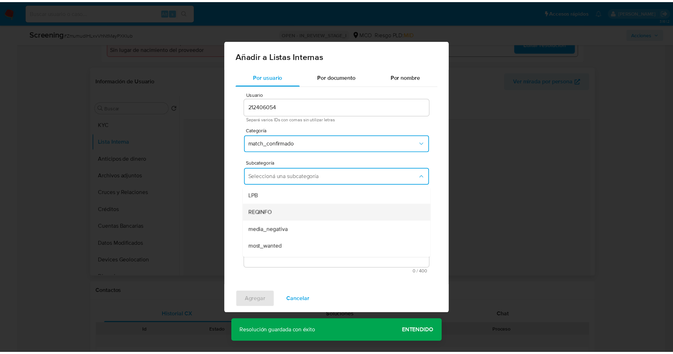
scroll to position [48, 0]
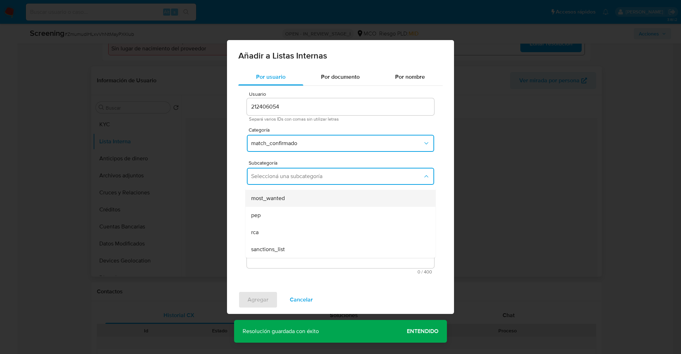
click at [293, 199] on div "most_wanted" at bounding box center [338, 198] width 174 height 17
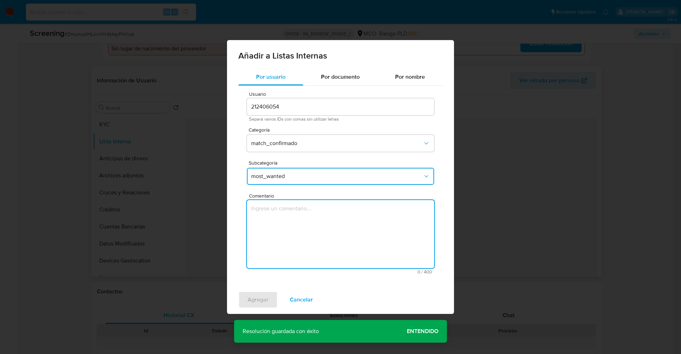
click at [295, 233] on textarea "Comentario" at bounding box center [340, 234] width 187 height 68
type textarea "Usuario Angel Enrique Rivera Asprilla CC 11802050 continua listado por procurad…"
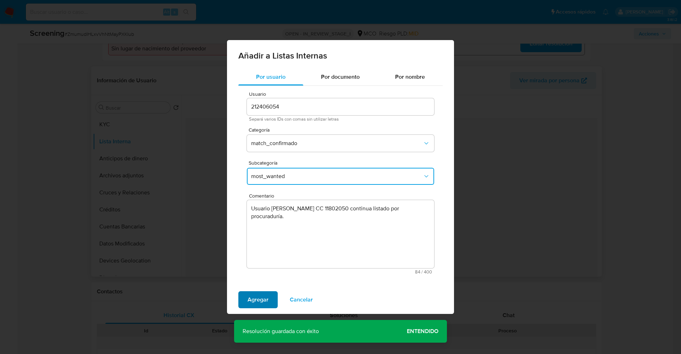
click at [256, 298] on span "Agregar" at bounding box center [257, 300] width 21 height 16
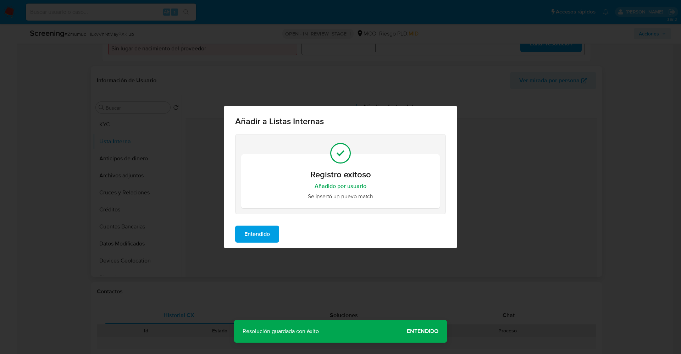
click at [265, 230] on span "Entendido" at bounding box center [257, 234] width 26 height 16
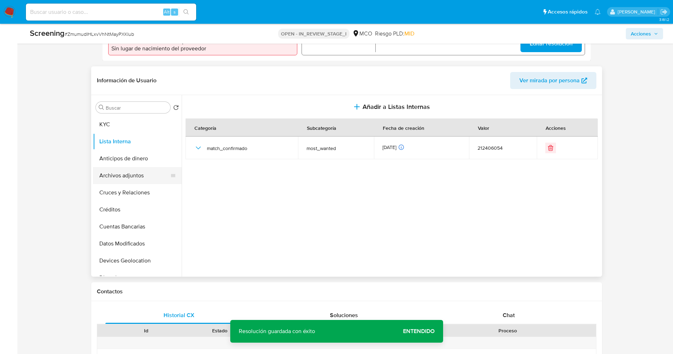
click at [115, 183] on button "Archivos adjuntos" at bounding box center [134, 175] width 83 height 17
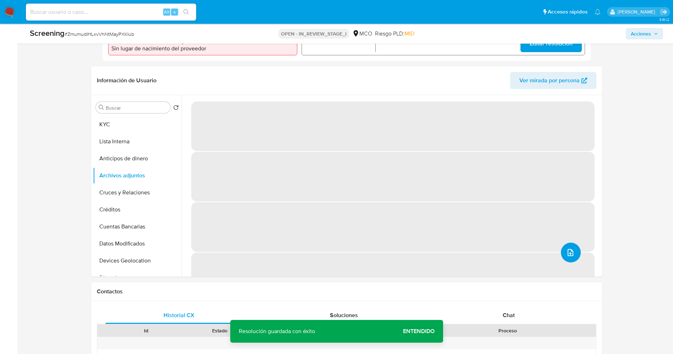
click at [567, 253] on icon "upload-file" at bounding box center [570, 252] width 9 height 9
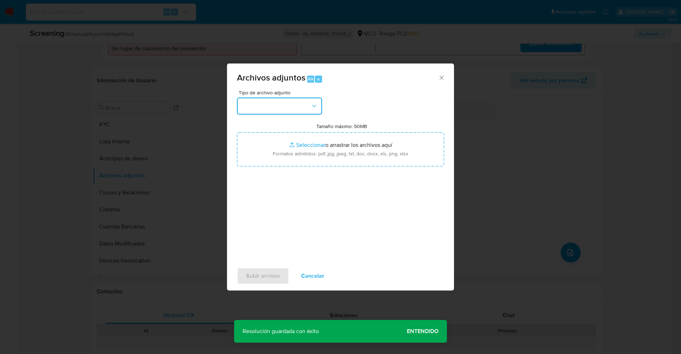
click at [281, 107] on button "button" at bounding box center [279, 105] width 85 height 17
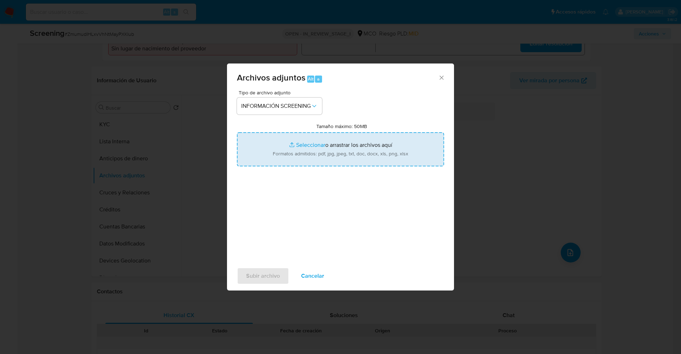
type input "C:\fakepath\_Angel Enrique Rivera Asprilla_ lavado de dinero - Buscar con Googl…"
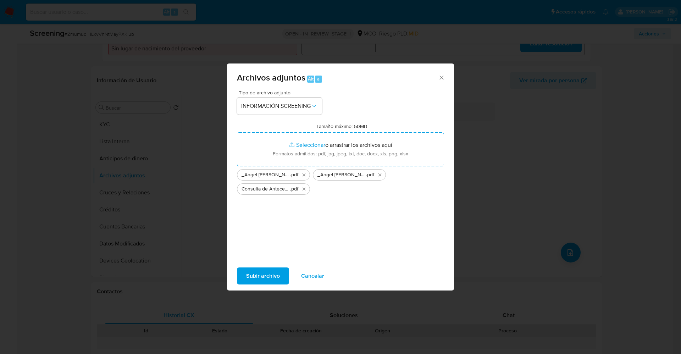
click at [267, 270] on span "Subir archivo" at bounding box center [263, 276] width 34 height 16
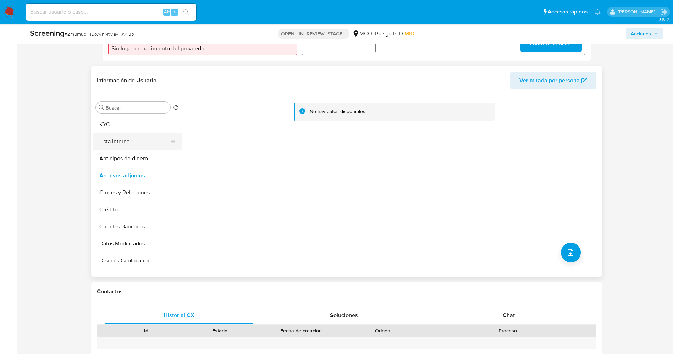
click at [121, 144] on button "Lista Interna" at bounding box center [134, 141] width 83 height 17
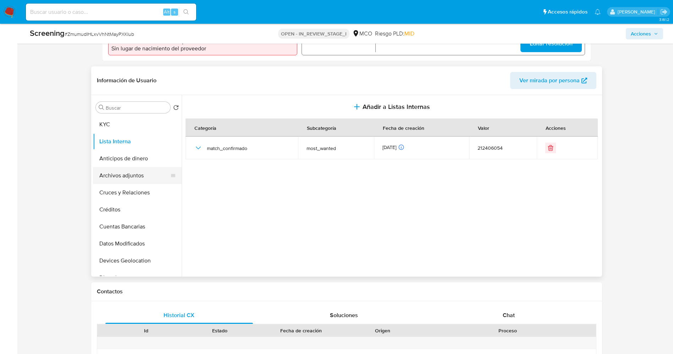
click at [133, 173] on button "Archivos adjuntos" at bounding box center [134, 175] width 83 height 17
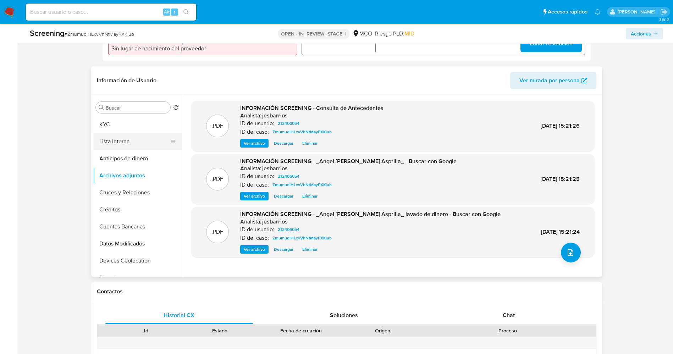
click at [122, 135] on button "Lista Interna" at bounding box center [134, 141] width 83 height 17
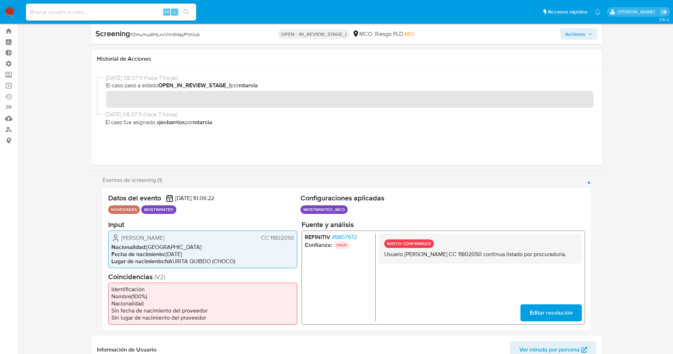
scroll to position [0, 0]
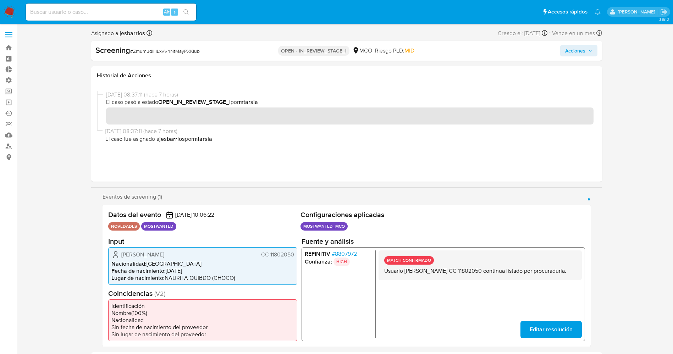
click at [566, 51] on span "Acciones" at bounding box center [575, 50] width 20 height 11
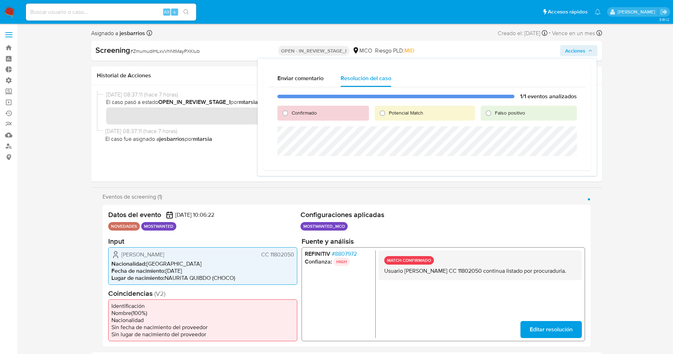
click at [295, 118] on div "Confirmado" at bounding box center [322, 113] width 91 height 15
click at [295, 117] on div "Confirmado" at bounding box center [322, 113] width 91 height 15
click at [297, 116] on div "Confirmado" at bounding box center [322, 113] width 91 height 15
click at [297, 115] on span "Confirmado" at bounding box center [303, 112] width 25 height 7
click at [291, 115] on input "Confirmado" at bounding box center [284, 112] width 11 height 11
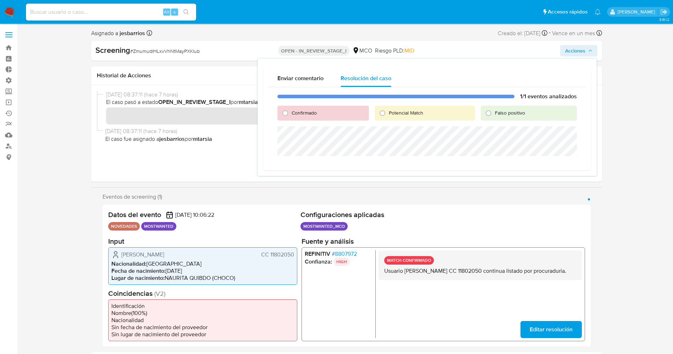
radio input "true"
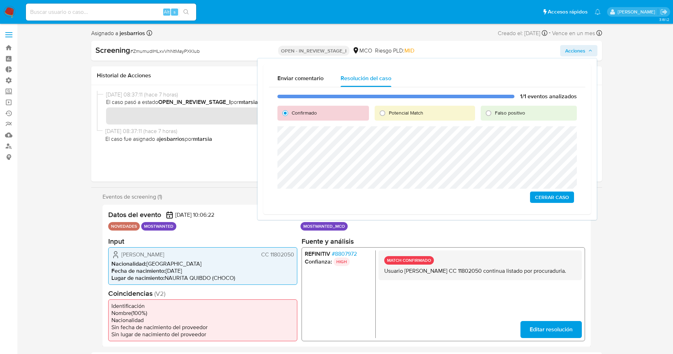
click at [562, 193] on span "Cerrar Caso" at bounding box center [552, 197] width 34 height 10
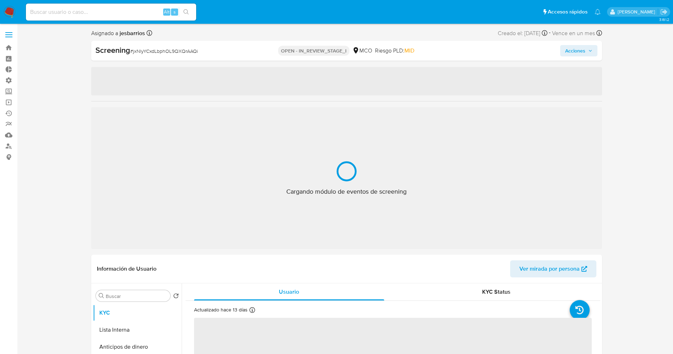
select select "10"
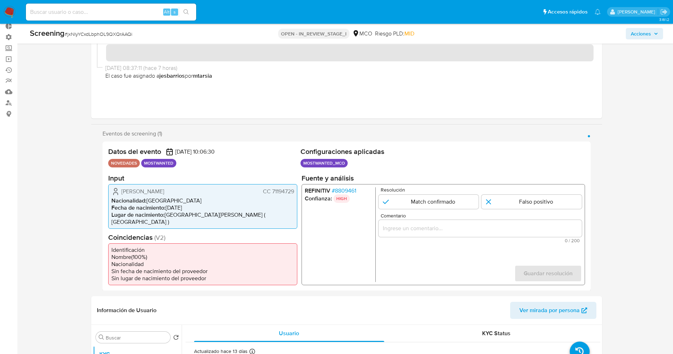
scroll to position [53, 0]
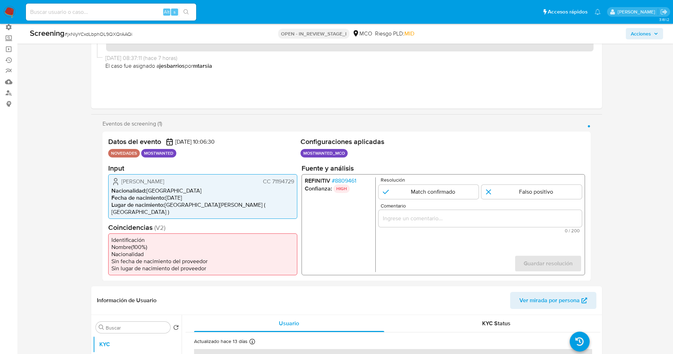
click at [354, 180] on span "# 8809461" at bounding box center [343, 180] width 24 height 7
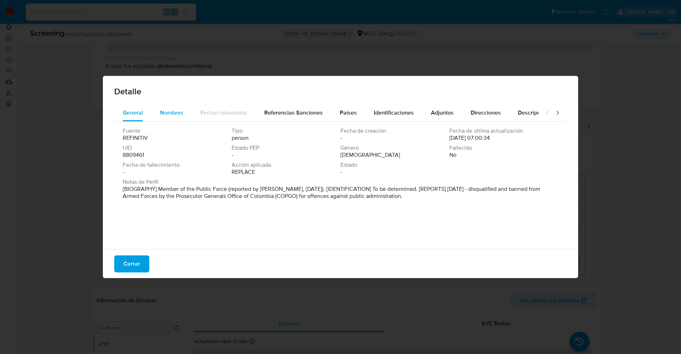
click at [168, 107] on div "Nombres" at bounding box center [171, 112] width 23 height 17
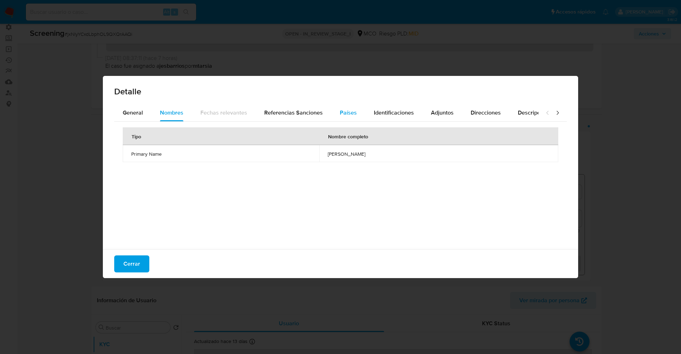
click at [331, 113] on button "Países" at bounding box center [348, 112] width 34 height 17
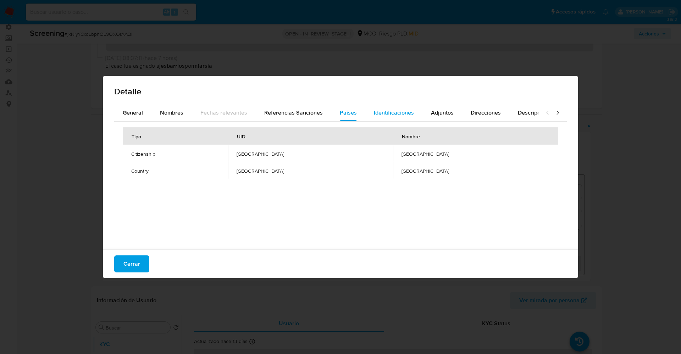
click at [380, 110] on span "Identificaciones" at bounding box center [394, 112] width 40 height 8
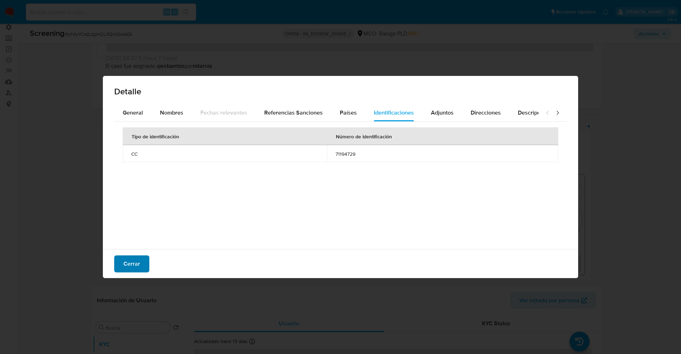
click at [135, 265] on span "Cerrar" at bounding box center [131, 264] width 17 height 16
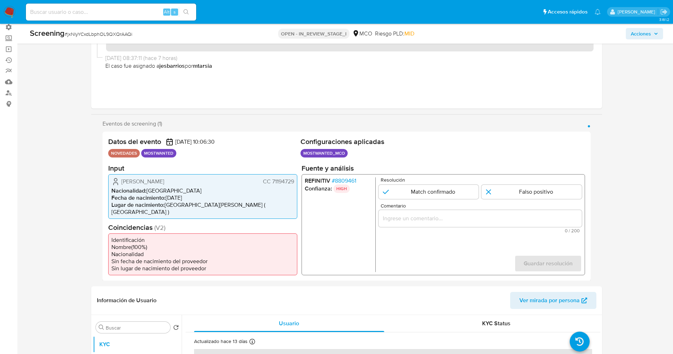
drag, startPoint x: 271, startPoint y: 180, endPoint x: 296, endPoint y: 179, distance: 25.2
click at [296, 179] on div "[PERSON_NAME] CC 71194729 Nacionalidad : [DEMOGRAPHIC_DATA] Fecha de nacimiento…" at bounding box center [202, 196] width 189 height 45
drag, startPoint x: 115, startPoint y: 182, endPoint x: 234, endPoint y: 177, distance: 118.5
click at [234, 177] on div "Carlos Alberto Betancur Sanchez CC 71194729 Nacionalidad : Colombia Fecha de na…" at bounding box center [202, 196] width 189 height 45
click at [164, 182] on span "Carlos Alberto Betancur Sanchez" at bounding box center [142, 181] width 43 height 7
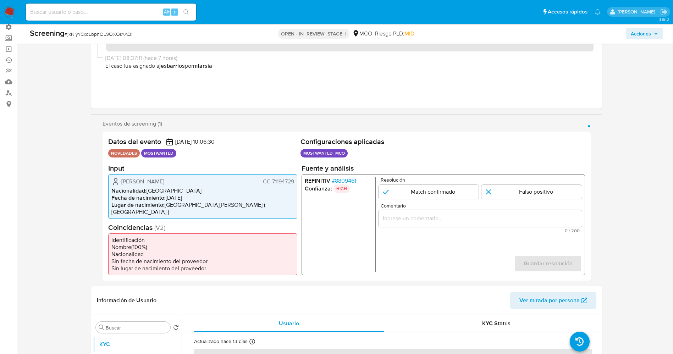
drag, startPoint x: 121, startPoint y: 179, endPoint x: 297, endPoint y: 182, distance: 175.9
click at [297, 182] on div "Datos del evento 29/09/2025 10:06:30 NOVEDADES MOSTWANTED Configuraciones aplic…" at bounding box center [346, 206] width 488 height 149
click at [276, 181] on span "CC 71194729" at bounding box center [277, 181] width 31 height 7
drag, startPoint x: 272, startPoint y: 180, endPoint x: 295, endPoint y: 180, distance: 23.8
click at [295, 180] on div "Carlos Alberto Betancur Sanchez CC 71194729 Nacionalidad : Colombia Fecha de na…" at bounding box center [202, 196] width 189 height 45
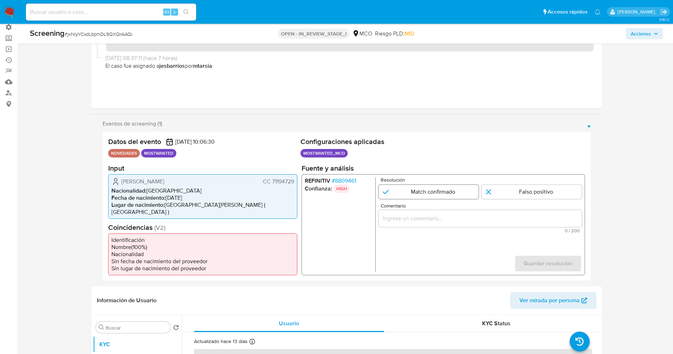
drag, startPoint x: 436, startPoint y: 189, endPoint x: 436, endPoint y: 213, distance: 23.4
click at [436, 191] on input "1 de 1" at bounding box center [428, 191] width 100 height 14
radio input "true"
click at [433, 223] on input "Comentario" at bounding box center [479, 217] width 203 height 9
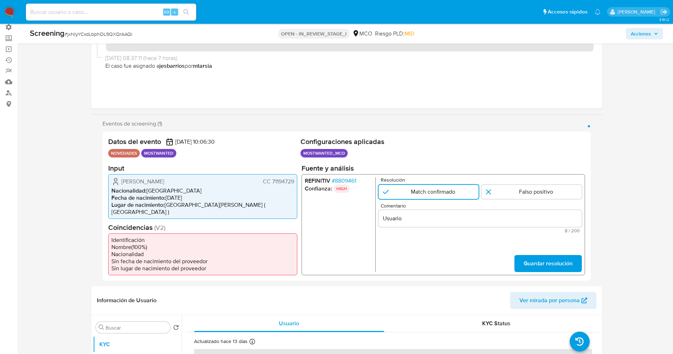
drag, startPoint x: 119, startPoint y: 181, endPoint x: 293, endPoint y: 184, distance: 173.4
click at [293, 184] on div "Carlos Alberto Betancur Sanchez CC 71194729" at bounding box center [202, 181] width 183 height 9
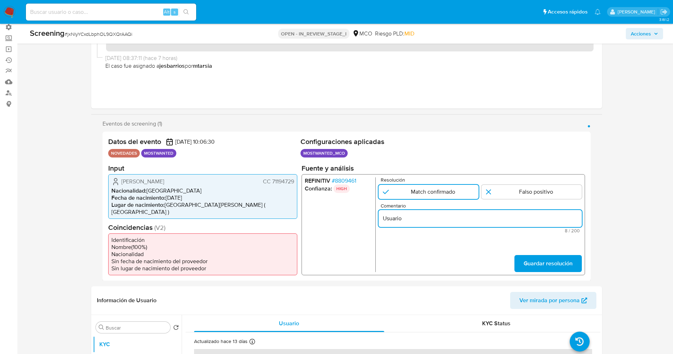
click at [424, 218] on input "Usuario" at bounding box center [479, 217] width 203 height 9
paste input "Carlos Alberto Betancur Sanchez CC 71194729"
type input "Usuario Carlos Alberto Betancur Sanchez CC 71194729 continua listado por procur…"
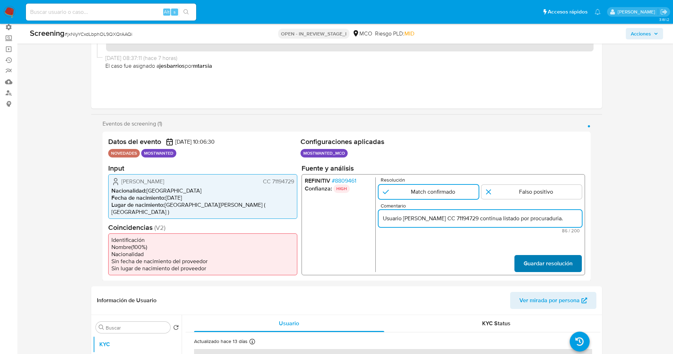
click at [541, 259] on span "Guardar resolución" at bounding box center [547, 263] width 49 height 16
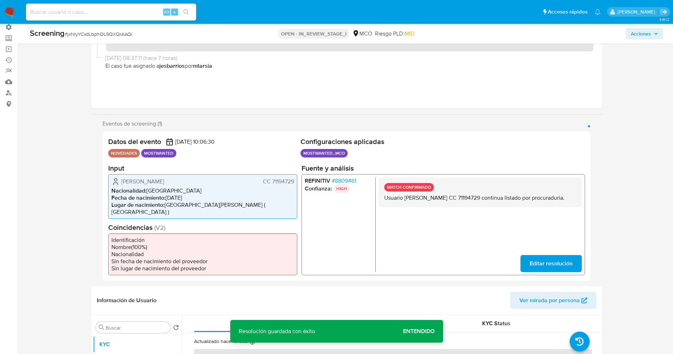
drag, startPoint x: 383, startPoint y: 195, endPoint x: 428, endPoint y: 208, distance: 46.9
click at [428, 207] on div "MATCH CONFIRMADO Usuario Carlos Alberto Betancur Sanchez CC 71194729 continua l…" at bounding box center [479, 192] width 203 height 30
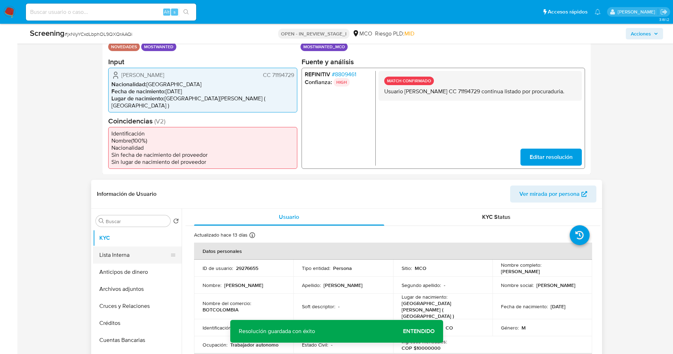
click at [115, 247] on button "Lista Interna" at bounding box center [134, 254] width 83 height 17
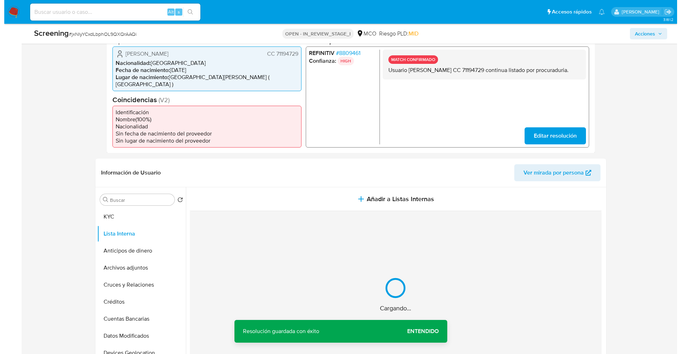
scroll to position [213, 0]
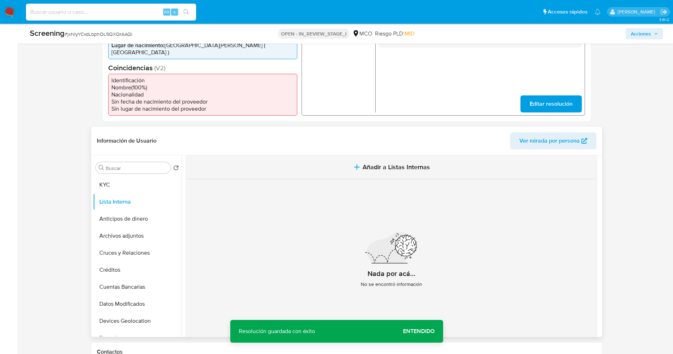
click at [385, 165] on button "Añadir a Listas Internas" at bounding box center [391, 167] width 412 height 24
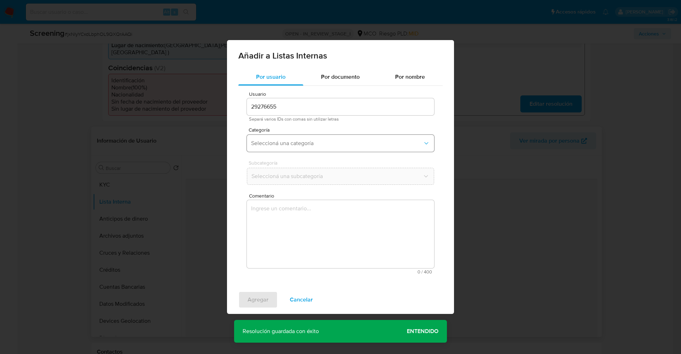
click at [316, 147] on button "Seleccioná una categoría" at bounding box center [340, 143] width 187 height 17
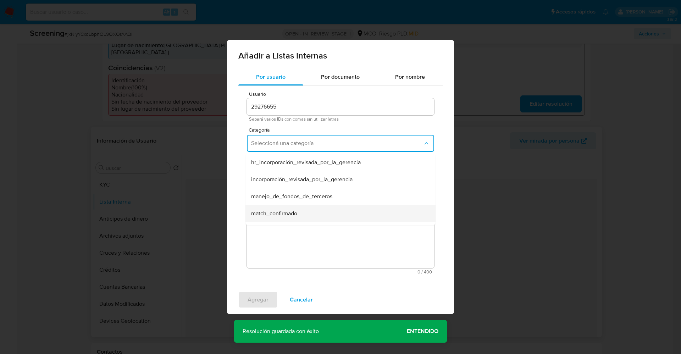
click at [279, 212] on span "match_confirmado" at bounding box center [274, 213] width 46 height 7
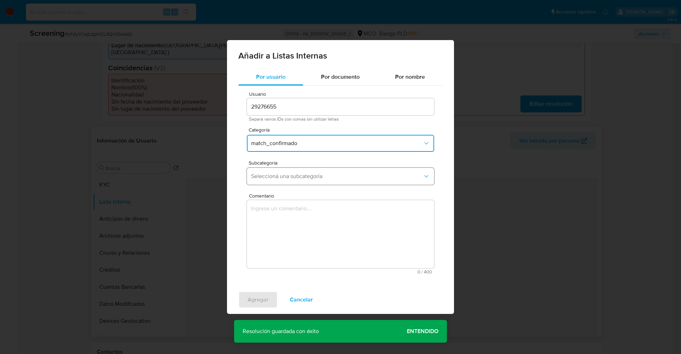
click at [281, 182] on button "Seleccioná una subcategoría" at bounding box center [340, 176] width 187 height 17
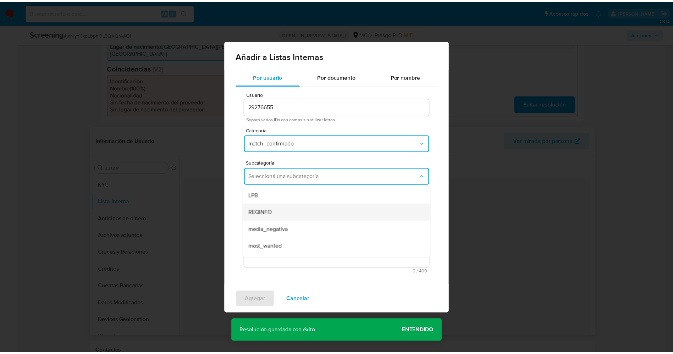
scroll to position [48, 0]
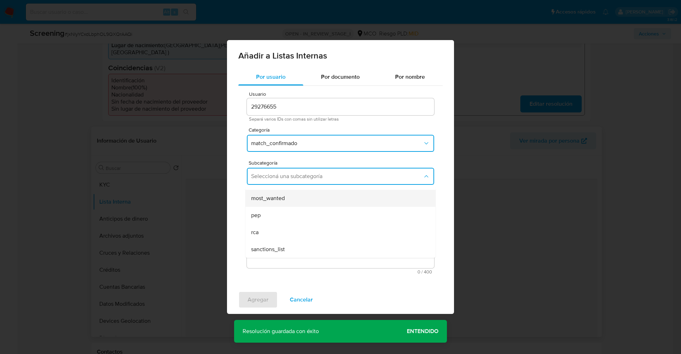
click at [283, 202] on div "most_wanted" at bounding box center [338, 198] width 174 height 17
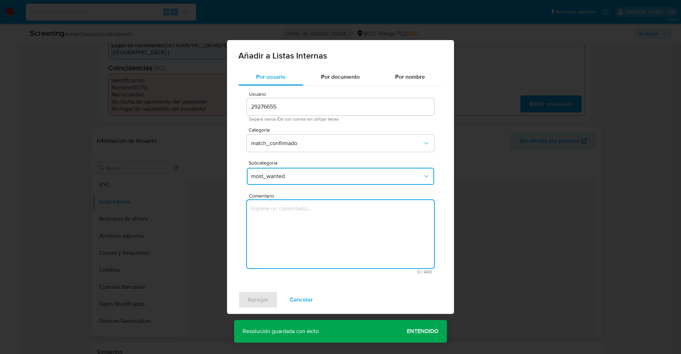
click at [283, 229] on textarea "Comentario" at bounding box center [340, 234] width 187 height 68
type textarea "Usuario Carlos Alberto Betancur Sanchez CC 71194729 continua listado por procur…"
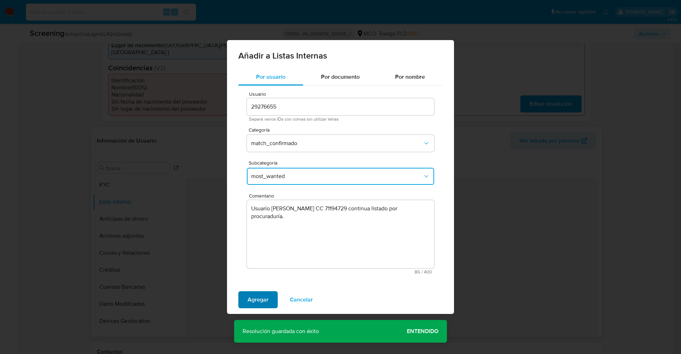
click at [258, 295] on span "Agregar" at bounding box center [257, 300] width 21 height 16
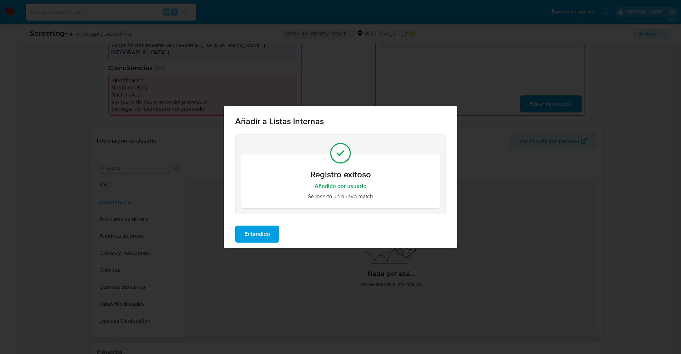
click at [267, 237] on span "Entendido" at bounding box center [257, 234] width 26 height 16
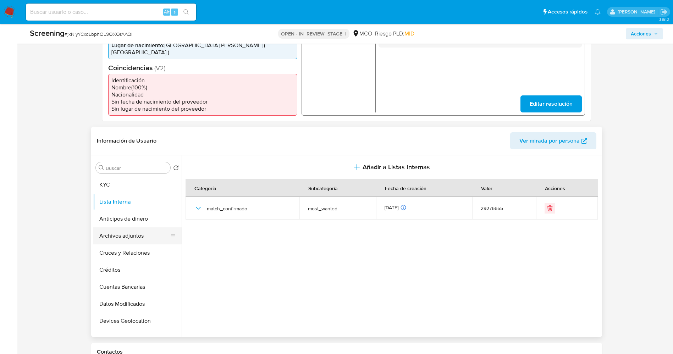
click at [123, 228] on button "Archivos adjuntos" at bounding box center [134, 235] width 83 height 17
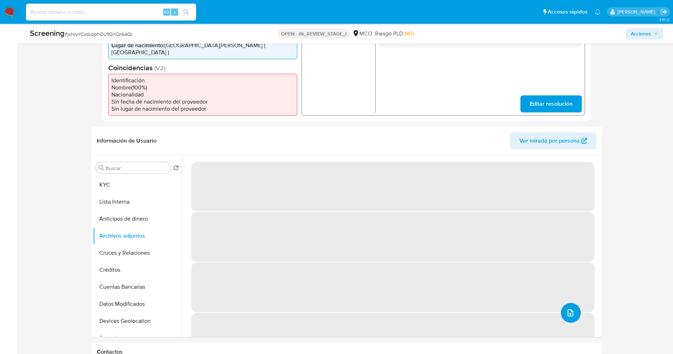
click at [571, 308] on icon "upload-file" at bounding box center [570, 312] width 9 height 9
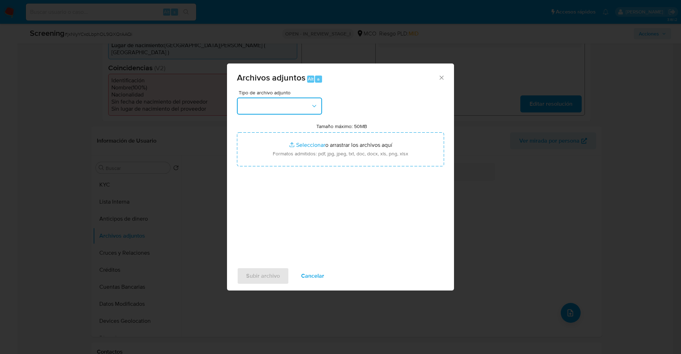
click at [274, 111] on button "button" at bounding box center [279, 105] width 85 height 17
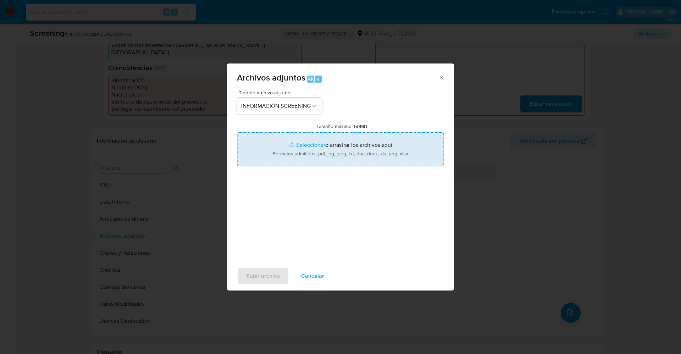
type input "C:\fakepath\Consulta de Antecedentes.pdf"
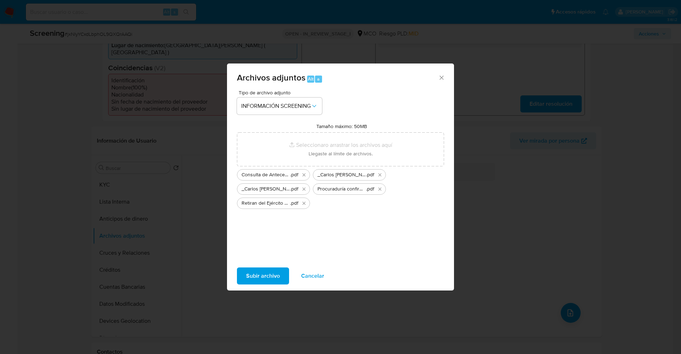
click at [269, 277] on span "Subir archivo" at bounding box center [263, 276] width 34 height 16
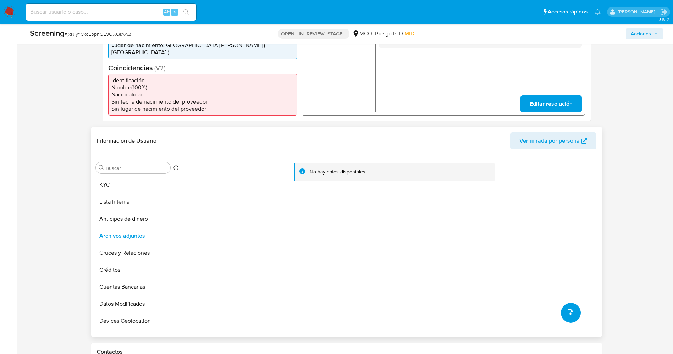
click at [573, 309] on button "upload-file" at bounding box center [571, 313] width 20 height 20
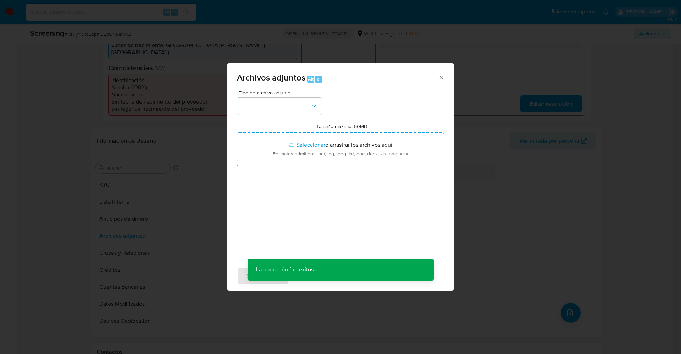
click at [269, 115] on div "Tipo de archivo adjunto Tamaño máximo: 50MB Seleccionar archivos Seleccionar o …" at bounding box center [340, 173] width 207 height 167
click at [270, 108] on button "button" at bounding box center [279, 105] width 85 height 17
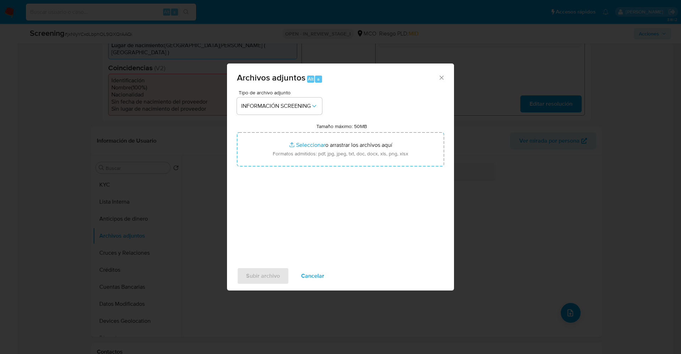
click at [305, 277] on span "Cancelar" at bounding box center [312, 276] width 23 height 16
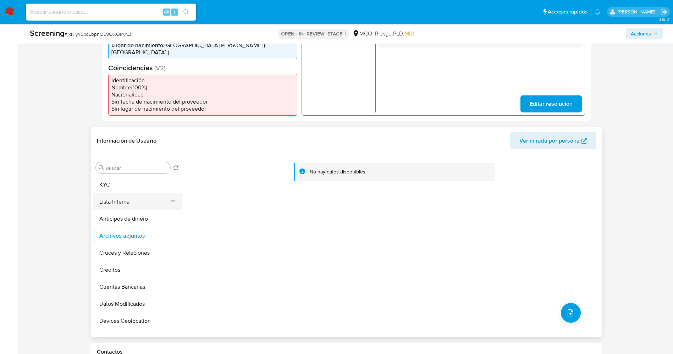
click at [102, 193] on button "Lista Interna" at bounding box center [134, 201] width 83 height 17
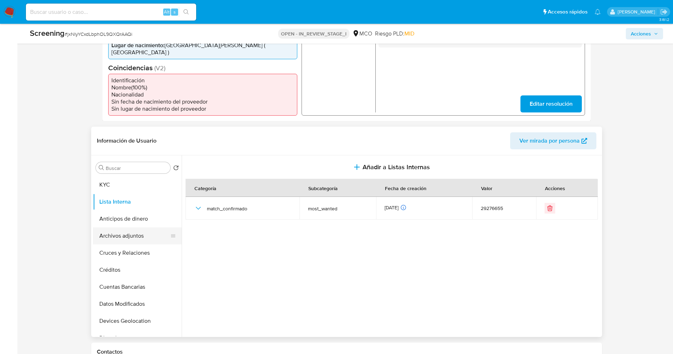
click at [122, 227] on button "Archivos adjuntos" at bounding box center [134, 235] width 83 height 17
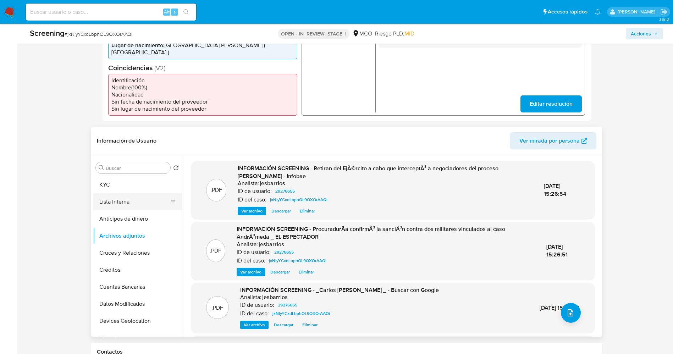
click at [128, 197] on button "Lista Interna" at bounding box center [134, 201] width 83 height 17
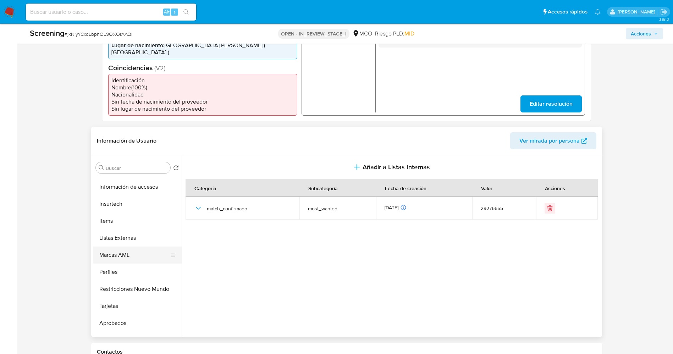
scroll to position [334, 0]
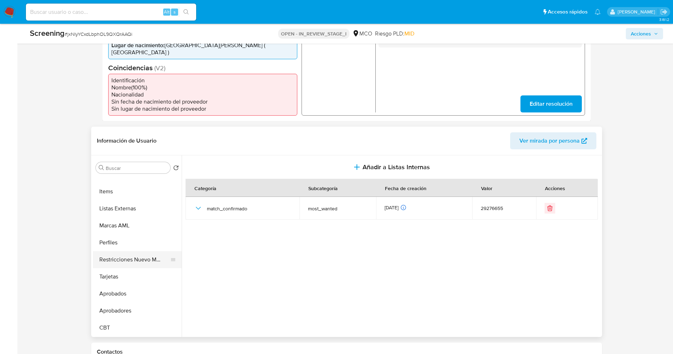
click at [140, 251] on button "Restricciones Nuevo Mundo" at bounding box center [134, 259] width 83 height 17
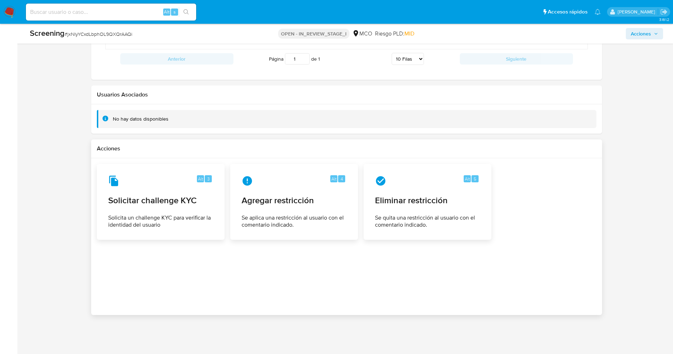
scroll to position [977, 0]
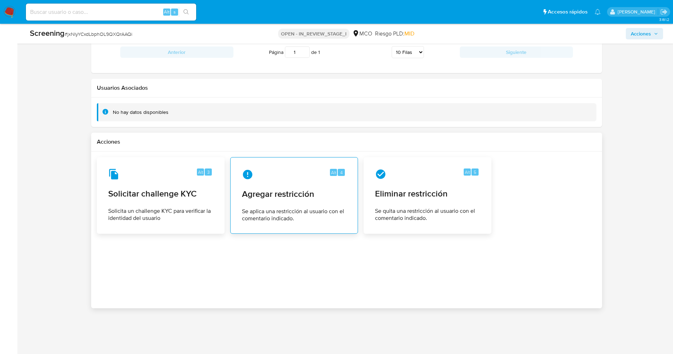
click at [312, 217] on div "Alt 4 Agregar restricción Se aplica una restricción al usuario con el comentari…" at bounding box center [294, 195] width 116 height 65
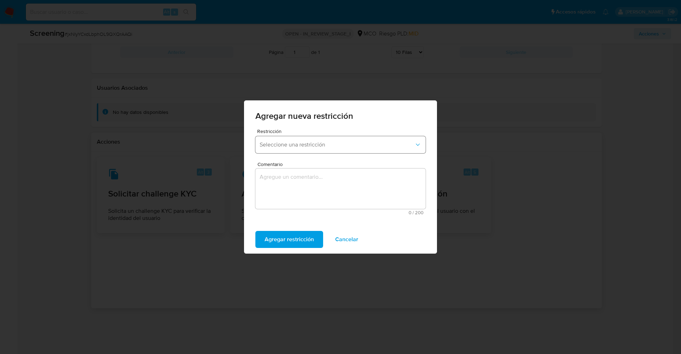
click at [320, 145] on span "Seleccione una restricción" at bounding box center [337, 144] width 155 height 7
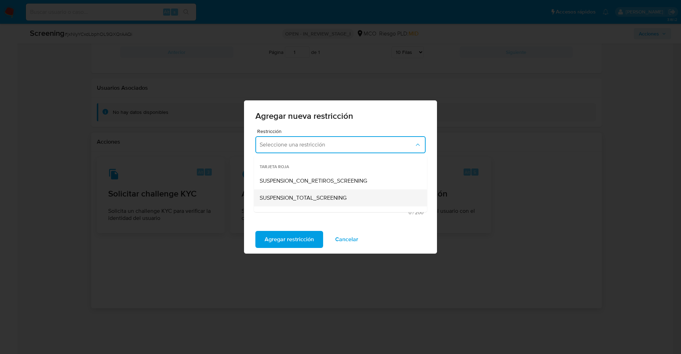
click at [316, 194] on span "SUSPENSION_TOTAL_SCREENING" at bounding box center [303, 197] width 87 height 7
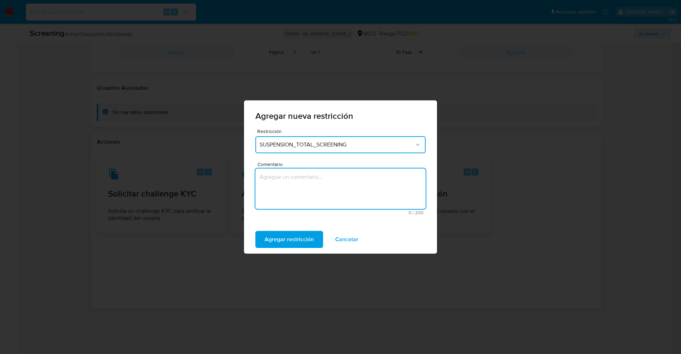
click at [316, 194] on textarea "Comentario" at bounding box center [340, 188] width 170 height 40
type textarea "."
click at [310, 241] on span "Agregar restricción" at bounding box center [288, 240] width 49 height 16
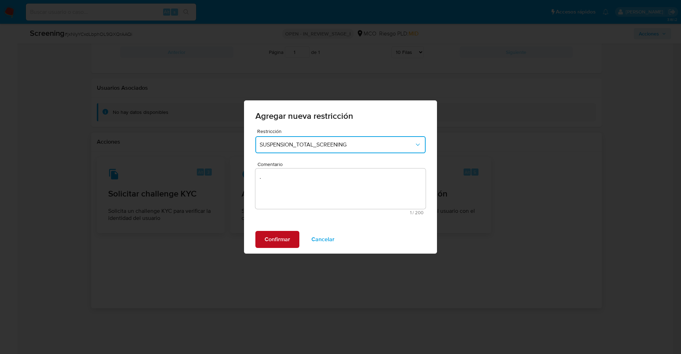
click at [276, 234] on span "Confirmar" at bounding box center [277, 240] width 26 height 16
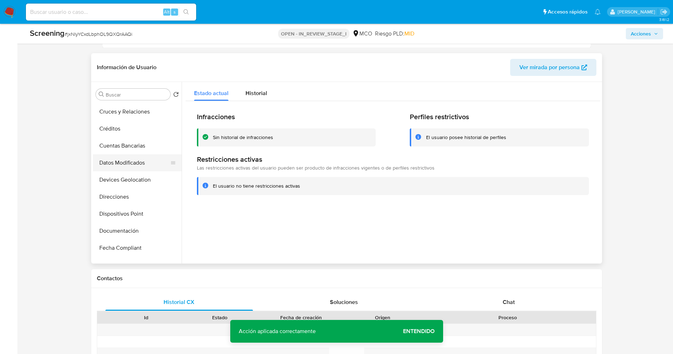
scroll to position [0, 0]
click at [125, 120] on button "Lista Interna" at bounding box center [134, 128] width 83 height 17
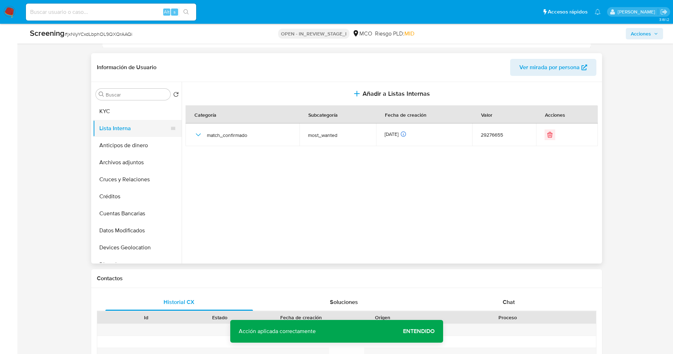
scroll to position [334, 0]
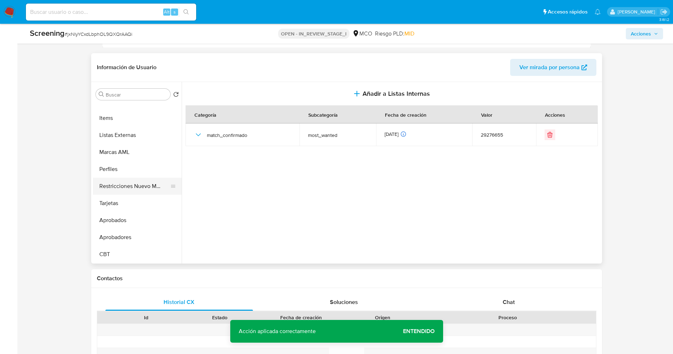
click at [125, 184] on button "Restricciones Nuevo Mundo" at bounding box center [134, 186] width 83 height 17
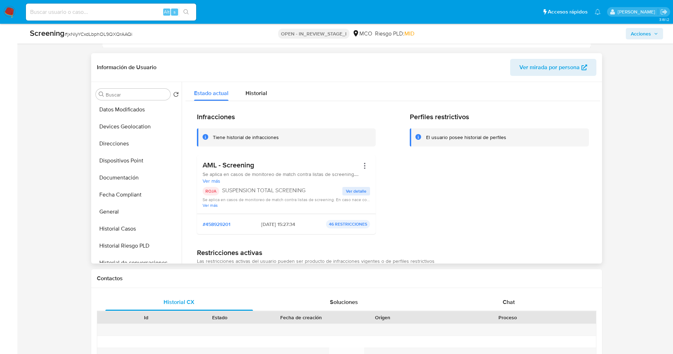
scroll to position [0, 0]
click at [126, 122] on button "Lista Interna" at bounding box center [134, 128] width 83 height 17
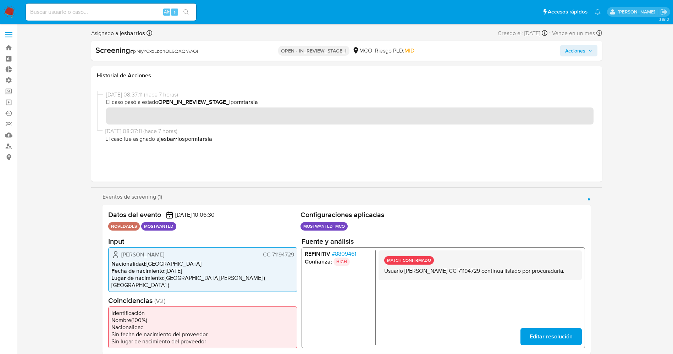
click at [575, 57] on div "Screening # jxNlyYCxdLbphOL9QXQrAAQi OPEN - IN_REVIEW_STAGE_I MCO Riesgo PLD: M…" at bounding box center [346, 51] width 511 height 20
click at [575, 54] on span "Acciones" at bounding box center [575, 50] width 20 height 11
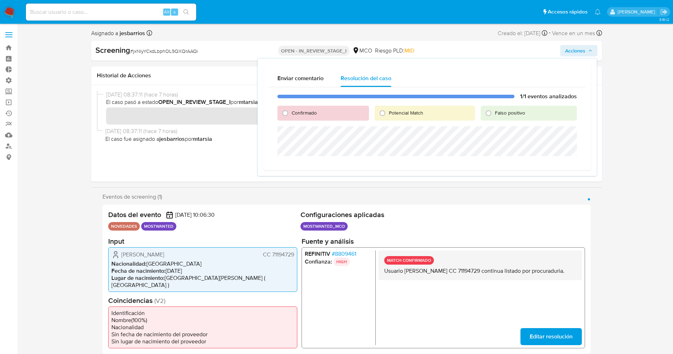
click at [301, 115] on span "Confirmado" at bounding box center [303, 112] width 25 height 7
click at [291, 115] on input "Confirmado" at bounding box center [284, 112] width 11 height 11
radio input "true"
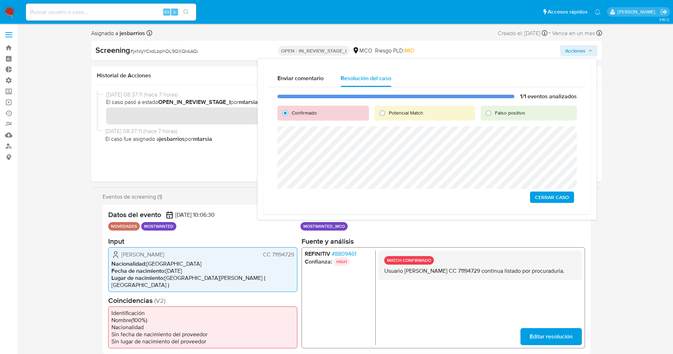
click at [413, 110] on span "Potencial Match" at bounding box center [406, 112] width 34 height 7
click at [388, 110] on input "Potencial Match" at bounding box center [382, 112] width 11 height 11
radio input "true"
click at [569, 196] on button "Escalar" at bounding box center [557, 196] width 31 height 11
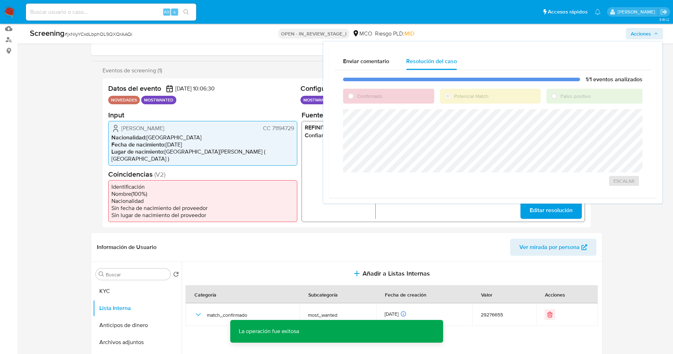
scroll to position [160, 0]
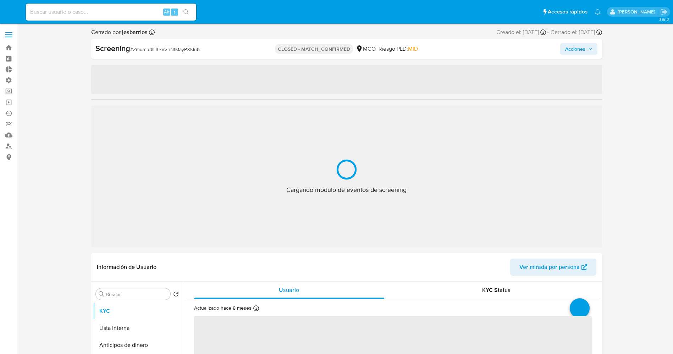
select select "10"
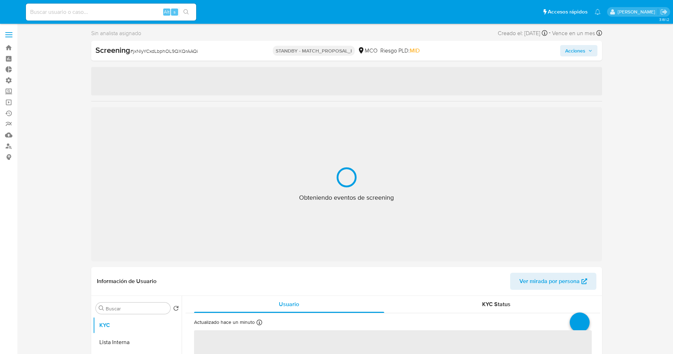
select select "10"
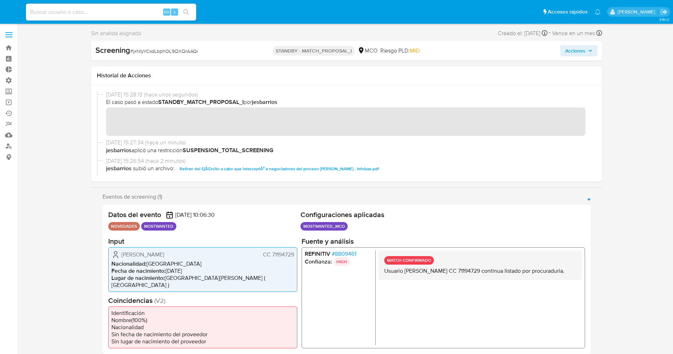
scroll to position [26, 0]
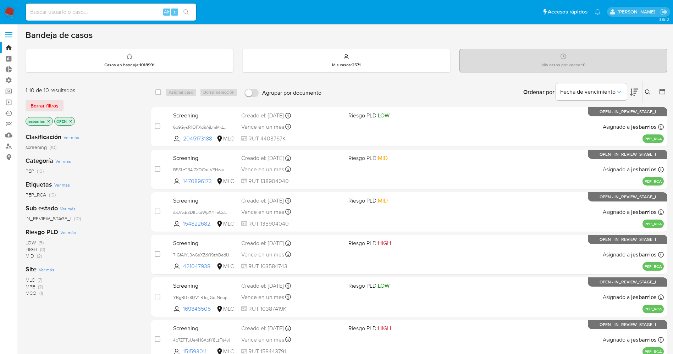
click at [9, 11] on img at bounding box center [10, 12] width 12 height 12
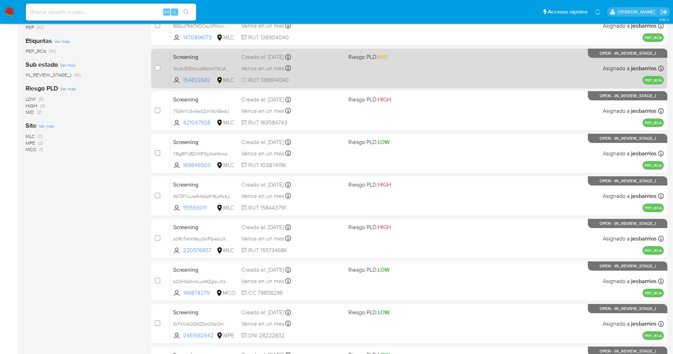
scroll to position [232, 0]
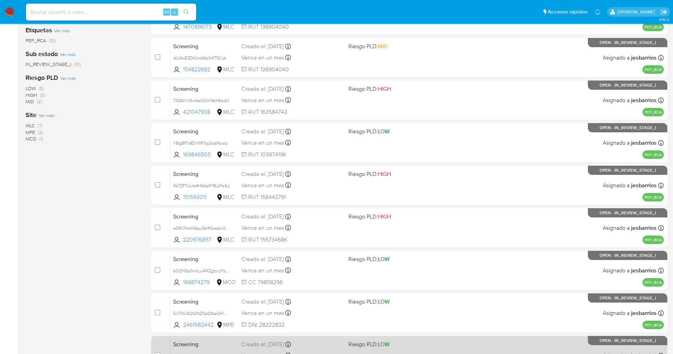
scroll to position [232, 0]
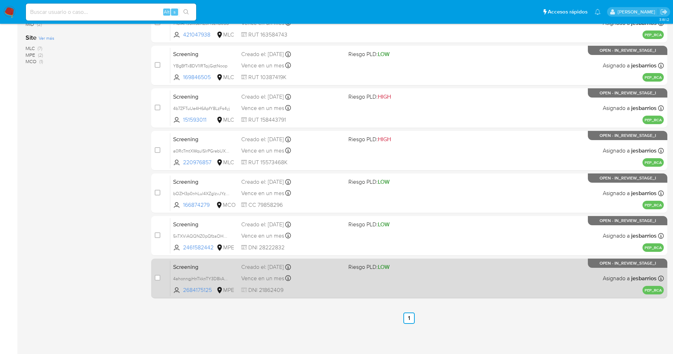
click at [392, 282] on div "Screening 4ahonngjHnTkknTY3D8kAWPE 2684175125 MPE Riesgo PLD: LOW Creado el: [D…" at bounding box center [416, 278] width 493 height 36
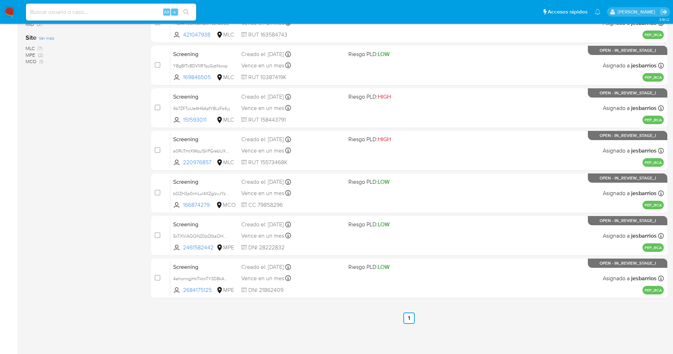
click at [10, 10] on img at bounding box center [10, 12] width 12 height 12
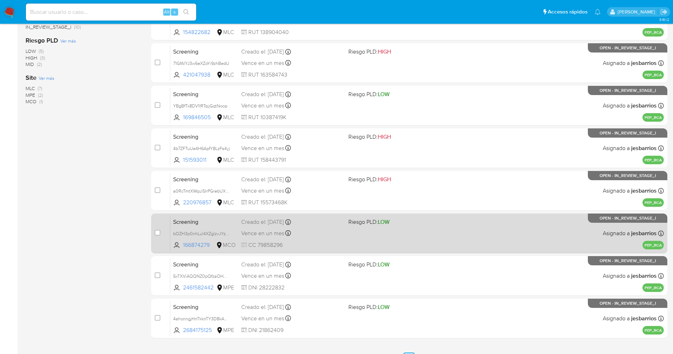
scroll to position [0, 0]
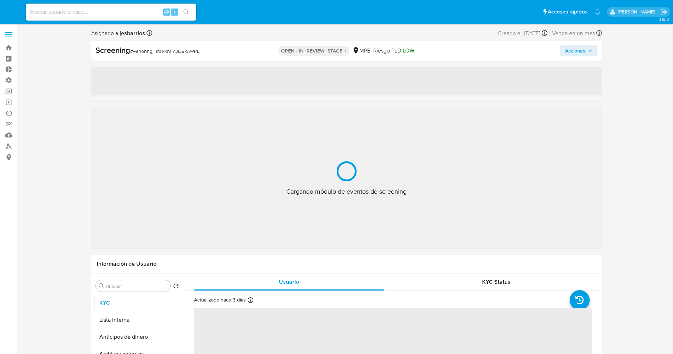
select select "10"
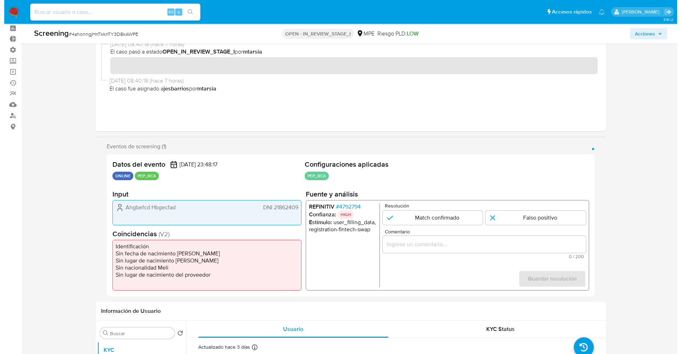
scroll to position [53, 0]
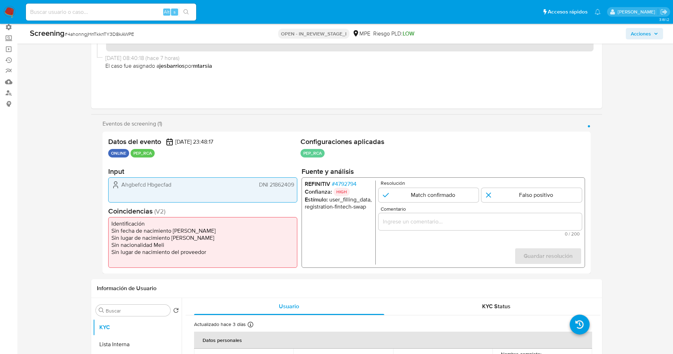
click at [348, 185] on span "# 4792794" at bounding box center [343, 183] width 25 height 7
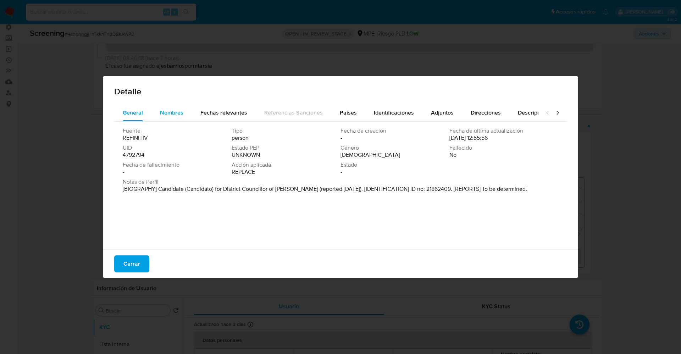
click at [166, 111] on span "Nombres" at bounding box center [171, 112] width 23 height 8
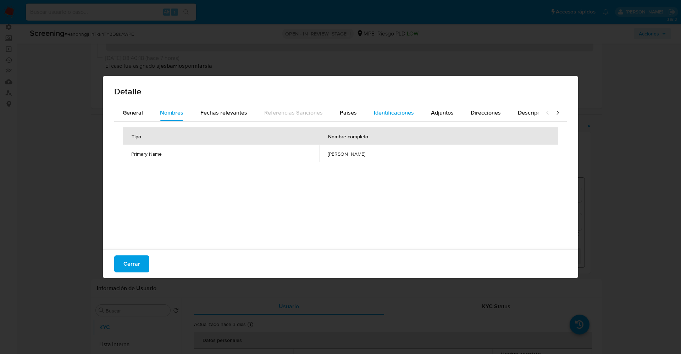
drag, startPoint x: 341, startPoint y: 111, endPoint x: 380, endPoint y: 110, distance: 39.7
click at [342, 112] on span "Países" at bounding box center [348, 112] width 17 height 8
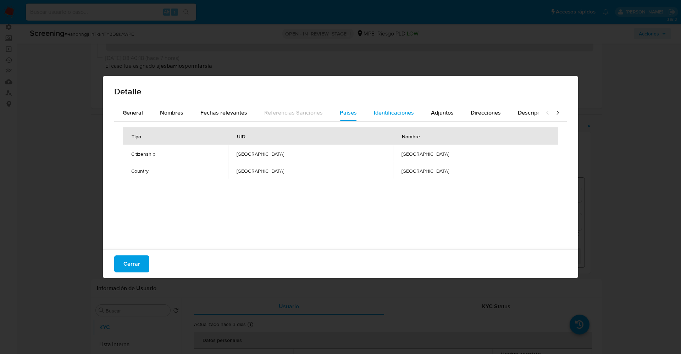
click at [405, 108] on span "Identificaciones" at bounding box center [394, 112] width 40 height 8
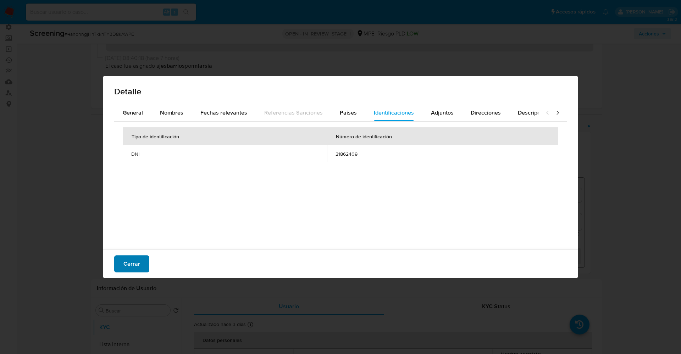
click at [132, 263] on span "Cerrar" at bounding box center [131, 264] width 17 height 16
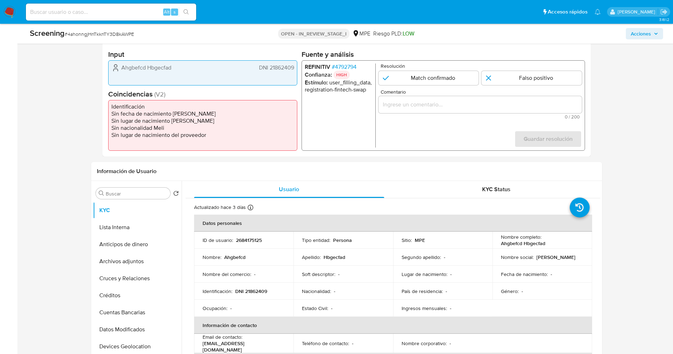
scroll to position [106, 0]
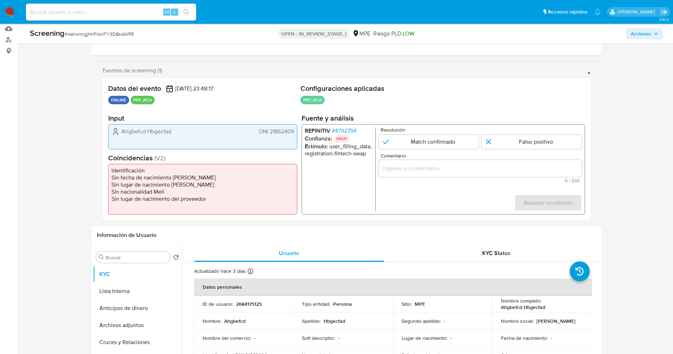
click at [340, 128] on span "# 4792794" at bounding box center [343, 130] width 25 height 7
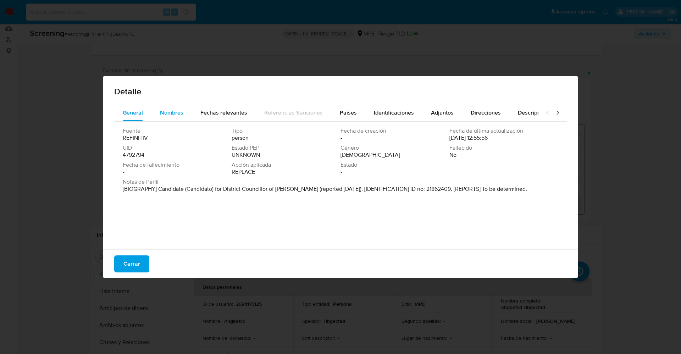
click at [165, 113] on span "Nombres" at bounding box center [171, 112] width 23 height 8
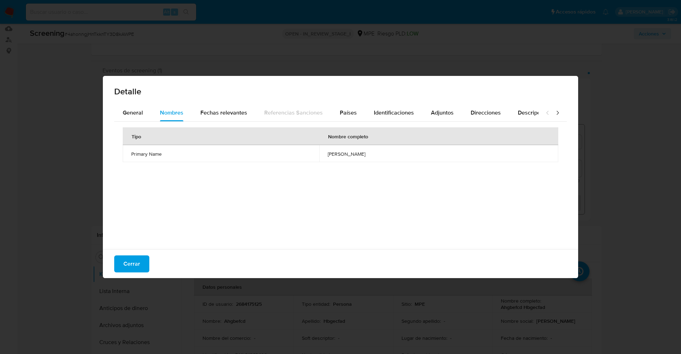
drag, startPoint x: 285, startPoint y: 152, endPoint x: 370, endPoint y: 149, distance: 84.8
click at [370, 149] on td "percy william marcelo pachas" at bounding box center [438, 153] width 239 height 17
click at [129, 112] on span "General" at bounding box center [133, 112] width 20 height 8
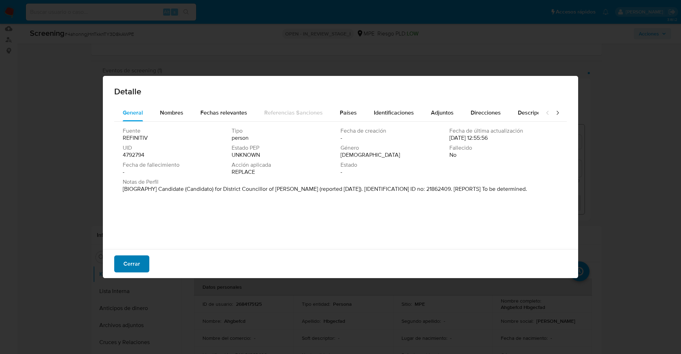
click at [138, 258] on span "Cerrar" at bounding box center [131, 264] width 17 height 16
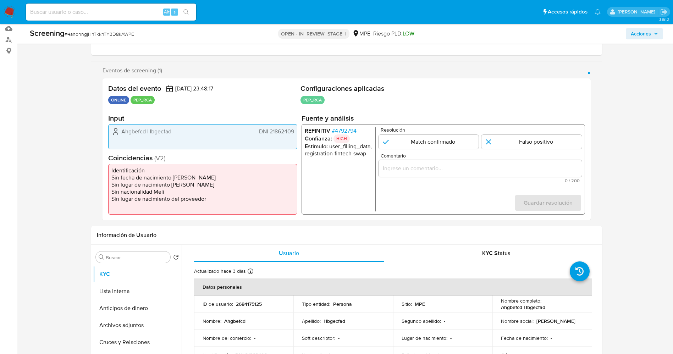
drag, startPoint x: 120, startPoint y: 130, endPoint x: 296, endPoint y: 130, distance: 175.8
click at [296, 130] on div "Ahgbefcd Hbgecfad DNI 21862409" at bounding box center [202, 136] width 189 height 25
click at [347, 132] on span "# 4792794" at bounding box center [343, 130] width 25 height 7
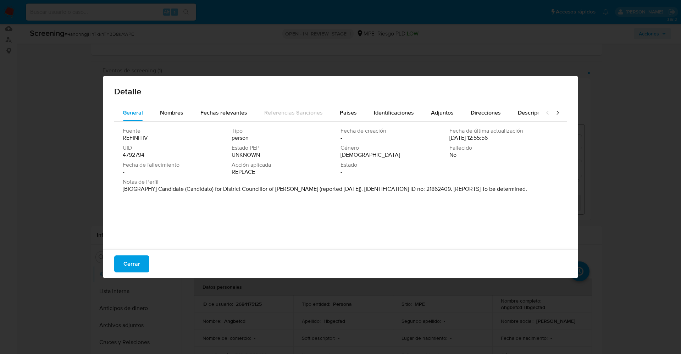
drag, startPoint x: 155, startPoint y: 187, endPoint x: 516, endPoint y: 193, distance: 361.3
click at [516, 193] on div "Notas de Perfil [BIOGRAPHY] Candidate (Candidato) for District Councillor of Su…" at bounding box center [340, 186] width 435 height 17
click at [183, 191] on font "[BIOGRAFÍA] Candidato a Concejal Distrital de Sunampe (reportado Sep 2018). [ID…" at bounding box center [319, 189] width 393 height 8
drag, startPoint x: 155, startPoint y: 187, endPoint x: 262, endPoint y: 186, distance: 106.7
click at [262, 186] on font "[BIOGRAFÍA] Candidato a Concejal Distrital de Sunampe (reportado Sep 2018). [ID…" at bounding box center [319, 189] width 393 height 8
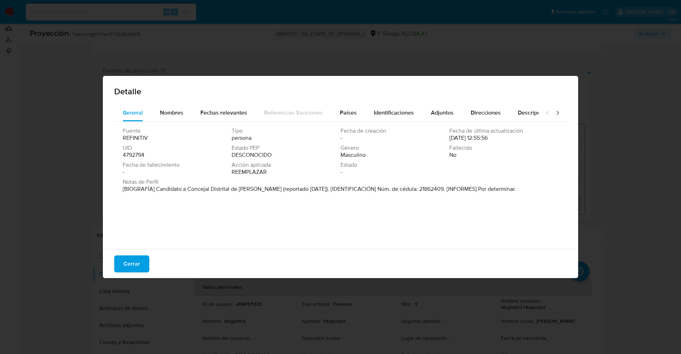
drag, startPoint x: 124, startPoint y: 266, endPoint x: 556, endPoint y: 205, distance: 436.4
click at [134, 263] on span "Cerrar" at bounding box center [131, 264] width 17 height 16
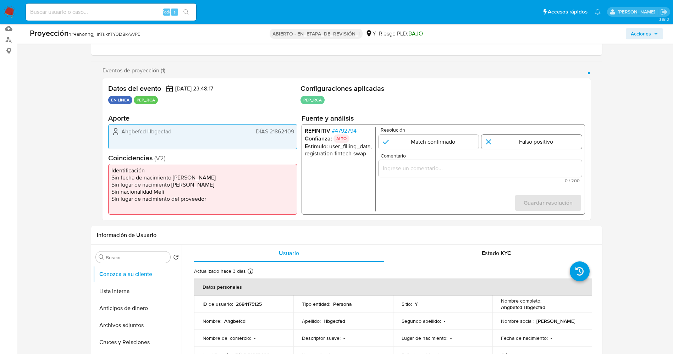
click at [561, 146] on input "1 de 1" at bounding box center [531, 142] width 100 height 14
radio input "true"
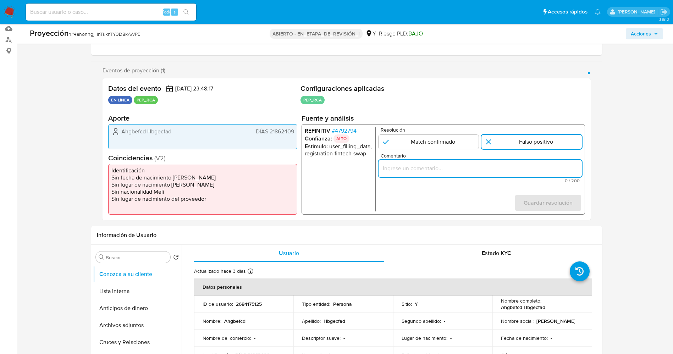
click at [531, 171] on input "Comentario" at bounding box center [479, 168] width 203 height 9
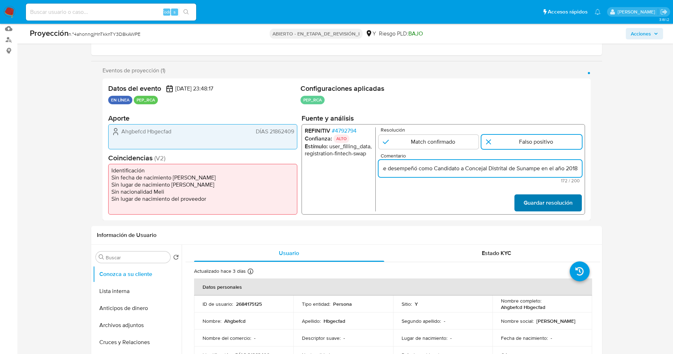
type input "usuario Ahgbefcd Hbgecfad DNI 21862409,Nacionalidad Peruana por coincidir en li…"
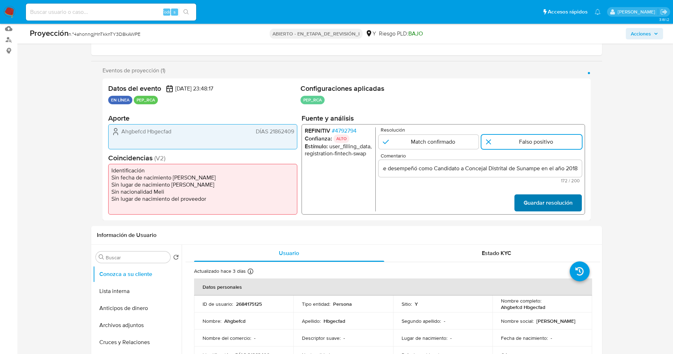
click at [557, 200] on span "Guardar resolución" at bounding box center [547, 203] width 49 height 16
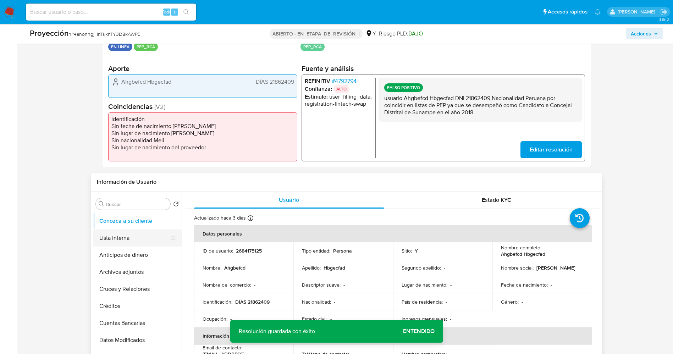
click at [116, 238] on button "Lista interna" at bounding box center [134, 237] width 83 height 17
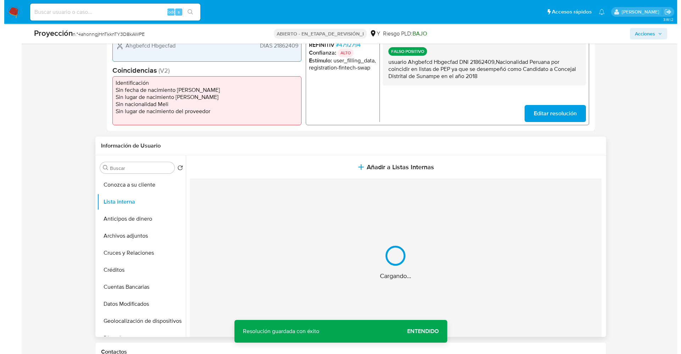
scroll to position [213, 0]
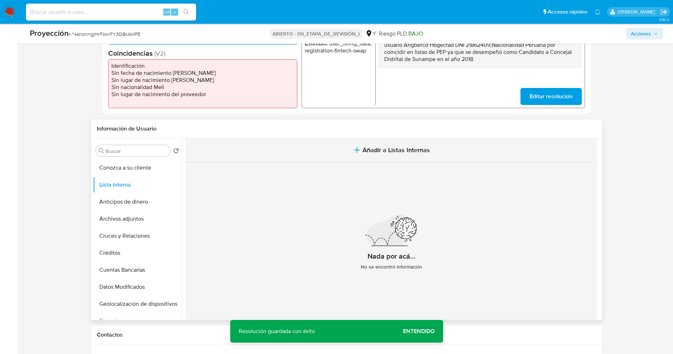
click at [376, 150] on span "Añadir a Listas Internas" at bounding box center [395, 150] width 67 height 8
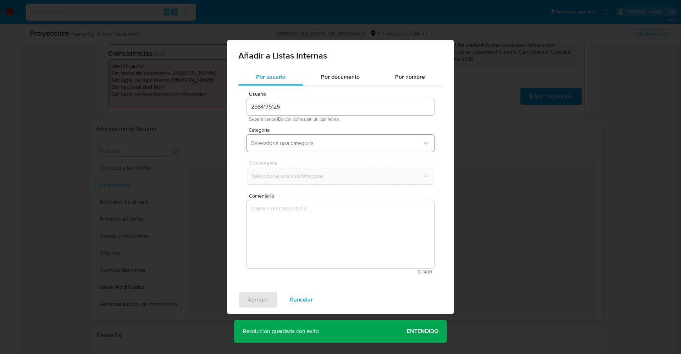
click at [339, 147] on button "Seleccioná una categoría" at bounding box center [340, 143] width 187 height 17
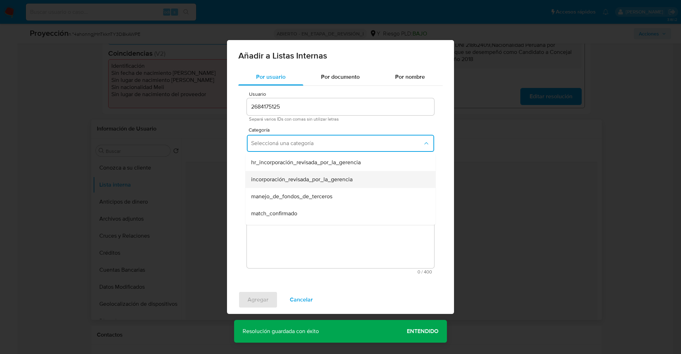
scroll to position [53, 0]
click at [317, 179] on div "match_descartado" at bounding box center [338, 177] width 174 height 17
click at [317, 178] on span "Seleccioná una subcategoría" at bounding box center [337, 176] width 172 height 7
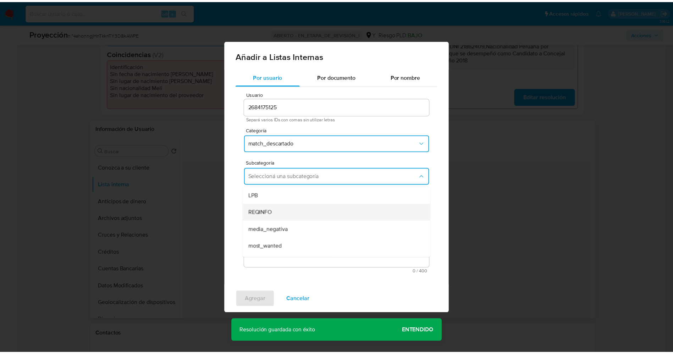
scroll to position [48, 0]
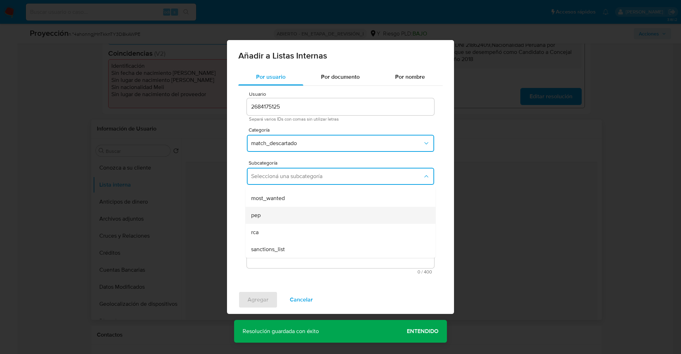
click at [307, 212] on div "pep" at bounding box center [338, 215] width 174 height 17
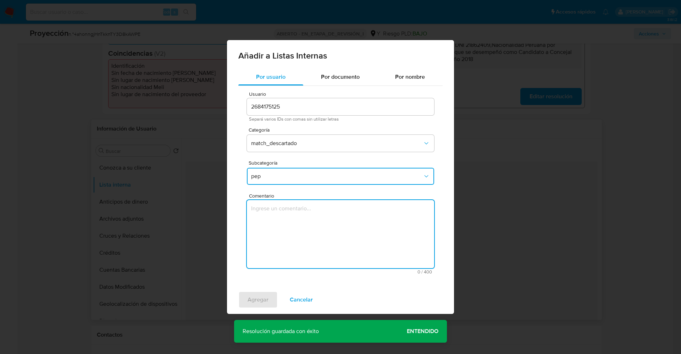
click at [307, 212] on textarea "Comentario" at bounding box center [340, 234] width 187 height 68
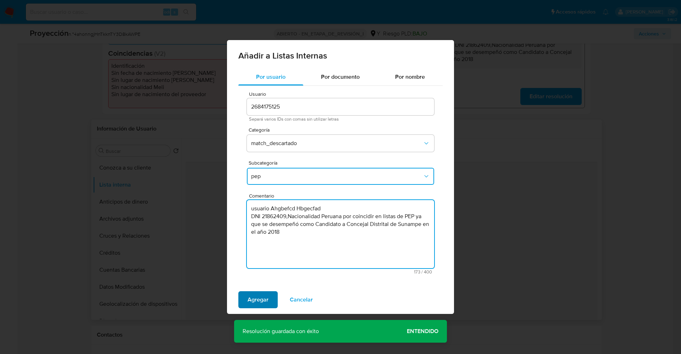
type textarea "usuario Ahgbefcd Hbgecfad DNI 21862409,Nacionalidad Peruana por coincidir en li…"
click at [263, 295] on span "Agregar" at bounding box center [257, 300] width 21 height 16
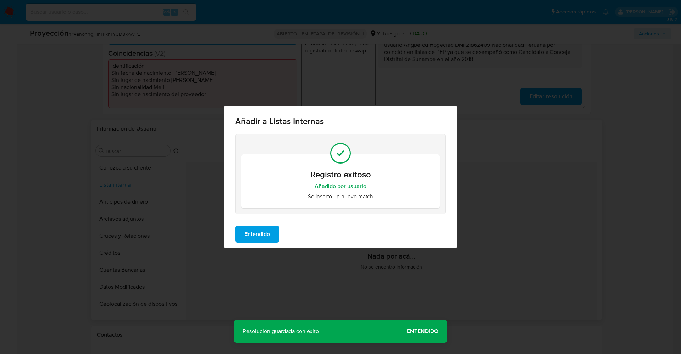
click at [242, 230] on button "Entendido" at bounding box center [257, 233] width 44 height 17
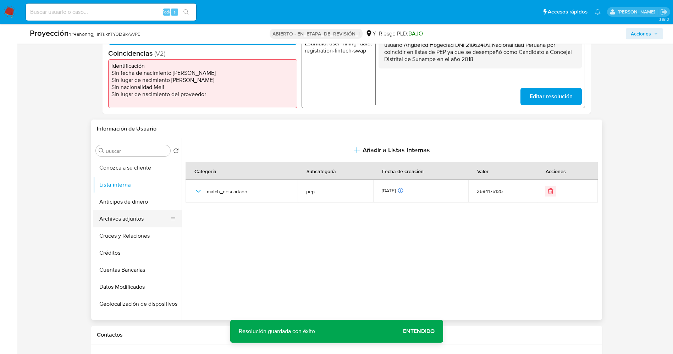
click at [124, 220] on button "Archivos adjuntos" at bounding box center [134, 218] width 83 height 17
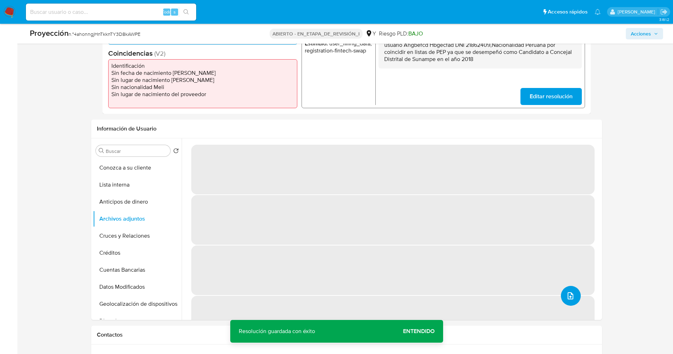
click at [571, 296] on icon "subir archivo" at bounding box center [570, 295] width 9 height 9
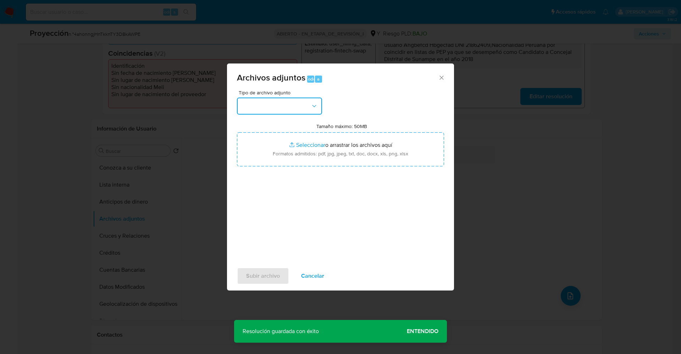
click at [274, 106] on button "button" at bounding box center [279, 105] width 85 height 17
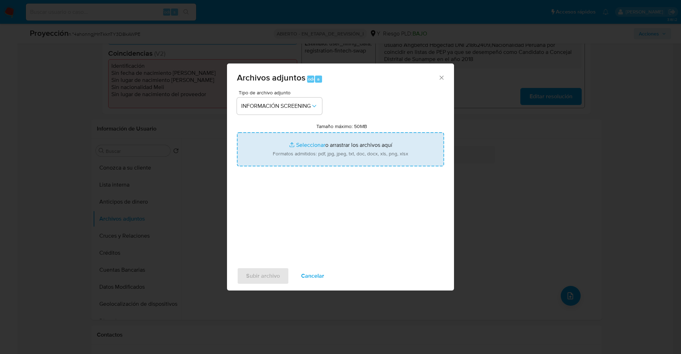
type input "C:\fakepath\_percy william marcelo pachas_ lavado de dinero - Buscar con Google…"
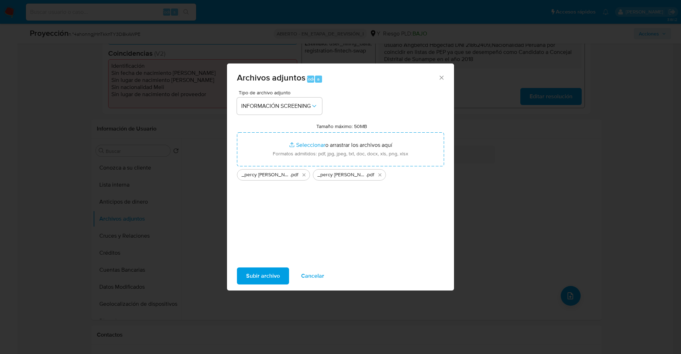
click at [277, 275] on span "Subir archivo" at bounding box center [263, 276] width 34 height 16
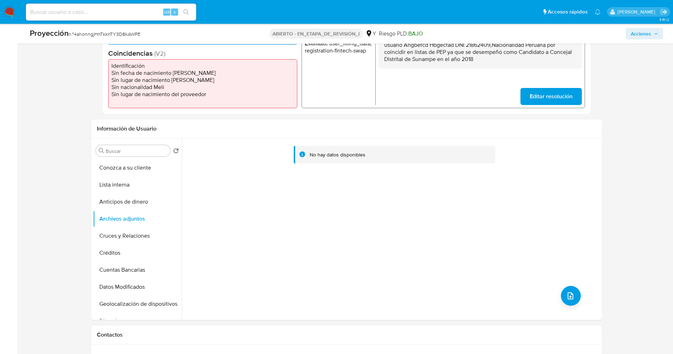
click at [133, 182] on button "Lista interna" at bounding box center [137, 184] width 89 height 17
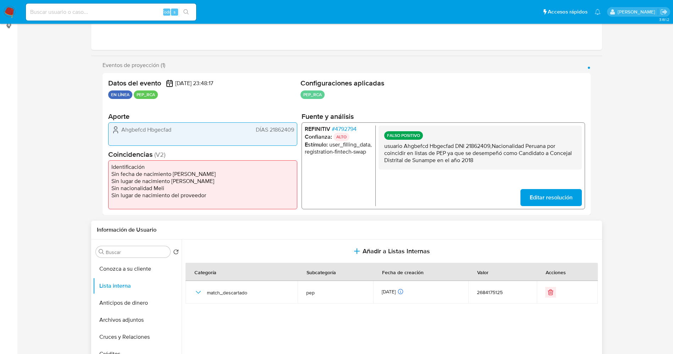
scroll to position [0, 0]
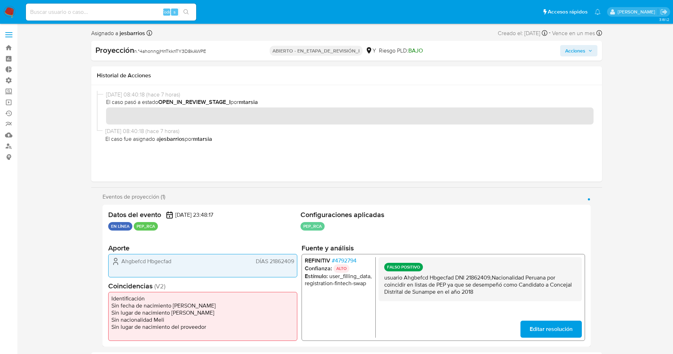
click at [586, 48] on span "Acciones" at bounding box center [578, 51] width 27 height 10
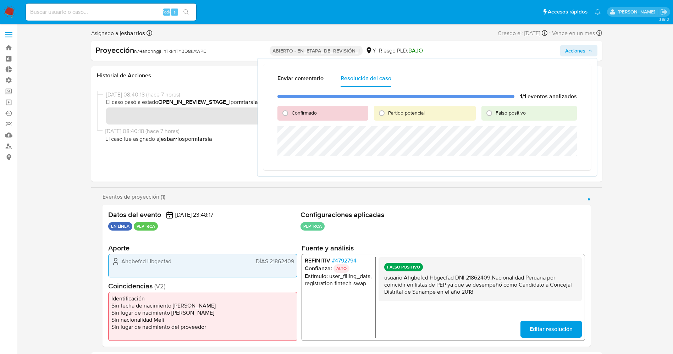
click at [512, 113] on font "Falso positivo" at bounding box center [510, 112] width 30 height 7
click at [495, 113] on input "Falso positivo" at bounding box center [488, 112] width 11 height 11
radio input "true"
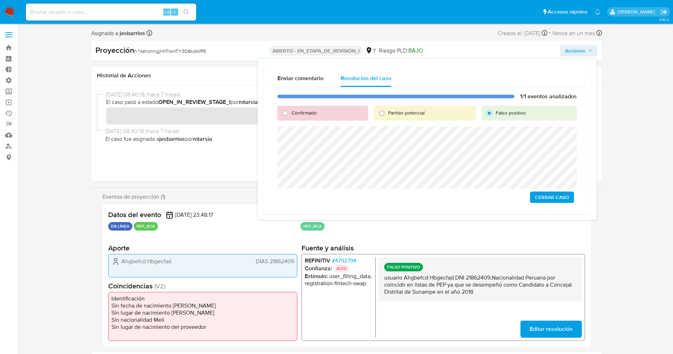
click at [550, 196] on span "Cerrar Caso" at bounding box center [552, 197] width 34 height 10
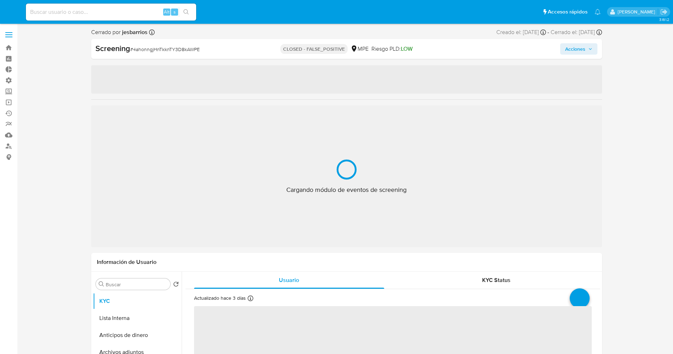
select select "10"
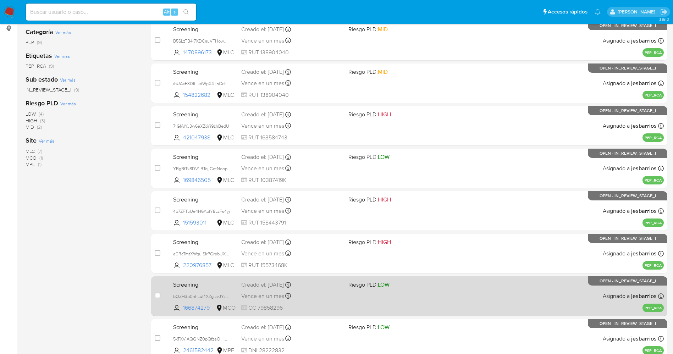
scroll to position [189, 0]
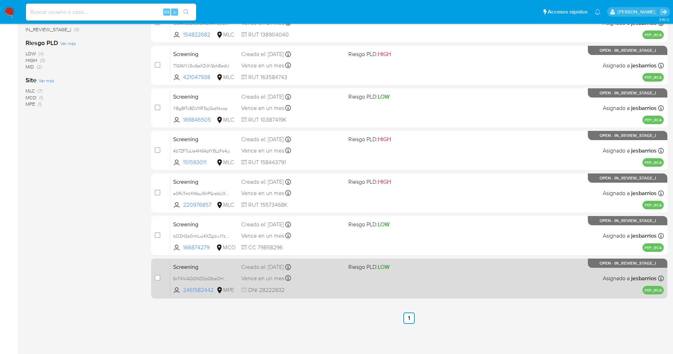
click at [376, 280] on div "Screening 5xTXViAQQNZ0pQfzaOHYR3k4 2461582442 MPE Riesgo PLD: LOW Creado el: [D…" at bounding box center [416, 278] width 493 height 36
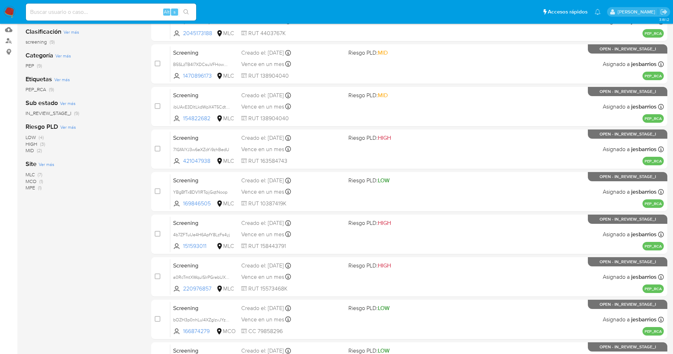
scroll to position [0, 0]
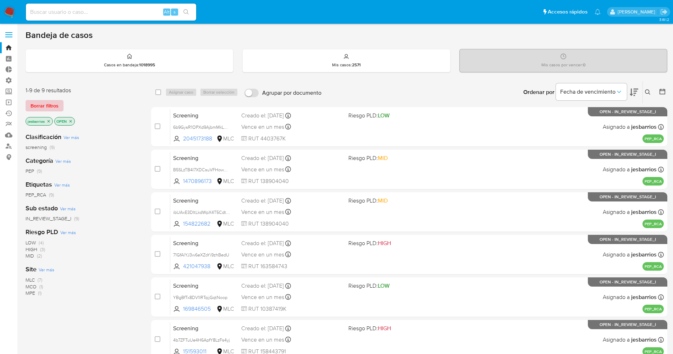
click at [53, 109] on span "Borrar filtros" at bounding box center [44, 106] width 28 height 10
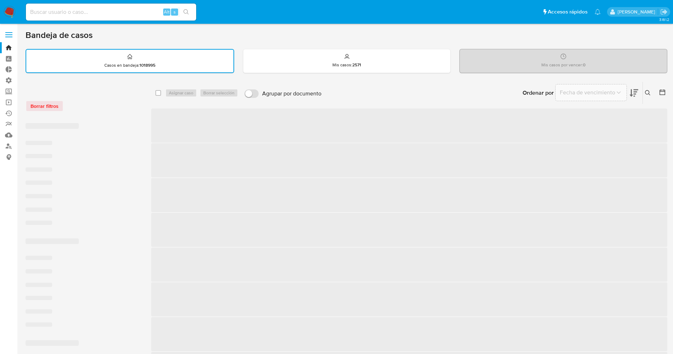
click at [647, 92] on icon at bounding box center [648, 93] width 6 height 6
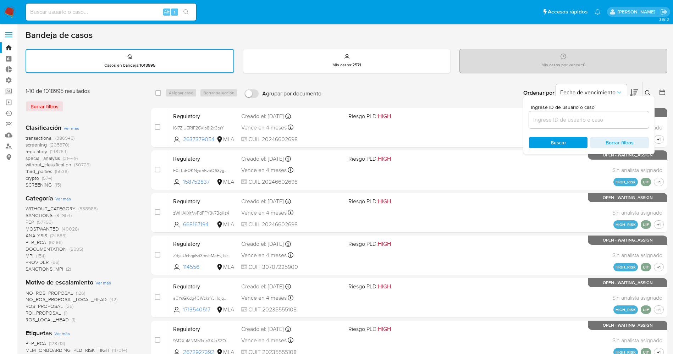
click at [550, 118] on input at bounding box center [589, 119] width 120 height 9
paste input "6fFMtARyFVMP2aHneg7jInJJ"
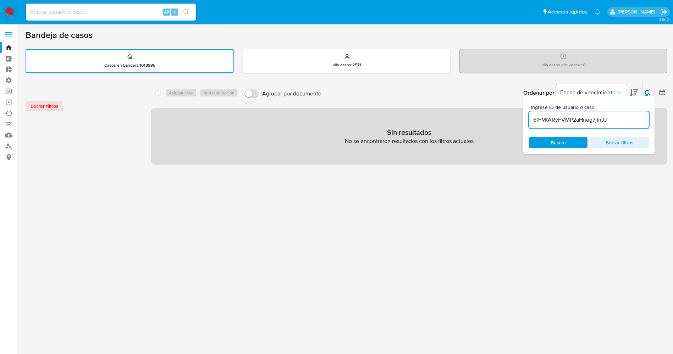
click at [536, 119] on input "6fFMtARyFVMP2aHneg7jInJJ" at bounding box center [589, 119] width 120 height 9
type input "6fFMtARyFVMP2aHneg7jInJJ"
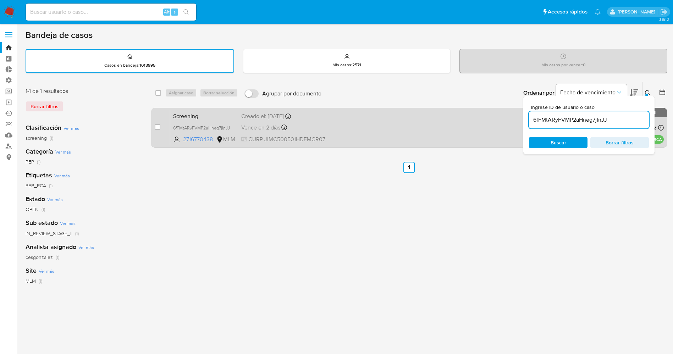
click at [336, 132] on div "Screening 6fFMtARyFVMP2aHneg7jInJJ 2716770438 MLM Creado el: [DATE] Creado el: …" at bounding box center [416, 128] width 493 height 36
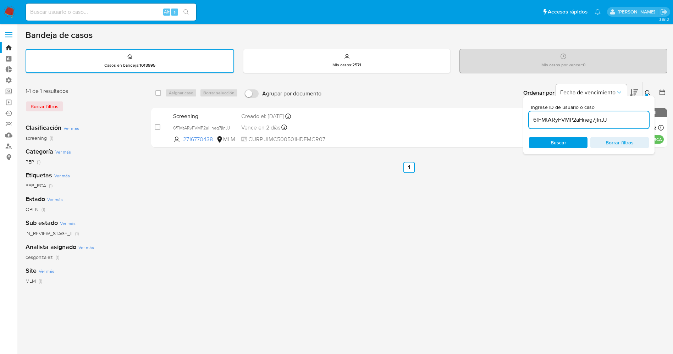
drag, startPoint x: 7, startPoint y: 11, endPoint x: 18, endPoint y: 1, distance: 14.3
click at [9, 11] on img at bounding box center [10, 12] width 12 height 12
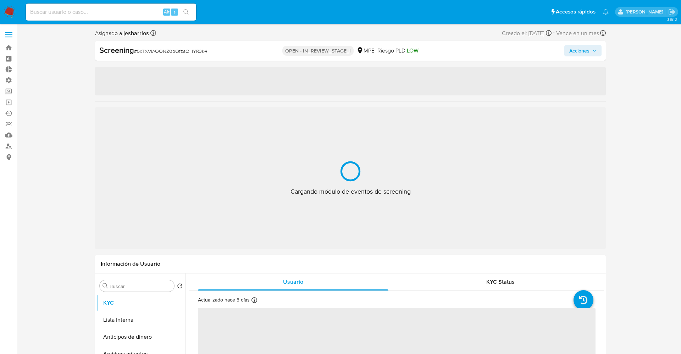
select select "10"
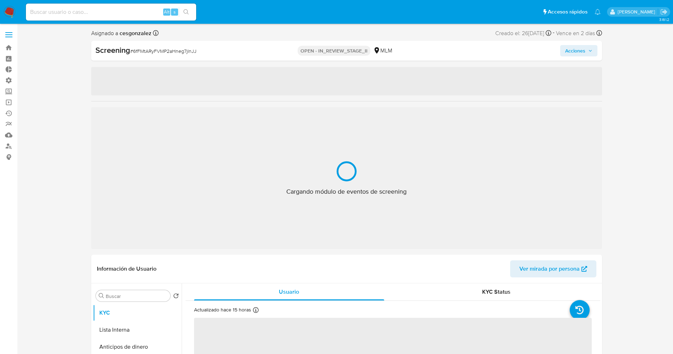
select select "10"
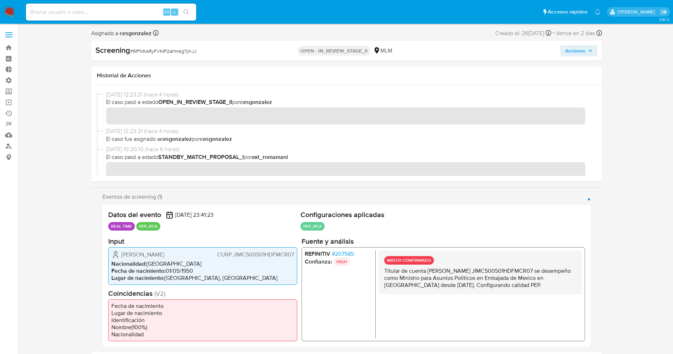
scroll to position [53, 0]
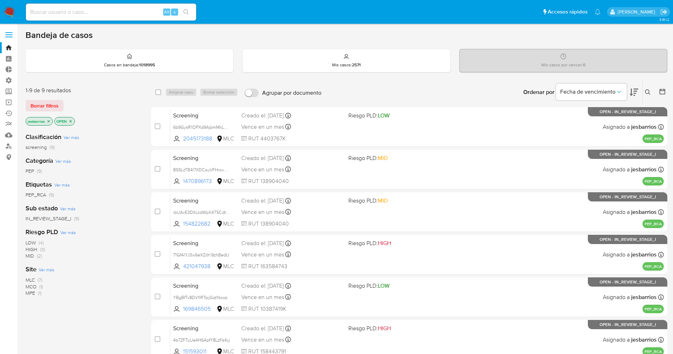
click at [49, 119] on icon "close-filter" at bounding box center [48, 121] width 4 height 4
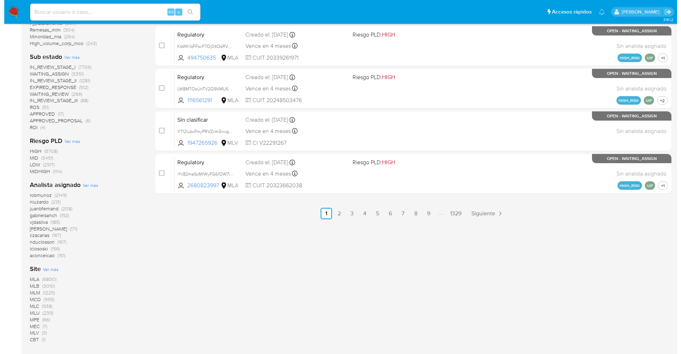
scroll to position [389, 0]
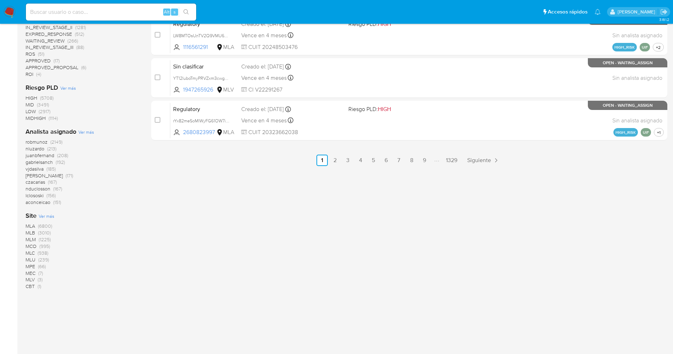
click at [50, 217] on span "Ver más" at bounding box center [47, 216] width 16 height 6
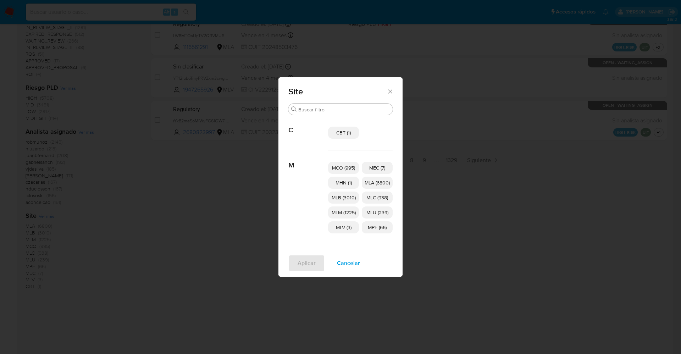
click at [330, 163] on p "MCO (995)" at bounding box center [343, 168] width 31 height 12
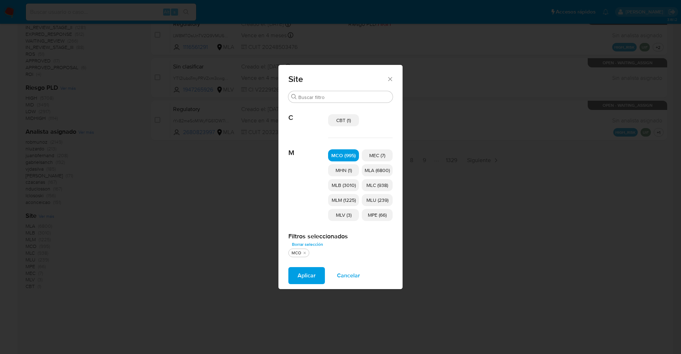
click at [307, 271] on span "Aplicar" at bounding box center [306, 276] width 18 height 16
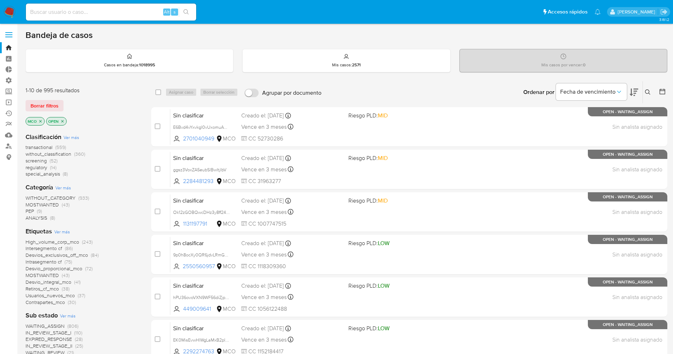
click at [44, 166] on span "regulatory" at bounding box center [37, 167] width 22 height 7
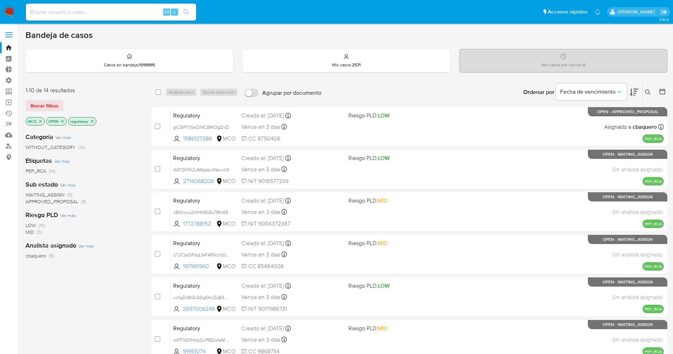
click at [44, 195] on span "WAITING_ASSIGN" at bounding box center [45, 194] width 39 height 7
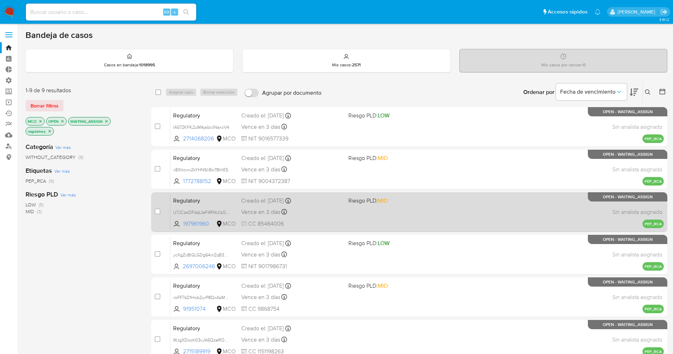
scroll to position [189, 0]
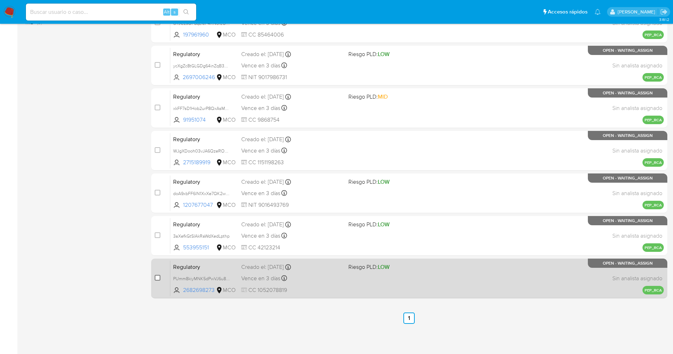
click at [157, 276] on input "checkbox" at bounding box center [158, 278] width 6 height 6
checkbox input "true"
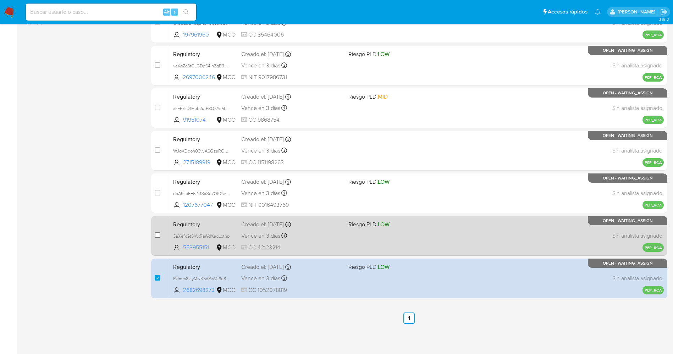
click at [158, 232] on input "checkbox" at bounding box center [158, 235] width 6 height 6
checkbox input "true"
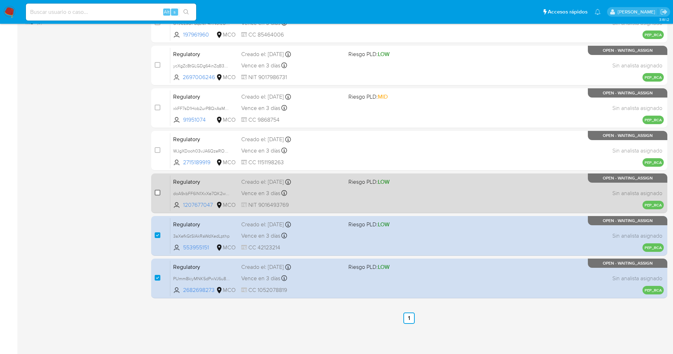
click at [158, 193] on input "checkbox" at bounding box center [158, 193] width 6 height 6
checkbox input "true"
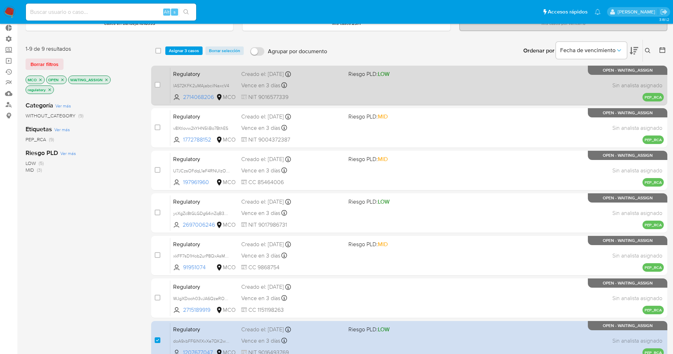
scroll to position [0, 0]
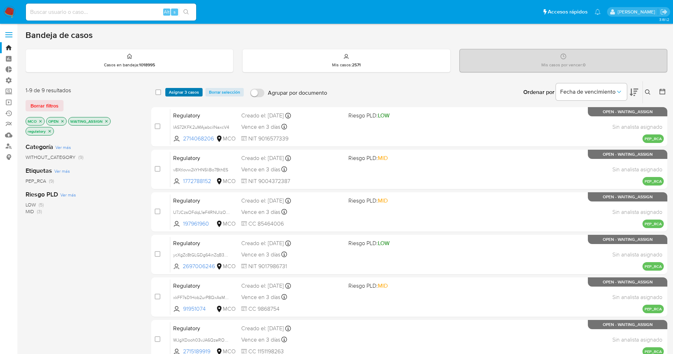
click at [178, 95] on span "Asignar 3 casos" at bounding box center [184, 92] width 30 height 7
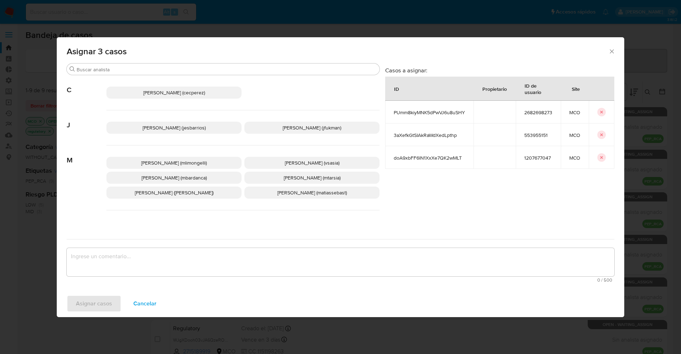
drag, startPoint x: 162, startPoint y: 129, endPoint x: 163, endPoint y: 136, distance: 7.1
click at [163, 129] on span "Jesica Iris Barrios Leita (jesbarrios)" at bounding box center [174, 127] width 63 height 7
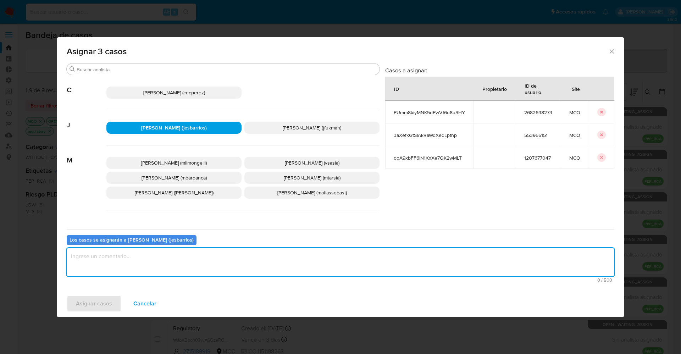
click at [133, 256] on textarea "assign-modal" at bounding box center [340, 262] width 547 height 28
type textarea "Analisis"
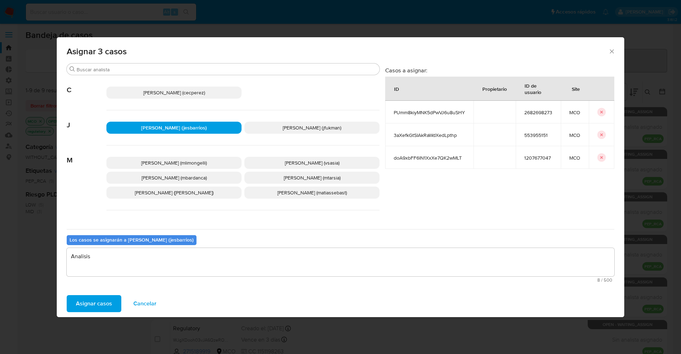
click at [91, 301] on span "Asignar casos" at bounding box center [94, 304] width 36 height 16
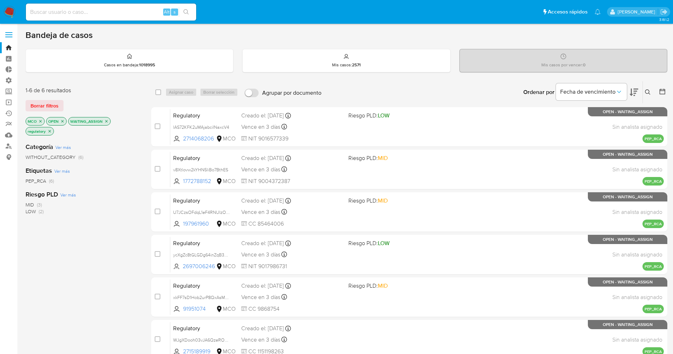
click at [11, 13] on img at bounding box center [10, 12] width 12 height 12
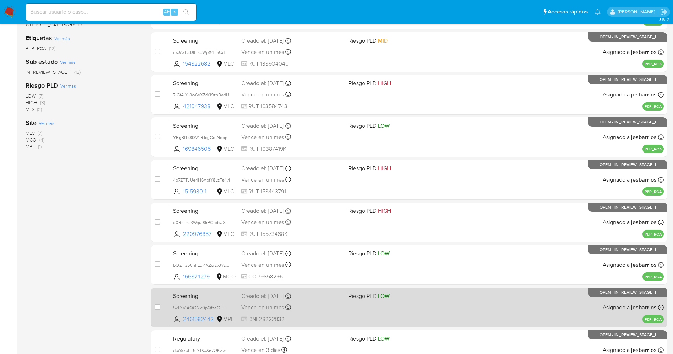
scroll to position [232, 0]
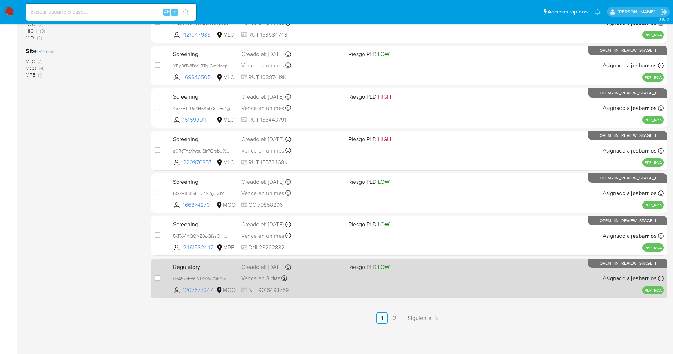
click at [369, 289] on div "Regulatory doA9xbFF6lN1XxXe7QK2wMLT 1207677047 MCO Riesgo PLD: LOW Creado el: […" at bounding box center [416, 278] width 493 height 36
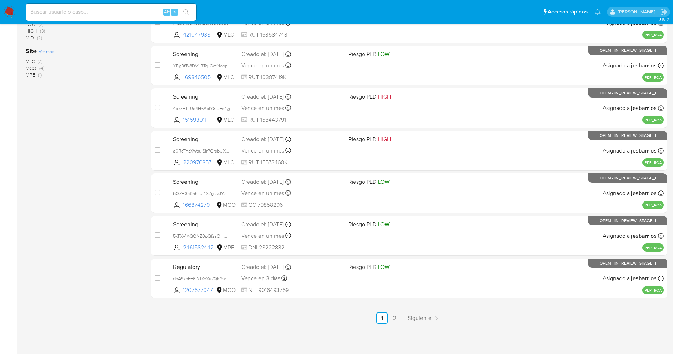
click at [12, 11] on img at bounding box center [10, 12] width 12 height 12
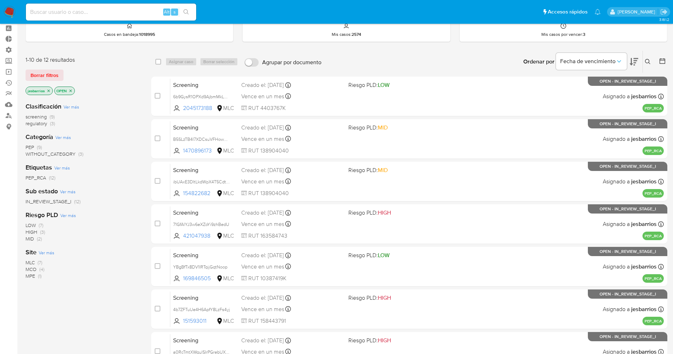
scroll to position [19, 0]
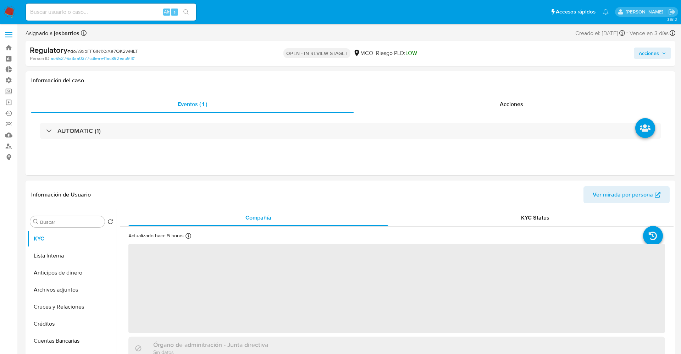
select select "10"
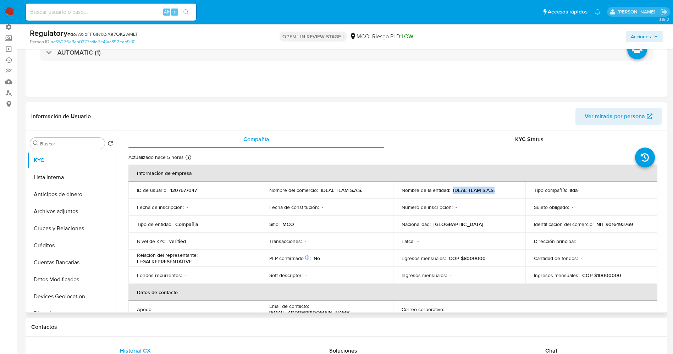
drag, startPoint x: 451, startPoint y: 190, endPoint x: 485, endPoint y: 184, distance: 34.6
click at [500, 184] on td "Nombre de la entidad : IDEAL TEAM S.A.S." at bounding box center [459, 190] width 132 height 17
copy p "IDEAL TEAM S.A.S."
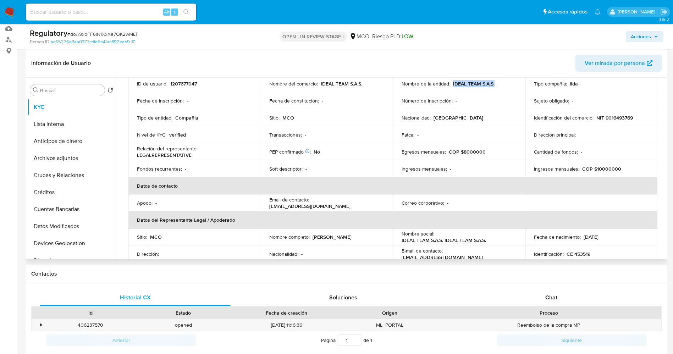
scroll to position [106, 0]
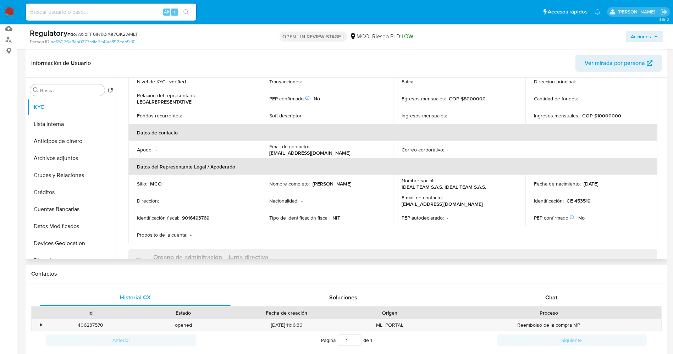
drag, startPoint x: 322, startPoint y: 184, endPoint x: 364, endPoint y: 182, distance: 41.9
click at [364, 182] on div "Nombre completo : [PERSON_NAME]" at bounding box center [326, 183] width 115 height 6
copy p "[PERSON_NAME]"
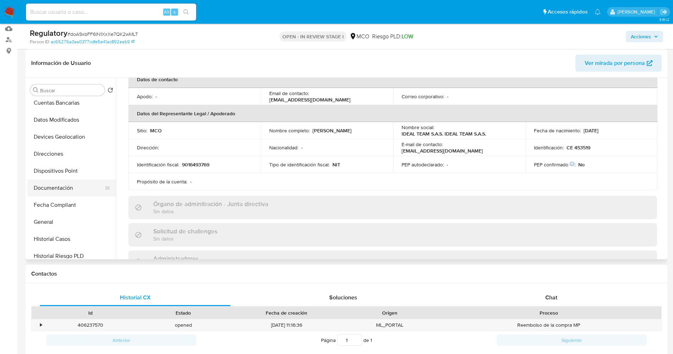
click at [55, 186] on button "Documentación" at bounding box center [68, 187] width 83 height 17
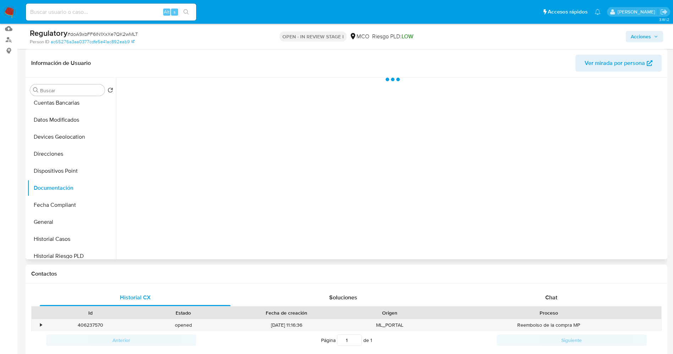
scroll to position [0, 0]
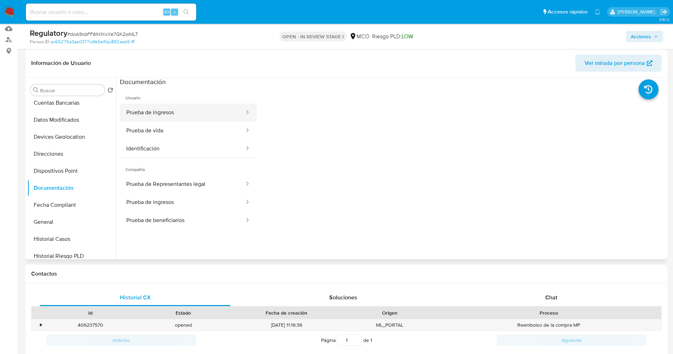
click at [173, 113] on button "Prueba de ingresos" at bounding box center [182, 113] width 125 height 18
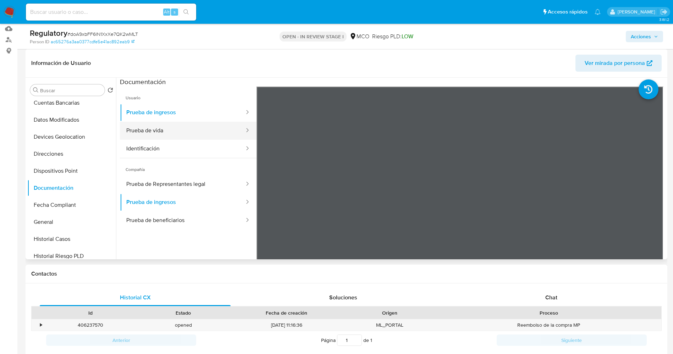
click at [161, 133] on button "Prueba de vida" at bounding box center [182, 131] width 125 height 18
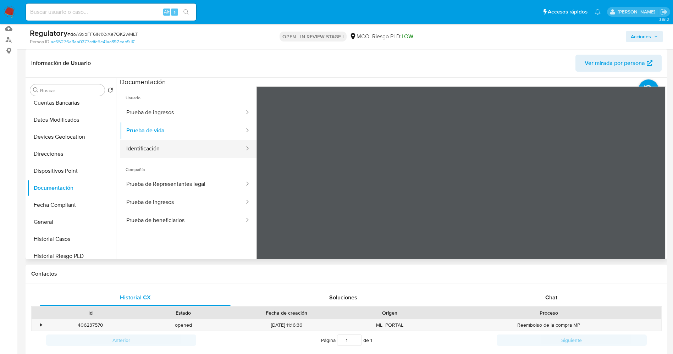
click at [150, 145] on button "Identificación" at bounding box center [182, 149] width 125 height 18
click at [166, 134] on button "Prueba de vida" at bounding box center [182, 131] width 125 height 18
click at [144, 109] on button "Prueba de ingresos" at bounding box center [182, 113] width 125 height 18
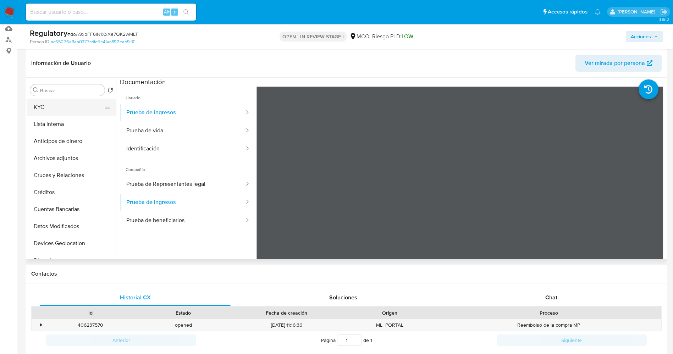
click at [60, 104] on button "KYC" at bounding box center [68, 107] width 83 height 17
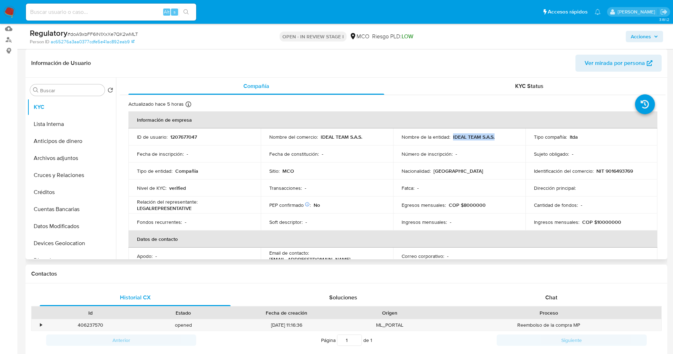
drag, startPoint x: 451, startPoint y: 138, endPoint x: 500, endPoint y: 137, distance: 49.3
click at [510, 139] on div "Nombre de la entidad : IDEAL TEAM S.A.S." at bounding box center [458, 137] width 115 height 6
drag, startPoint x: 493, startPoint y: 137, endPoint x: 472, endPoint y: 136, distance: 20.9
click at [511, 136] on div "Nombre de la entidad : IDEAL TEAM S.A.S." at bounding box center [458, 137] width 115 height 6
drag, startPoint x: 451, startPoint y: 137, endPoint x: 481, endPoint y: 136, distance: 29.8
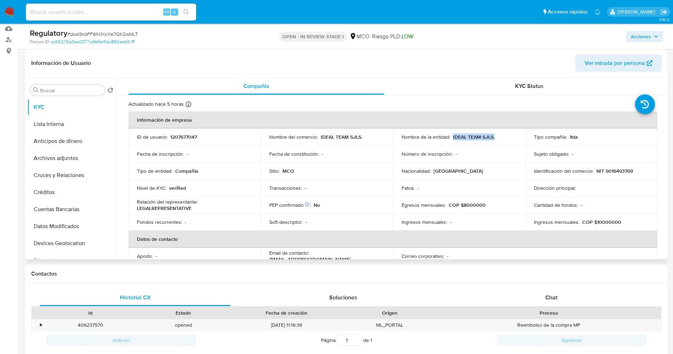
click at [503, 139] on div "Nombre de la entidad : IDEAL TEAM S.A.S." at bounding box center [458, 137] width 115 height 6
copy p "IDEAL TEAM S.A.S."
drag, startPoint x: 597, startPoint y: 173, endPoint x: 634, endPoint y: 171, distance: 37.0
click at [635, 171] on div "Identificación del comercio : NIT 9016493769" at bounding box center [591, 171] width 115 height 6
copy p "NIT 9016493769"
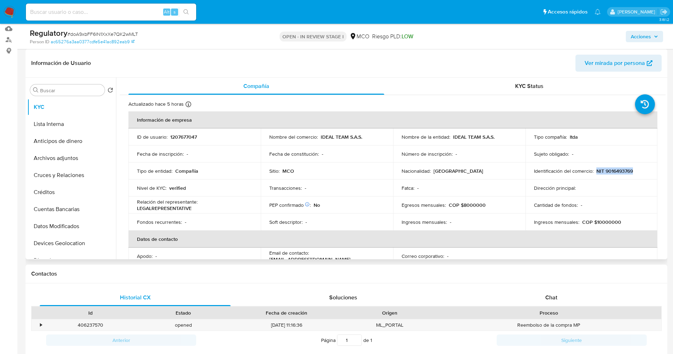
scroll to position [106, 0]
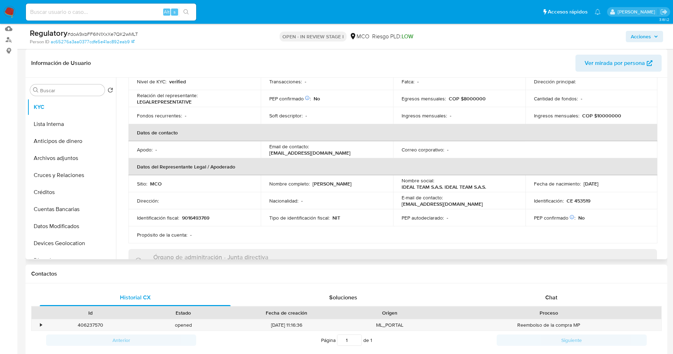
drag, startPoint x: 310, startPoint y: 183, endPoint x: 364, endPoint y: 185, distance: 53.9
click at [364, 185] on div "Nombre completo : Luke Benjamin Pollard" at bounding box center [326, 183] width 115 height 6
copy div "Luke Benjamin Pollard"
drag, startPoint x: 567, startPoint y: 197, endPoint x: 597, endPoint y: 197, distance: 29.8
click at [597, 197] on td "Identificación : CE 453519" at bounding box center [591, 200] width 132 height 17
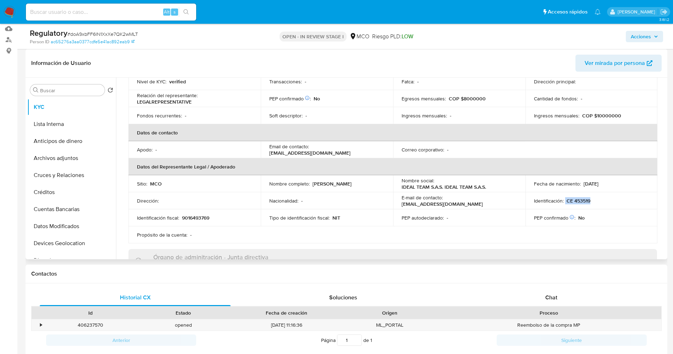
copy div "CE 453519"
click at [54, 123] on button "Lista Interna" at bounding box center [68, 124] width 83 height 17
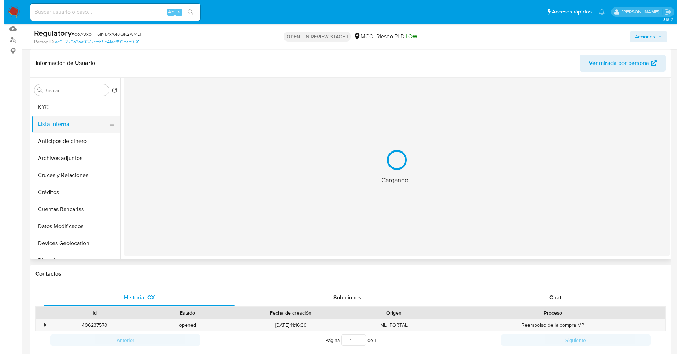
scroll to position [0, 0]
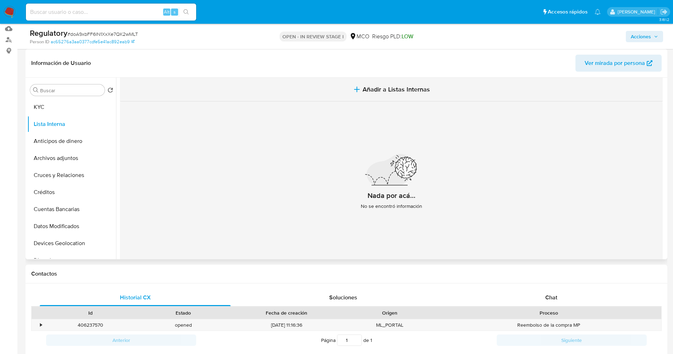
click at [394, 85] on span "Añadir a Listas Internas" at bounding box center [395, 89] width 67 height 8
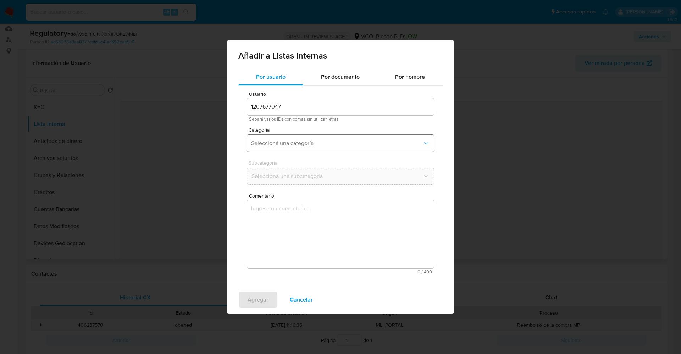
click at [330, 136] on button "Seleccioná una categoría" at bounding box center [340, 143] width 187 height 17
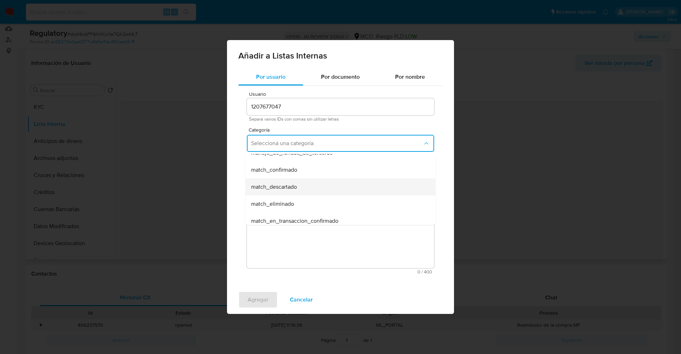
scroll to position [53, 0]
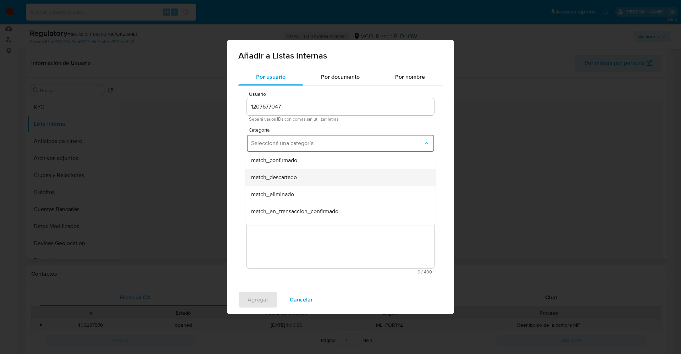
click at [297, 178] on div "match_descartado" at bounding box center [338, 177] width 174 height 17
click at [296, 177] on span "Seleccioná una subcategoría" at bounding box center [337, 176] width 172 height 7
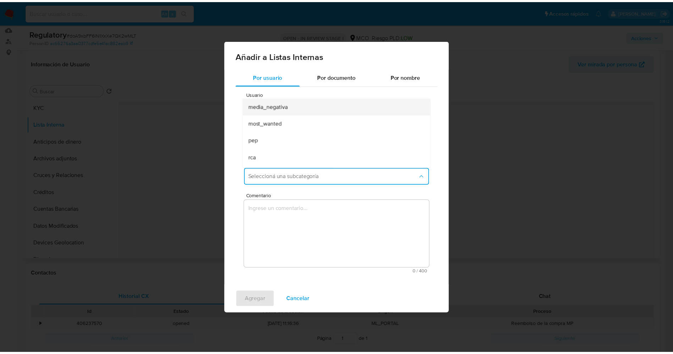
scroll to position [48, 0]
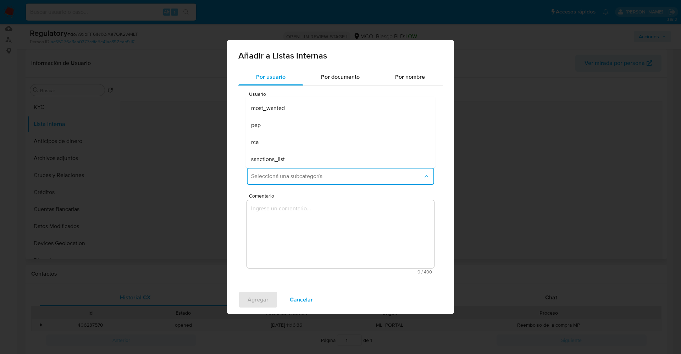
drag, startPoint x: 282, startPoint y: 121, endPoint x: 303, endPoint y: 250, distance: 131.1
click at [283, 121] on div "pep" at bounding box center [338, 125] width 174 height 17
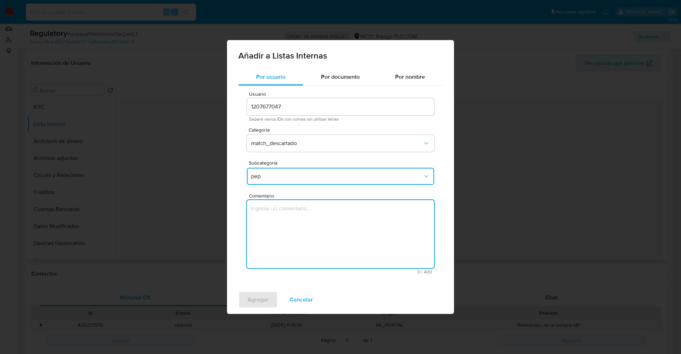
click at [303, 250] on textarea "Comentario" at bounding box center [340, 234] width 187 height 68
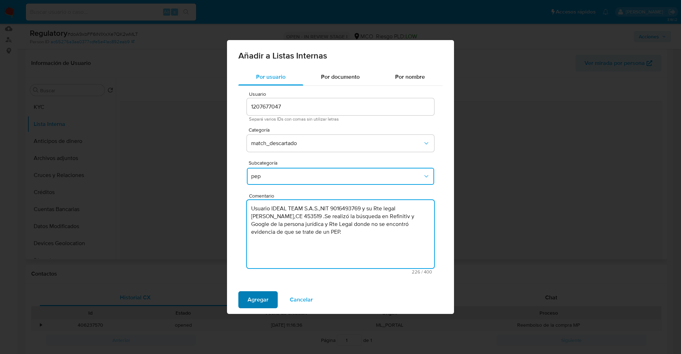
type textarea "Usuario IDEAL TEAM S.A.S.,NIT 9016493769 y su Rte legal Luke Benjamin Pollard,C…"
click at [253, 296] on span "Agregar" at bounding box center [257, 300] width 21 height 16
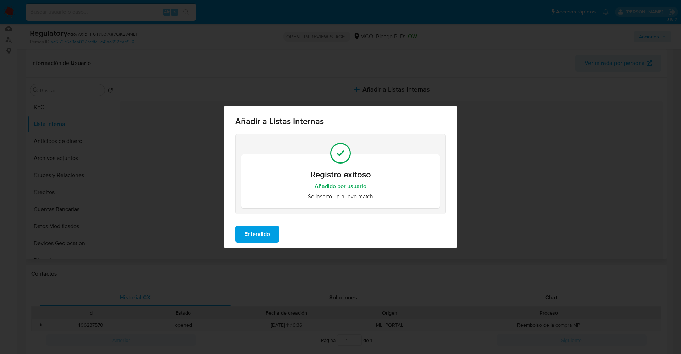
click at [255, 234] on span "Entendido" at bounding box center [257, 234] width 26 height 16
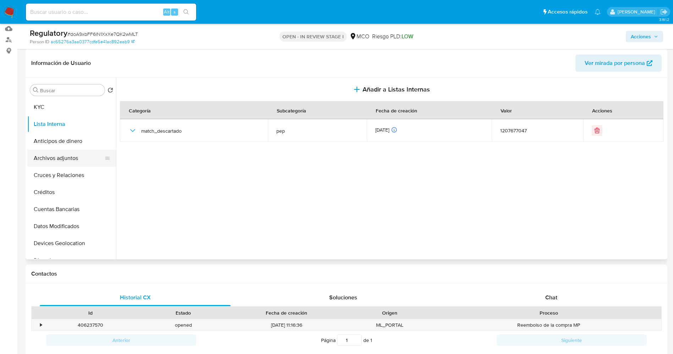
click at [59, 157] on button "Archivos adjuntos" at bounding box center [68, 158] width 83 height 17
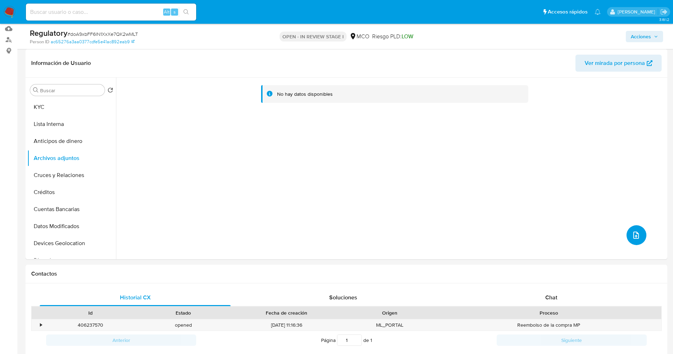
click at [626, 230] on button "upload-file" at bounding box center [636, 235] width 20 height 20
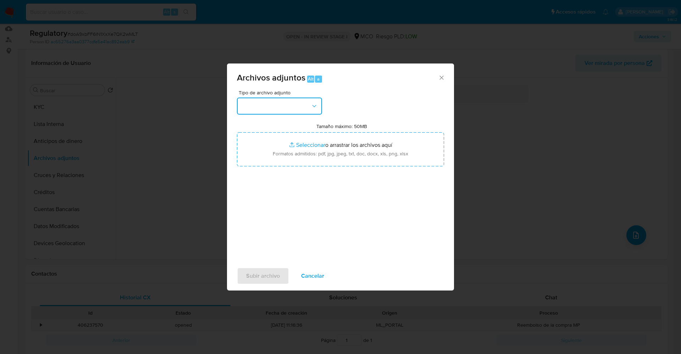
click at [264, 105] on button "button" at bounding box center [279, 105] width 85 height 17
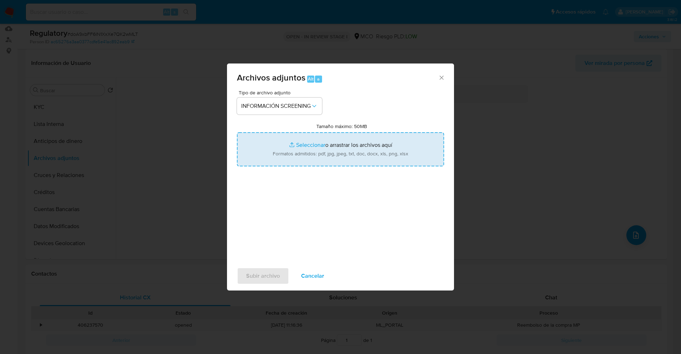
type input "C:\fakepath\CaseDossierReport_5jb6cn8oog8a1k23s7zqqgkc6.pdf"
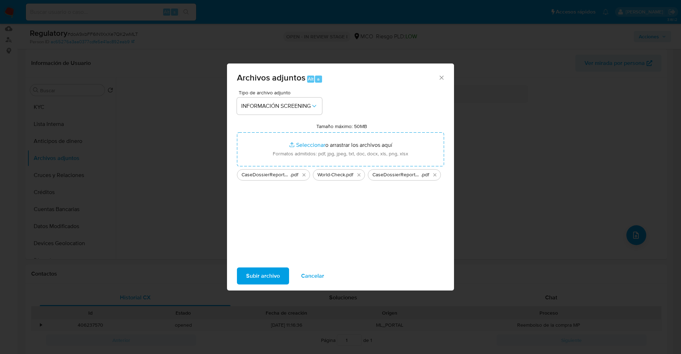
click at [249, 273] on span "Subir archivo" at bounding box center [263, 276] width 34 height 16
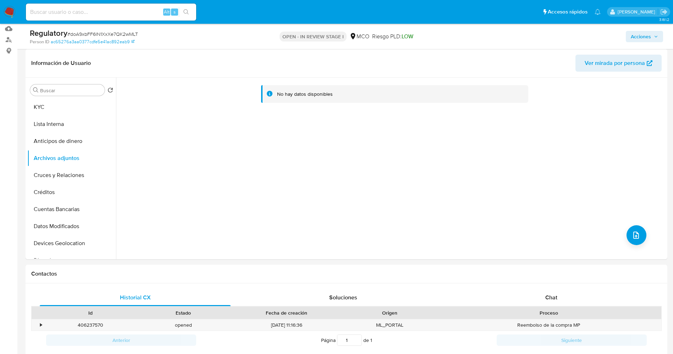
click at [55, 124] on button "Lista Interna" at bounding box center [71, 124] width 89 height 17
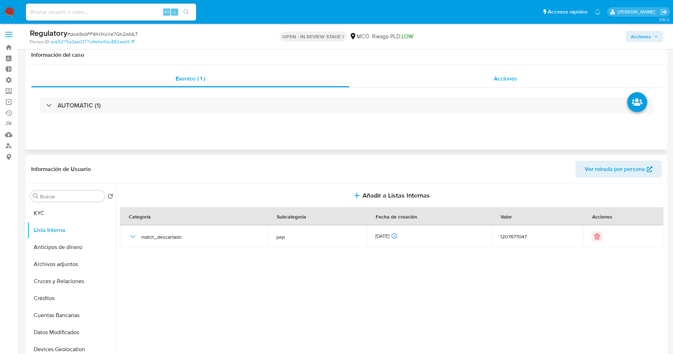
scroll to position [0, 0]
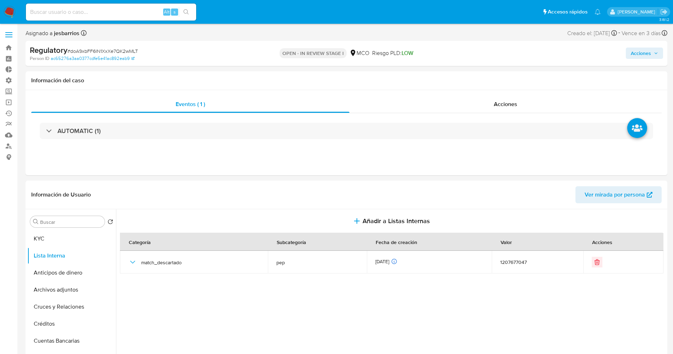
click at [633, 51] on span "Acciones" at bounding box center [640, 53] width 20 height 11
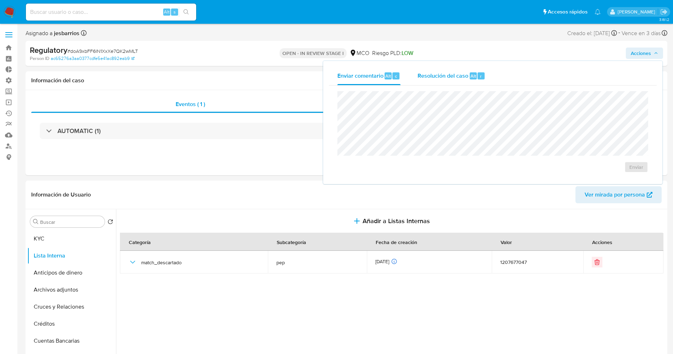
click at [440, 77] on span "Resolución del caso" at bounding box center [442, 76] width 51 height 8
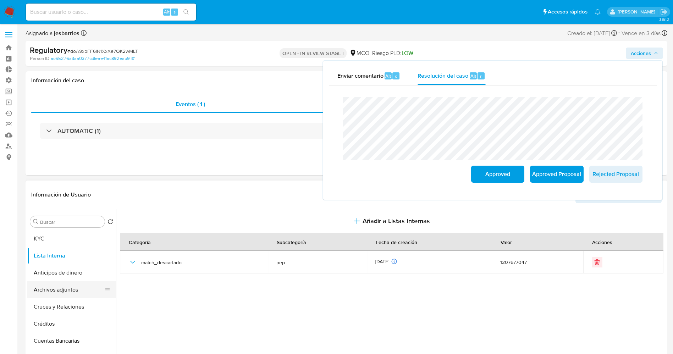
click at [53, 292] on button "Archivos adjuntos" at bounding box center [68, 289] width 83 height 17
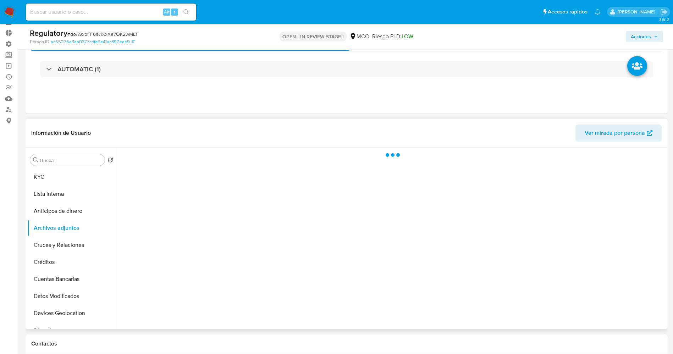
scroll to position [53, 0]
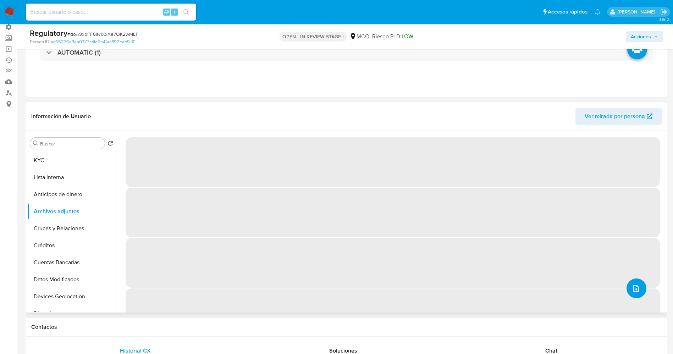
drag, startPoint x: 634, startPoint y: 285, endPoint x: 627, endPoint y: 285, distance: 6.4
click at [627, 285] on button "upload-file" at bounding box center [636, 288] width 20 height 20
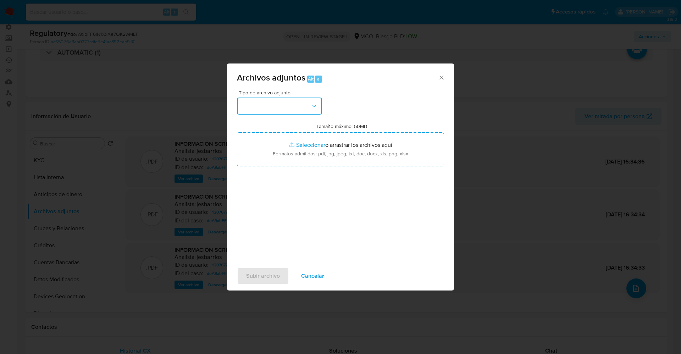
click at [260, 97] on button "button" at bounding box center [279, 105] width 85 height 17
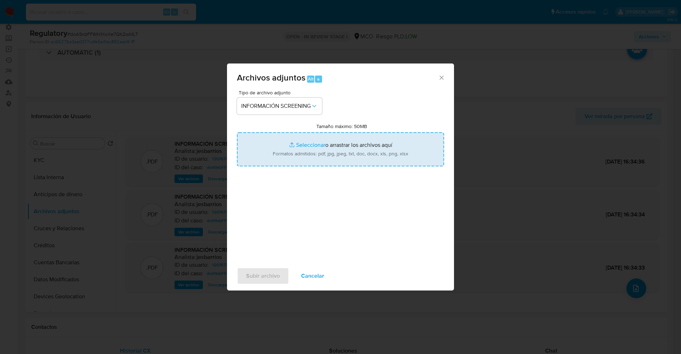
type input "C:\fakepath\_IDEAL TEAM S.A.S._ lavado de dinero - Buscar con Google.pdf"
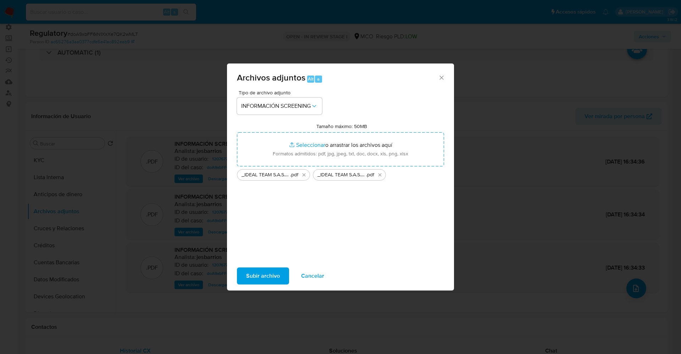
click at [277, 272] on span "Subir archivo" at bounding box center [263, 276] width 34 height 16
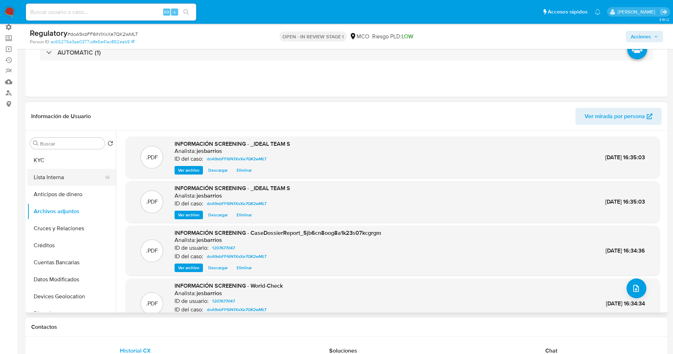
click at [51, 174] on button "Lista Interna" at bounding box center [68, 177] width 83 height 17
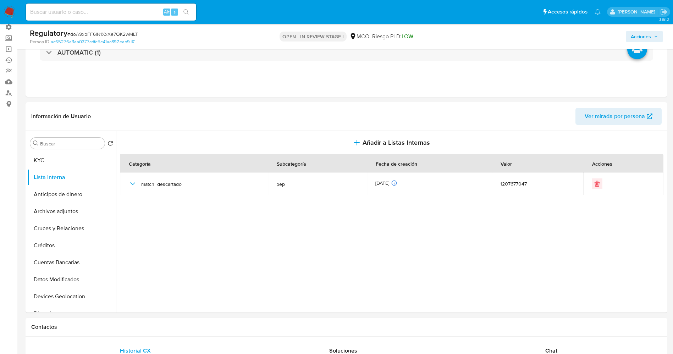
drag, startPoint x: 640, startPoint y: 40, endPoint x: 587, endPoint y: 41, distance: 52.8
click at [640, 39] on span "Acciones" at bounding box center [640, 36] width 20 height 11
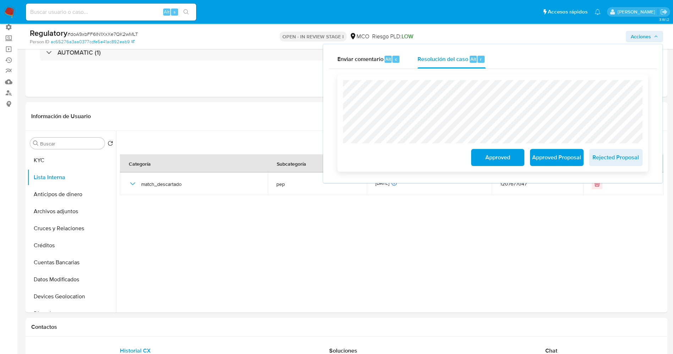
click at [490, 156] on span "Approved" at bounding box center [497, 158] width 35 height 16
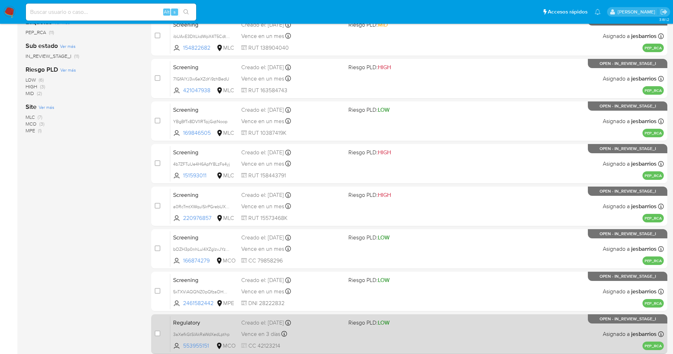
scroll to position [232, 0]
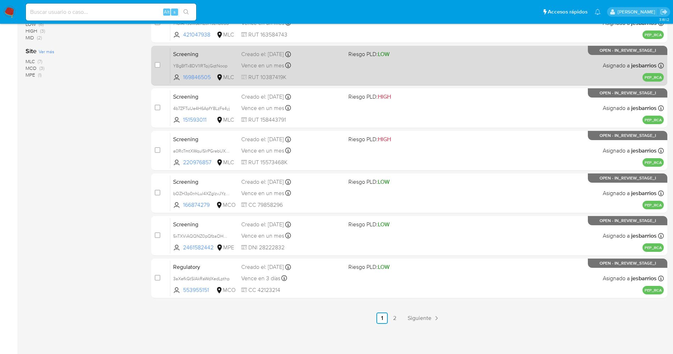
click at [396, 315] on link "2" at bounding box center [394, 317] width 11 height 11
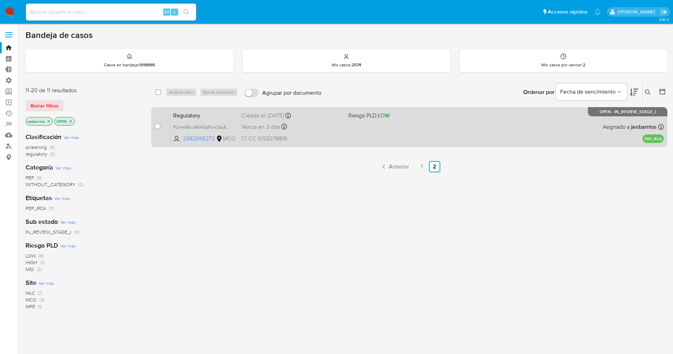
click at [373, 131] on div "Regulatory PUmm8kiyMNK5dPwVJ6u8uSHY 2682698273 MCO Riesgo PLD: LOW Creado el: 2…" at bounding box center [416, 127] width 493 height 36
click at [423, 144] on div "Regulatory PUmm8kiyMNK5dPwVJ6u8uSHY 2682698273 MCO Riesgo PLD: LOW Creado el: 2…" at bounding box center [416, 127] width 493 height 36
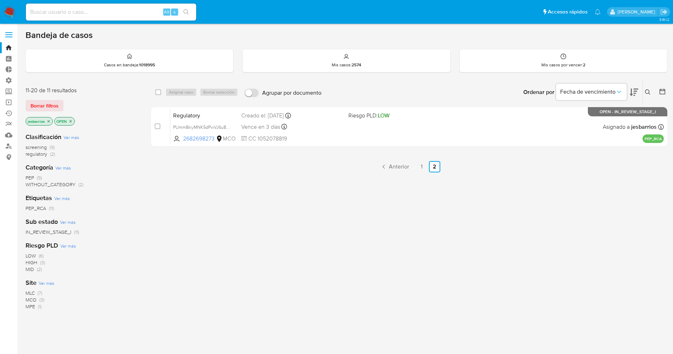
click at [6, 12] on img at bounding box center [10, 12] width 12 height 12
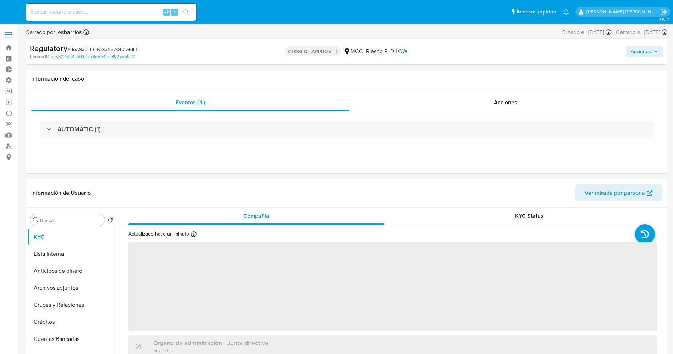
select select "10"
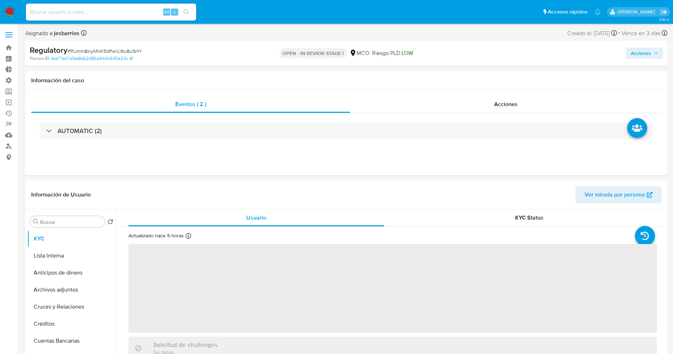
select select "10"
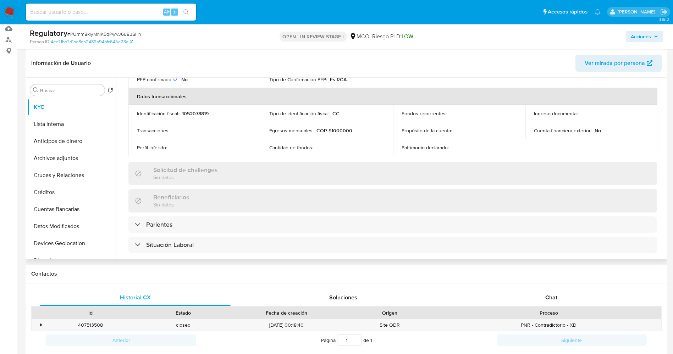
scroll to position [266, 0]
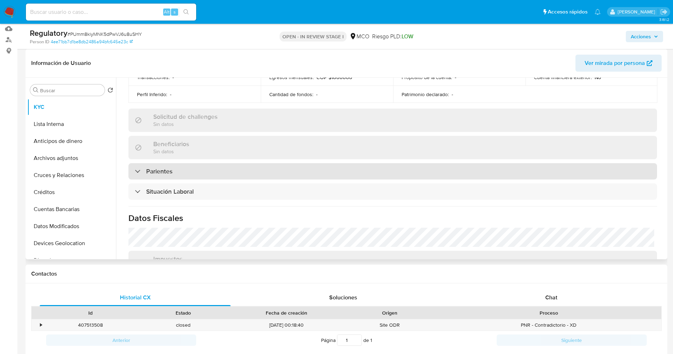
click at [221, 166] on div "Parientes" at bounding box center [392, 171] width 528 height 16
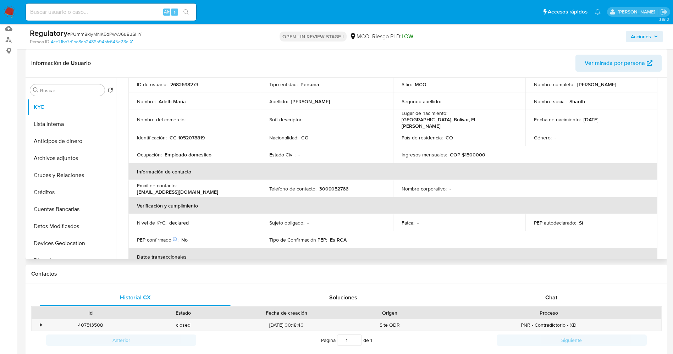
scroll to position [0, 0]
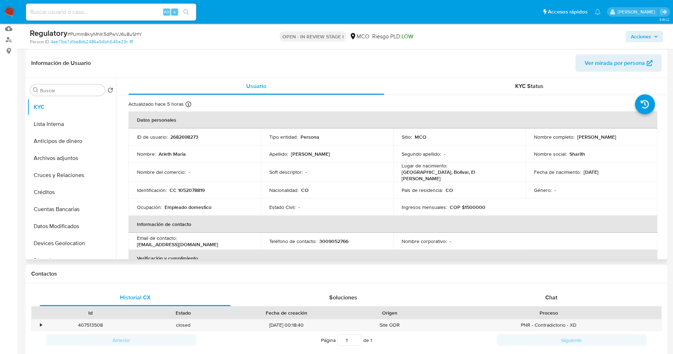
drag, startPoint x: 573, startPoint y: 136, endPoint x: 629, endPoint y: 136, distance: 56.7
click at [646, 137] on td "Nombre completo : Arleth Maria Fernandez Pulgar" at bounding box center [591, 136] width 132 height 17
copy div "[PERSON_NAME]"
copy div "Arleth Maria Fernandez Pulgar"
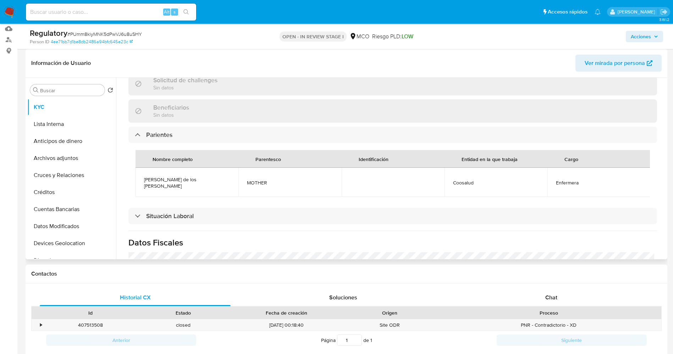
scroll to position [319, 0]
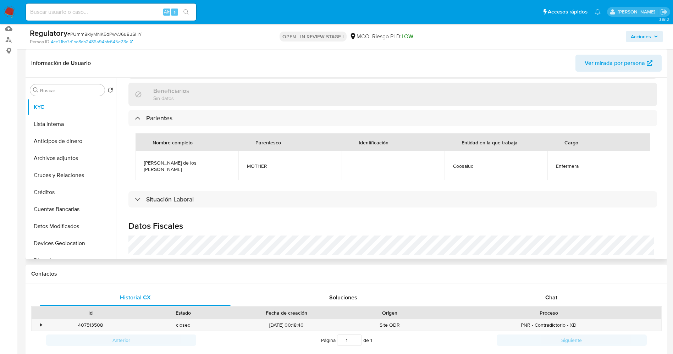
drag, startPoint x: 139, startPoint y: 157, endPoint x: 226, endPoint y: 162, distance: 86.6
click at [226, 162] on td "Maria de los Angeles Pulgar Mercado" at bounding box center [186, 165] width 103 height 29
copy span "Maria de los Angeles Pulgar Mercado"
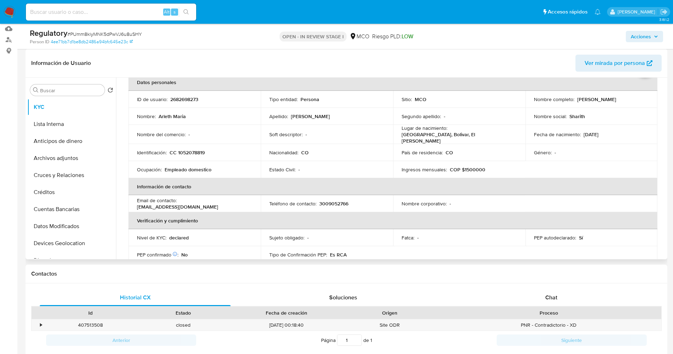
scroll to position [0, 0]
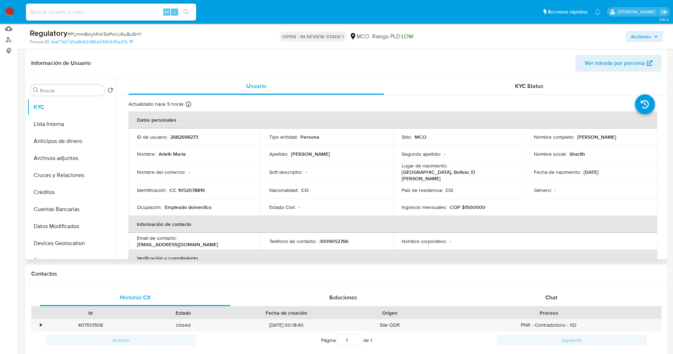
drag, startPoint x: 572, startPoint y: 137, endPoint x: 648, endPoint y: 139, distance: 77.0
click at [648, 139] on td "Nombre completo : Arleth Maria Fernandez Pulgar" at bounding box center [591, 136] width 132 height 17
copy div "Arleth Maria Fernandez Pulgar"
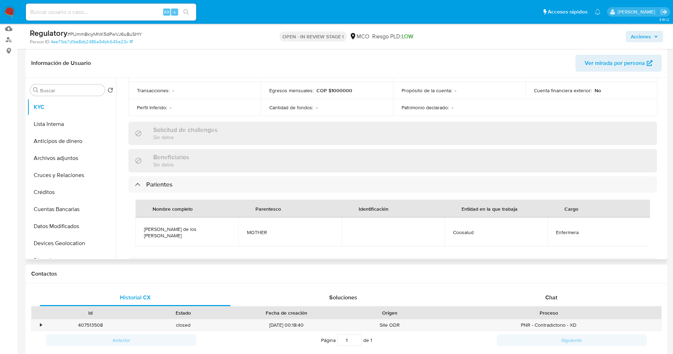
scroll to position [266, 0]
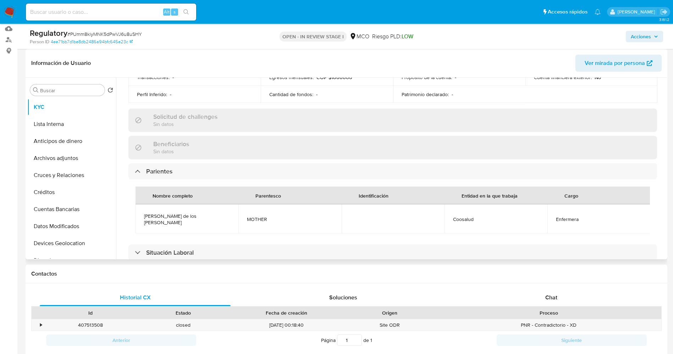
drag, startPoint x: 140, startPoint y: 214, endPoint x: 230, endPoint y: 212, distance: 89.7
click at [230, 212] on td "Maria de los Angeles Pulgar Mercado" at bounding box center [186, 218] width 103 height 29
copy span "Maria de los Angeles Pulgar Mercado"
click at [55, 120] on button "Lista Interna" at bounding box center [68, 124] width 83 height 17
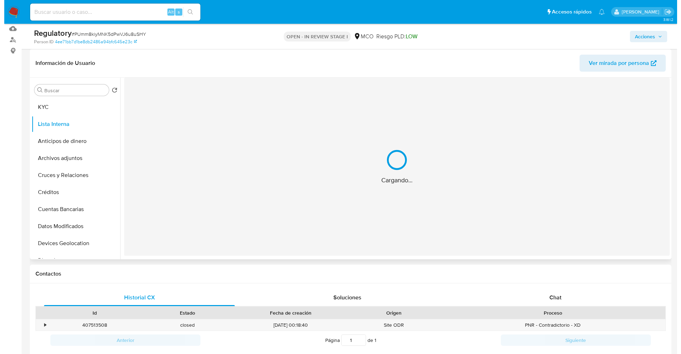
scroll to position [0, 0]
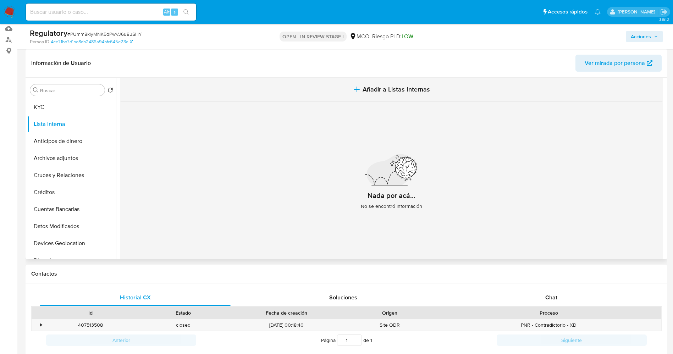
click at [359, 89] on icon "button" at bounding box center [356, 89] width 9 height 9
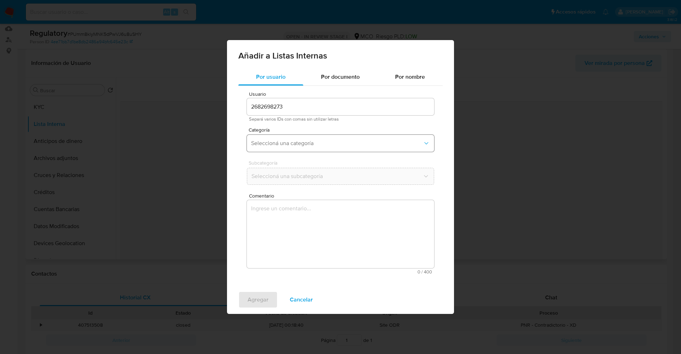
click at [310, 143] on span "Seleccioná una categoría" at bounding box center [337, 143] width 172 height 7
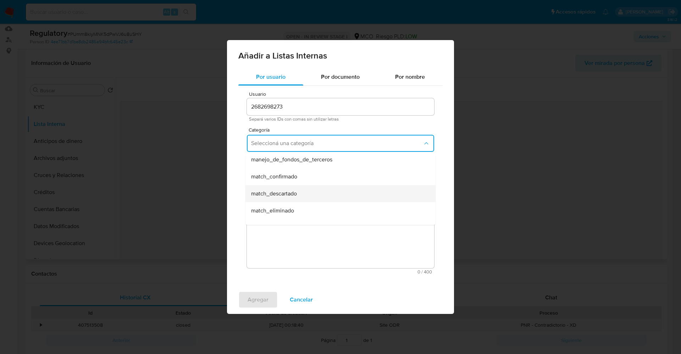
scroll to position [53, 0]
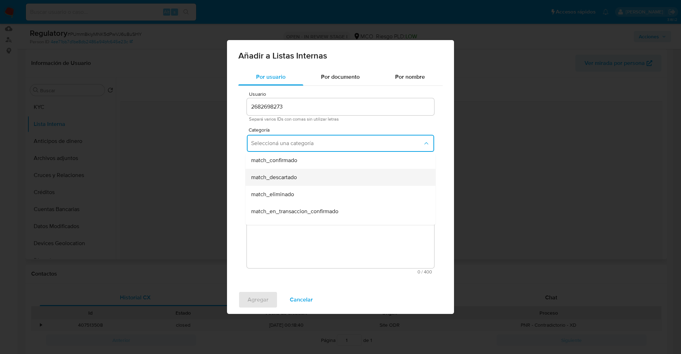
click at [298, 179] on div "match_descartado" at bounding box center [338, 177] width 174 height 17
click at [293, 171] on button "Seleccioná una subcategoría" at bounding box center [340, 176] width 187 height 17
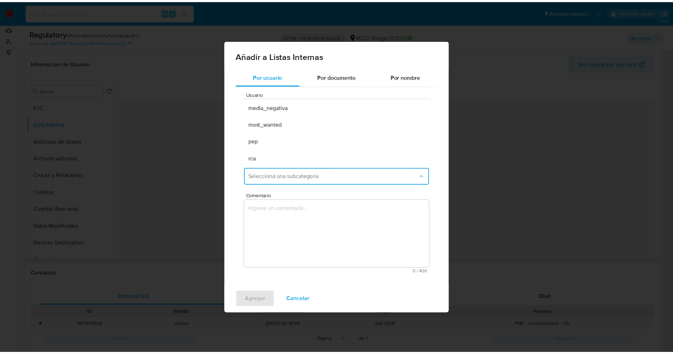
scroll to position [48, 0]
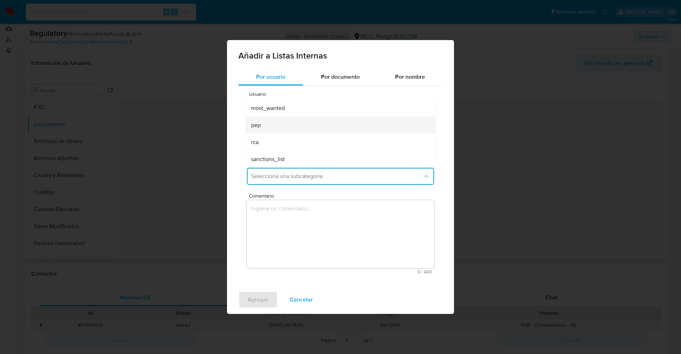
click at [278, 127] on div "pep" at bounding box center [338, 125] width 174 height 17
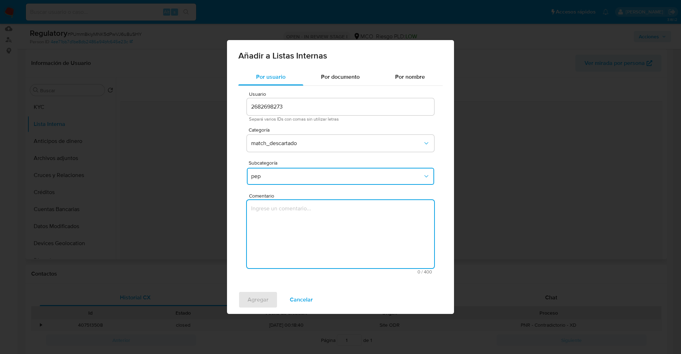
click at [285, 211] on textarea "Comentario" at bounding box center [340, 234] width 187 height 68
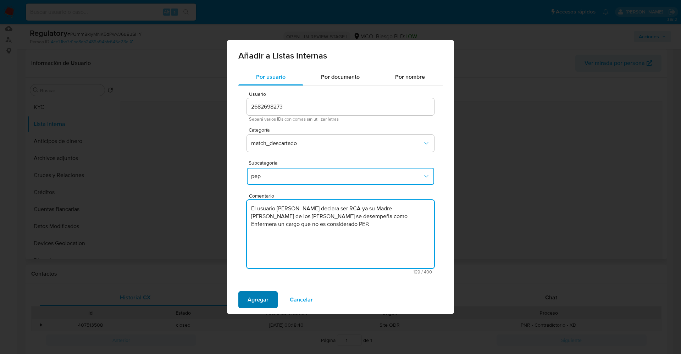
type textarea "El usuario Arleth Maria Fernandez Pulgar declara ser RCA ya su Madre Maria de l…"
click at [259, 306] on span "Agregar" at bounding box center [257, 300] width 21 height 16
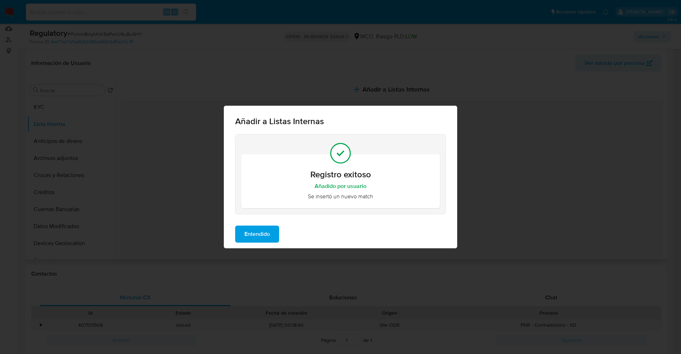
click at [265, 239] on span "Entendido" at bounding box center [257, 234] width 26 height 16
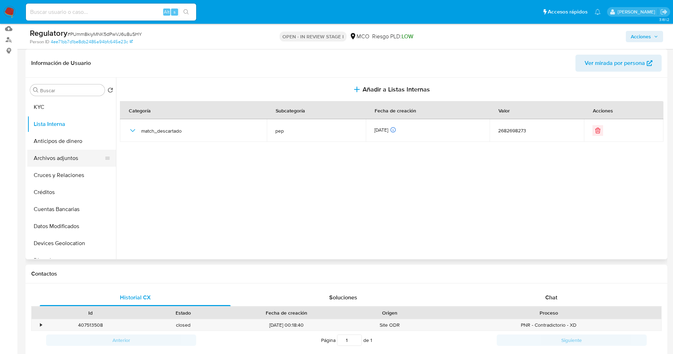
click at [50, 159] on button "Archivos adjuntos" at bounding box center [68, 158] width 83 height 17
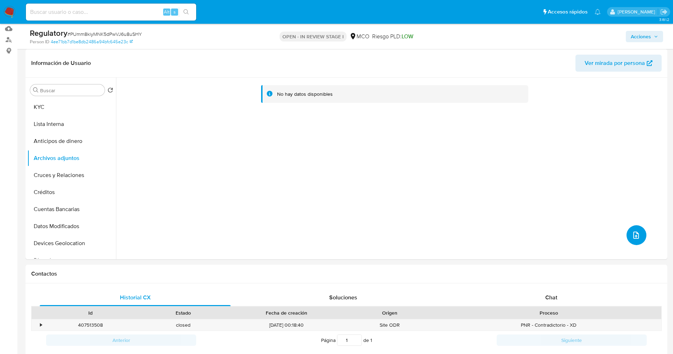
click at [631, 238] on span "upload-file" at bounding box center [635, 235] width 9 height 9
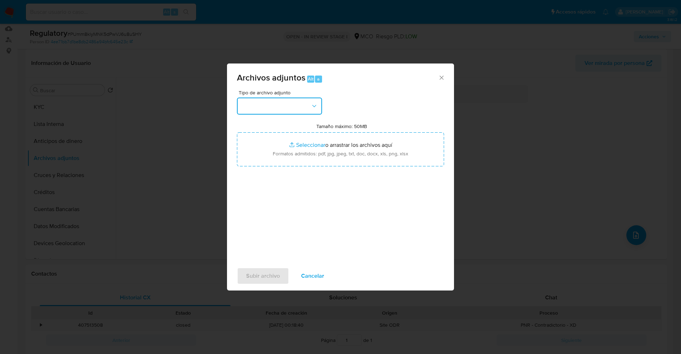
click at [274, 104] on button "button" at bounding box center [279, 105] width 85 height 17
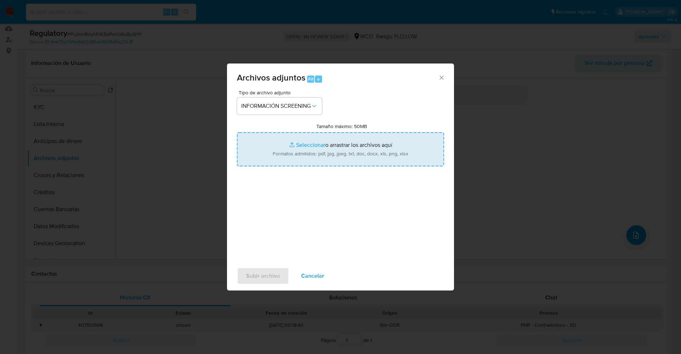
type input "C:\fakepath\CaseDossierReport_5jb75j1z1d911k23ty57s52f8.pdf"
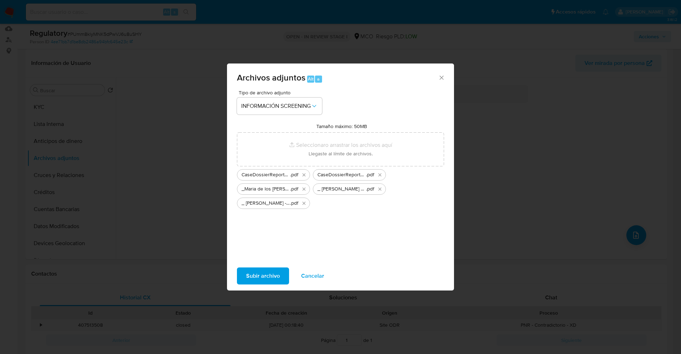
click at [252, 266] on div "Subir archivo Cancelar" at bounding box center [340, 275] width 227 height 27
click at [253, 271] on span "Subir archivo" at bounding box center [263, 276] width 34 height 16
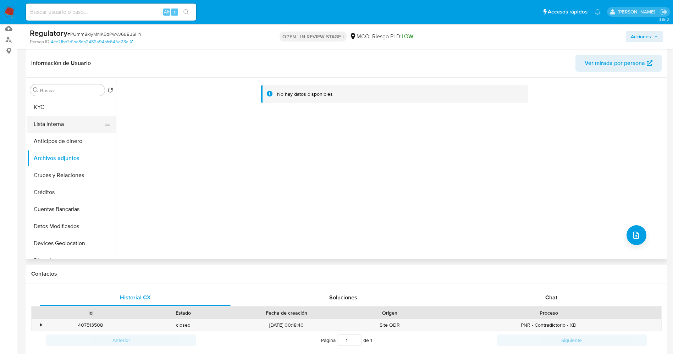
click at [62, 130] on button "Lista Interna" at bounding box center [68, 124] width 83 height 17
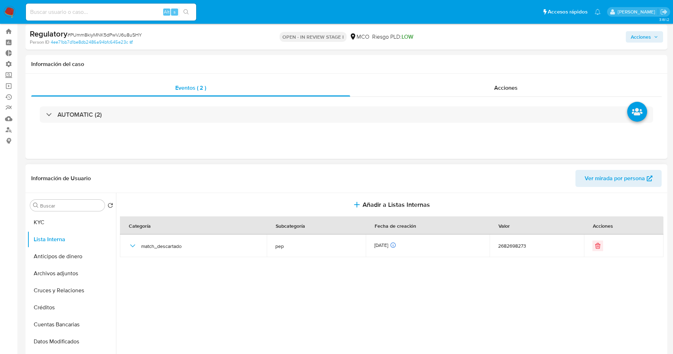
scroll to position [0, 0]
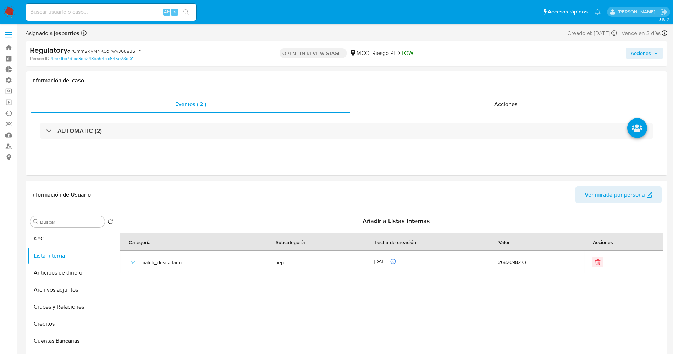
click at [644, 48] on span "Acciones" at bounding box center [640, 53] width 20 height 11
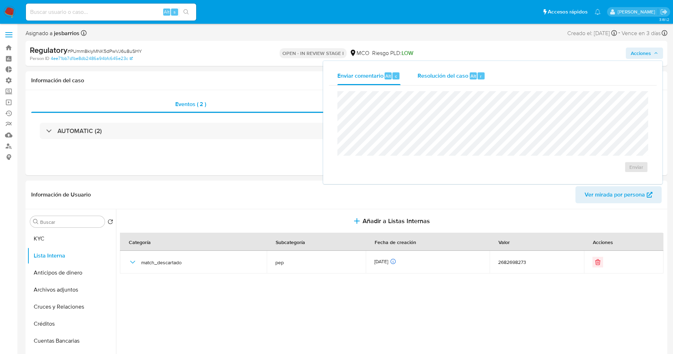
click at [434, 75] on span "Resolución del caso" at bounding box center [442, 76] width 51 height 8
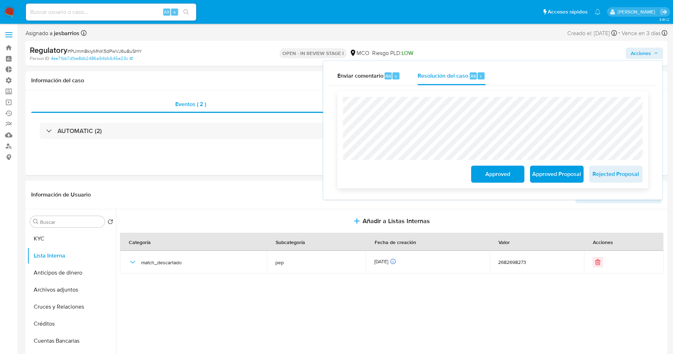
click at [513, 176] on span "Approved" at bounding box center [497, 174] width 35 height 16
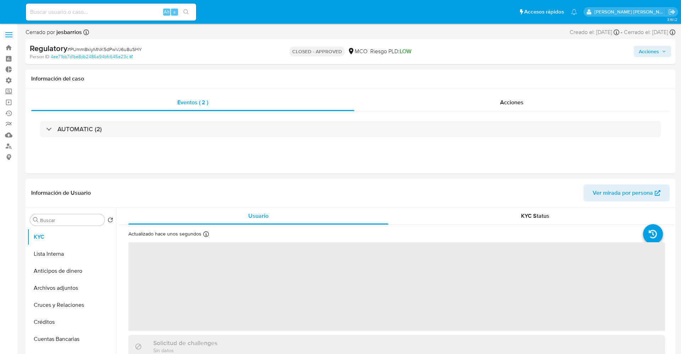
select select "10"
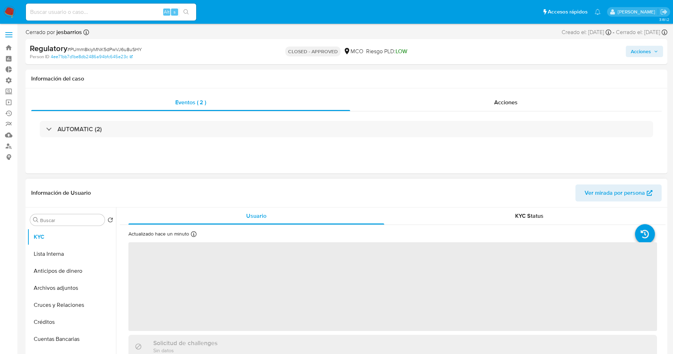
select select "10"
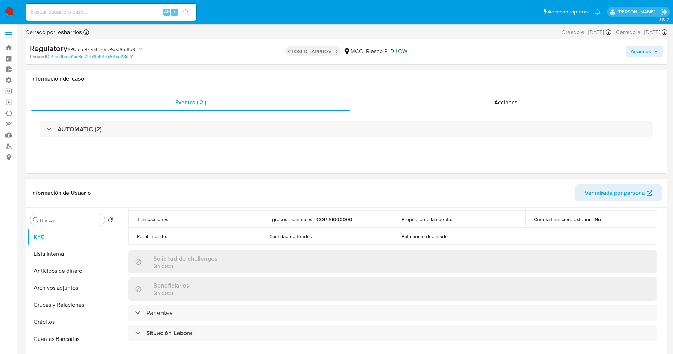
scroll to position [266, 0]
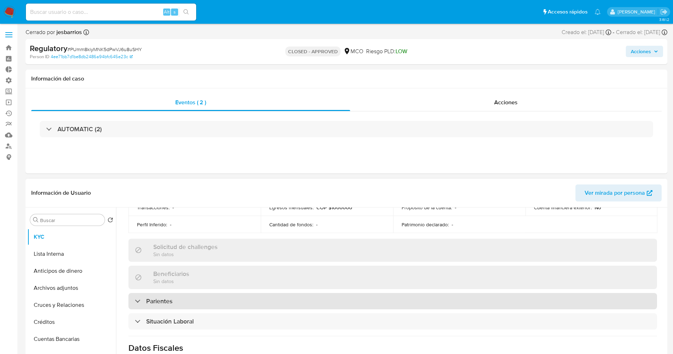
click at [195, 301] on div "Parientes" at bounding box center [392, 301] width 528 height 16
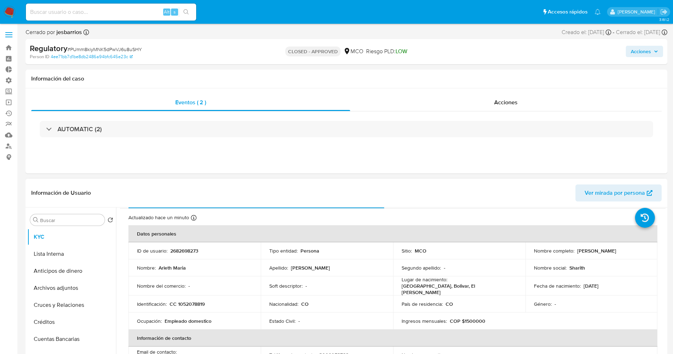
scroll to position [0, 0]
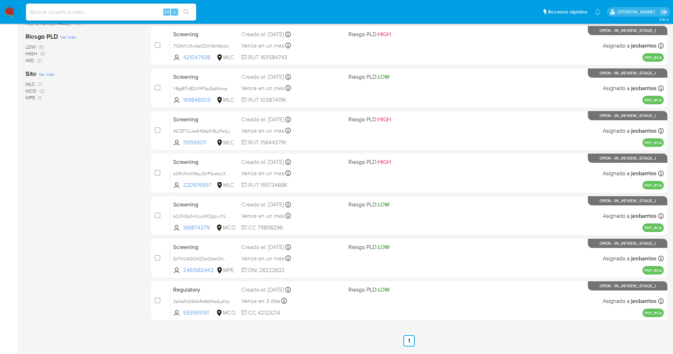
scroll to position [232, 0]
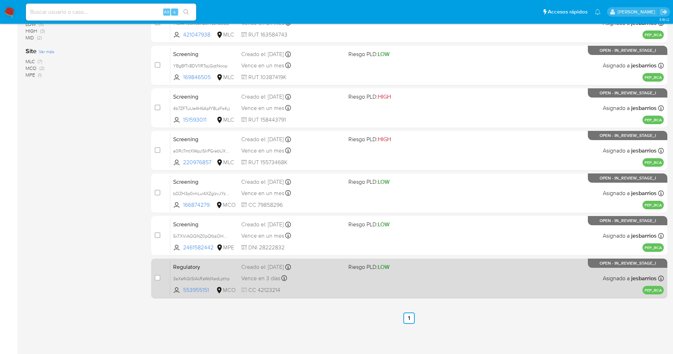
click at [374, 293] on div "Regulatory 3aXefkGtSIAkRaWdXedLpthp 553955151 MCO Riesgo PLD: LOW Creado el: [D…" at bounding box center [416, 278] width 493 height 36
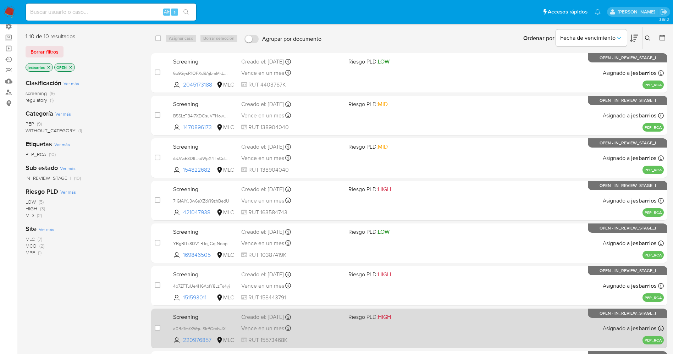
scroll to position [0, 0]
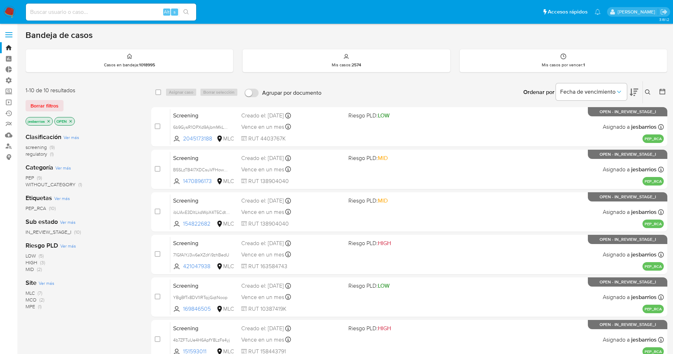
click at [6, 9] on img at bounding box center [10, 12] width 12 height 12
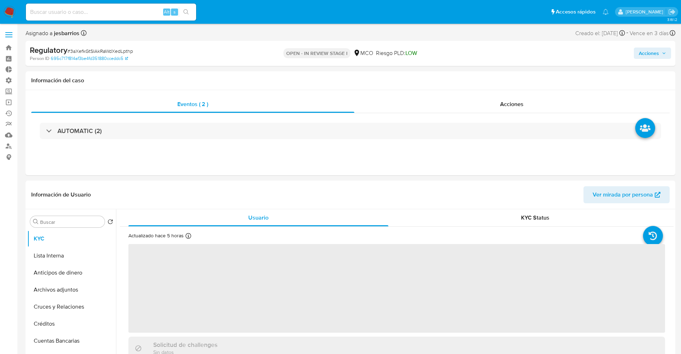
select select "10"
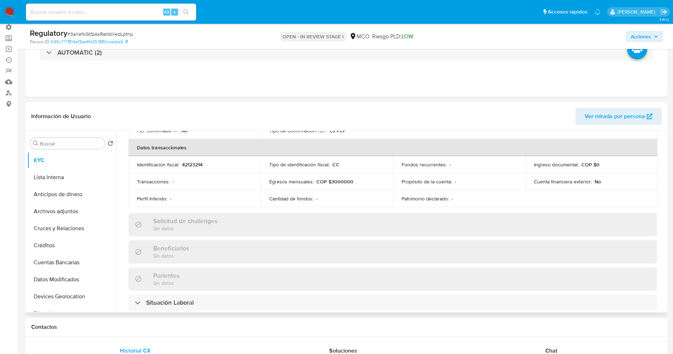
scroll to position [319, 0]
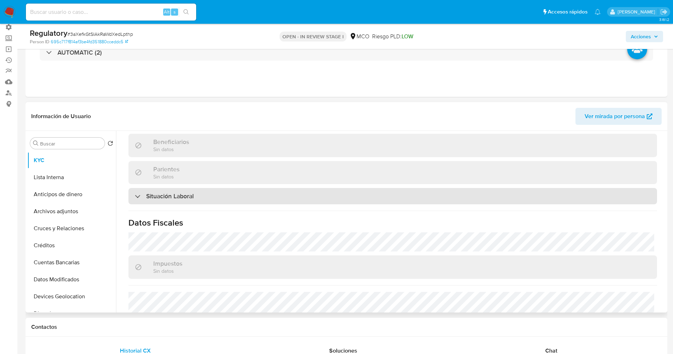
click at [236, 196] on div "Situación Laboral" at bounding box center [392, 196] width 528 height 16
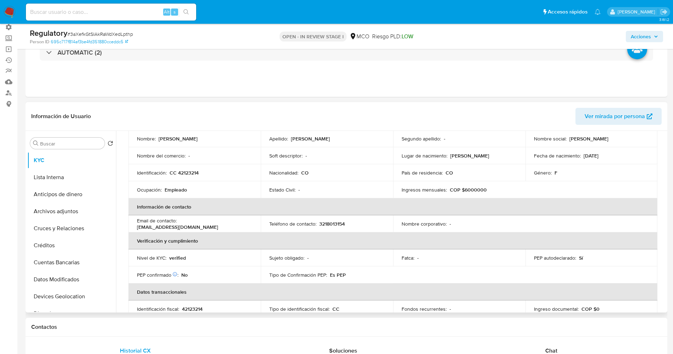
scroll to position [0, 0]
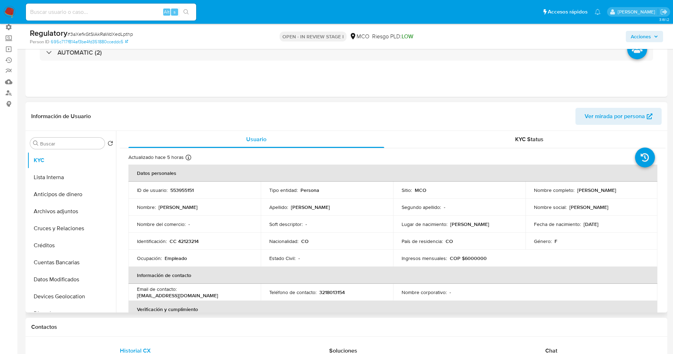
drag, startPoint x: 578, startPoint y: 190, endPoint x: 621, endPoint y: 191, distance: 42.9
click at [647, 191] on td "Nombre completo : Diana Milena Ocampo Botero" at bounding box center [591, 190] width 132 height 17
copy p "[PERSON_NAME] [PERSON_NAME] [PERSON_NAME]"
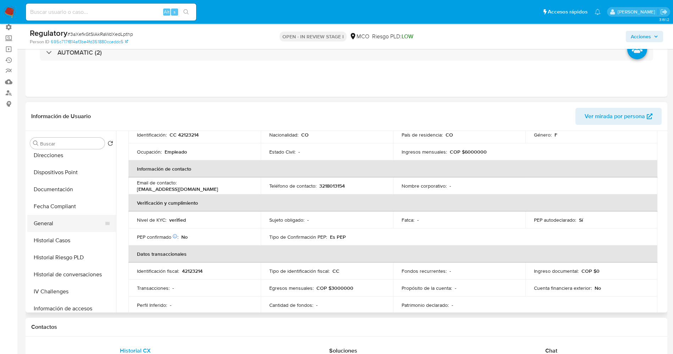
scroll to position [160, 0]
click at [61, 241] on button "Historial Casos" at bounding box center [68, 238] width 83 height 17
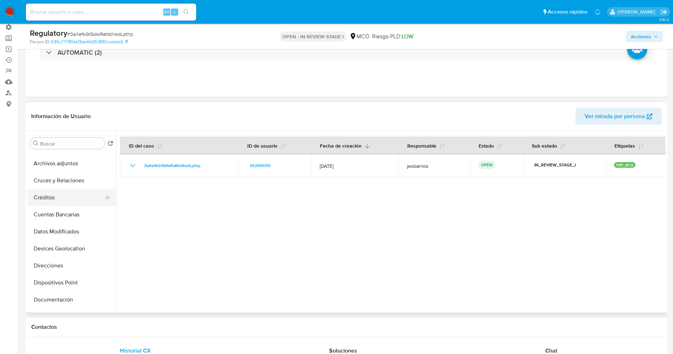
scroll to position [0, 0]
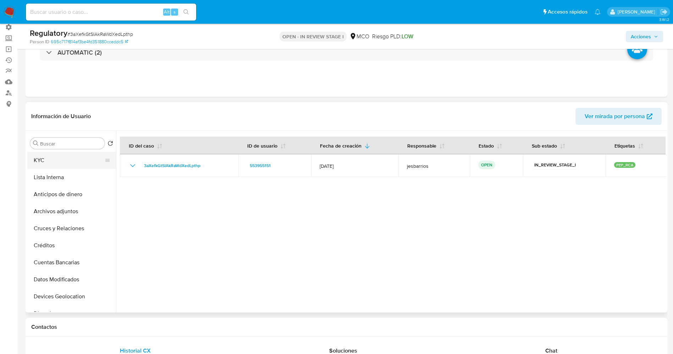
click at [49, 154] on button "KYC" at bounding box center [68, 160] width 83 height 17
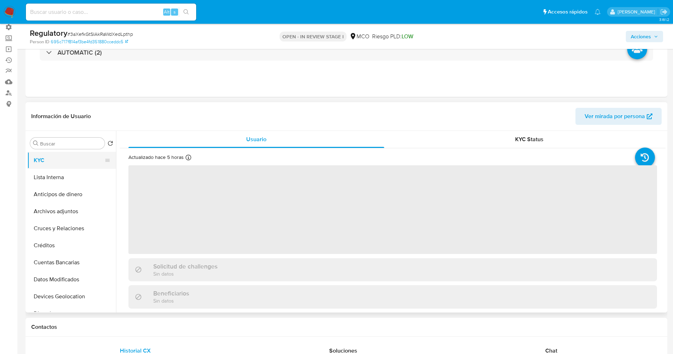
click at [46, 165] on button "KYC" at bounding box center [68, 160] width 83 height 17
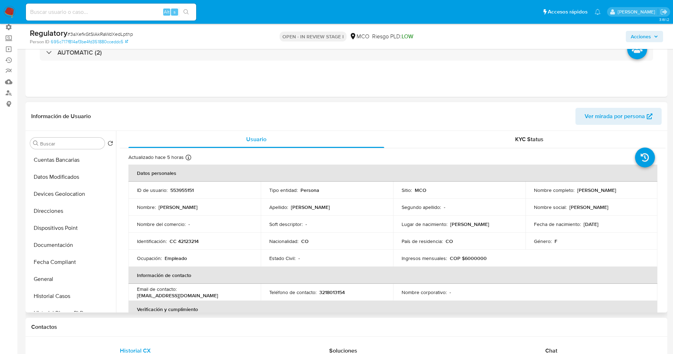
scroll to position [106, 0]
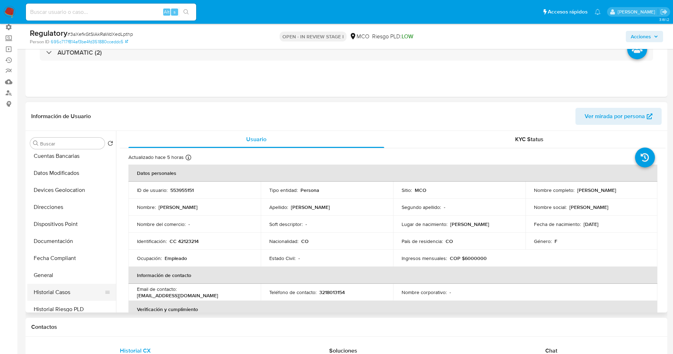
click at [69, 290] on button "Historial Casos" at bounding box center [68, 292] width 83 height 17
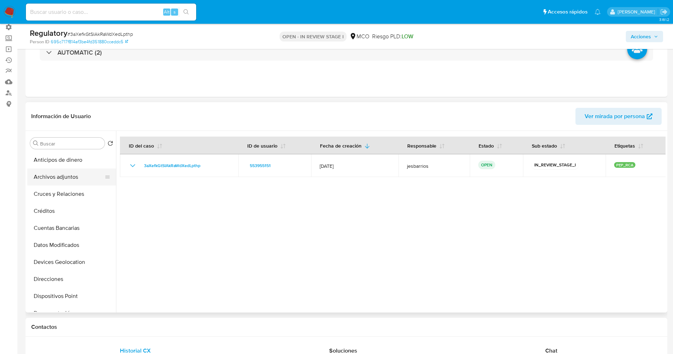
scroll to position [0, 0]
click at [57, 160] on button "KYC" at bounding box center [68, 160] width 83 height 17
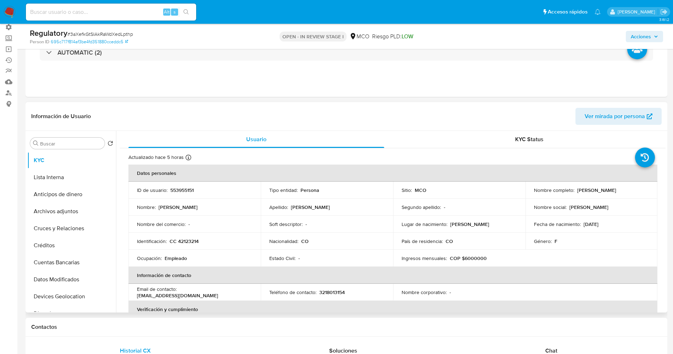
drag, startPoint x: 574, startPoint y: 190, endPoint x: 643, endPoint y: 185, distance: 68.9
click at [643, 185] on td "Nombre completo : Diana Milena Ocampo Botero" at bounding box center [591, 190] width 132 height 17
copy p "[PERSON_NAME] [PERSON_NAME] [PERSON_NAME]"
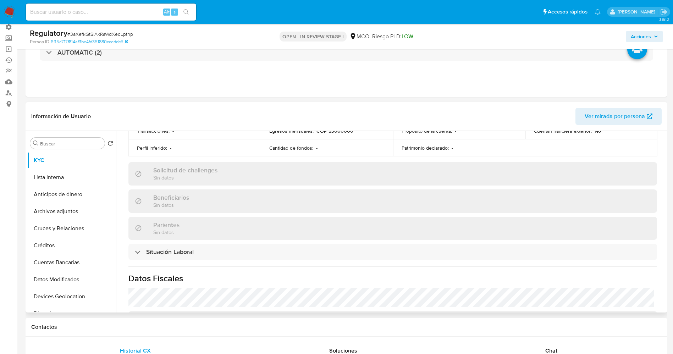
scroll to position [319, 0]
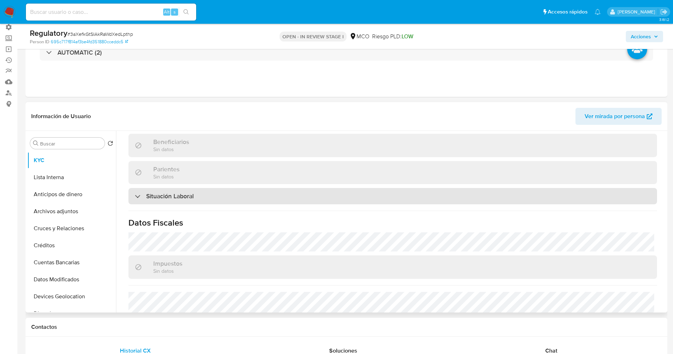
click at [231, 197] on div "Situación Laboral" at bounding box center [392, 196] width 528 height 16
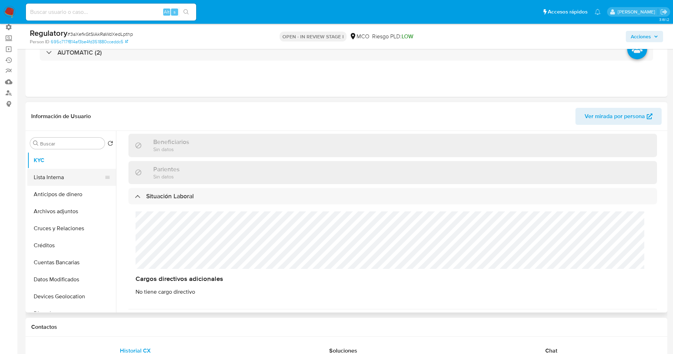
click at [55, 170] on button "Lista Interna" at bounding box center [68, 177] width 83 height 17
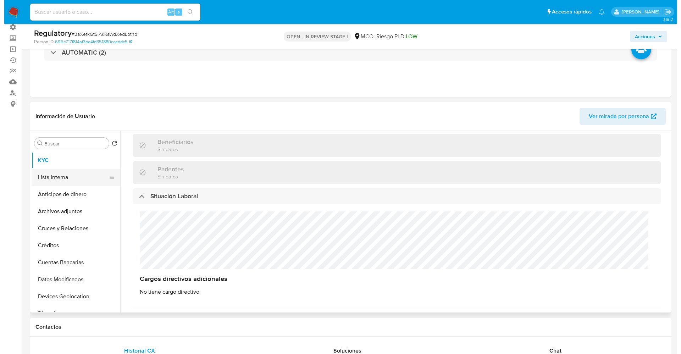
scroll to position [0, 0]
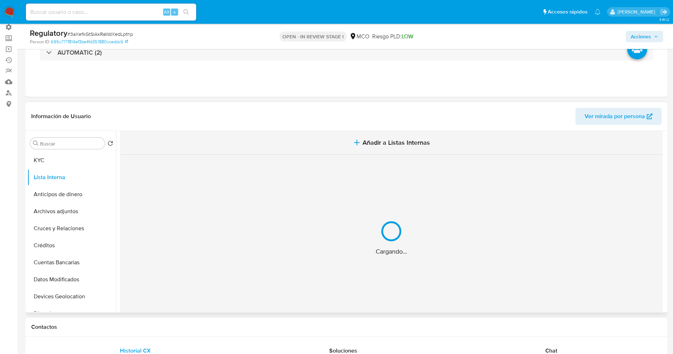
click at [381, 147] on button "Añadir a Listas Internas" at bounding box center [391, 143] width 542 height 24
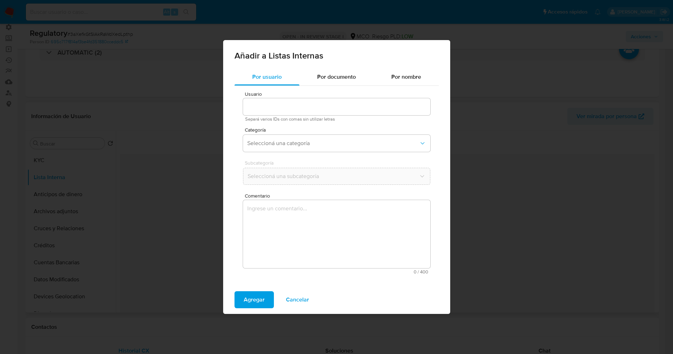
type input "553955151"
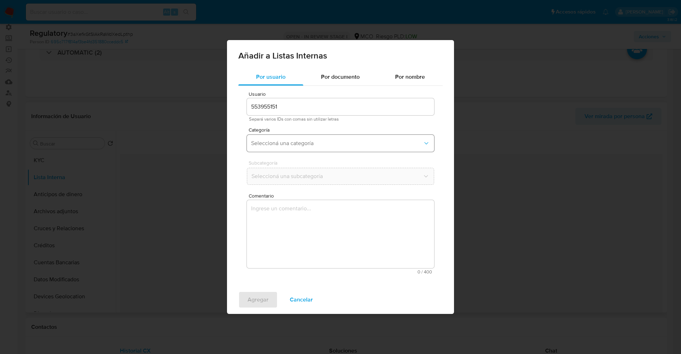
drag, startPoint x: 311, startPoint y: 139, endPoint x: 312, endPoint y: 146, distance: 7.1
click at [312, 139] on button "Seleccioná una categoría" at bounding box center [340, 143] width 187 height 17
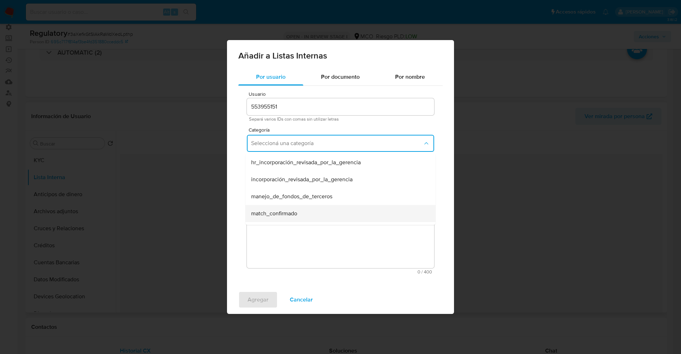
click at [314, 214] on div "match_confirmado" at bounding box center [338, 213] width 174 height 17
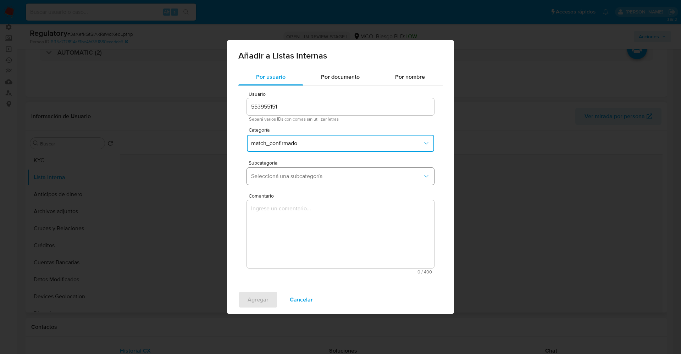
drag, startPoint x: 313, startPoint y: 171, endPoint x: 314, endPoint y: 180, distance: 9.6
click at [313, 170] on button "Seleccioná una subcategoría" at bounding box center [340, 176] width 187 height 17
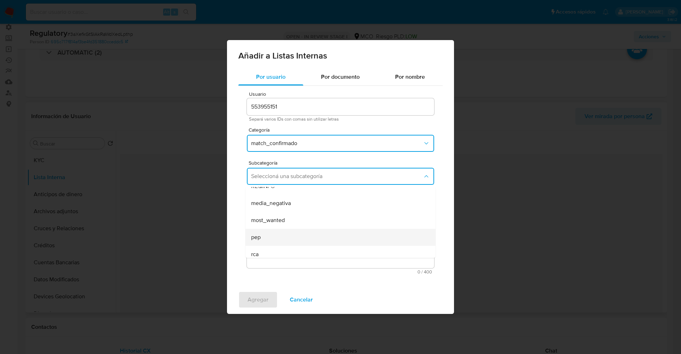
scroll to position [48, 0]
drag, startPoint x: 300, startPoint y: 208, endPoint x: 300, endPoint y: 225, distance: 16.3
click at [300, 209] on div "pep" at bounding box center [338, 215] width 174 height 17
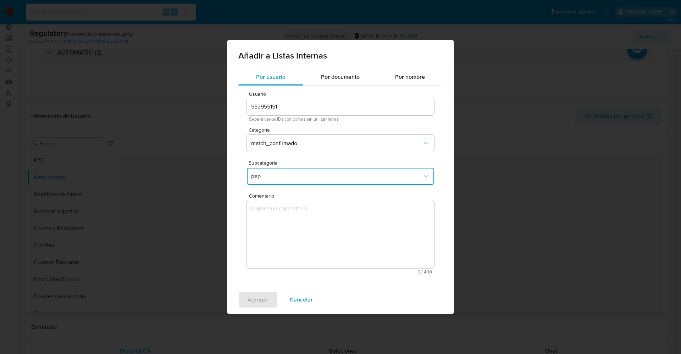
click at [302, 236] on textarea "Comentario" at bounding box center [340, 234] width 187 height 68
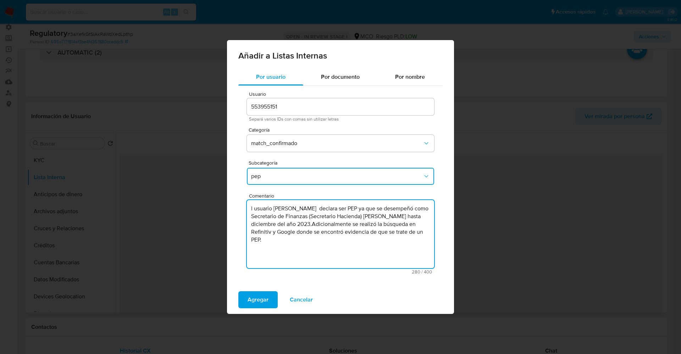
click at [258, 208] on textarea "l usuario Diana Milena Ocampo Botero declara ser PEP ya que se desempeñó como S…" at bounding box center [340, 234] width 187 height 68
type textarea "Usuario Diana Milena Ocampo Botero declara ser PEP ya que se desempeñó como Sec…"
click at [267, 300] on span "Agregar" at bounding box center [257, 300] width 21 height 16
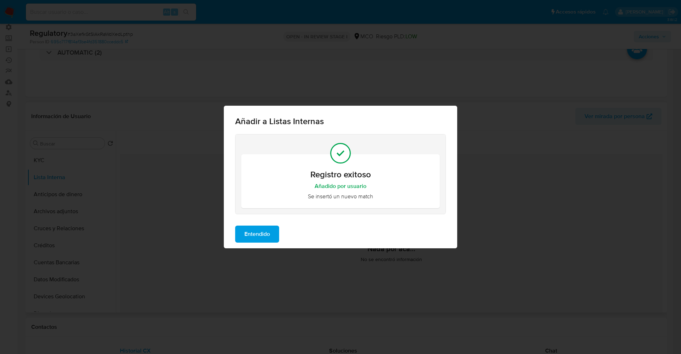
click at [256, 227] on span "Entendido" at bounding box center [257, 234] width 26 height 16
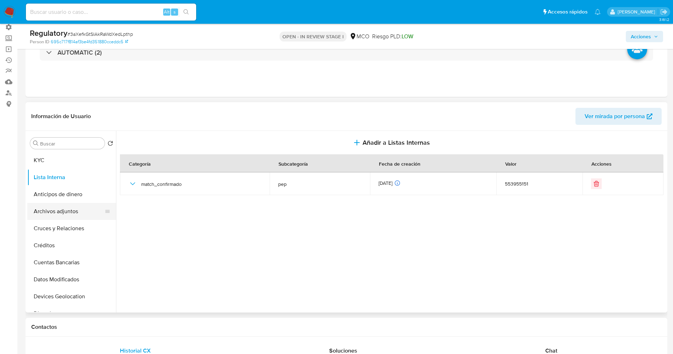
click at [62, 213] on button "Archivos adjuntos" at bounding box center [68, 211] width 83 height 17
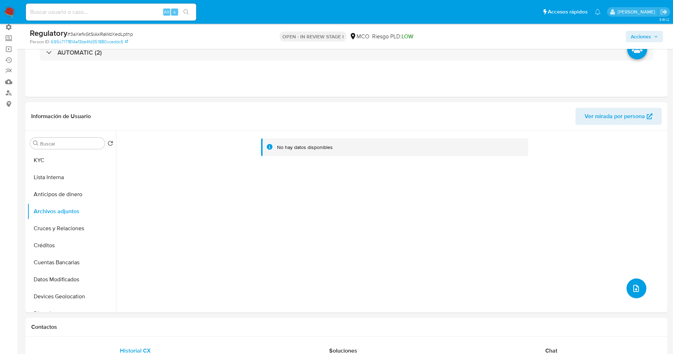
click at [636, 286] on icon "upload-file" at bounding box center [635, 288] width 9 height 9
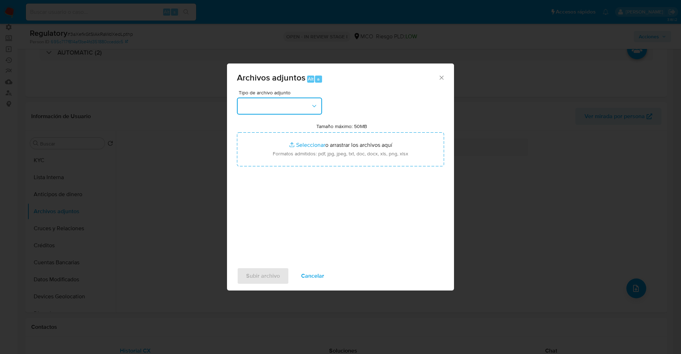
click at [276, 108] on button "button" at bounding box center [279, 105] width 85 height 17
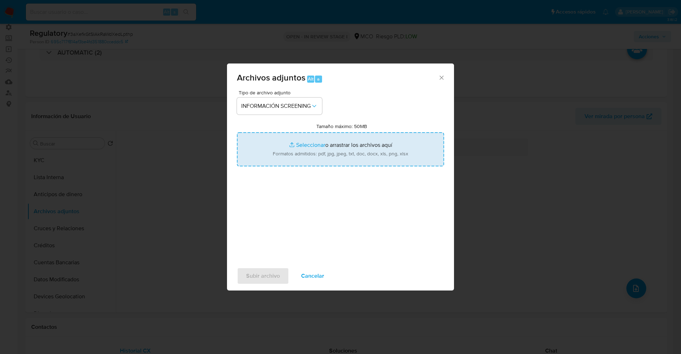
type input "C:\fakepath\CaseDossierReport_5jb6xb3c58141k23uayx0j5o6.pdf"
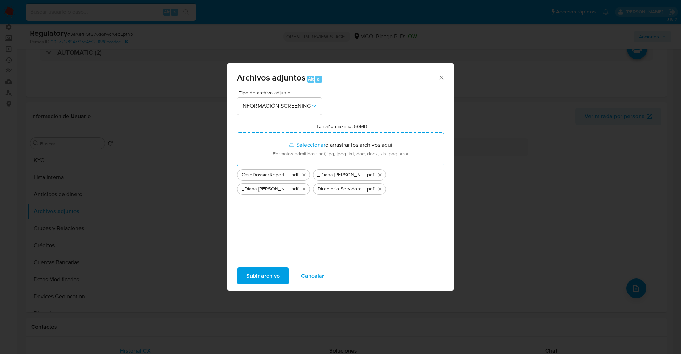
click at [268, 275] on span "Subir archivo" at bounding box center [263, 276] width 34 height 16
click at [375, 189] on button "Eliminar Directorio Servidores Públicos - Detalle HV.pdf" at bounding box center [379, 189] width 9 height 9
click at [268, 270] on span "Subir archivo" at bounding box center [263, 276] width 34 height 16
click at [304, 175] on icon "Eliminar CaseDossierReport_5jb6xb3c58141k23uayx0j5o6.pdf" at bounding box center [304, 175] width 6 height 6
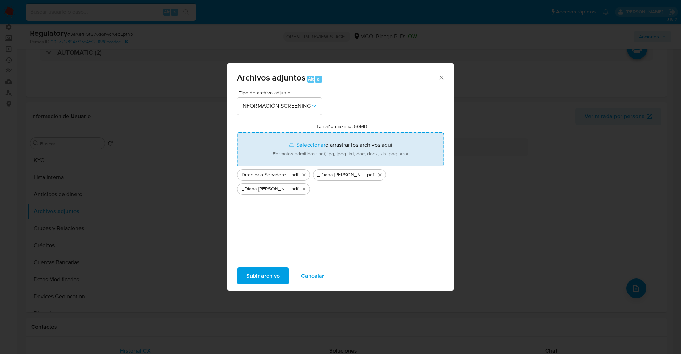
type input "C:\fakepath\CaseDossierReport.pdf"
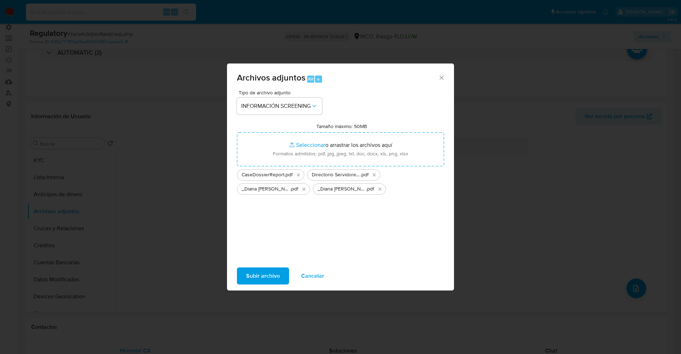
click at [271, 275] on span "Subir archivo" at bounding box center [263, 276] width 34 height 16
click at [297, 176] on icon "Eliminar CaseDossierReport.pdf" at bounding box center [298, 175] width 6 height 6
click at [268, 276] on span "Subir archivo" at bounding box center [263, 276] width 34 height 16
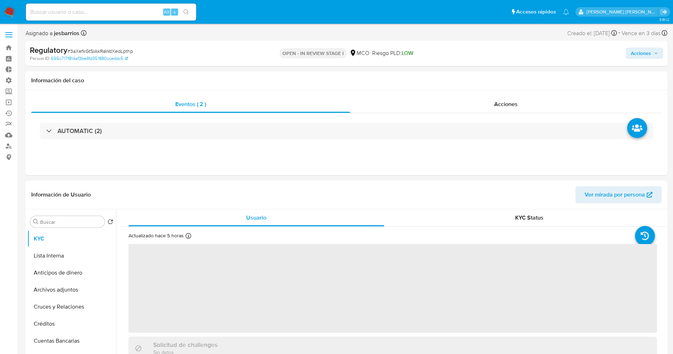
select select "10"
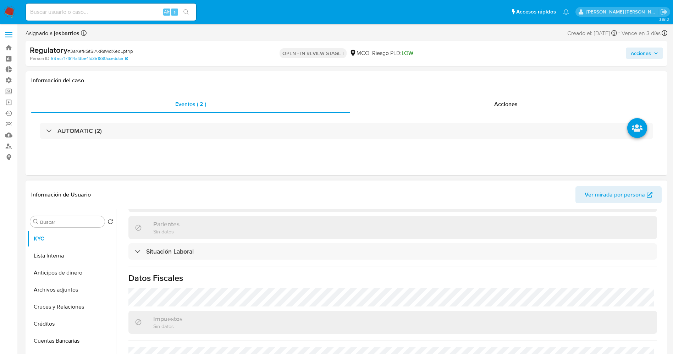
scroll to position [367, 0]
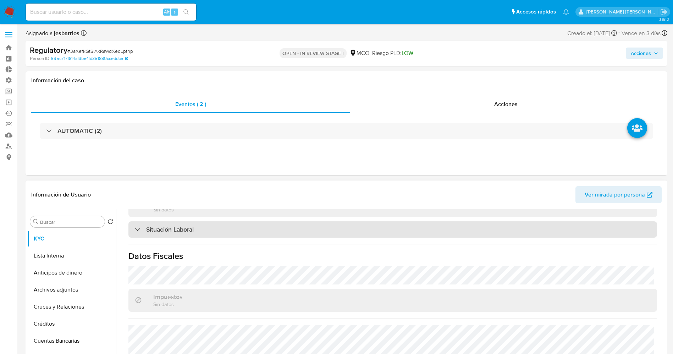
click at [239, 232] on div "Situación Laboral" at bounding box center [392, 229] width 528 height 16
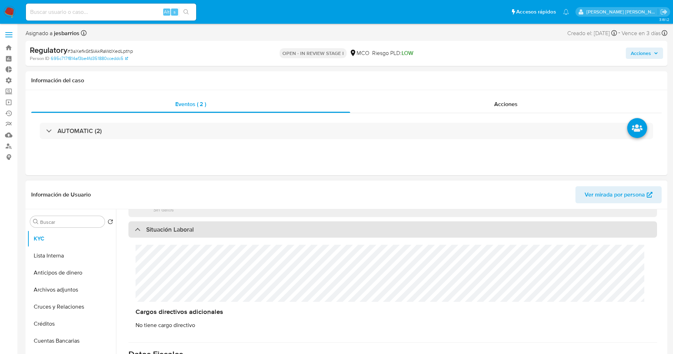
click at [239, 232] on div "Situación Laboral" at bounding box center [392, 229] width 528 height 16
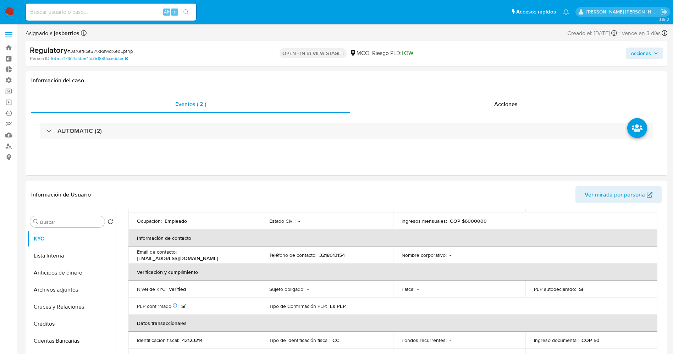
scroll to position [0, 0]
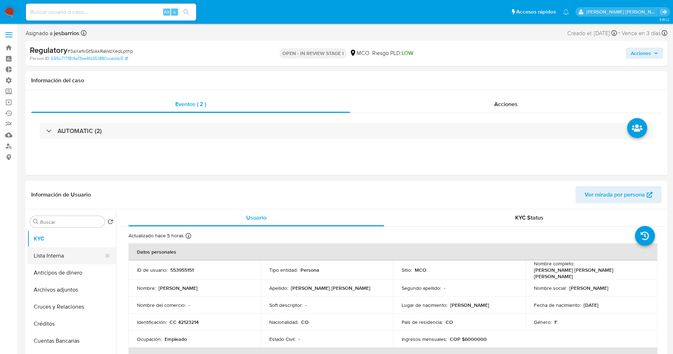
click at [65, 257] on button "Lista Interna" at bounding box center [68, 255] width 83 height 17
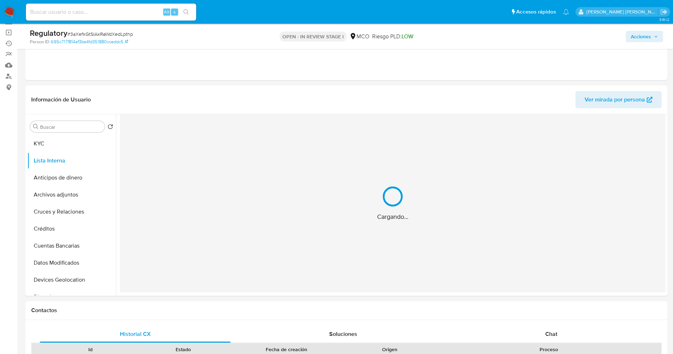
scroll to position [53, 0]
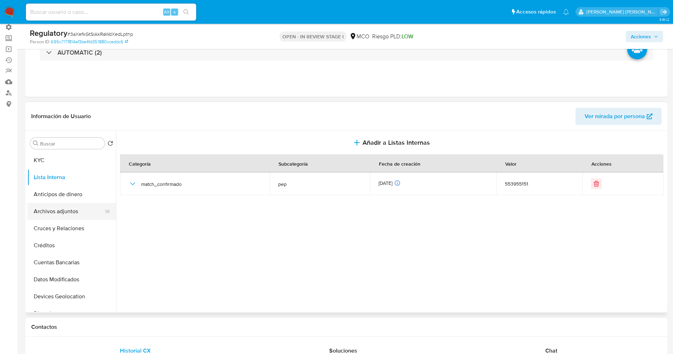
click at [55, 209] on button "Archivos adjuntos" at bounding box center [68, 211] width 83 height 17
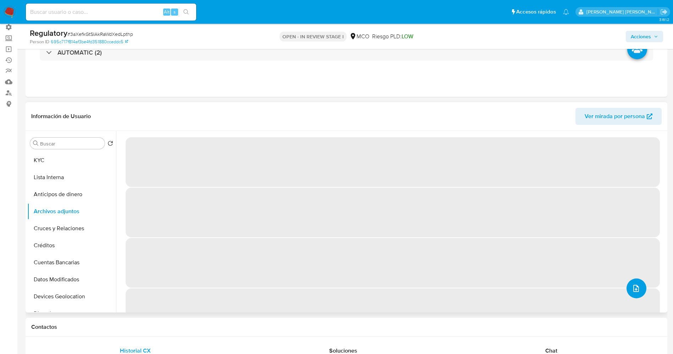
click at [634, 284] on icon "upload-file" at bounding box center [635, 288] width 9 height 9
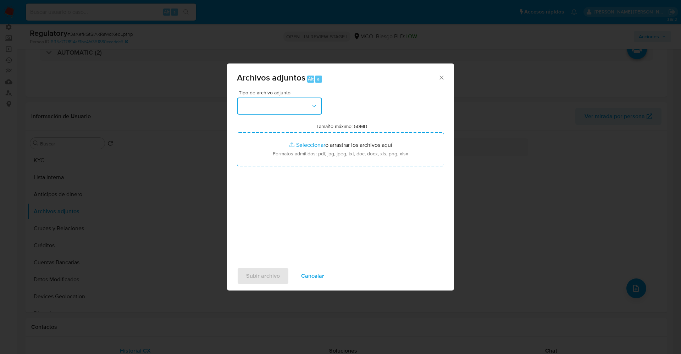
click at [282, 104] on button "button" at bounding box center [279, 105] width 85 height 17
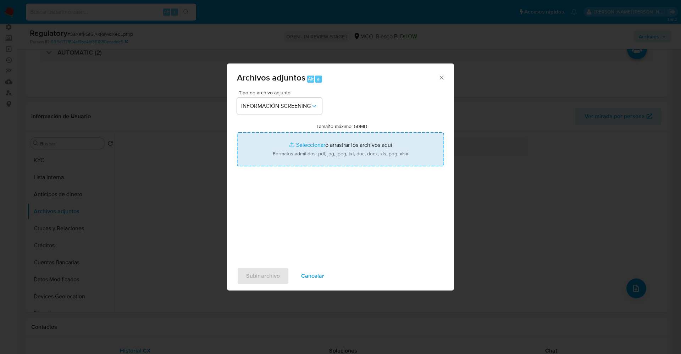
type input "C:\fakepath\CaseDossierReport.pdf"
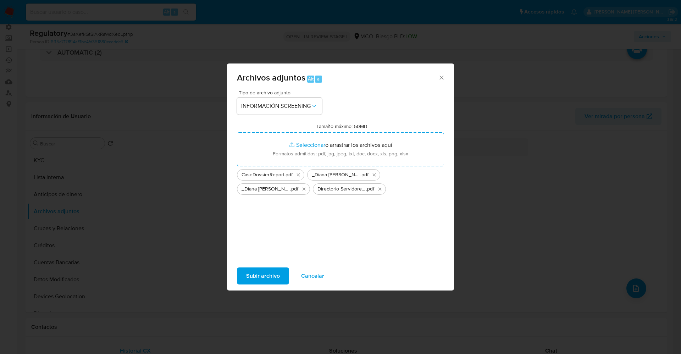
click at [266, 274] on span "Subir archivo" at bounding box center [263, 276] width 34 height 16
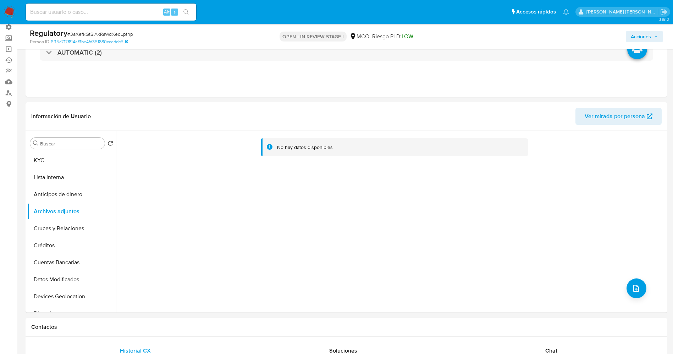
click at [46, 175] on button "Lista Interna" at bounding box center [71, 177] width 89 height 17
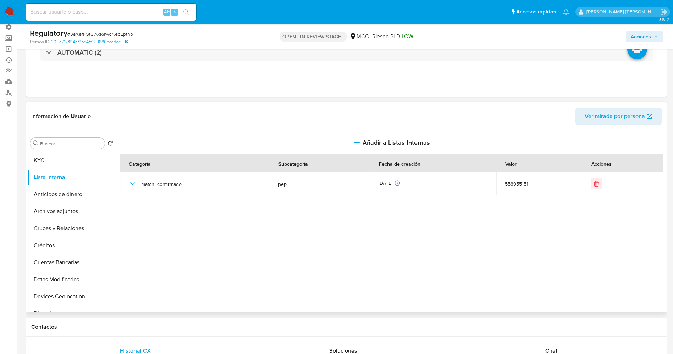
scroll to position [0, 0]
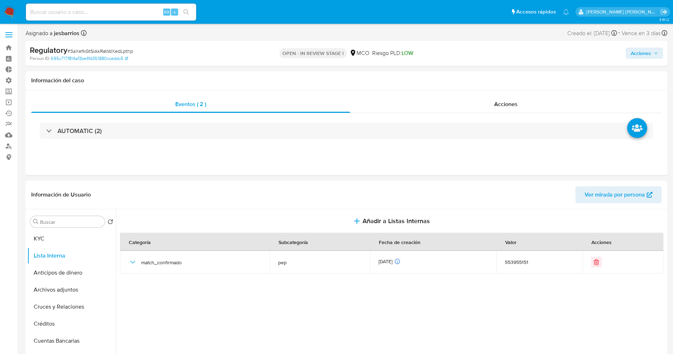
click at [631, 51] on span "Acciones" at bounding box center [640, 53] width 20 height 11
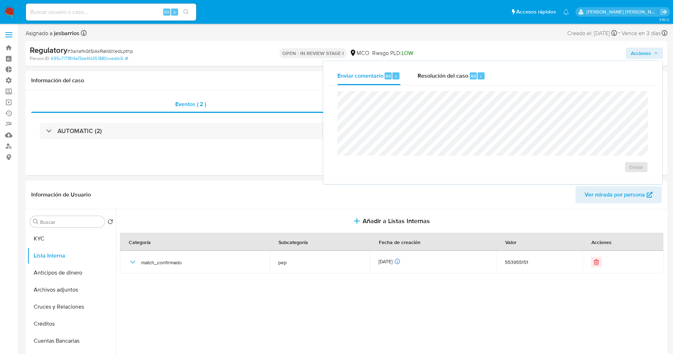
click at [449, 77] on span "Resolución del caso" at bounding box center [442, 76] width 51 height 8
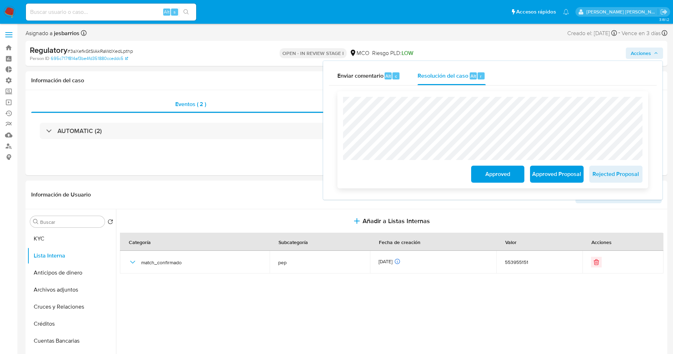
click at [557, 167] on span "Approved Proposal" at bounding box center [556, 174] width 35 height 16
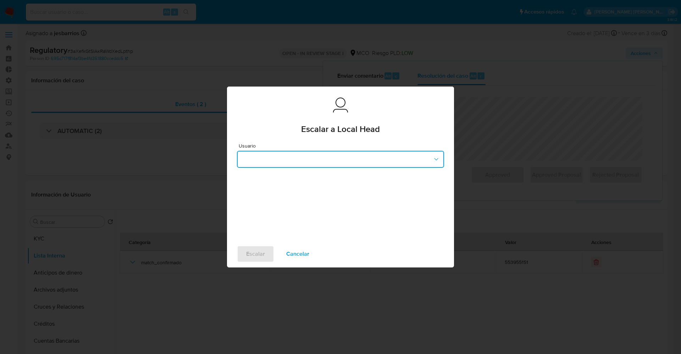
click at [308, 154] on button "button" at bounding box center [340, 159] width 207 height 17
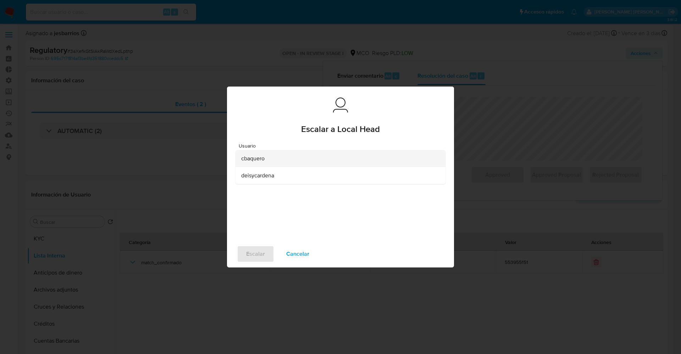
click at [280, 156] on div "cbaquero" at bounding box center [338, 158] width 194 height 17
click at [262, 250] on span "Escalar" at bounding box center [255, 254] width 19 height 16
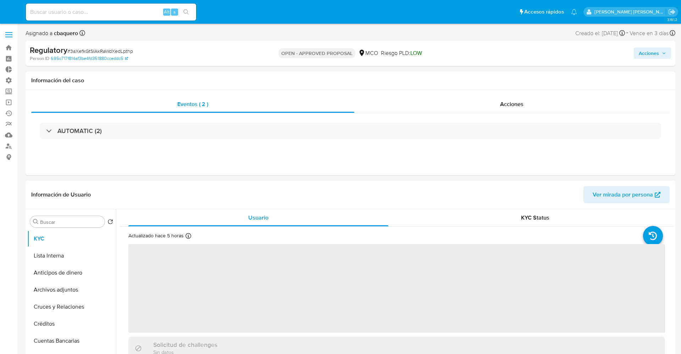
select select "10"
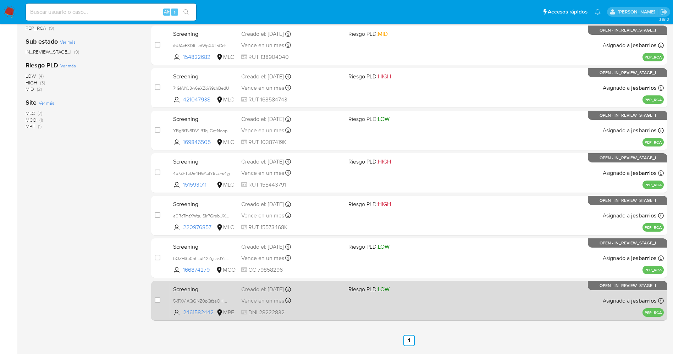
scroll to position [189, 0]
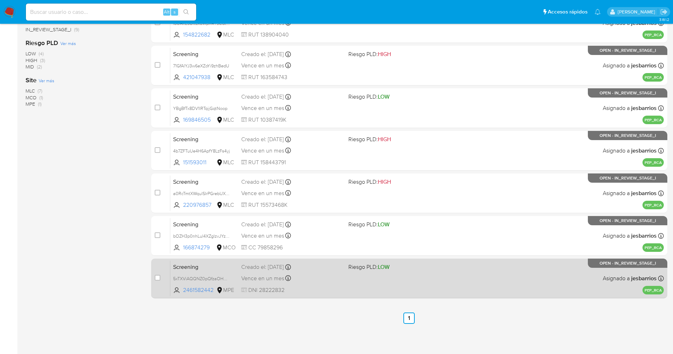
click at [397, 276] on div "Screening 5xTXViAQQNZ0pQfzaOHYR3k4 2461582442 MPE Riesgo PLD: LOW Creado el: [D…" at bounding box center [416, 278] width 493 height 36
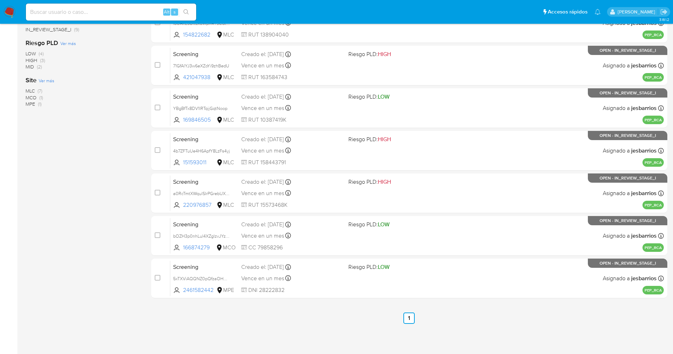
click at [6, 5] on nav "Pausado Ver notificaciones Alt s Accesos rápidos Presiona las siguientes teclas…" at bounding box center [336, 12] width 673 height 24
click at [8, 9] on img at bounding box center [10, 12] width 12 height 12
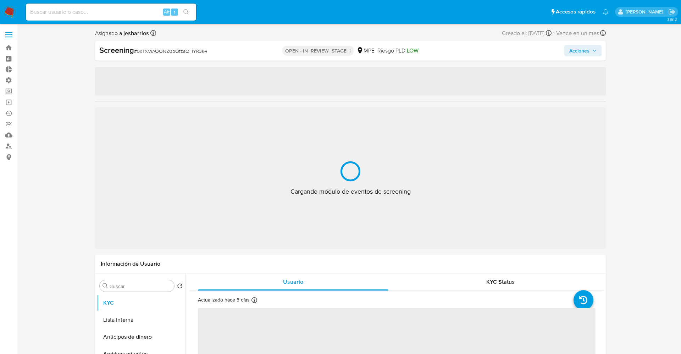
select select "10"
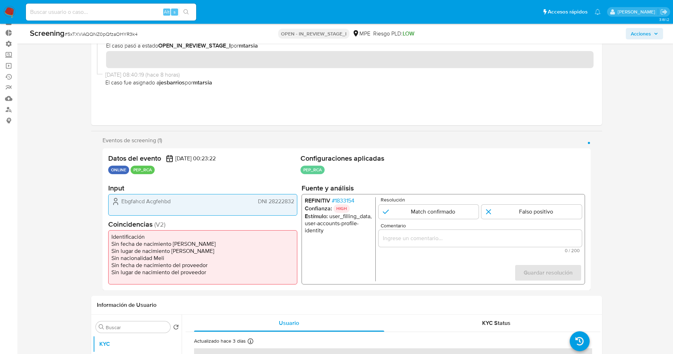
scroll to position [53, 0]
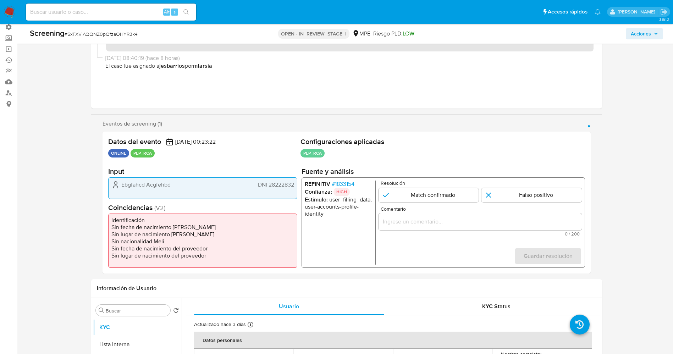
click at [349, 180] on span "# 1833154" at bounding box center [342, 183] width 23 height 7
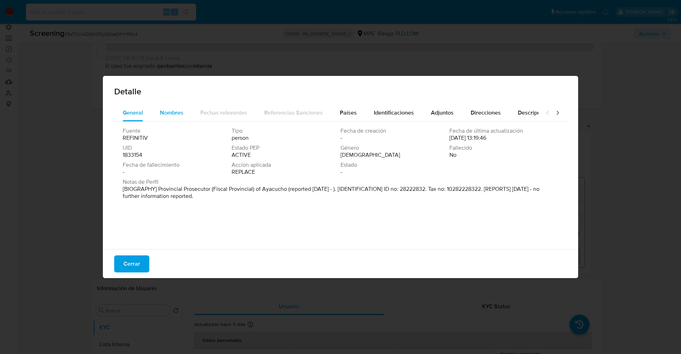
click at [180, 107] on div "Nombres" at bounding box center [171, 112] width 23 height 17
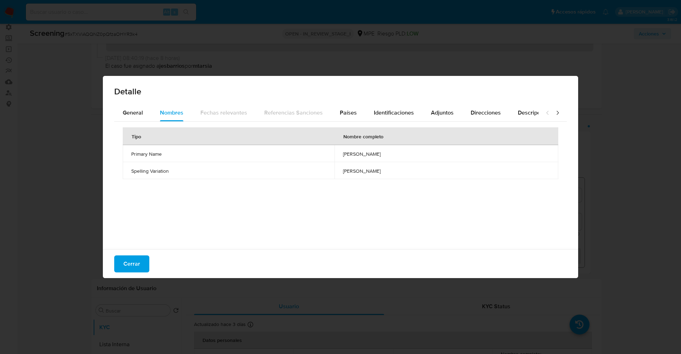
click at [134, 99] on div "Detalle" at bounding box center [340, 90] width 475 height 28
click at [340, 109] on span "Países" at bounding box center [348, 112] width 17 height 8
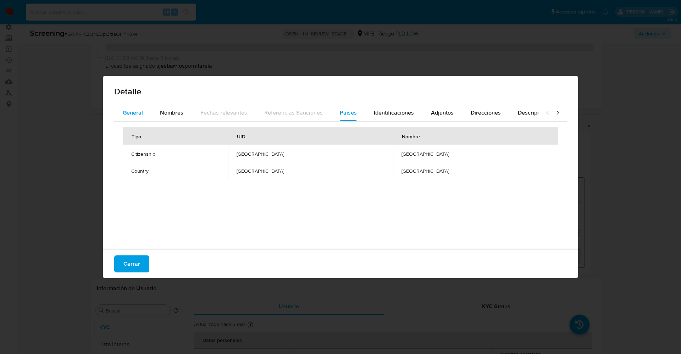
click at [132, 111] on span "General" at bounding box center [133, 112] width 20 height 8
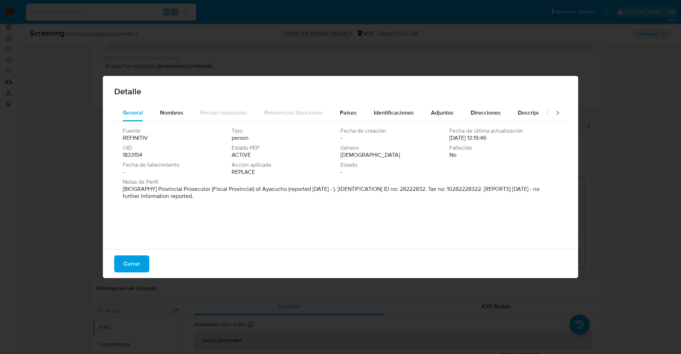
drag, startPoint x: 150, startPoint y: 183, endPoint x: 233, endPoint y: 205, distance: 85.7
click at [236, 205] on div "Fuente REFINITIV Tipo person Fecha de creación - Fecha de última actualización …" at bounding box center [340, 184] width 452 height 124
click at [127, 256] on span "Cerrar" at bounding box center [131, 264] width 17 height 16
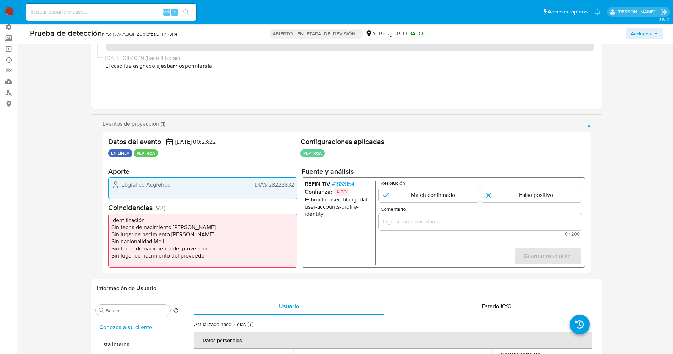
click at [347, 180] on font "1833154" at bounding box center [343, 184] width 19 height 8
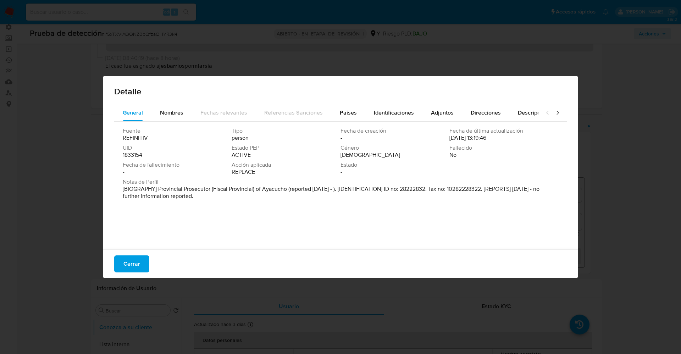
click at [167, 108] on div "Nombres" at bounding box center [171, 112] width 23 height 17
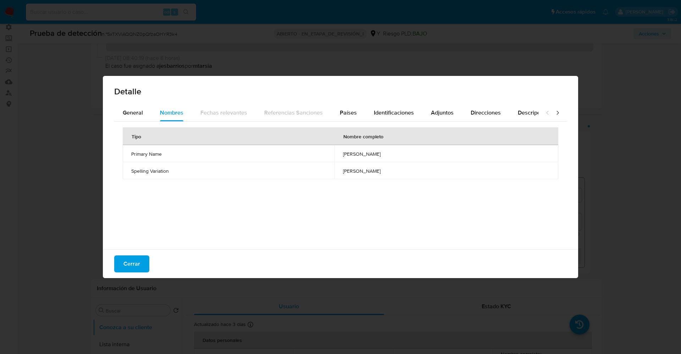
drag, startPoint x: 319, startPoint y: 155, endPoint x: 369, endPoint y: 151, distance: 49.7
click at [369, 151] on td "guillermo garcia zamora" at bounding box center [446, 153] width 224 height 17
drag, startPoint x: 357, startPoint y: 157, endPoint x: 326, endPoint y: 151, distance: 31.2
click at [343, 151] on span "guillermo garcia zamora" at bounding box center [446, 154] width 207 height 6
click at [127, 256] on font "Cerrar" at bounding box center [131, 263] width 17 height 17
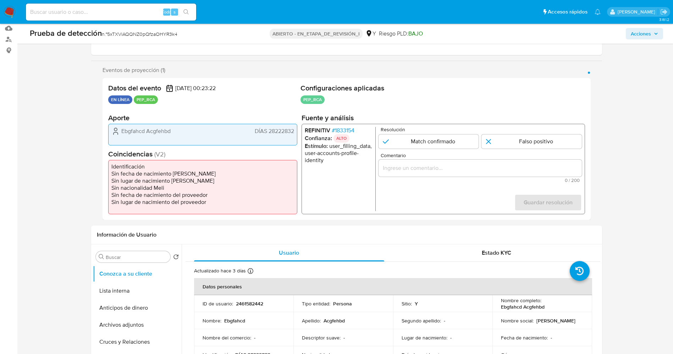
scroll to position [106, 0]
click at [352, 130] on font "1833154" at bounding box center [343, 131] width 19 height 8
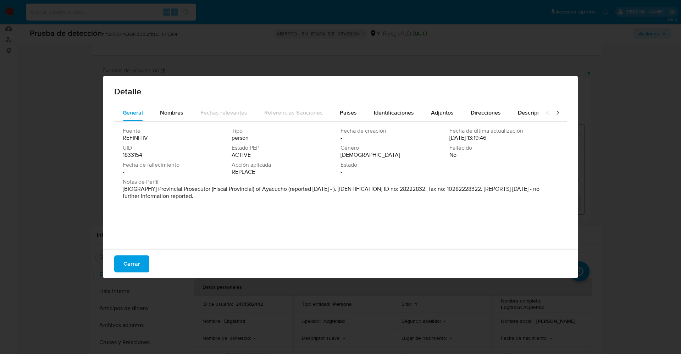
drag, startPoint x: 168, startPoint y: 111, endPoint x: 333, endPoint y: 126, distance: 165.5
click at [173, 111] on span "Nombres" at bounding box center [171, 112] width 23 height 8
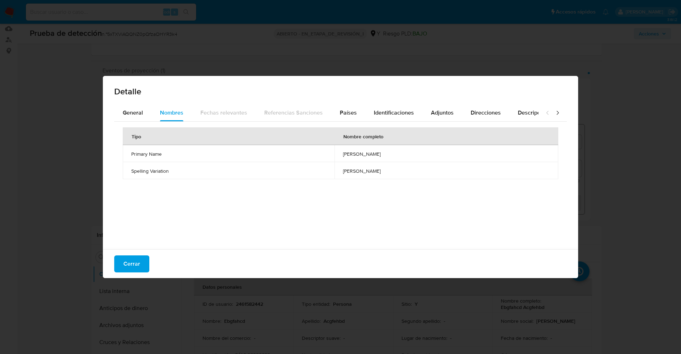
drag, startPoint x: 318, startPoint y: 156, endPoint x: 379, endPoint y: 157, distance: 60.6
click at [382, 157] on td "guillermo garcia zamora" at bounding box center [446, 153] width 224 height 17
click at [122, 112] on button "General" at bounding box center [132, 112] width 37 height 17
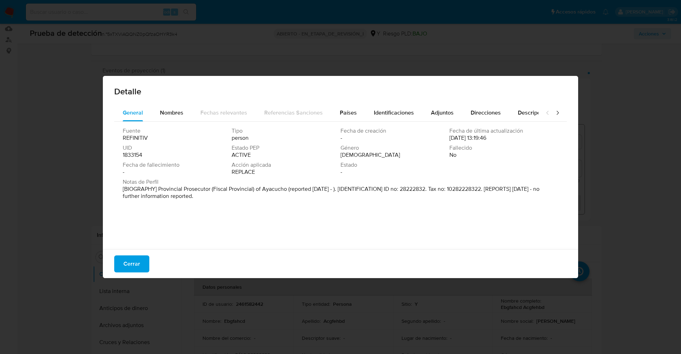
click at [182, 203] on div "Fuente REFINITIV Tipo person Fecha de creación - Fecha de última actualización …" at bounding box center [340, 184] width 452 height 124
drag, startPoint x: 150, startPoint y: 246, endPoint x: 140, endPoint y: 271, distance: 26.7
click at [149, 248] on div "General Nombres Fechas relevantes Referencias Sanciones Países Identificaciones…" at bounding box center [340, 177] width 475 height 147
click at [140, 271] on button "Cerrar" at bounding box center [131, 263] width 35 height 17
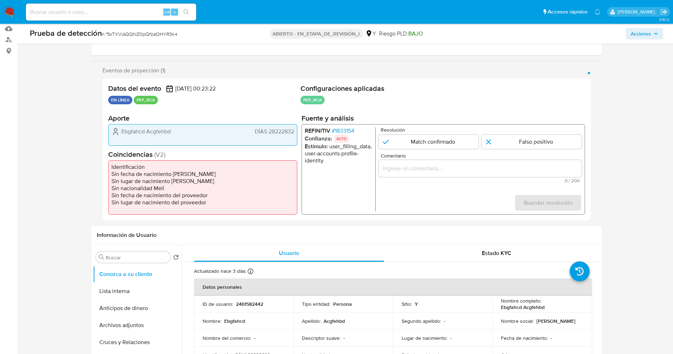
drag, startPoint x: 117, startPoint y: 130, endPoint x: 304, endPoint y: 119, distance: 186.8
click at [305, 137] on div "Datos del evento 27/09/2025 00:23:22 EN LÍNEA PEP_RCA Configuraciones aplicadas…" at bounding box center [346, 149] width 488 height 142
drag, startPoint x: 426, startPoint y: 92, endPoint x: 437, endPoint y: 68, distance: 26.2
click at [430, 87] on h2 "Configuraciones aplicadas" at bounding box center [442, 88] width 284 height 9
click at [138, 194] on ul "Identificación Sin fecha de nacimiento de Meli Sin lugar de nacimiento Meli Sin…" at bounding box center [202, 187] width 189 height 54
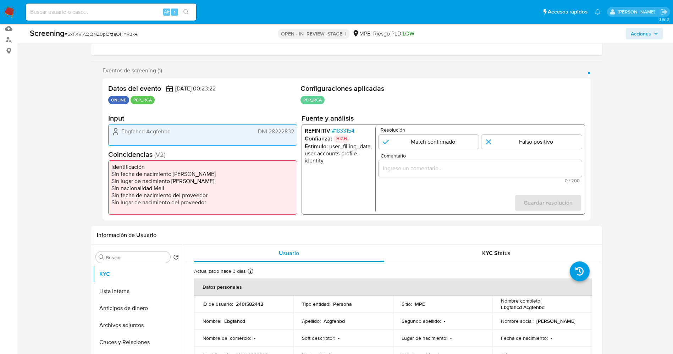
drag, startPoint x: 123, startPoint y: 126, endPoint x: 294, endPoint y: 127, distance: 171.6
click at [294, 127] on div "Ebgfahcd Acgfehbd DNI 28222832" at bounding box center [202, 135] width 189 height 22
click at [502, 139] on input "1 de 1" at bounding box center [531, 142] width 100 height 14
radio input "true"
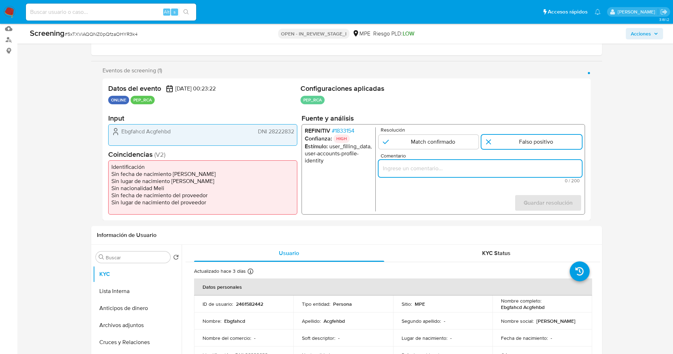
click at [472, 169] on input "Comentario" at bounding box center [479, 168] width 203 height 9
type input "suario “Ebgfahcd Acgfehbd DNI 28222832 por coincidir en listas de PEP ya que se…"
click at [548, 201] on span "Guardar resolución" at bounding box center [547, 203] width 49 height 16
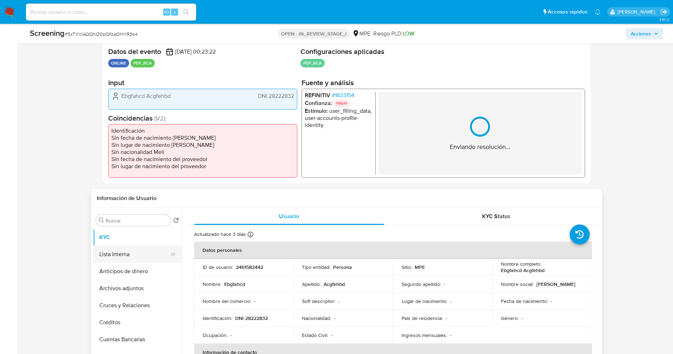
scroll to position [160, 0]
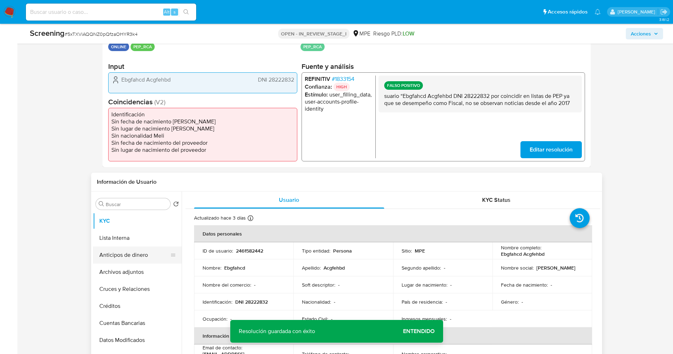
drag, startPoint x: 121, startPoint y: 238, endPoint x: 95, endPoint y: 261, distance: 35.2
click at [121, 237] on button "Lista Interna" at bounding box center [137, 237] width 89 height 17
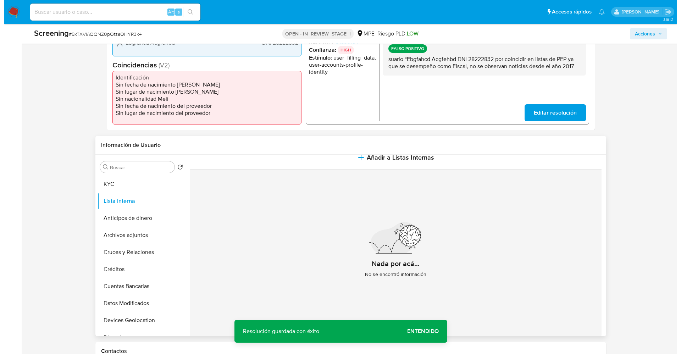
scroll to position [213, 0]
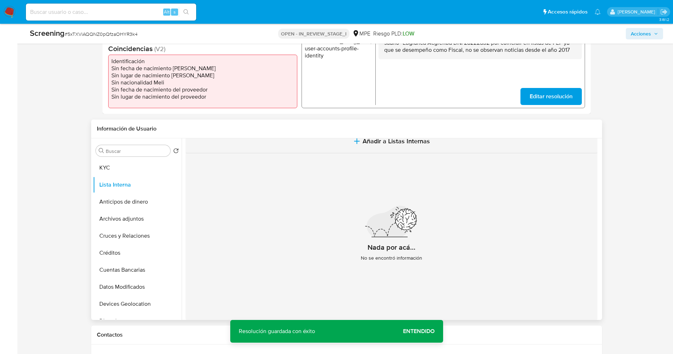
click at [432, 148] on button "Añadir a Listas Internas" at bounding box center [391, 141] width 412 height 24
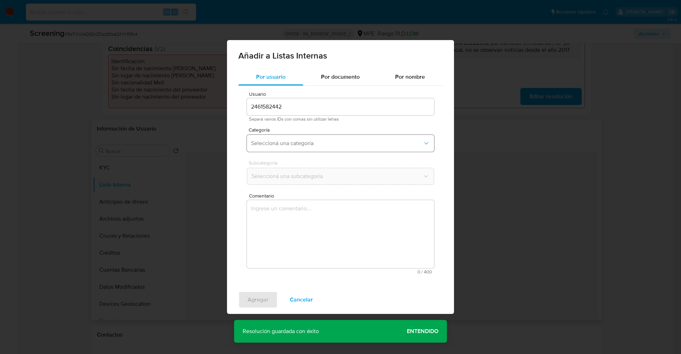
click at [284, 142] on span "Seleccioná una categoría" at bounding box center [337, 143] width 172 height 7
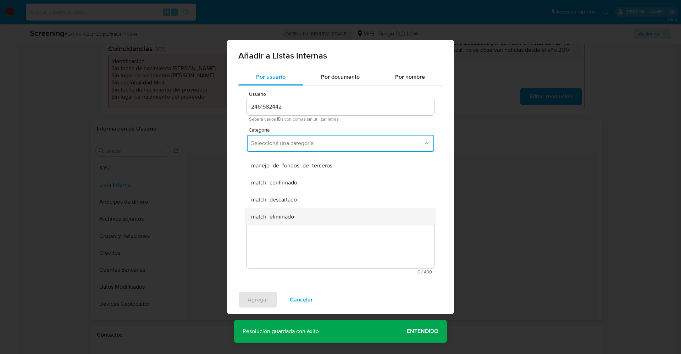
scroll to position [53, 0]
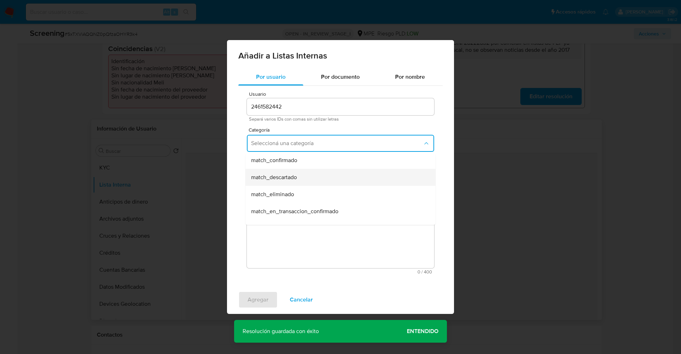
click at [303, 179] on div "match_descartado" at bounding box center [338, 177] width 174 height 17
click at [301, 175] on span "Seleccioná una subcategoría" at bounding box center [337, 176] width 172 height 7
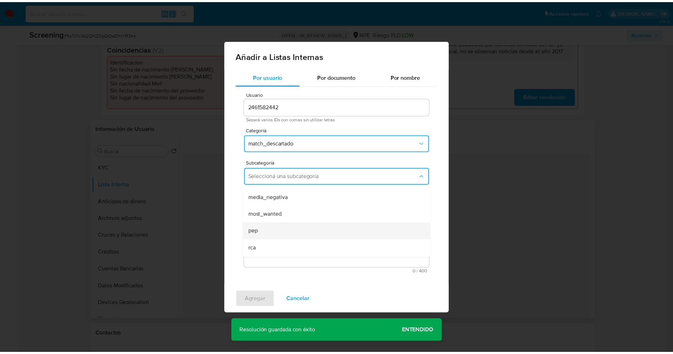
scroll to position [48, 0]
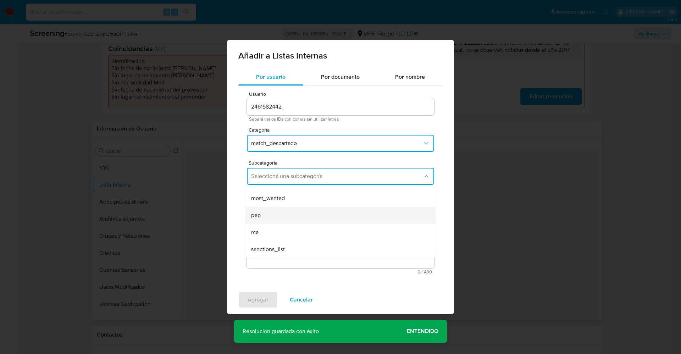
click at [284, 213] on div "pep" at bounding box center [338, 215] width 174 height 17
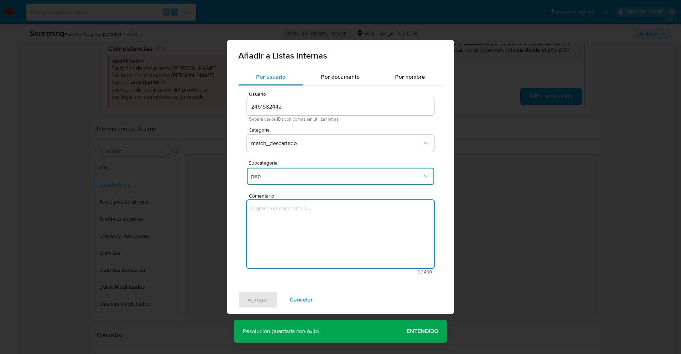
click at [291, 211] on textarea "Comentario" at bounding box center [340, 234] width 187 height 68
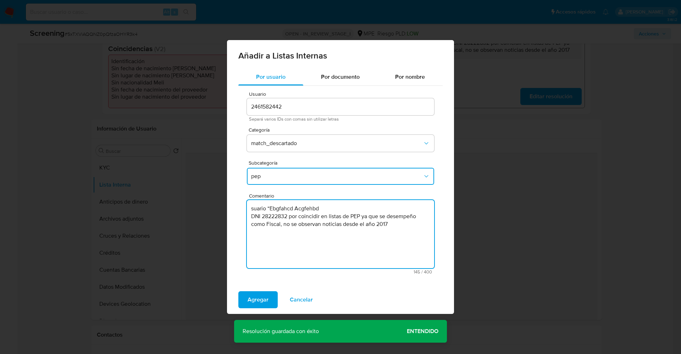
click at [249, 207] on textarea "suario “Ebgfahcd Acgfehbd DNI 28222832 por coincidir en listas de PEP ya que se…" at bounding box center [340, 234] width 187 height 68
type textarea "Usuario “Ebgfahcd Acgfehbd DNI 28222832 por coincidir en listas de PEP ya que s…"
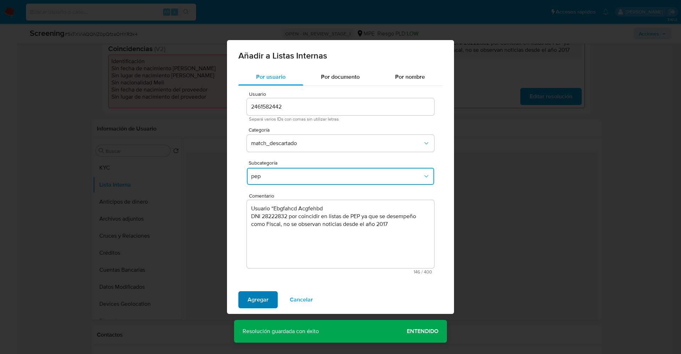
click at [256, 295] on span "Agregar" at bounding box center [257, 300] width 21 height 16
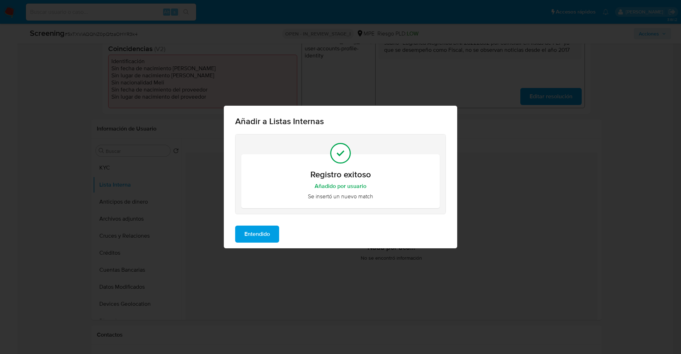
click at [239, 230] on button "Entendido" at bounding box center [257, 233] width 44 height 17
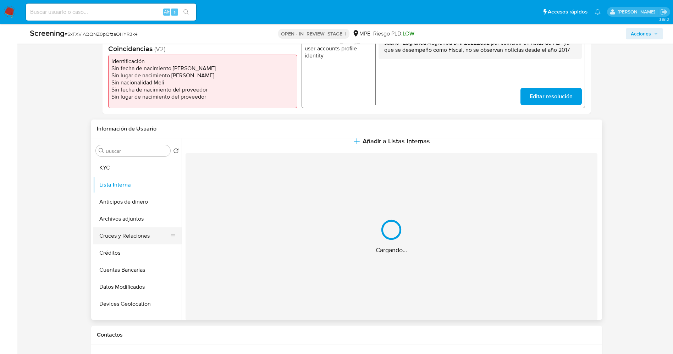
scroll to position [0, 0]
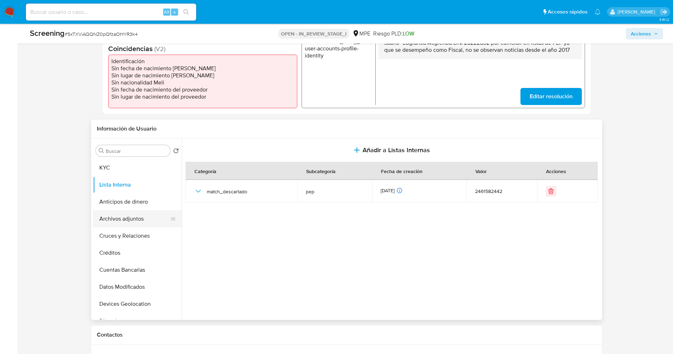
click at [129, 218] on button "Archivos adjuntos" at bounding box center [134, 218] width 83 height 17
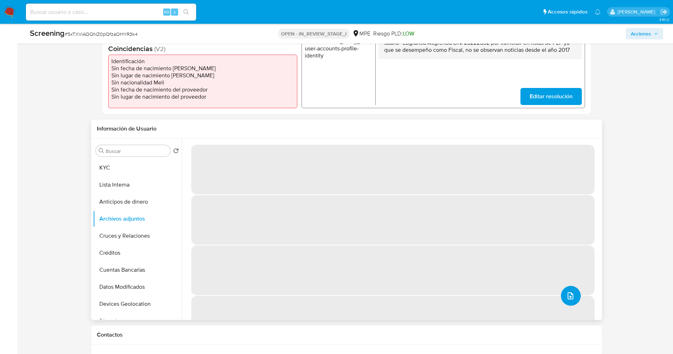
click at [570, 293] on icon "upload-file" at bounding box center [570, 295] width 9 height 9
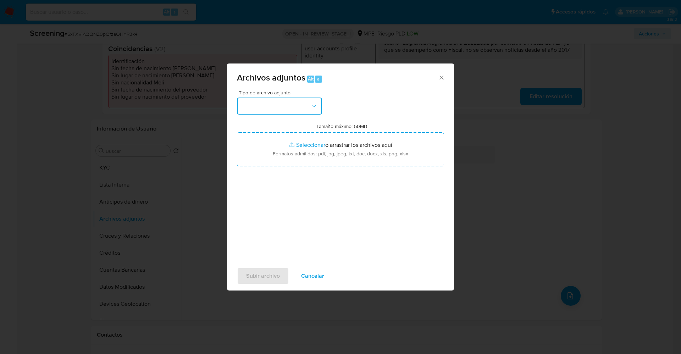
click at [275, 99] on button "button" at bounding box center [279, 105] width 85 height 17
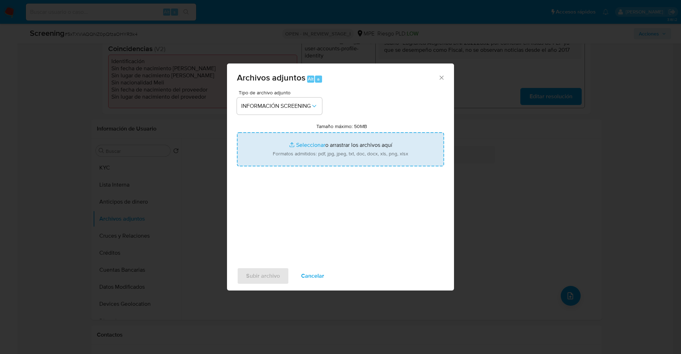
type input "C:\fakepath\_guillermo garcia zamora_ lavado de dinero - Buscar con Google.pdf"
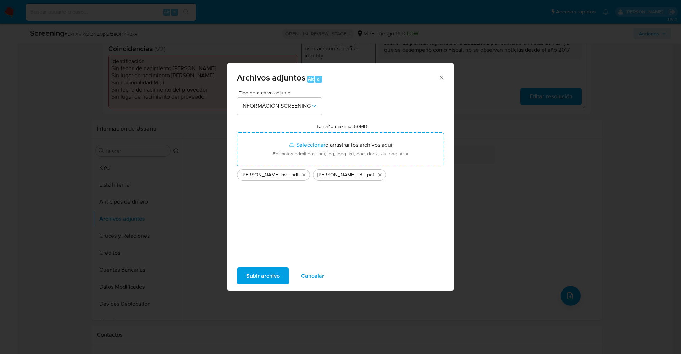
click at [262, 277] on span "Subir archivo" at bounding box center [263, 276] width 34 height 16
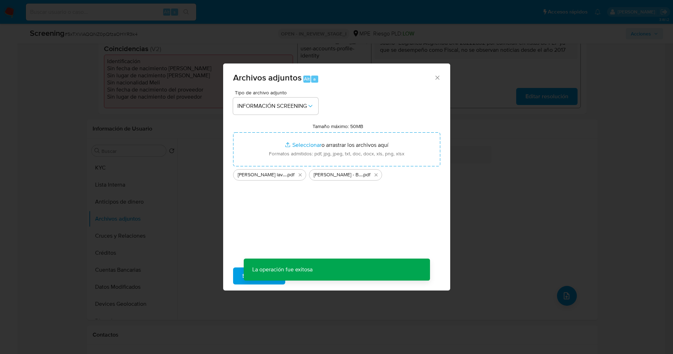
click at [107, 185] on button "Lista Interna" at bounding box center [133, 184] width 89 height 17
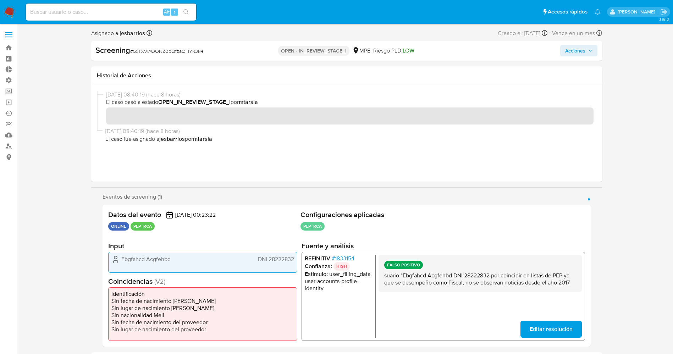
click at [585, 50] on span "Acciones" at bounding box center [575, 50] width 20 height 11
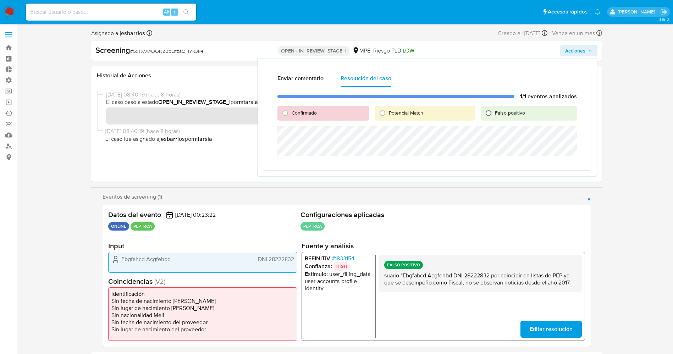
click at [490, 110] on input "Falso positivo" at bounding box center [488, 112] width 11 height 11
radio input "true"
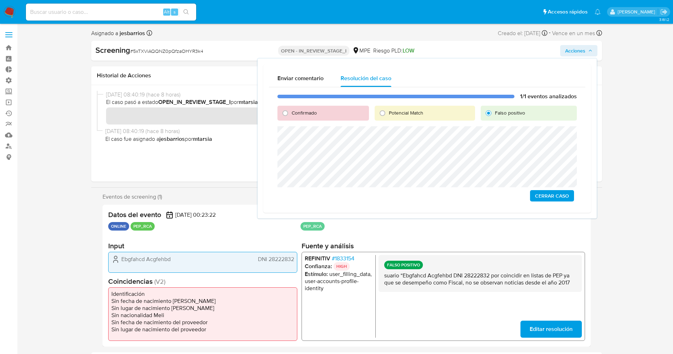
click at [547, 194] on span "Cerrar Caso" at bounding box center [552, 196] width 34 height 10
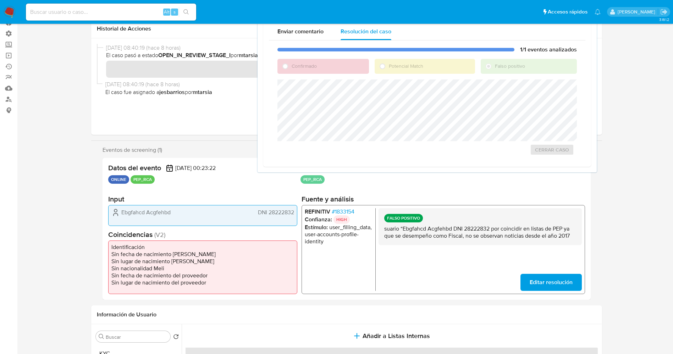
scroll to position [106, 0]
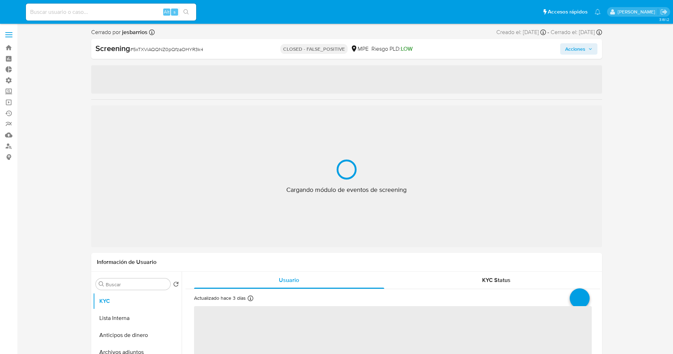
select select "10"
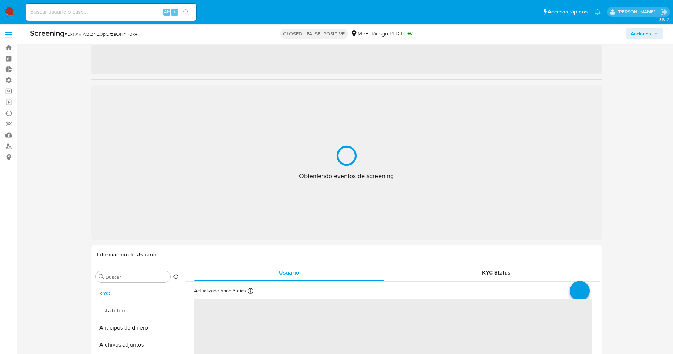
scroll to position [26, 0]
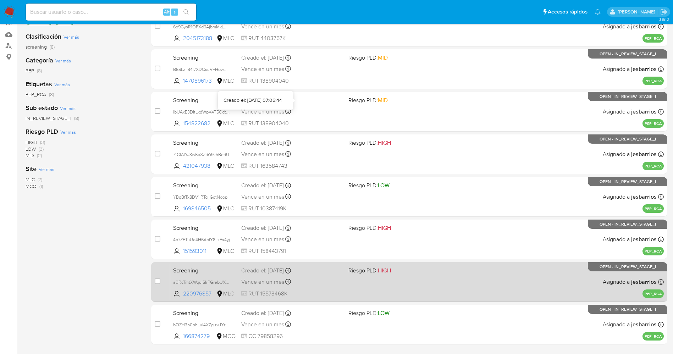
scroll to position [146, 0]
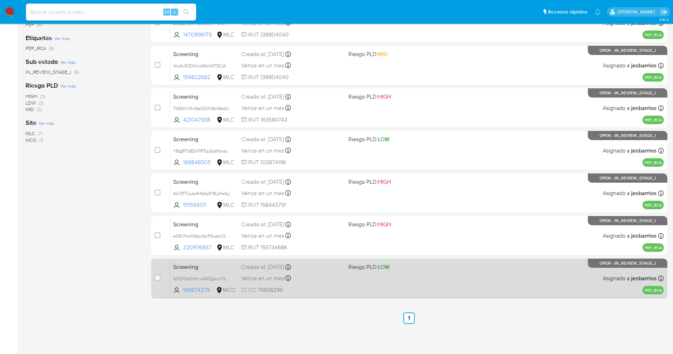
click at [340, 284] on div "Screening bOZH3p0nhLul4XZglzvJYz63 166874279 MCO Riesgo PLD: LOW Creado el: 26/…" at bounding box center [416, 278] width 493 height 36
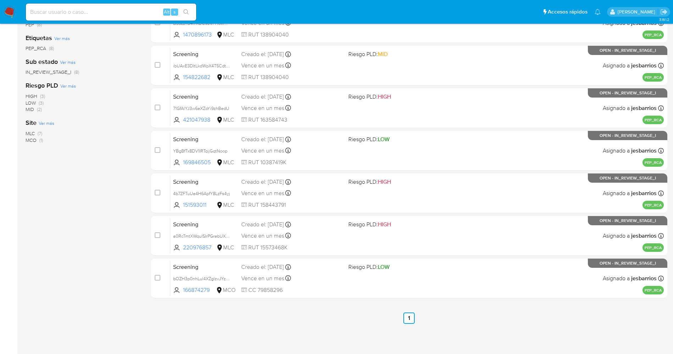
click at [7, 7] on img at bounding box center [10, 12] width 12 height 12
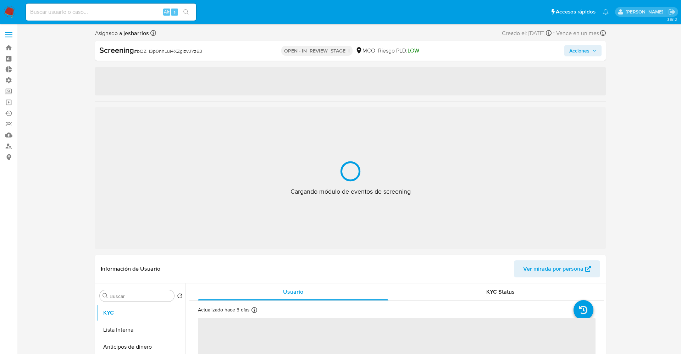
select select "10"
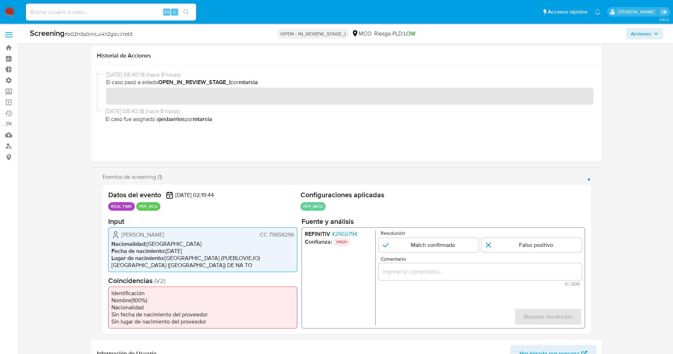
scroll to position [53, 0]
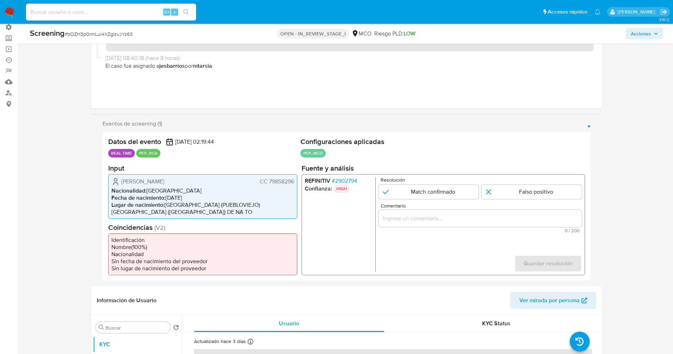
click at [353, 178] on span "# 2902794" at bounding box center [344, 180] width 26 height 7
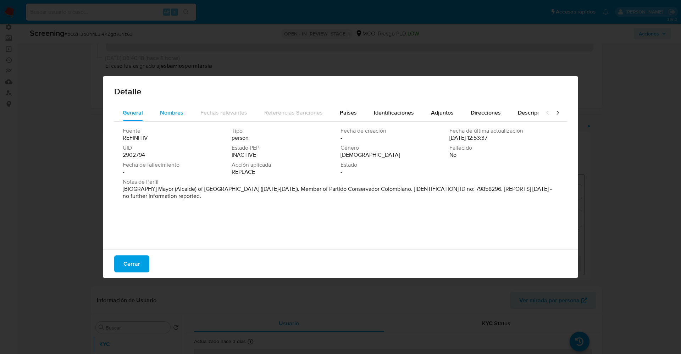
click at [166, 115] on span "Nombres" at bounding box center [171, 112] width 23 height 8
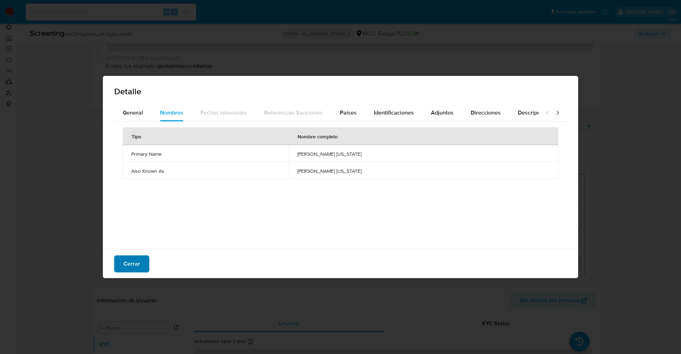
click at [127, 260] on span "Cerrar" at bounding box center [131, 264] width 17 height 16
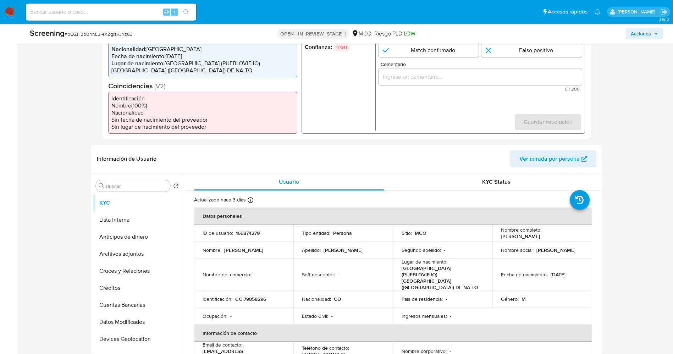
scroll to position [213, 0]
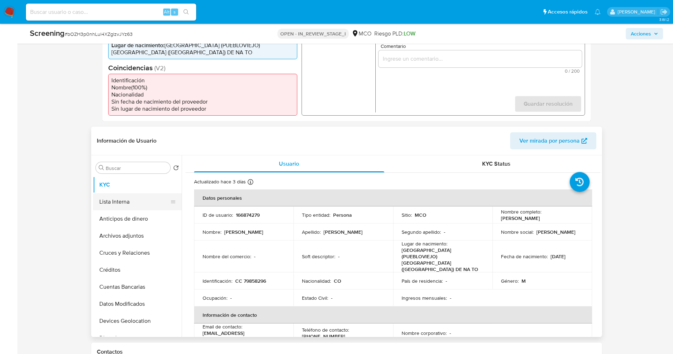
click at [130, 208] on button "Lista Interna" at bounding box center [134, 201] width 83 height 17
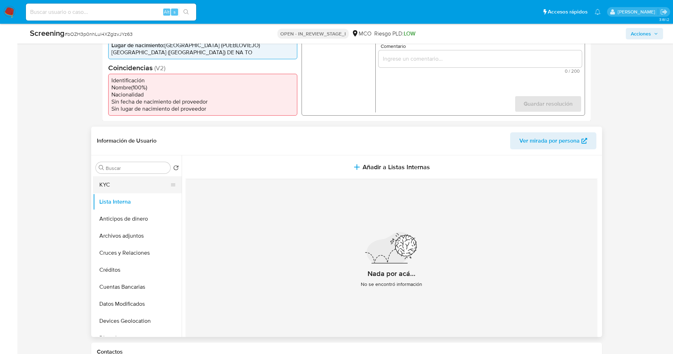
click at [120, 185] on button "KYC" at bounding box center [134, 184] width 83 height 17
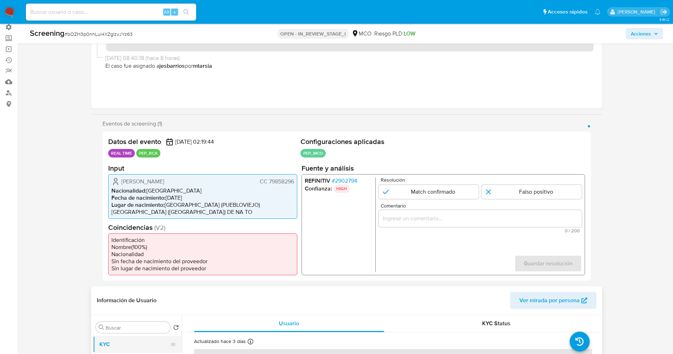
scroll to position [0, 0]
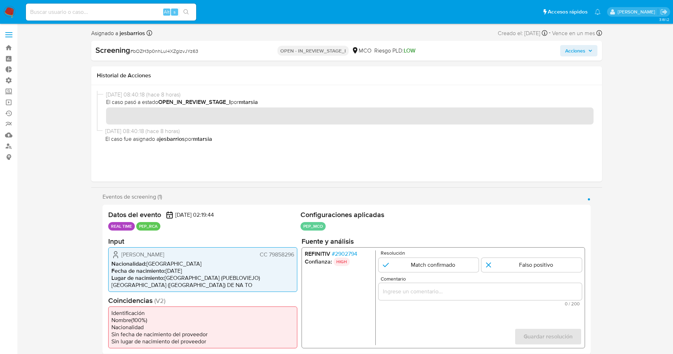
drag, startPoint x: 119, startPoint y: 255, endPoint x: 294, endPoint y: 252, distance: 174.8
click at [302, 249] on div "Datos del evento 27/09/2025 02:19:44 REAL TIME PEP_RCA Configuraciones aplicada…" at bounding box center [346, 279] width 488 height 149
click at [129, 251] on span "Felipe Absalon Cardozo Montaña" at bounding box center [142, 254] width 43 height 7
drag, startPoint x: 143, startPoint y: 251, endPoint x: 288, endPoint y: 252, distance: 145.4
click at [294, 249] on div "Felipe Absalon Cardozo Montaña CC 79858296 Nacionalidad : Colombia Fecha de nac…" at bounding box center [202, 269] width 189 height 45
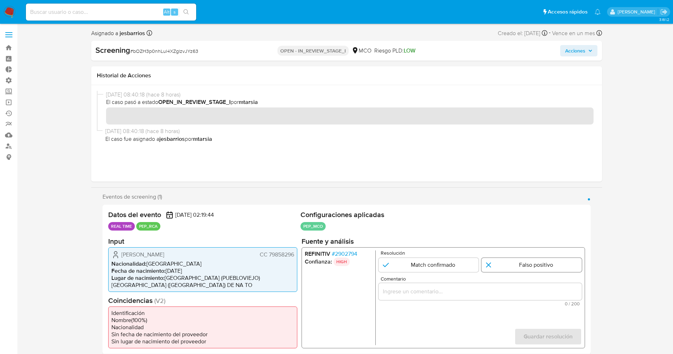
click at [520, 263] on input "1 de 1" at bounding box center [531, 264] width 100 height 14
radio input "true"
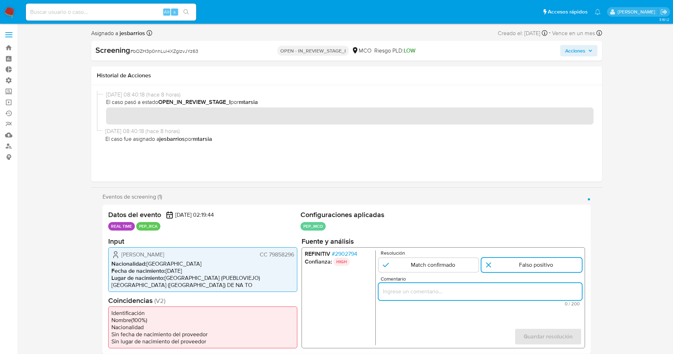
click at [512, 288] on input "Comentario" at bounding box center [479, 290] width 203 height 9
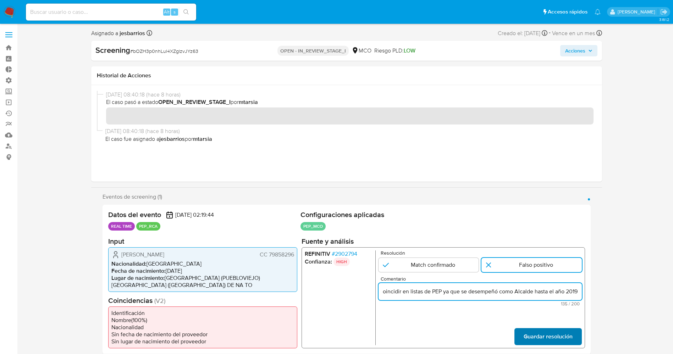
type input "usuario “Felipe Absalon Cardozo MontañaCC 79858296 por coincidir en listas de P…"
click at [577, 334] on button "Guardar resolución" at bounding box center [547, 336] width 67 height 17
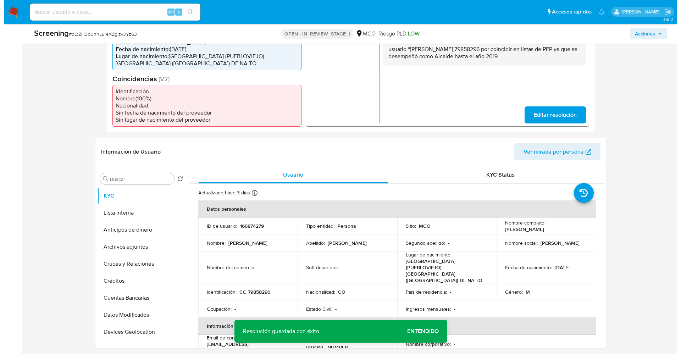
scroll to position [213, 0]
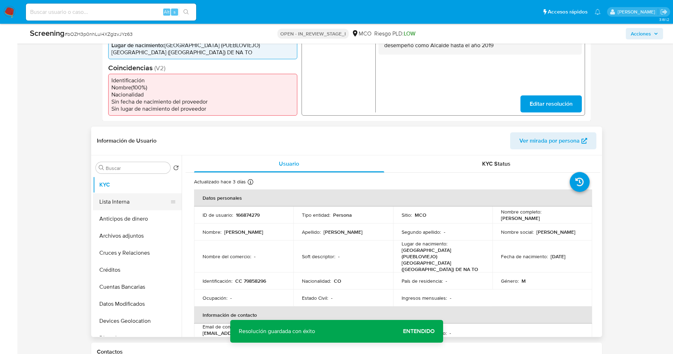
click at [116, 207] on button "Lista Interna" at bounding box center [134, 201] width 83 height 17
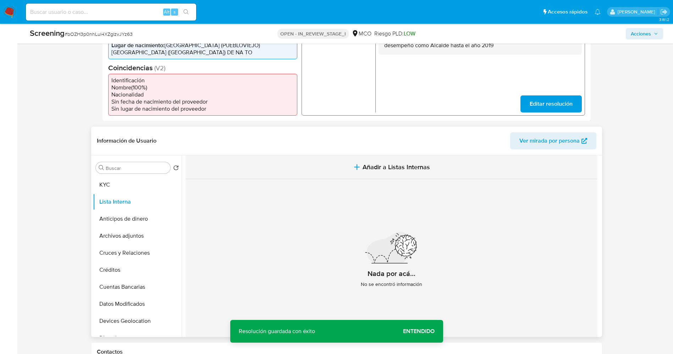
click at [379, 173] on button "Añadir a Listas Internas" at bounding box center [391, 167] width 412 height 24
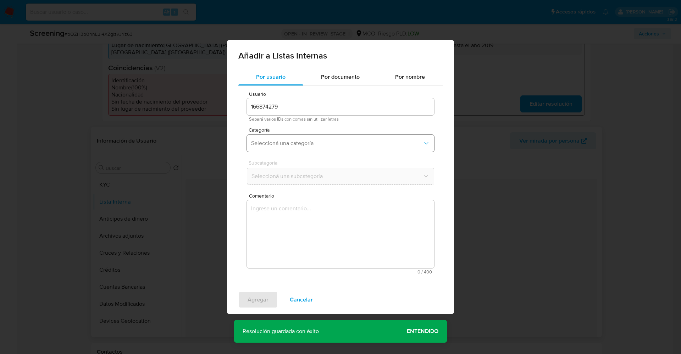
click at [305, 143] on span "Seleccioná una categoría" at bounding box center [337, 143] width 172 height 7
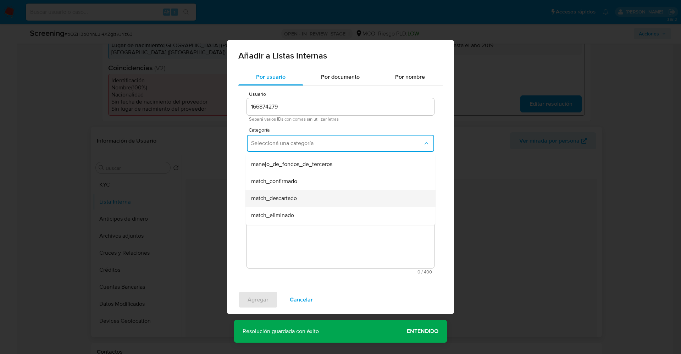
scroll to position [53, 0]
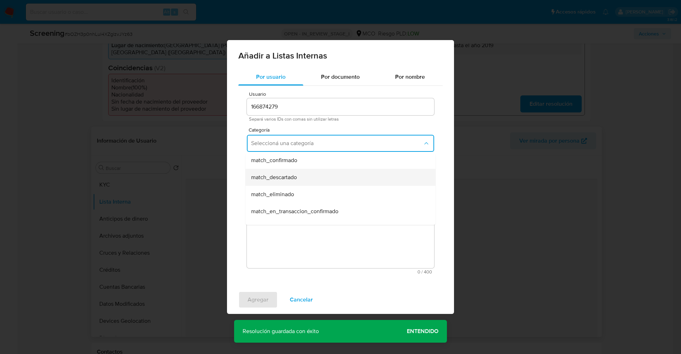
click at [318, 172] on div "match_descartado" at bounding box center [338, 177] width 174 height 17
click at [317, 180] on button "Seleccioná una subcategoría" at bounding box center [340, 176] width 187 height 17
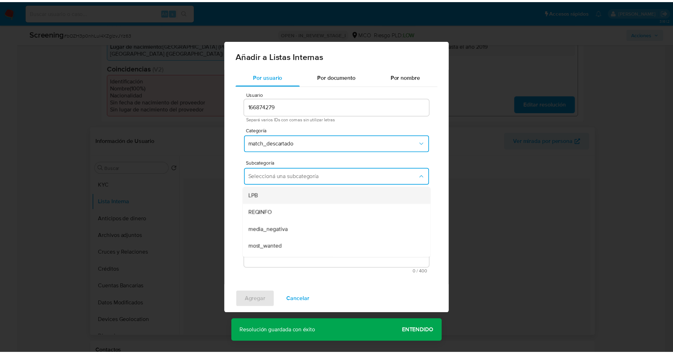
scroll to position [48, 0]
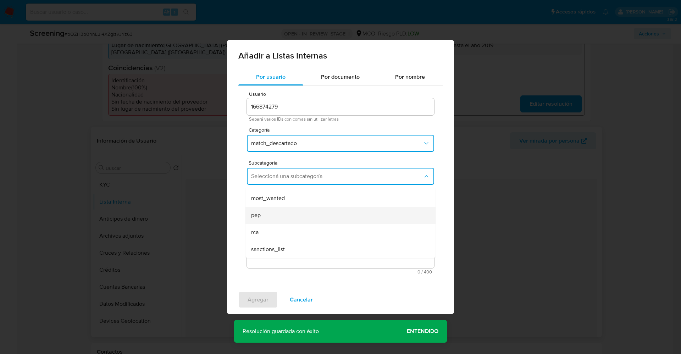
click at [290, 215] on div "pep" at bounding box center [338, 215] width 174 height 17
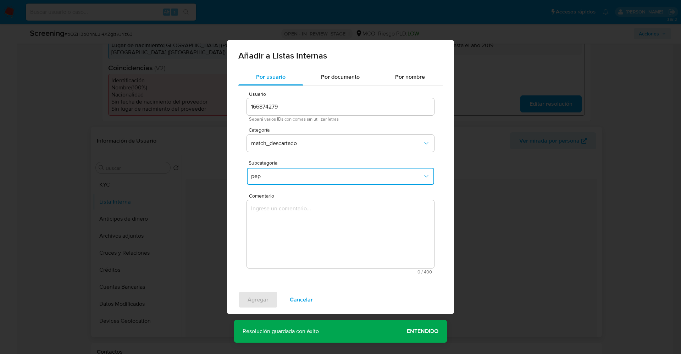
click at [290, 215] on textarea "Comentario" at bounding box center [340, 234] width 187 height 68
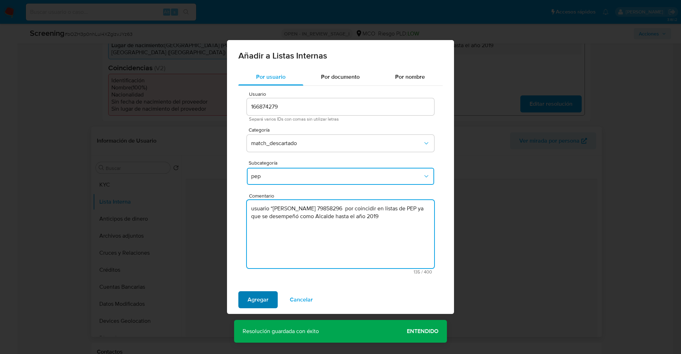
type textarea "usuario “Felipe Absalon Cardozo MontañaCC 79858296 por coincidir en listas de P…"
click at [270, 300] on button "Agregar" at bounding box center [257, 299] width 39 height 17
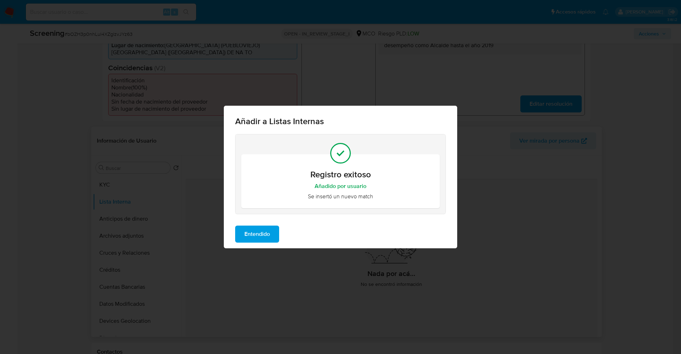
click at [260, 235] on span "Entendido" at bounding box center [257, 234] width 26 height 16
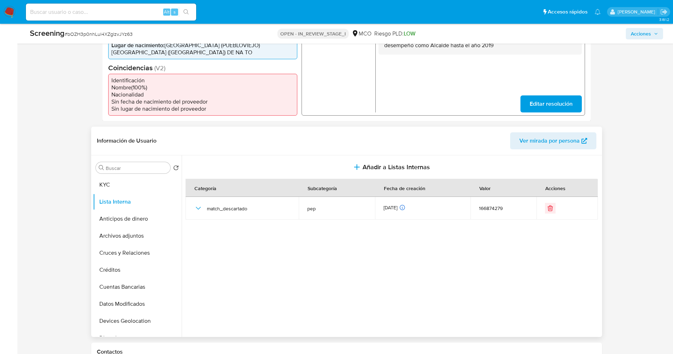
click at [201, 249] on section at bounding box center [392, 244] width 414 height 178
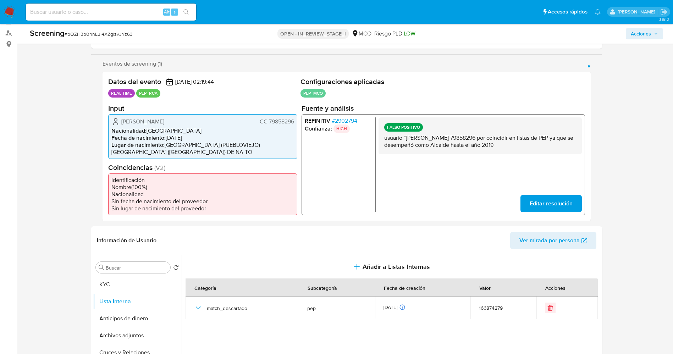
scroll to position [0, 0]
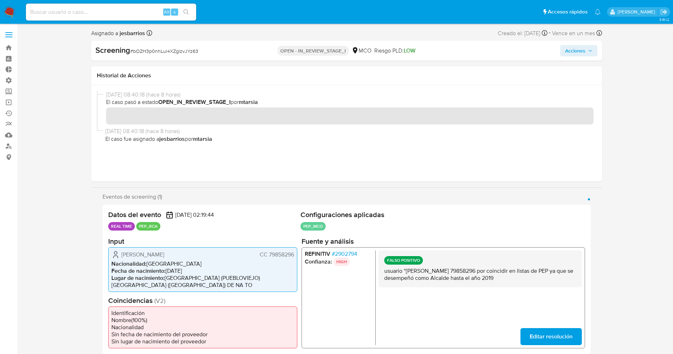
click at [570, 49] on span "Acciones" at bounding box center [575, 50] width 20 height 11
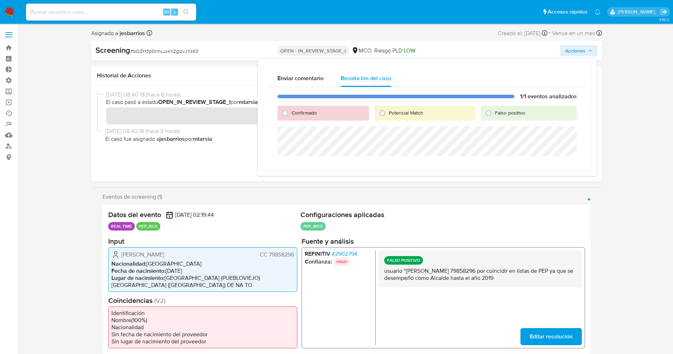
click at [505, 117] on div "Falso positivo" at bounding box center [528, 113] width 96 height 15
click at [508, 113] on span "Falso positivo" at bounding box center [510, 112] width 30 height 7
click at [494, 113] on input "Falso positivo" at bounding box center [488, 112] width 11 height 11
radio input "true"
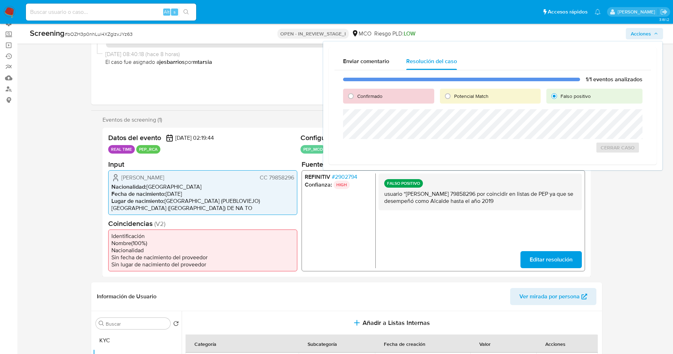
scroll to position [106, 0]
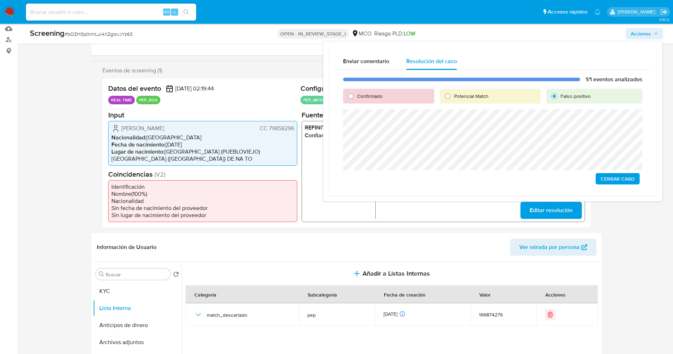
click at [622, 174] on span "Cerrar Caso" at bounding box center [617, 179] width 34 height 10
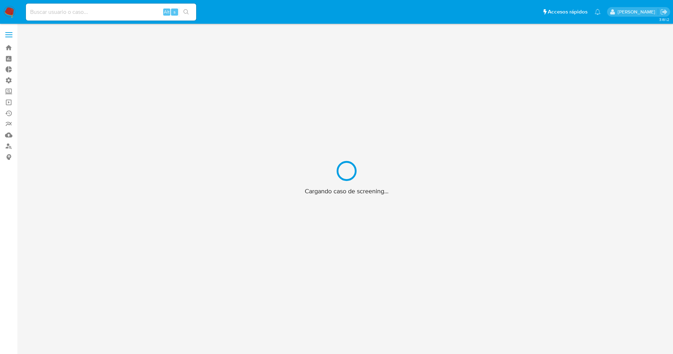
scroll to position [26, 0]
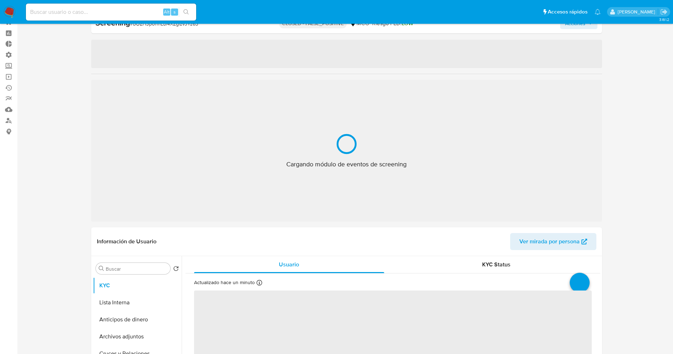
select select "10"
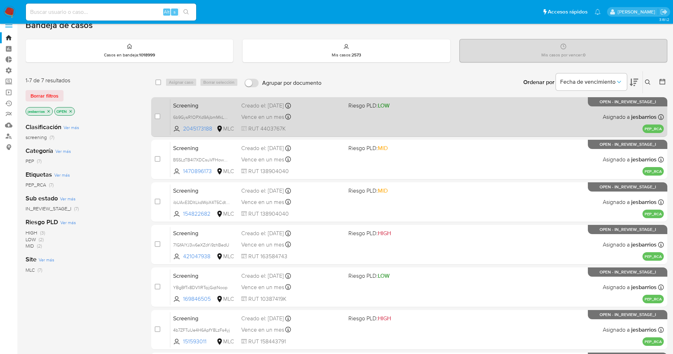
scroll to position [104, 0]
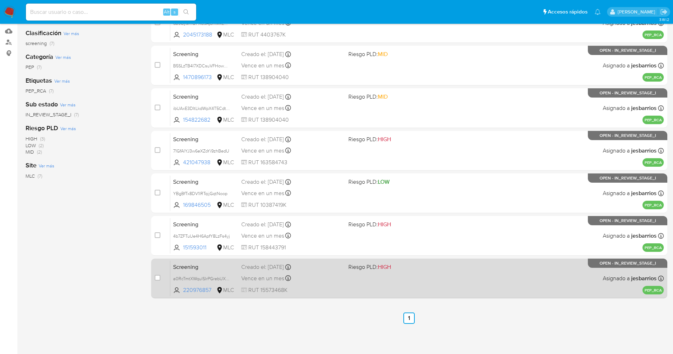
click at [349, 284] on div "Screening a0RcTmtXWqulSIrPGrebUXZ6 220976857 MLC Riesgo PLD: HIGH Creado el: [D…" at bounding box center [416, 278] width 493 height 36
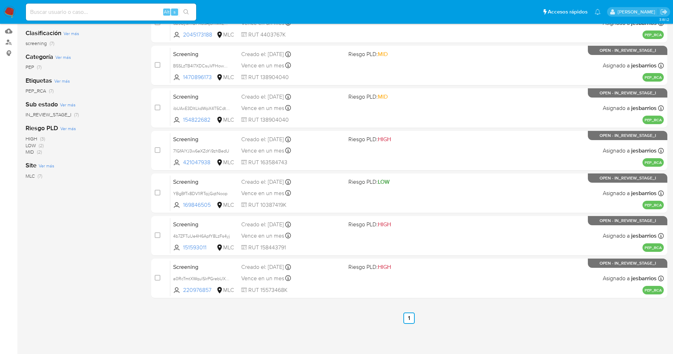
click at [6, 11] on img at bounding box center [10, 12] width 12 height 12
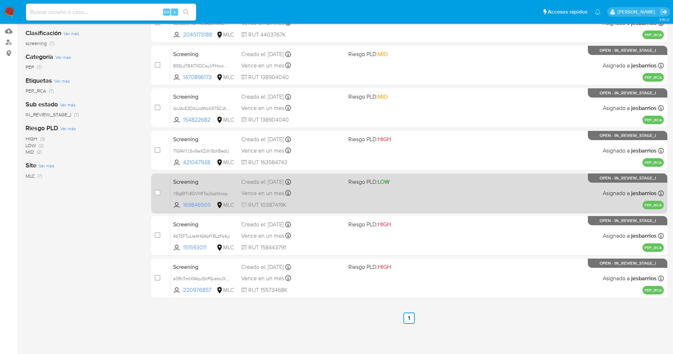
scroll to position [67, 0]
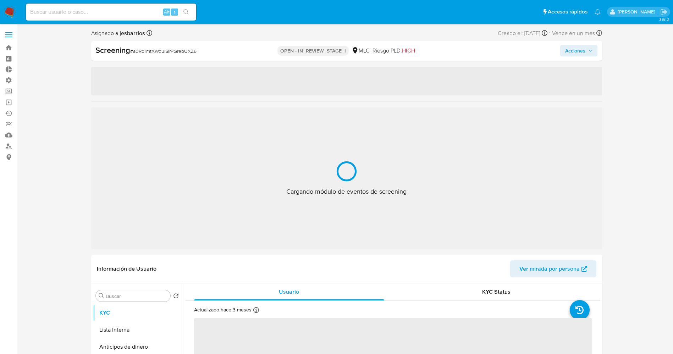
select select "10"
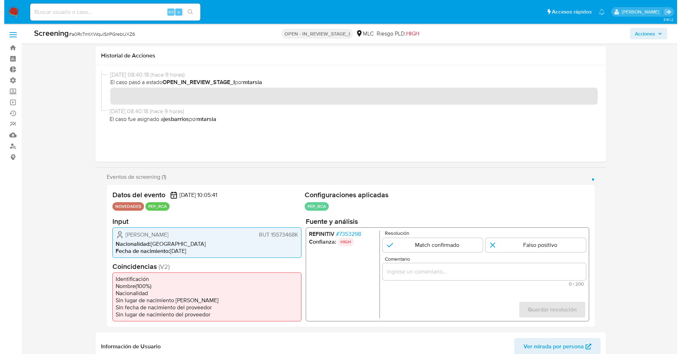
scroll to position [160, 0]
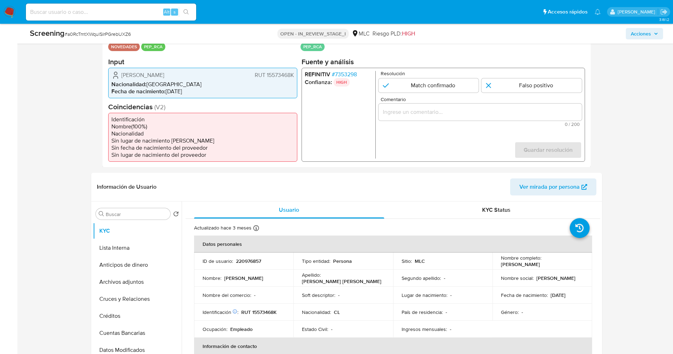
click at [344, 79] on p "HIGH" at bounding box center [341, 82] width 16 height 9
click at [344, 74] on span "# 7353298" at bounding box center [343, 74] width 25 height 7
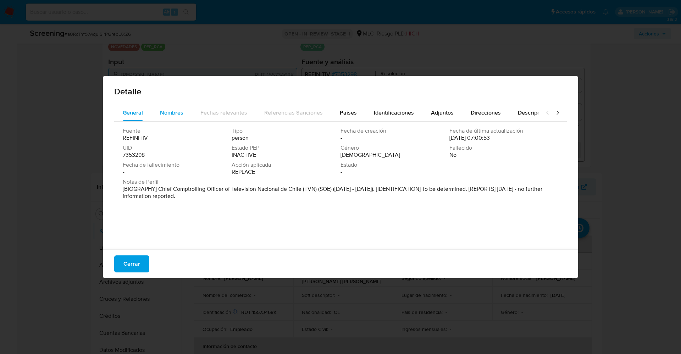
click at [169, 111] on span "Nombres" at bounding box center [171, 112] width 23 height 8
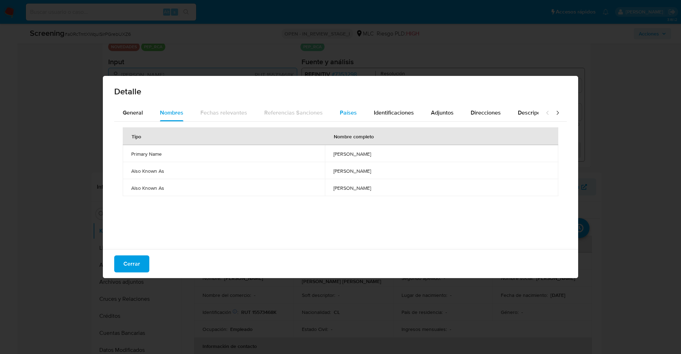
drag, startPoint x: 349, startPoint y: 104, endPoint x: 343, endPoint y: 116, distance: 13.3
click at [349, 104] on div "Detalle General Nombres Fechas relevantes Referencias Sanciones Países Identifi…" at bounding box center [340, 177] width 475 height 202
click at [353, 107] on div "Países" at bounding box center [348, 112] width 17 height 17
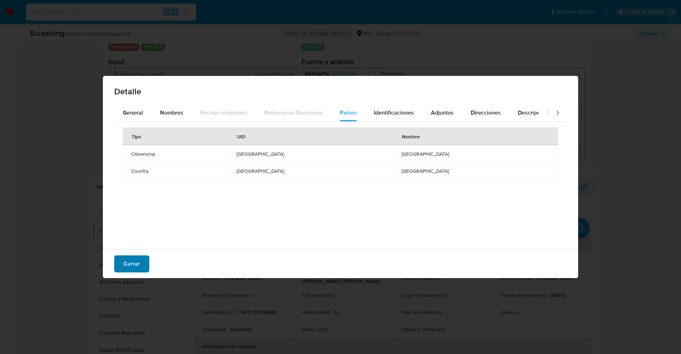
click at [133, 263] on span "Cerrar" at bounding box center [131, 264] width 17 height 16
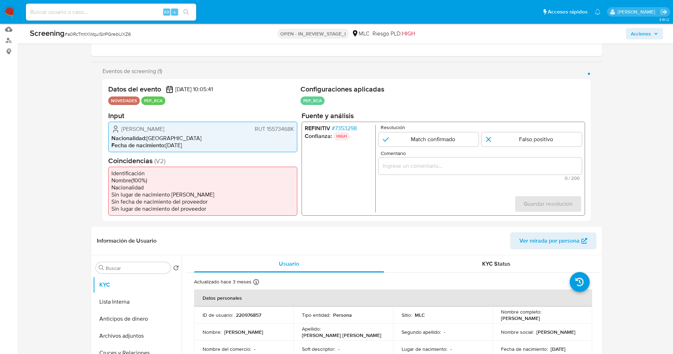
scroll to position [53, 0]
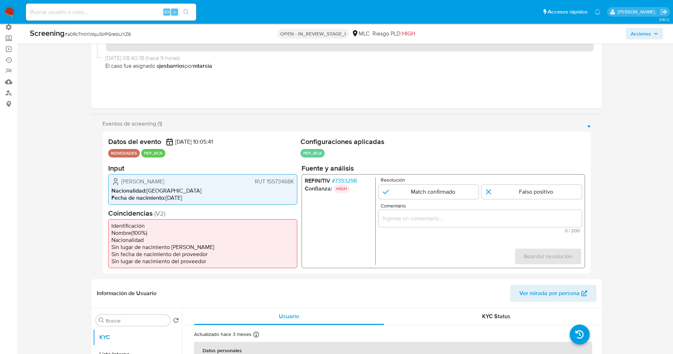
drag, startPoint x: 122, startPoint y: 182, endPoint x: 288, endPoint y: 182, distance: 166.3
click at [295, 181] on div "Sebastián Alejandro Koch Koch RUT 15573468K Nacionalidad : Chile Fecha de nacim…" at bounding box center [202, 189] width 189 height 30
click at [353, 181] on span "# 7353298" at bounding box center [343, 180] width 25 height 7
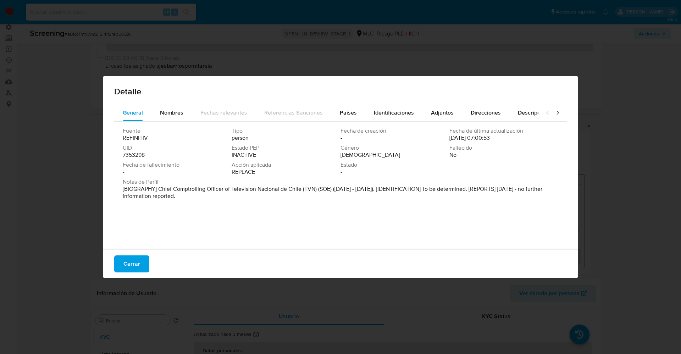
drag, startPoint x: 140, startPoint y: 187, endPoint x: 281, endPoint y: 211, distance: 143.4
click at [281, 211] on div "Fuente REFINITIV Tipo person Fecha de creación - Fecha de última actualización …" at bounding box center [340, 184] width 452 height 124
drag, startPoint x: 159, startPoint y: 188, endPoint x: 191, endPoint y: 191, distance: 32.7
click at [191, 191] on font "[BIOGRAFÍA] Director de Control de Televisión Nacional de Chile (TVN) (SOE) (no…" at bounding box center [326, 192] width 406 height 15
click at [175, 184] on span "Notas de Perfil" at bounding box center [340, 181] width 434 height 7
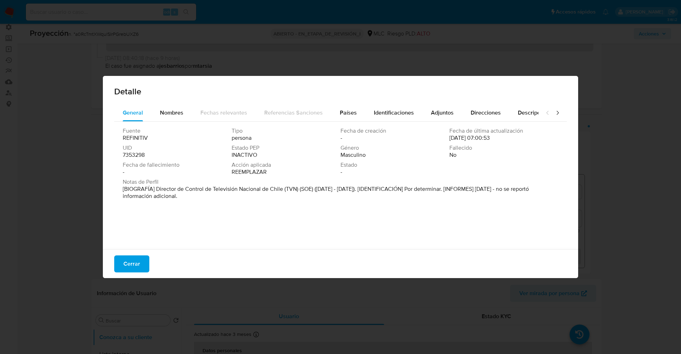
drag, startPoint x: 155, startPoint y: 188, endPoint x: 284, endPoint y: 191, distance: 128.7
click at [284, 191] on font "[BIOGRAFÍA] Director de Control de Televisión Nacional de Chile (TVN) (SOE) (no…" at bounding box center [326, 192] width 406 height 15
drag, startPoint x: 118, startPoint y: 263, endPoint x: 453, endPoint y: 177, distance: 345.9
click at [124, 262] on button "Cerrar" at bounding box center [131, 263] width 35 height 17
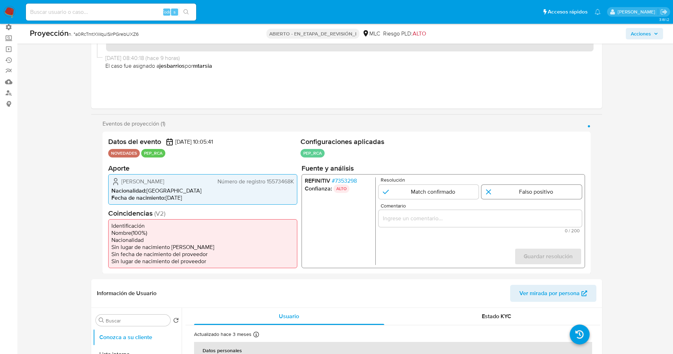
click at [518, 190] on input "1 de 1" at bounding box center [531, 191] width 100 height 14
radio input "true"
click at [497, 211] on div "1 de 1" at bounding box center [479, 218] width 203 height 17
click at [485, 224] on div "1 de 1" at bounding box center [479, 218] width 203 height 17
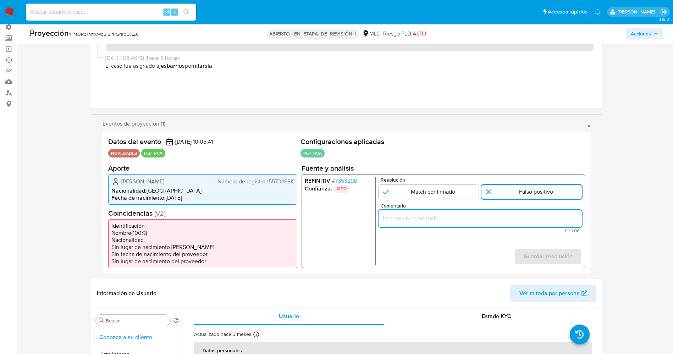
click at [483, 222] on input "Comentario" at bounding box center [479, 217] width 203 height 9
paste input "usuario Sebastián Alejandro Koch Koch RUT 15573468K,por coincidir en listas de …"
type input "usuario Sebastián Alejandro Koch Koch RUT 15573468K,por coincidir en listas de …"
click at [537, 250] on span "Guardar resolución" at bounding box center [547, 256] width 49 height 16
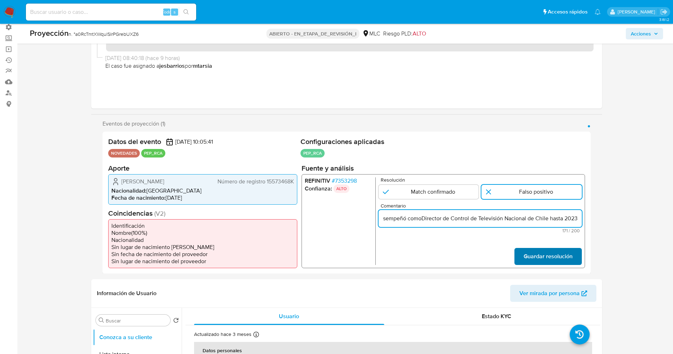
scroll to position [0, 0]
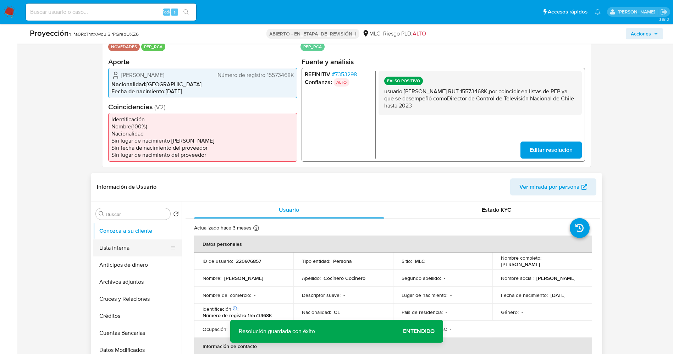
click at [127, 246] on button "Lista interna" at bounding box center [134, 247] width 83 height 17
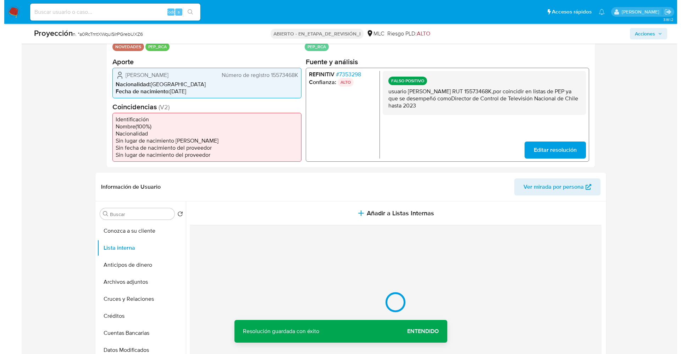
scroll to position [213, 0]
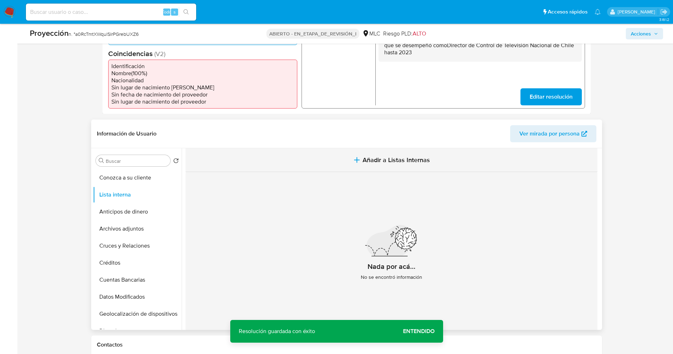
click at [407, 161] on span "Añadir a Listas Internas" at bounding box center [395, 160] width 67 height 8
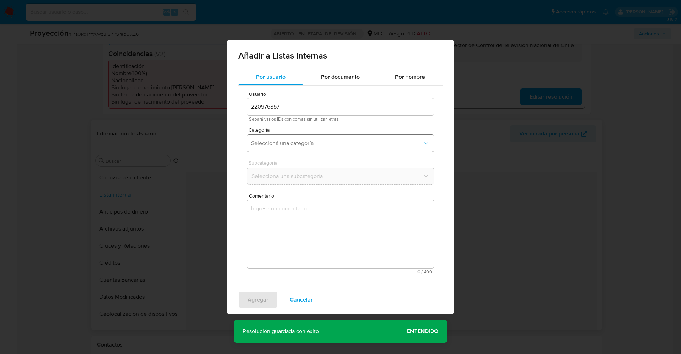
click at [282, 141] on span "Seleccioná una categoría" at bounding box center [337, 143] width 172 height 7
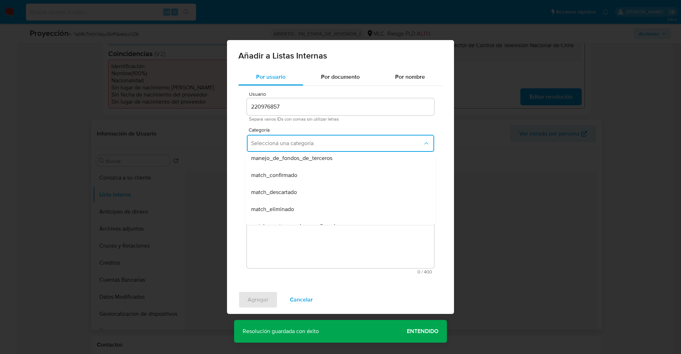
scroll to position [53, 0]
click at [291, 179] on span "match_descartado" at bounding box center [274, 177] width 46 height 7
click at [290, 176] on span "Seleccioná una subcategoría" at bounding box center [337, 176] width 172 height 7
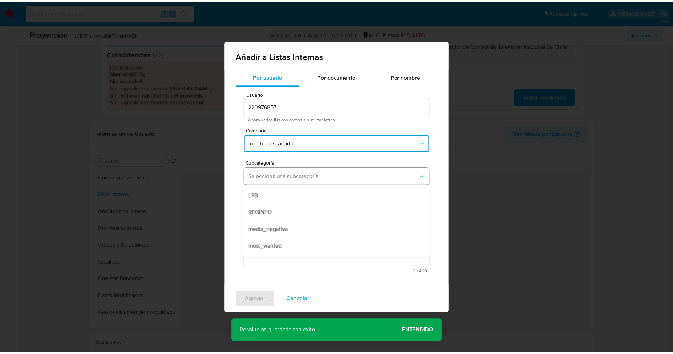
scroll to position [48, 0]
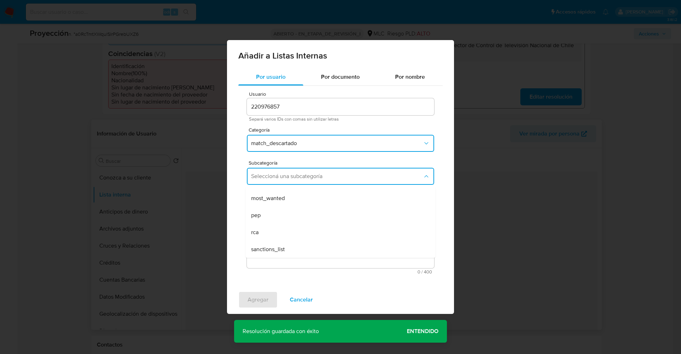
click at [281, 214] on div "pep" at bounding box center [338, 215] width 174 height 17
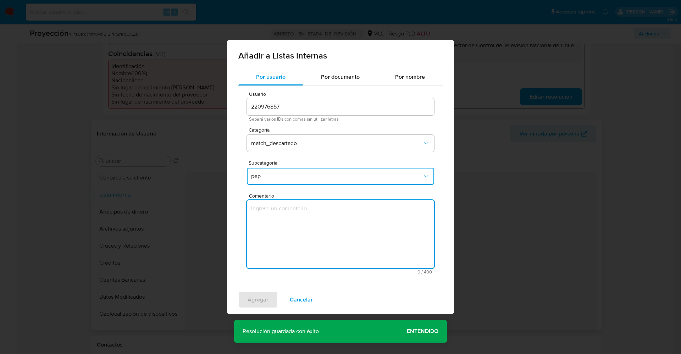
click at [281, 214] on textarea "Comentario" at bounding box center [340, 234] width 187 height 68
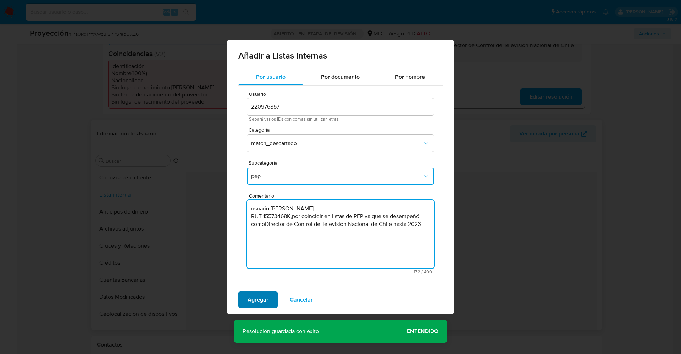
type textarea "usuario Sebastián Alejandro Koch Koch RUT 15573468K,por coincidir en listas de …"
click at [264, 297] on span "Agregar" at bounding box center [257, 300] width 21 height 16
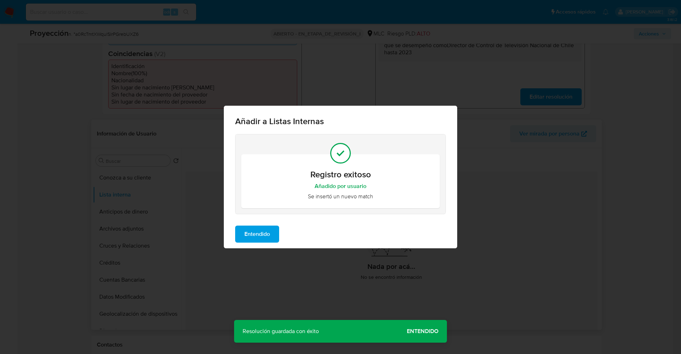
click at [261, 235] on span "Entendido" at bounding box center [257, 234] width 26 height 16
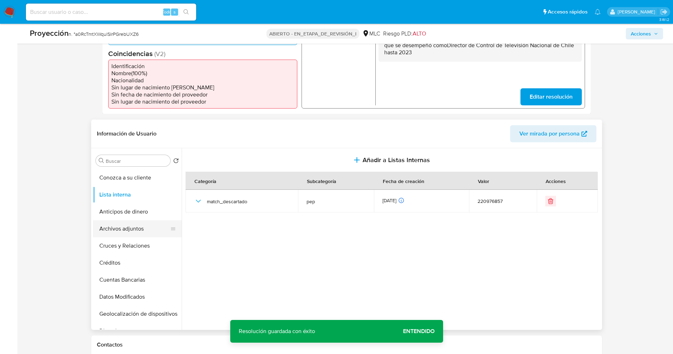
click at [130, 230] on button "Archivos adjuntos" at bounding box center [134, 228] width 83 height 17
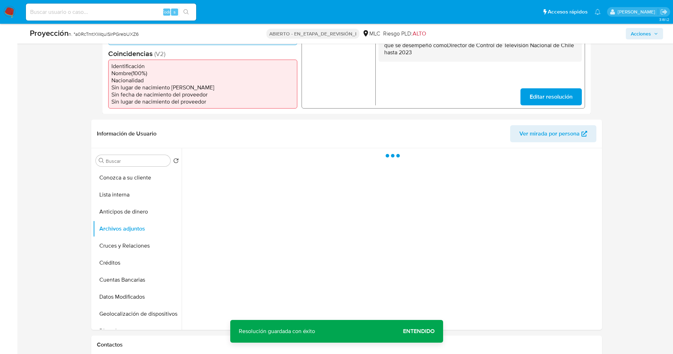
drag, startPoint x: 115, startPoint y: 198, endPoint x: 68, endPoint y: 41, distance: 163.9
click at [114, 198] on button "Lista interna" at bounding box center [137, 194] width 89 height 17
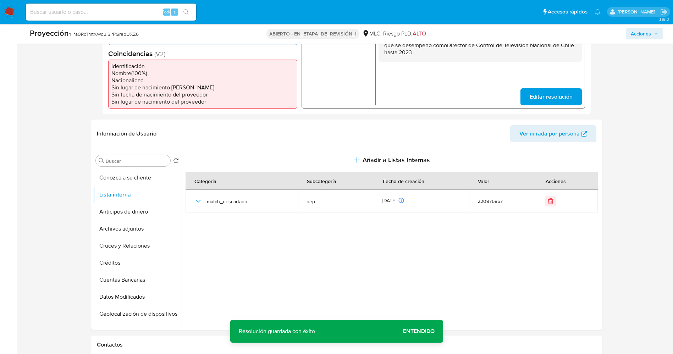
scroll to position [0, 0]
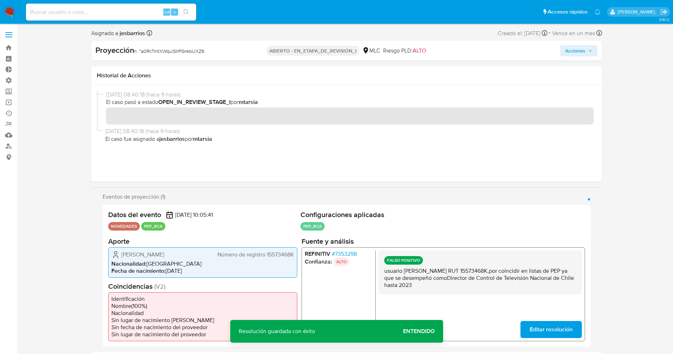
click at [574, 48] on span "Acciones" at bounding box center [575, 50] width 20 height 11
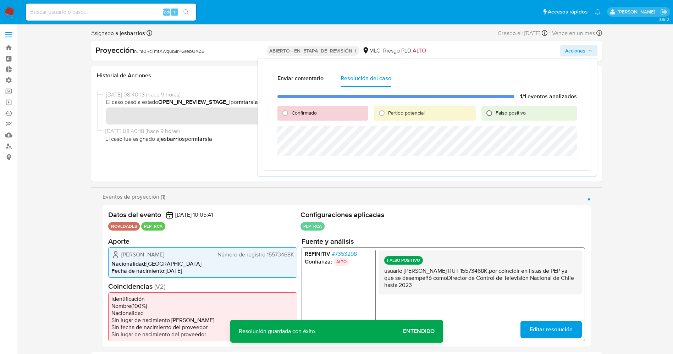
click at [488, 115] on input "Falso positivo" at bounding box center [488, 112] width 11 height 11
radio input "true"
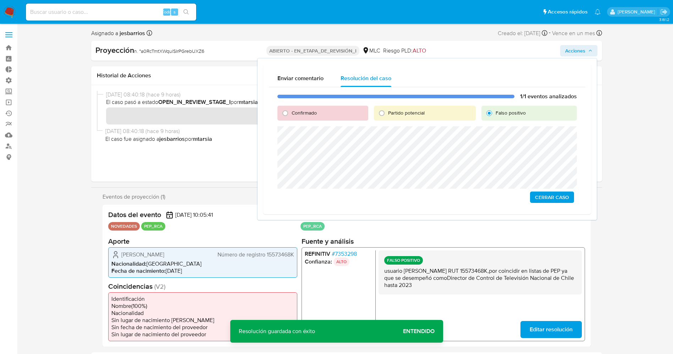
click at [547, 197] on span "Cerrar Caso" at bounding box center [552, 197] width 34 height 10
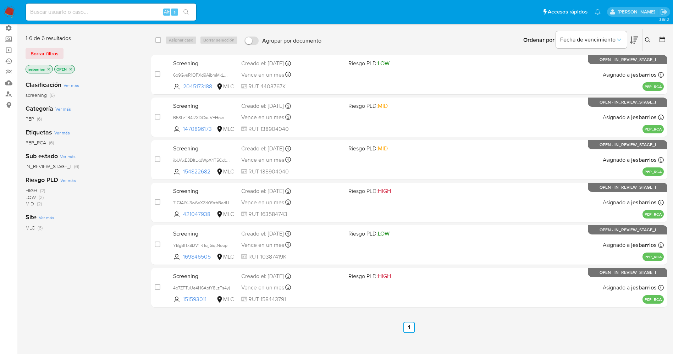
scroll to position [78, 0]
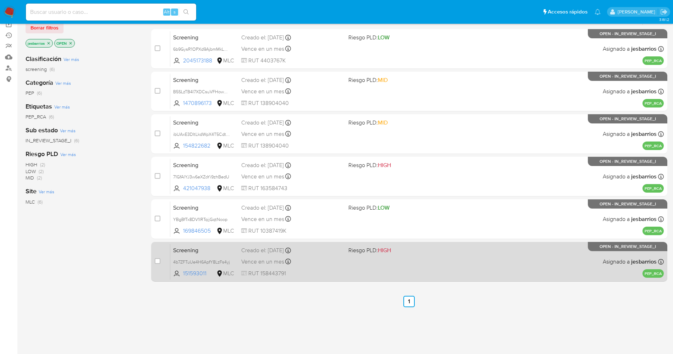
click at [363, 273] on div "Screening 4b7ZFTuUe4H6ApfY8LzFs4yj 151593011 MLC Riesgo PLD: HIGH Creado el: [D…" at bounding box center [416, 262] width 493 height 36
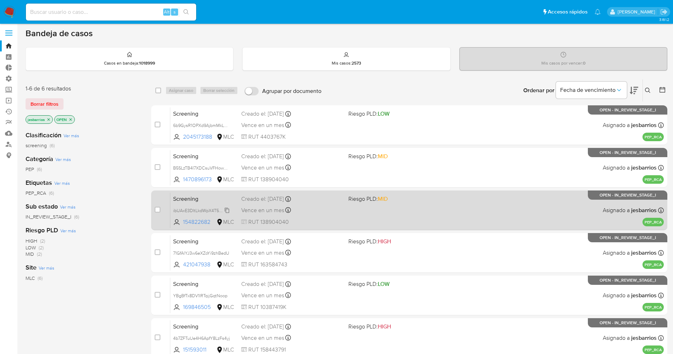
scroll to position [0, 0]
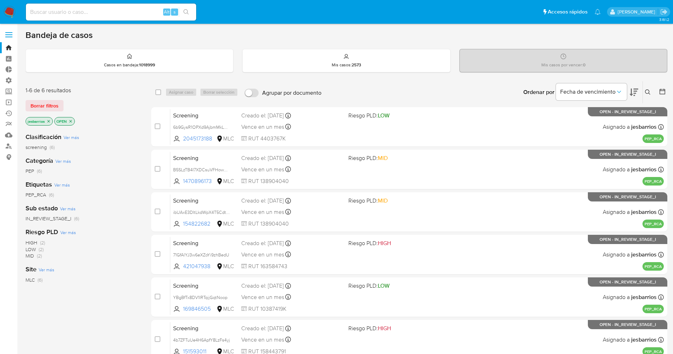
click at [11, 10] on img at bounding box center [10, 12] width 12 height 12
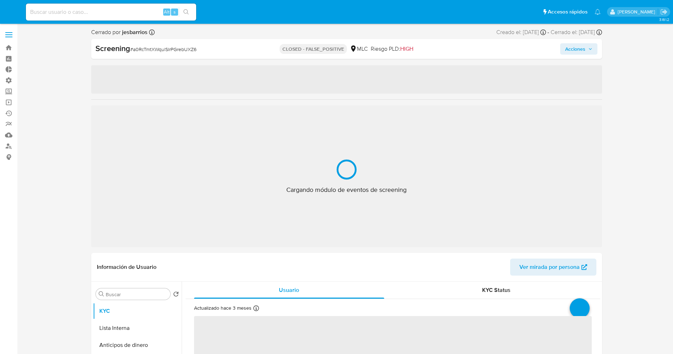
select select "10"
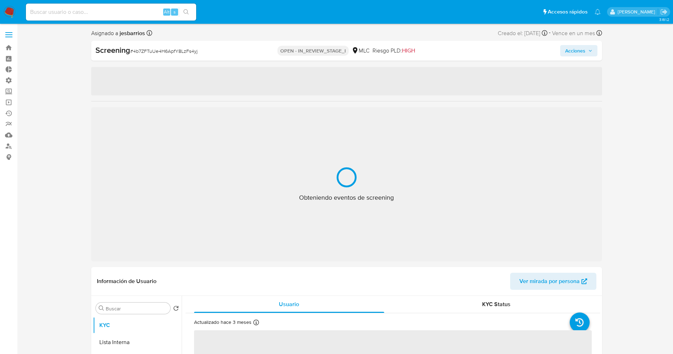
select select "10"
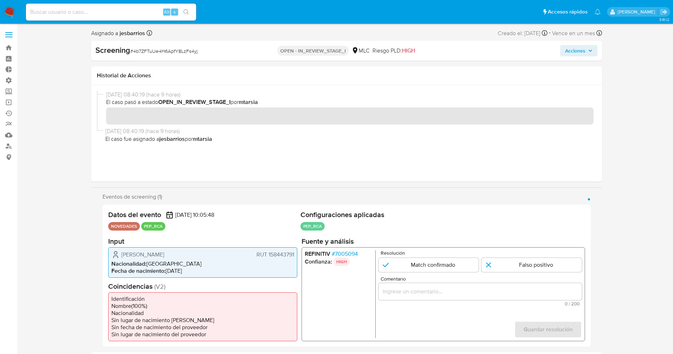
scroll to position [53, 0]
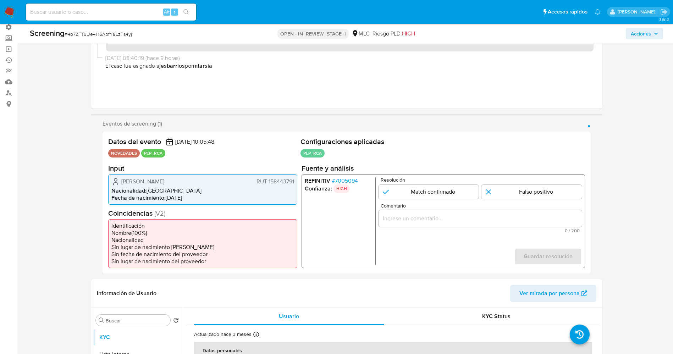
click at [350, 181] on span "# 7005094" at bounding box center [344, 180] width 26 height 7
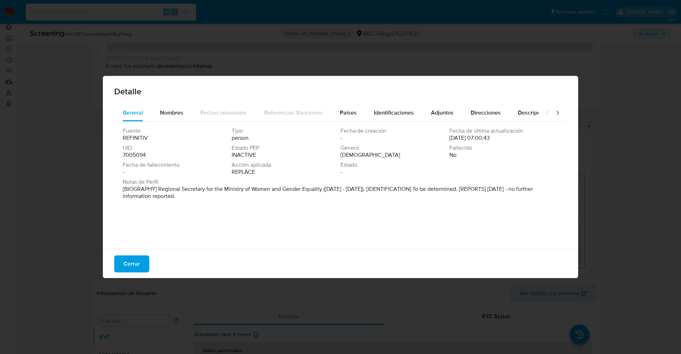
drag, startPoint x: 155, startPoint y: 185, endPoint x: 206, endPoint y: 201, distance: 53.0
click at [206, 201] on div "Notas de Perfil [BIOGRAPHY] Regional Secretary for the Ministry of Women and Ge…" at bounding box center [340, 190] width 435 height 24
drag, startPoint x: 158, startPoint y: 189, endPoint x: 233, endPoint y: 203, distance: 76.1
click at [233, 203] on div "Fuente REFINITIV Tipo person Fecha de creación - Fecha de última actualización …" at bounding box center [340, 184] width 452 height 124
click at [173, 112] on span "Nombres" at bounding box center [171, 112] width 23 height 8
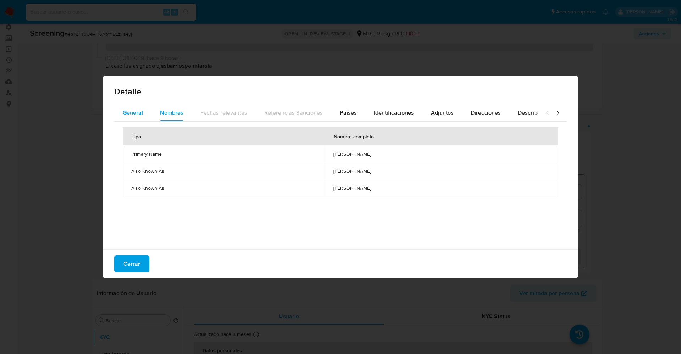
click at [138, 114] on span "General" at bounding box center [133, 112] width 20 height 8
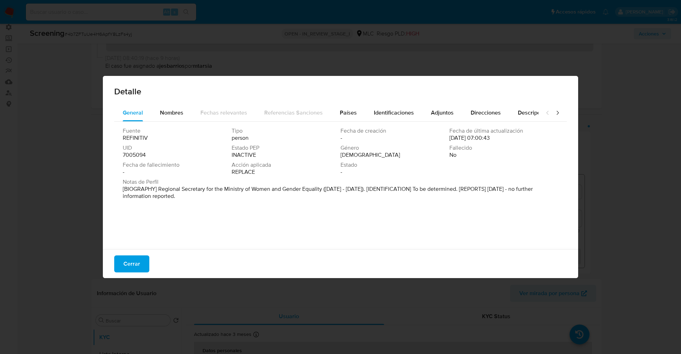
drag, startPoint x: 215, startPoint y: 202, endPoint x: 228, endPoint y: 205, distance: 13.2
click at [228, 205] on div "Fuente REFINITIV Tipo person Fecha de creación - Fecha de última actualización …" at bounding box center [340, 184] width 452 height 124
click at [130, 266] on span "Cerrar" at bounding box center [131, 264] width 17 height 16
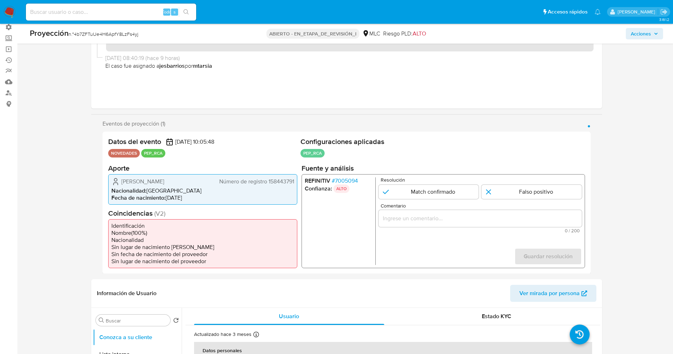
drag, startPoint x: 149, startPoint y: 183, endPoint x: 210, endPoint y: 183, distance: 60.3
click at [212, 183] on div "[PERSON_NAME] Número de registro 158443791" at bounding box center [202, 181] width 183 height 9
click at [150, 198] on span "Fecha de nacimiento :" at bounding box center [138, 197] width 54 height 8
drag, startPoint x: 152, startPoint y: 167, endPoint x: 152, endPoint y: 171, distance: 3.9
click at [152, 168] on h2 "Input" at bounding box center [202, 167] width 189 height 9
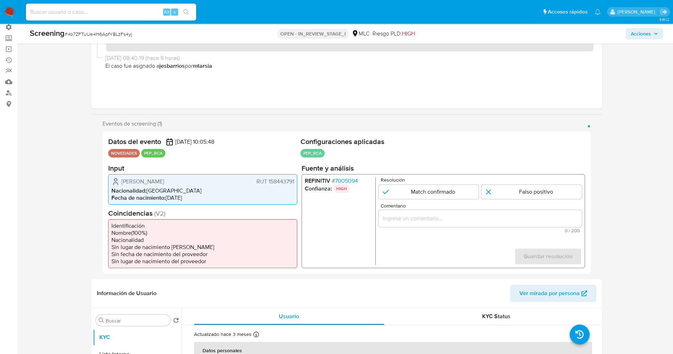
drag, startPoint x: 234, startPoint y: 180, endPoint x: 297, endPoint y: 179, distance: 63.5
click at [297, 179] on div "Datos del evento 27/09/2025 10:05:48 NOVEDADES PEP_RCA Configuraciones aplicada…" at bounding box center [346, 203] width 488 height 142
click at [348, 180] on span "# 7005094" at bounding box center [344, 180] width 26 height 7
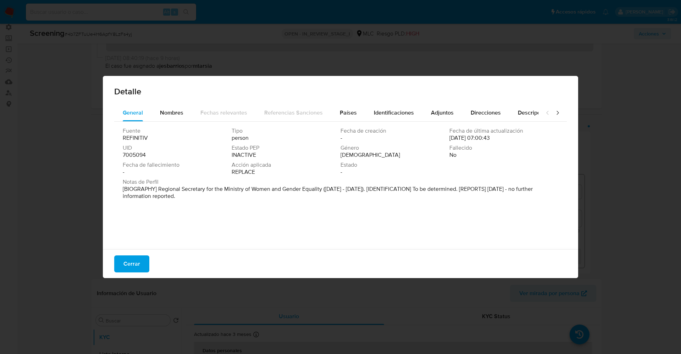
drag, startPoint x: 160, startPoint y: 189, endPoint x: 385, endPoint y: 10, distance: 287.9
click at [205, 201] on div "Notas de Perfil [BIOGRAPHY] Regional Secretary for the Ministry of Women and Ge…" at bounding box center [340, 190] width 435 height 24
drag, startPoint x: 148, startPoint y: 140, endPoint x: 164, endPoint y: 155, distance: 21.8
click at [149, 141] on div "Fuente REFINITIV" at bounding box center [177, 134] width 109 height 14
drag, startPoint x: 157, startPoint y: 189, endPoint x: 329, endPoint y: 191, distance: 172.3
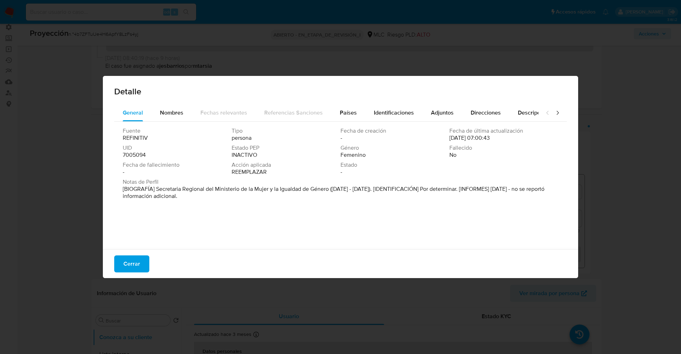
click at [329, 191] on font "[BIOGRAFÍA] Secretaria Regional del Ministerio de la Mujer y la Igualdad de Gén…" at bounding box center [334, 192] width 422 height 15
drag, startPoint x: 135, startPoint y: 262, endPoint x: 457, endPoint y: 167, distance: 335.3
click at [146, 255] on div "Cerrar" at bounding box center [340, 263] width 475 height 29
click at [140, 262] on button "Cerrar" at bounding box center [131, 263] width 35 height 17
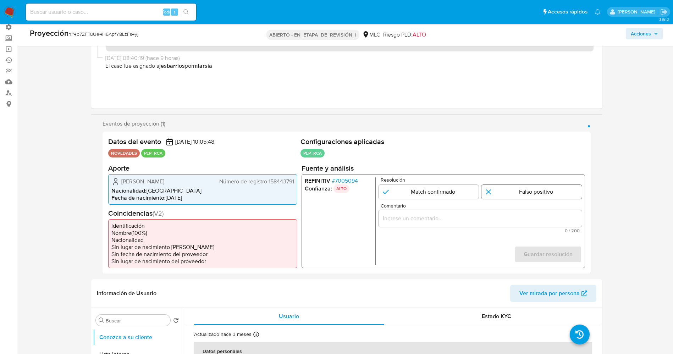
drag, startPoint x: 516, startPoint y: 193, endPoint x: 504, endPoint y: 220, distance: 29.7
click at [516, 194] on input "1 de 1" at bounding box center [531, 191] width 100 height 14
radio input "true"
click at [504, 220] on input "Comentario" at bounding box center [479, 217] width 203 height 9
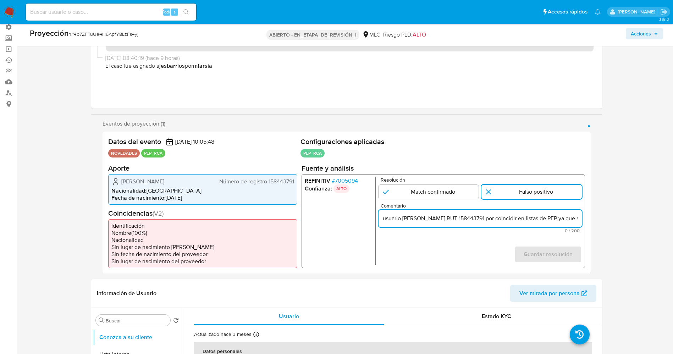
scroll to position [0, 320]
drag, startPoint x: 560, startPoint y: 221, endPoint x: 595, endPoint y: 221, distance: 34.7
click at [595, 221] on div "Eventos de proyección (1) Página 1 Datos del evento 27/09/2025 10:05:48 NOVEDAD…" at bounding box center [346, 197] width 511 height 154
type input "usuario Andrea Viviana Méndez Valenzuela RUT 158443791,por coincidir en listas …"
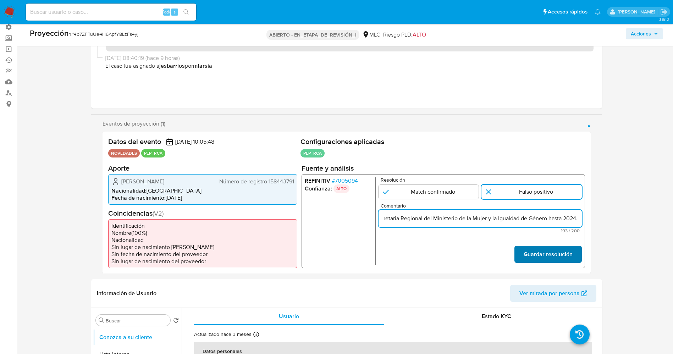
scroll to position [0, 0]
click at [529, 250] on font "Guardar resolución" at bounding box center [547, 254] width 49 height 17
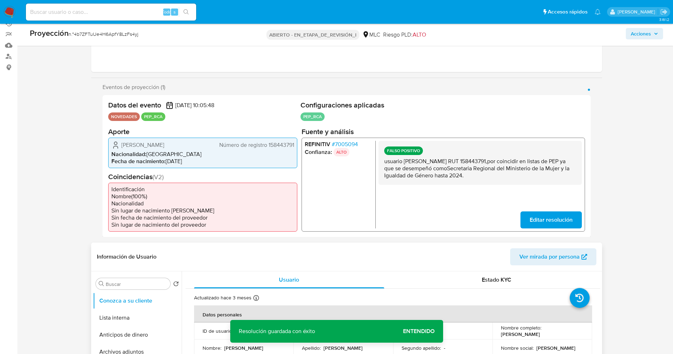
scroll to position [106, 0]
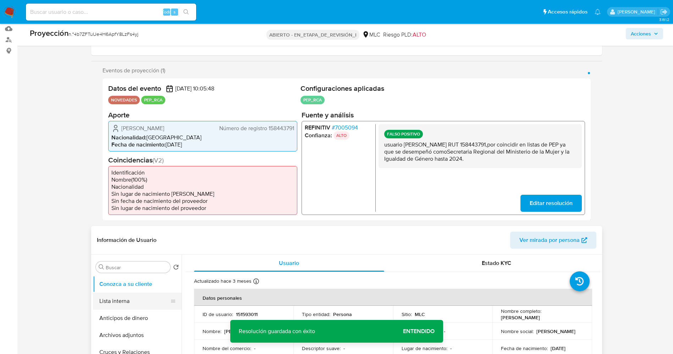
click at [121, 302] on button "Lista interna" at bounding box center [134, 300] width 83 height 17
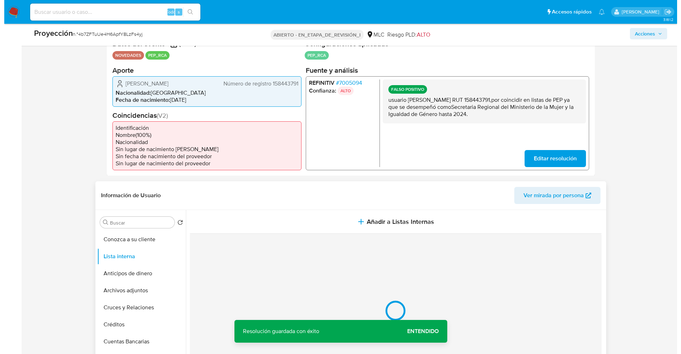
scroll to position [213, 0]
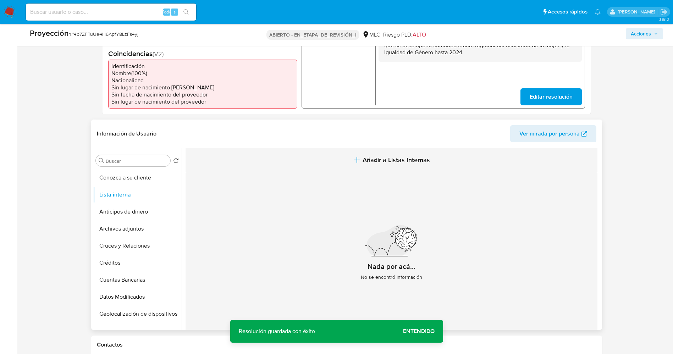
click at [393, 156] on span "Añadir a Listas Internas" at bounding box center [395, 160] width 67 height 8
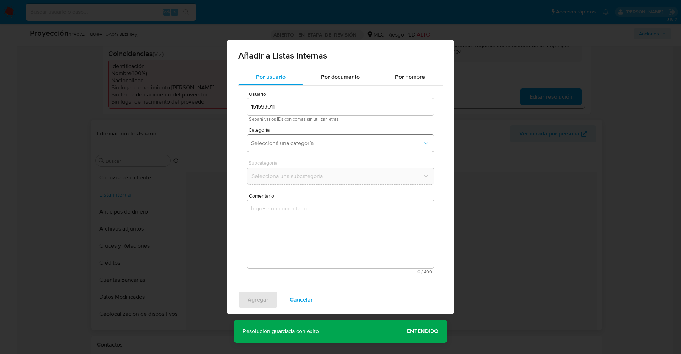
click at [282, 139] on button "Seleccioná una categoría" at bounding box center [340, 143] width 187 height 17
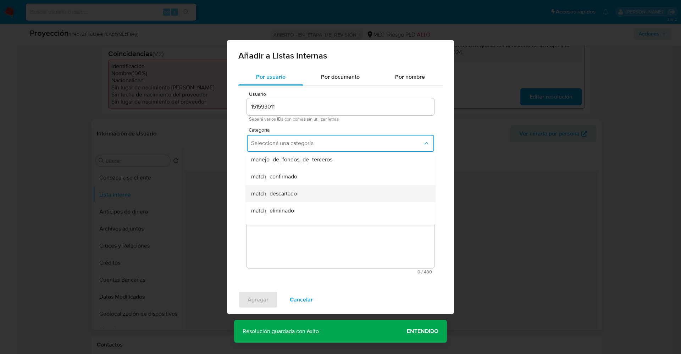
scroll to position [53, 0]
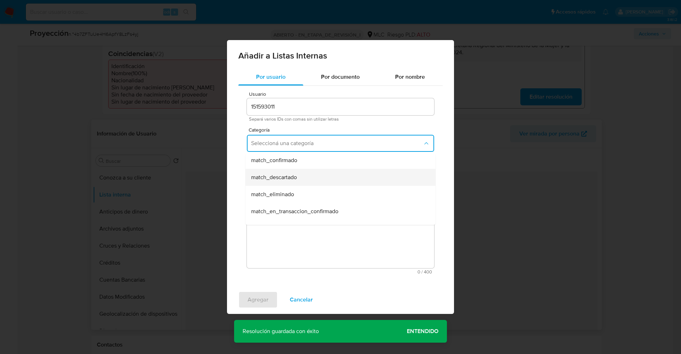
click at [294, 178] on span "match_descartado" at bounding box center [274, 177] width 46 height 7
click at [294, 174] on span "Seleccioná una subcategoría" at bounding box center [337, 176] width 172 height 7
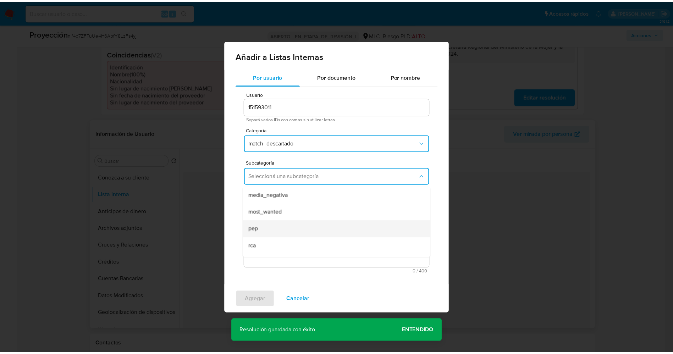
scroll to position [48, 0]
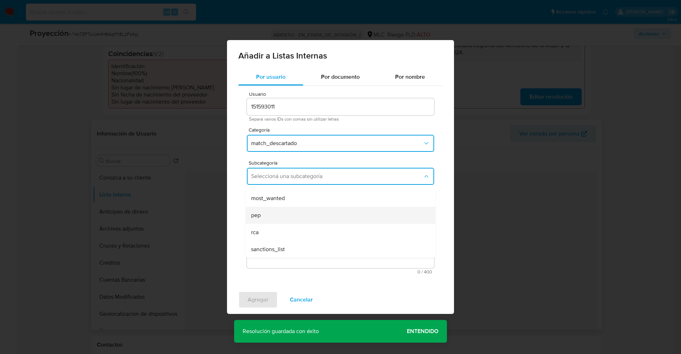
click at [272, 214] on div "pep" at bounding box center [338, 215] width 174 height 17
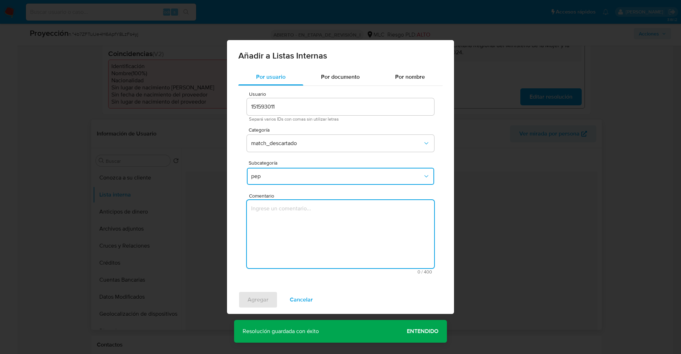
click at [272, 214] on textarea "Comentario" at bounding box center [340, 234] width 187 height 68
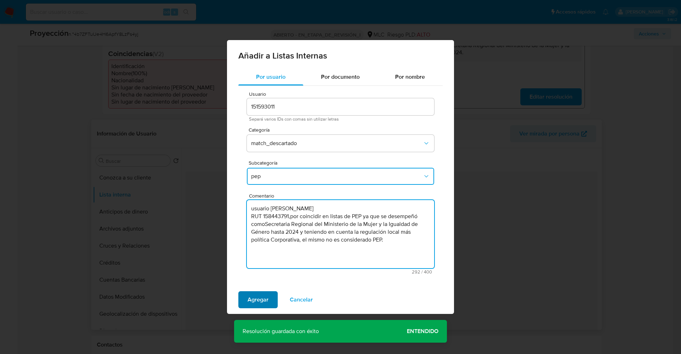
type textarea "usuario Andrea Viviana Méndez Valenzuela RUT 158443791,por coincidir en listas …"
click at [261, 303] on span "Agregar" at bounding box center [257, 300] width 21 height 16
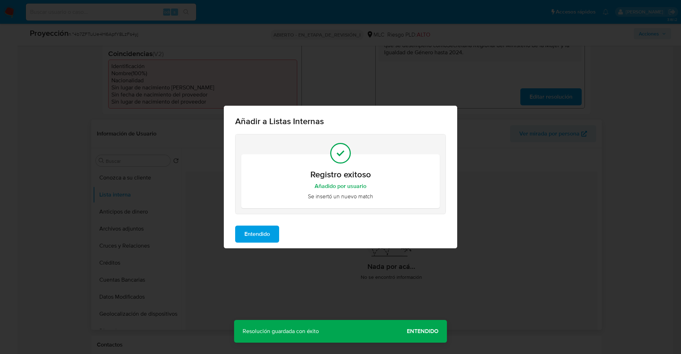
click at [254, 230] on span "Entendido" at bounding box center [257, 234] width 26 height 16
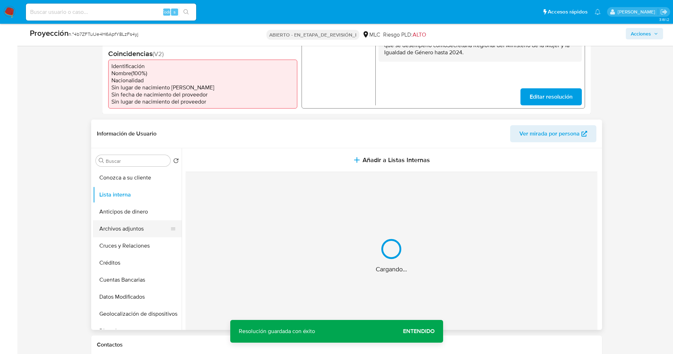
click at [110, 225] on button "Archivos adjuntos" at bounding box center [134, 228] width 83 height 17
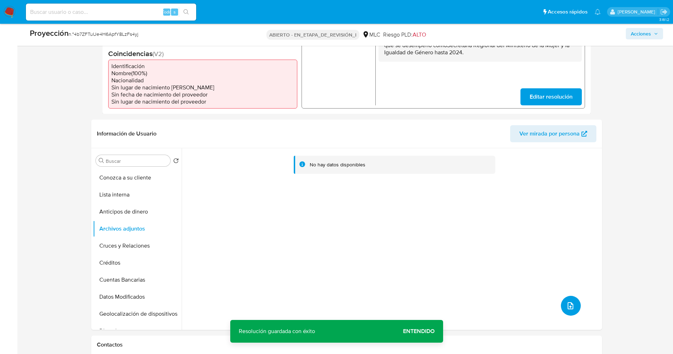
click at [567, 305] on icon "subir archivo" at bounding box center [570, 305] width 6 height 7
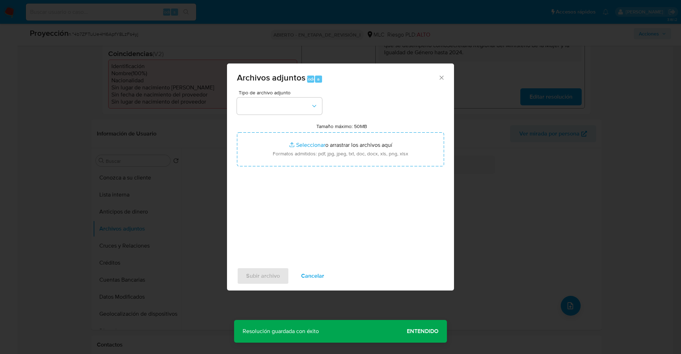
click at [313, 273] on font "Cancelar" at bounding box center [312, 275] width 23 height 17
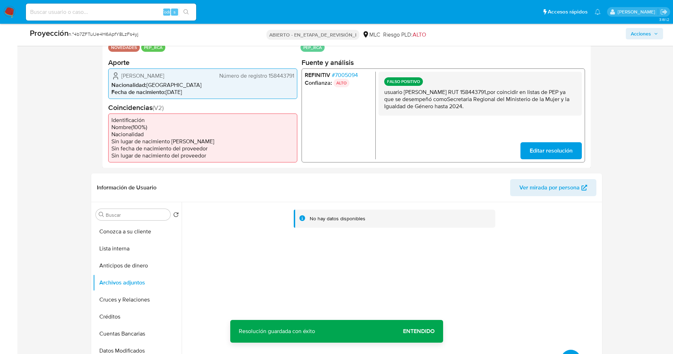
scroll to position [160, 0]
click at [112, 253] on button "Lista interna" at bounding box center [134, 247] width 83 height 17
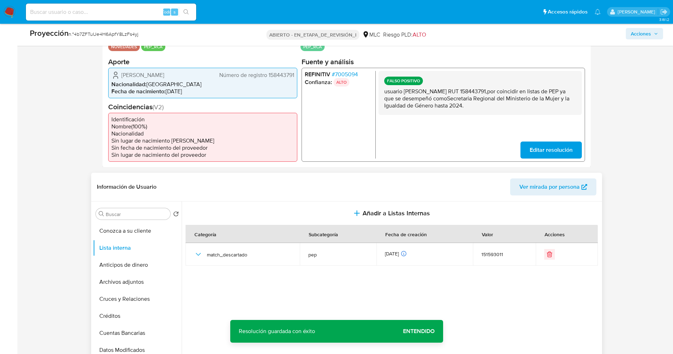
scroll to position [0, 0]
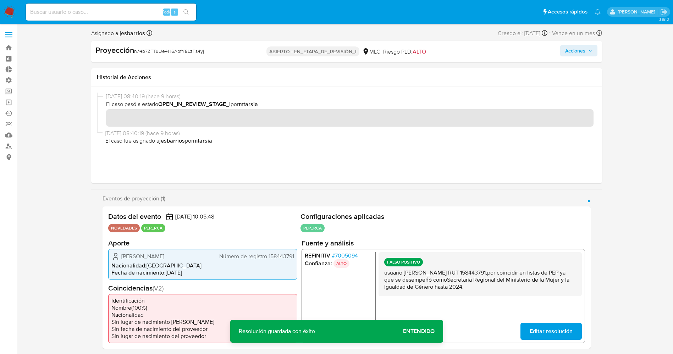
drag, startPoint x: 572, startPoint y: 50, endPoint x: 566, endPoint y: 56, distance: 8.8
click at [572, 50] on font "Acciones" at bounding box center [575, 50] width 20 height 11
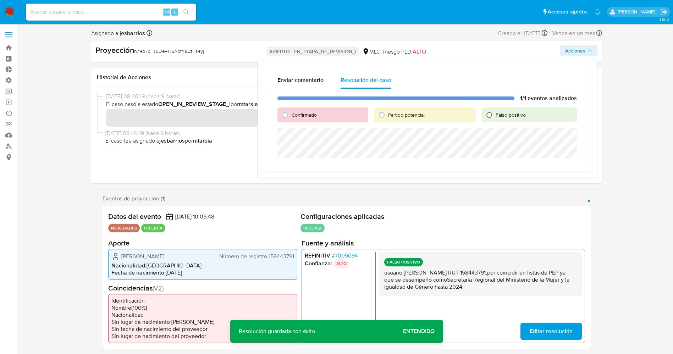
click at [491, 114] on input "Falso positivo" at bounding box center [488, 114] width 11 height 11
radio input "true"
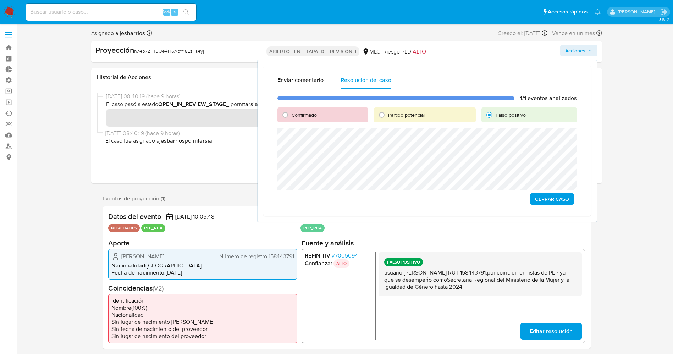
click at [569, 199] on button "Cerrar Caso" at bounding box center [552, 198] width 44 height 11
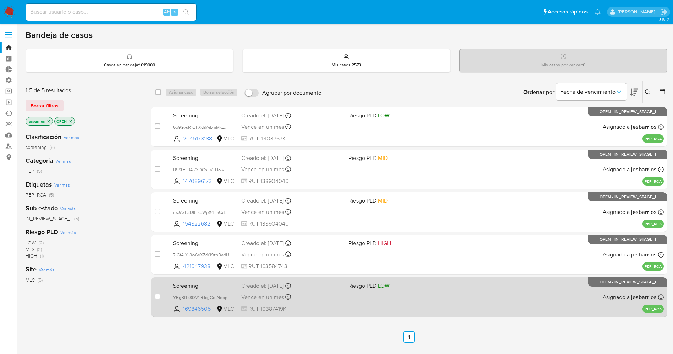
click at [357, 303] on div "Screening YBgBfTx8DV1IRTqijGqtNoop 169846505 MLC Riesgo PLD: LOW Creado el: [DA…" at bounding box center [416, 297] width 493 height 36
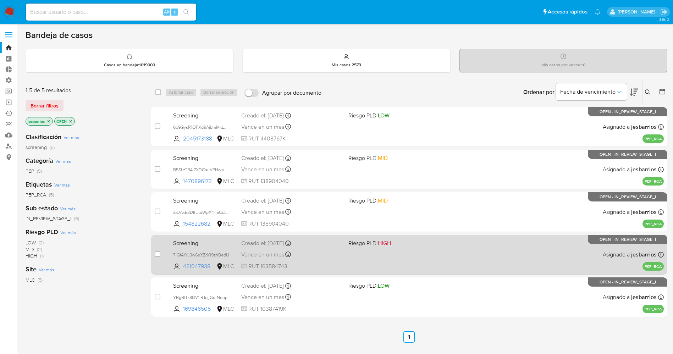
click at [342, 261] on div "Screening 71GfAlYJ3w6eXZoYi9zhBedU 421047938 MLC Riesgo PLD: HIGH Creado el: [D…" at bounding box center [416, 254] width 493 height 36
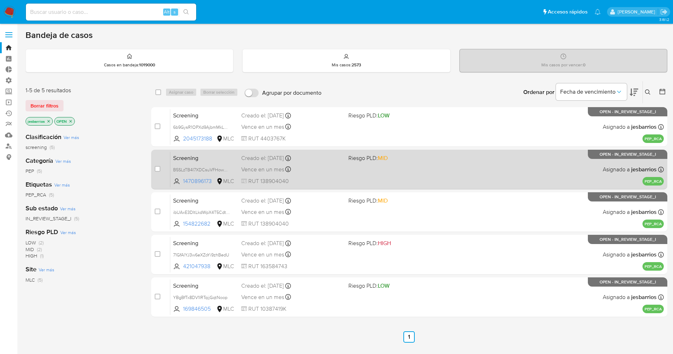
click at [349, 172] on div "Screening B5SLzTB4I7XDCsuVFHow5NMl 1470896173 MLC Riesgo PLD: MID Creado el: [D…" at bounding box center [416, 169] width 493 height 36
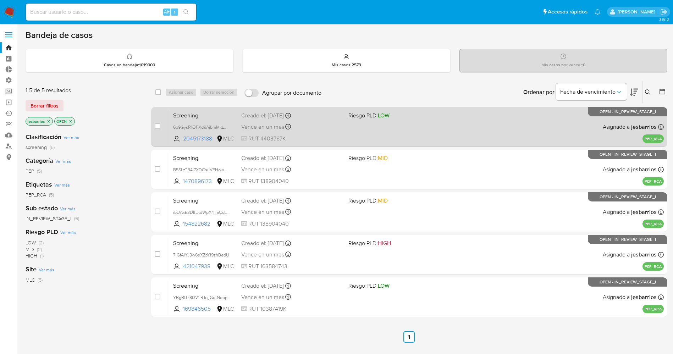
click at [342, 136] on div "Screening 6b9GysR1OPXd9AjbmMkL8DDw 2045173188 MLC Riesgo PLD: LOW Creado el: [D…" at bounding box center [416, 127] width 493 height 36
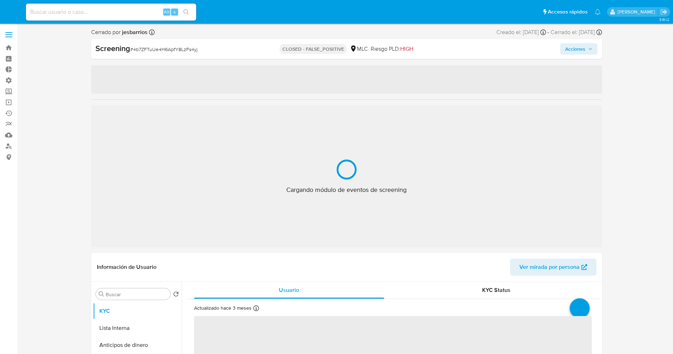
select select "10"
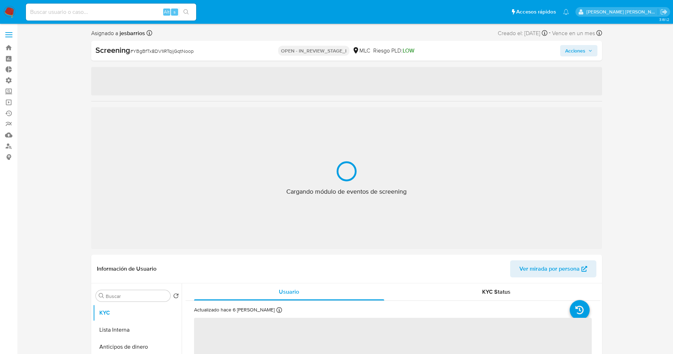
select select "10"
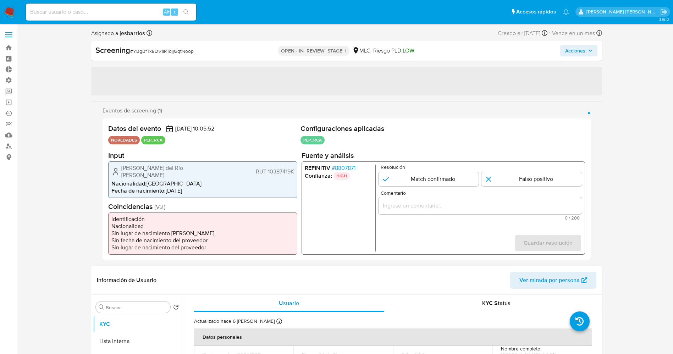
click at [355, 169] on span "# 8807871" at bounding box center [343, 167] width 24 height 7
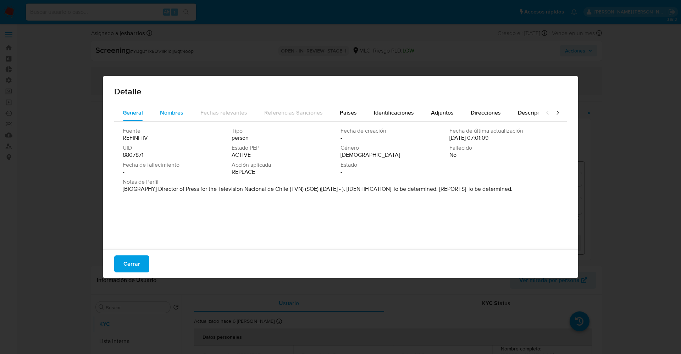
click at [161, 115] on span "Nombres" at bounding box center [171, 112] width 23 height 8
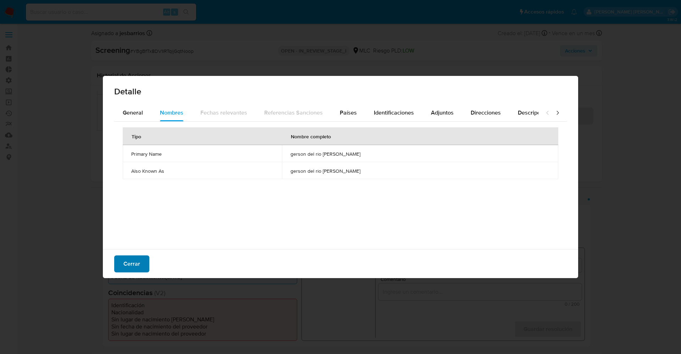
click at [143, 258] on button "Cerrar" at bounding box center [131, 263] width 35 height 17
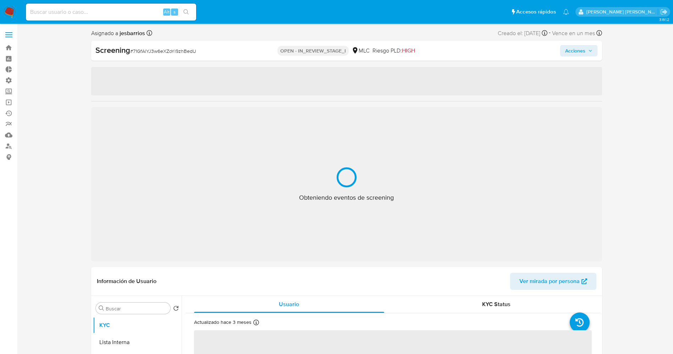
select select "10"
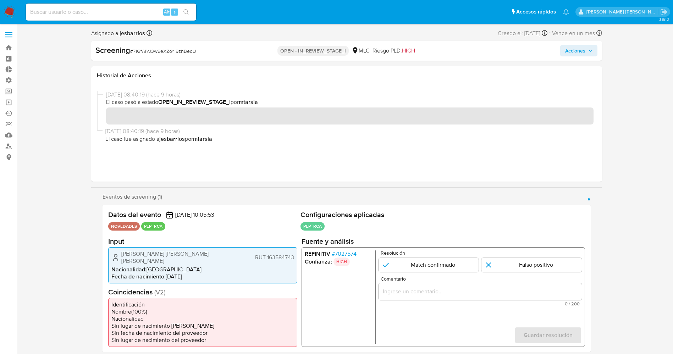
click at [338, 253] on span "# 7027574" at bounding box center [343, 253] width 25 height 7
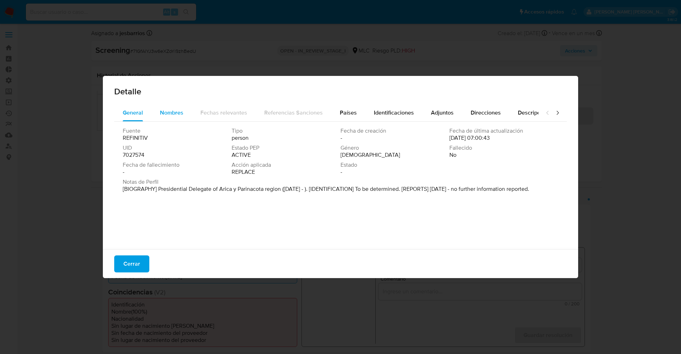
click at [180, 112] on span "Nombres" at bounding box center [171, 112] width 23 height 8
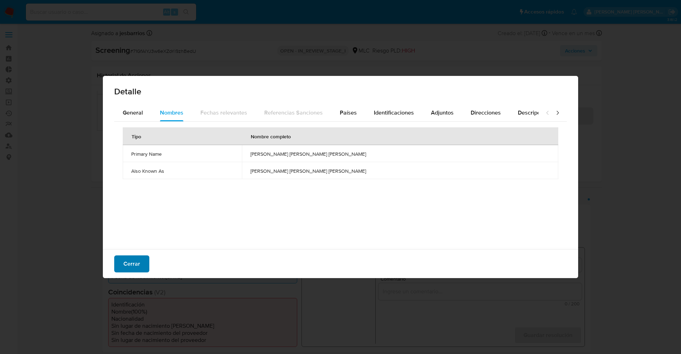
click at [134, 260] on span "Cerrar" at bounding box center [131, 264] width 17 height 16
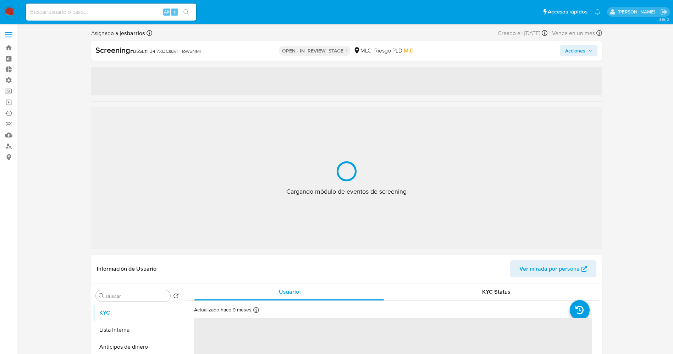
select select "10"
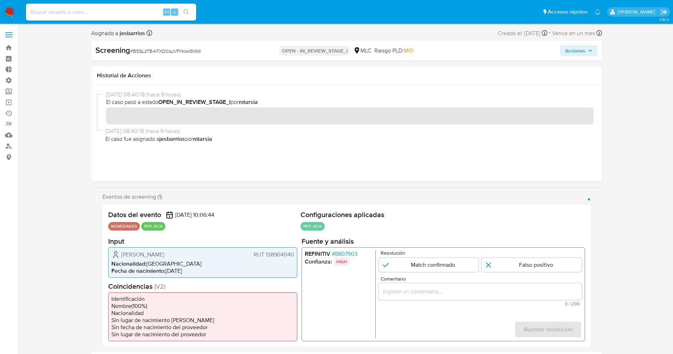
click at [341, 252] on span "# 8807903" at bounding box center [344, 253] width 26 height 7
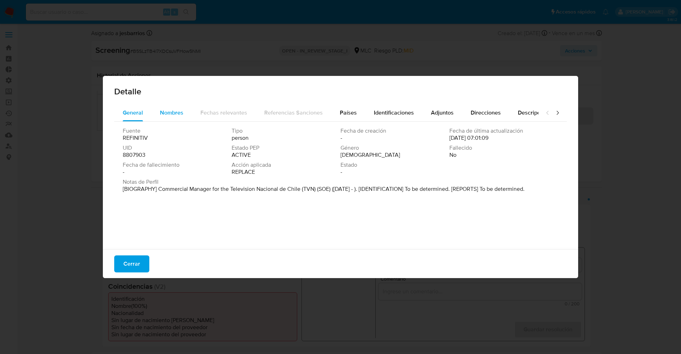
click at [184, 111] on button "Nombres" at bounding box center [171, 112] width 40 height 17
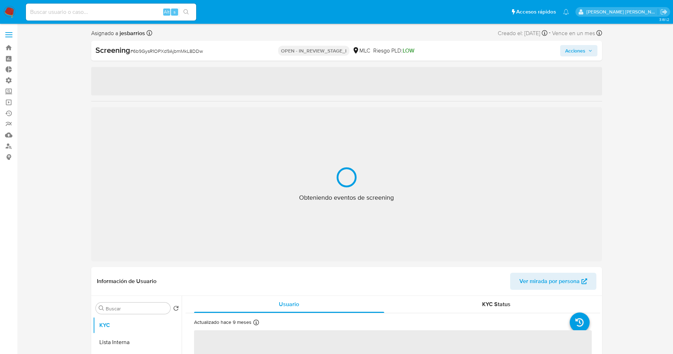
select select "10"
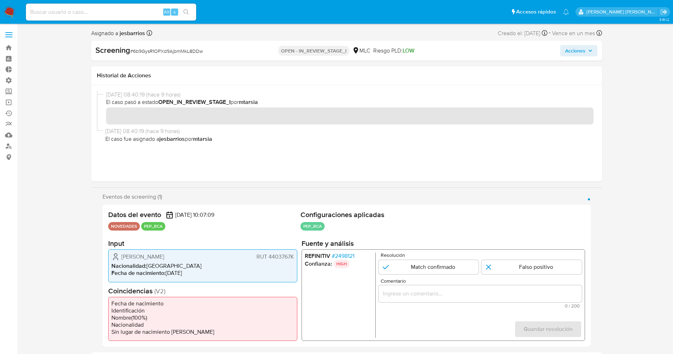
click at [339, 254] on span "# 2498121" at bounding box center [342, 255] width 23 height 7
